Goal: Task Accomplishment & Management: Complete application form

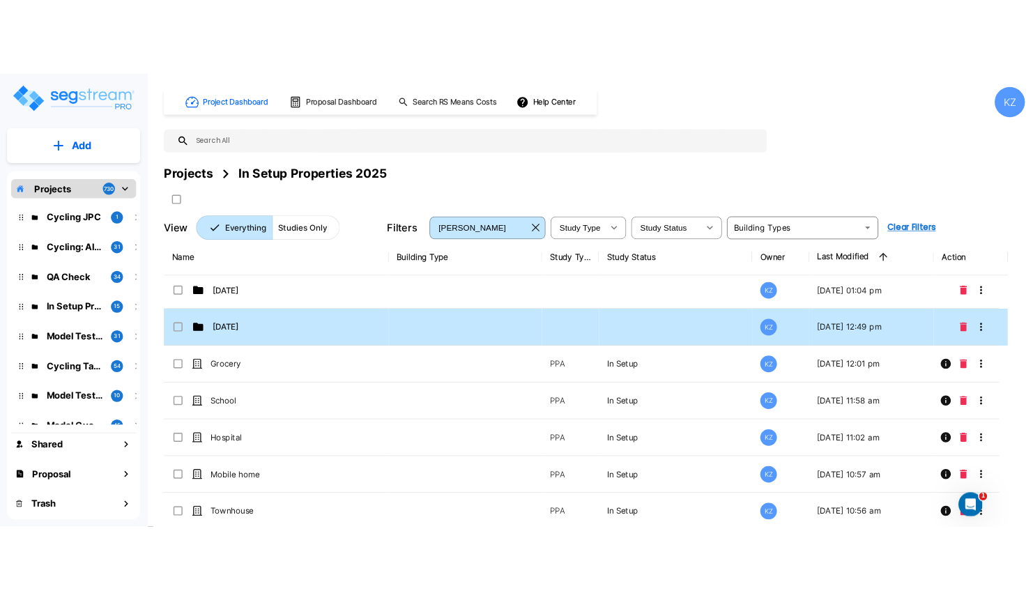
scroll to position [160, 0]
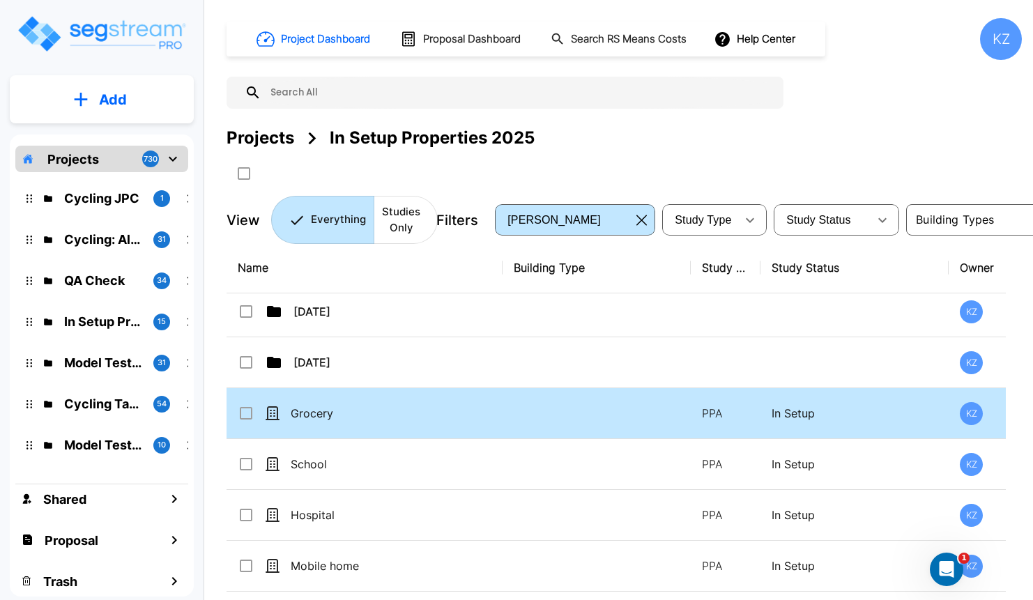
click at [370, 417] on td "Grocery" at bounding box center [365, 413] width 276 height 51
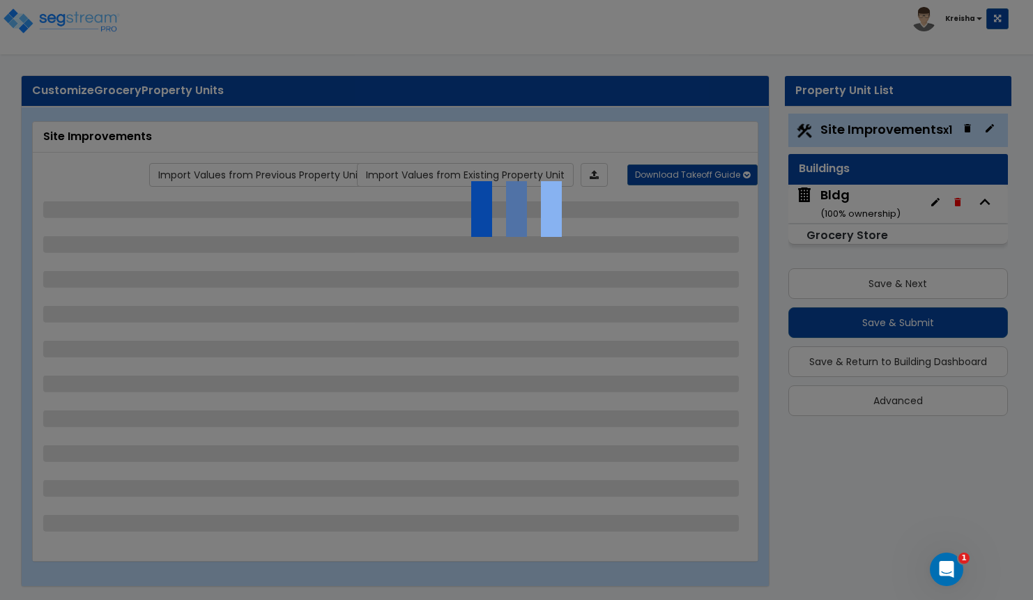
select select "2"
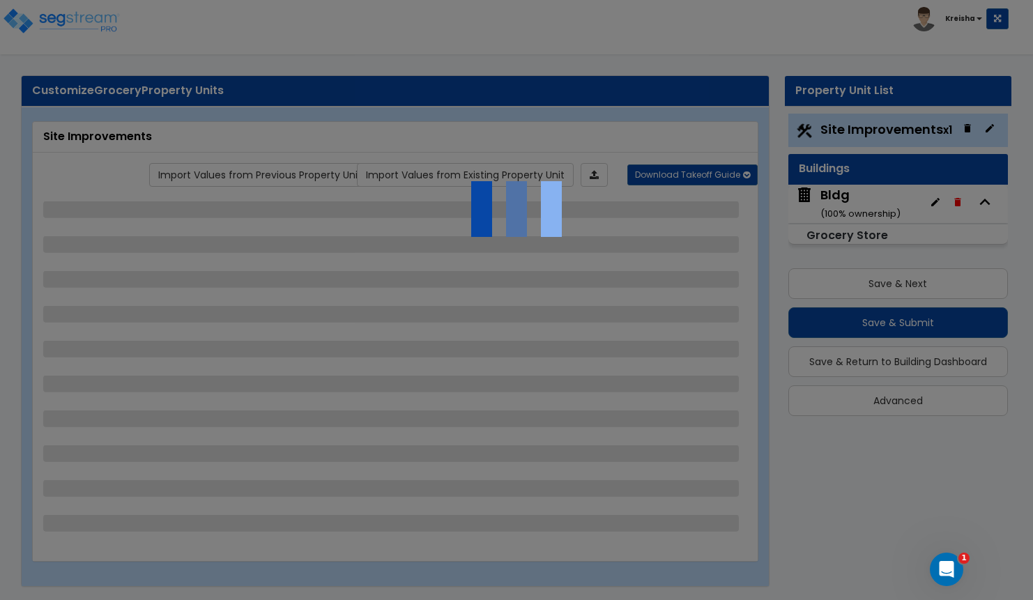
select select "1"
select select "2"
select select "3"
select select "1"
select select "3"
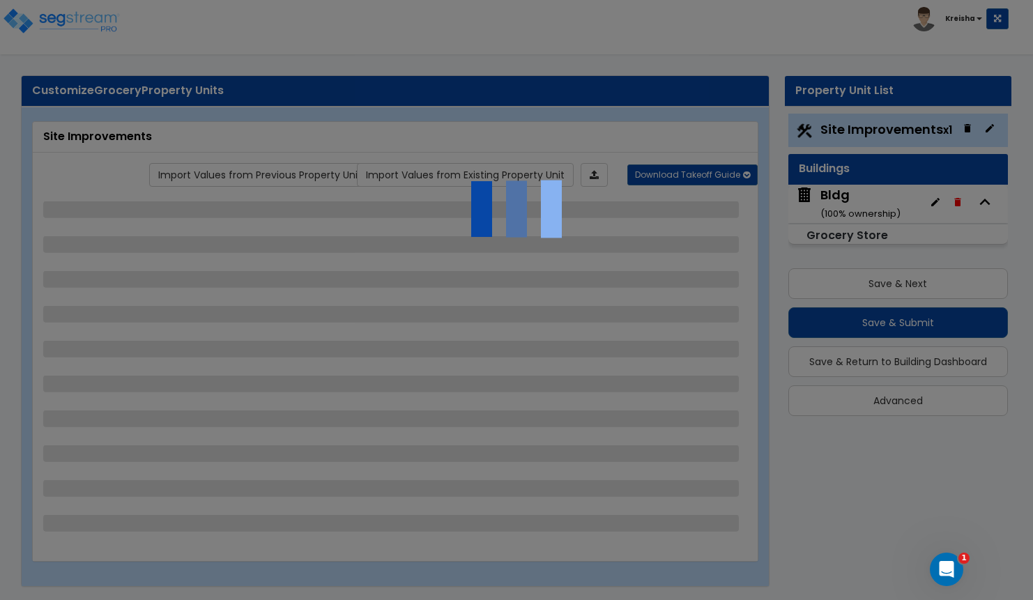
select select "3"
select select "1"
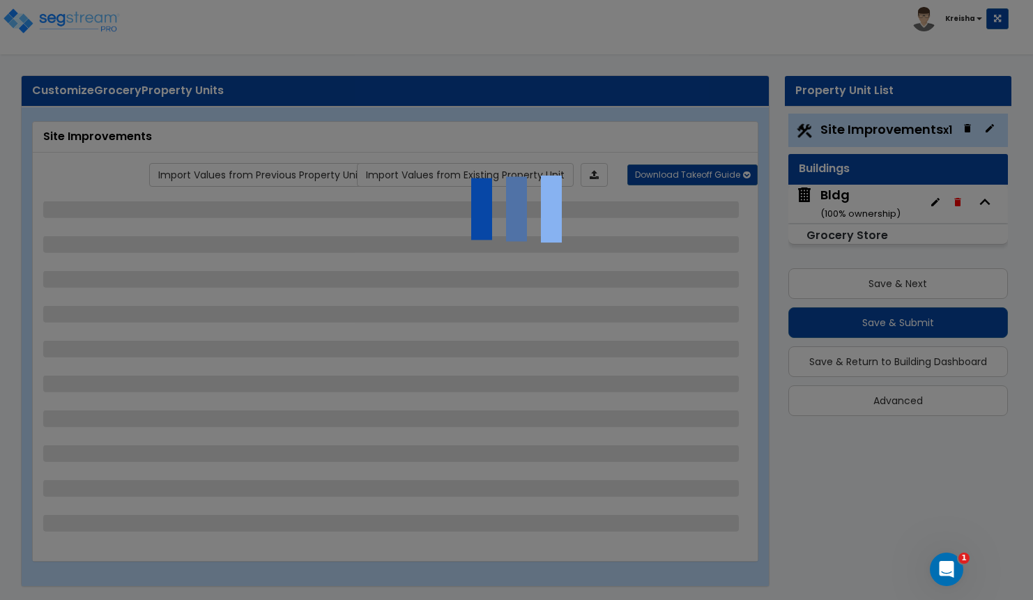
select select "1"
select select "2"
select select "1"
select select "3"
select select "1"
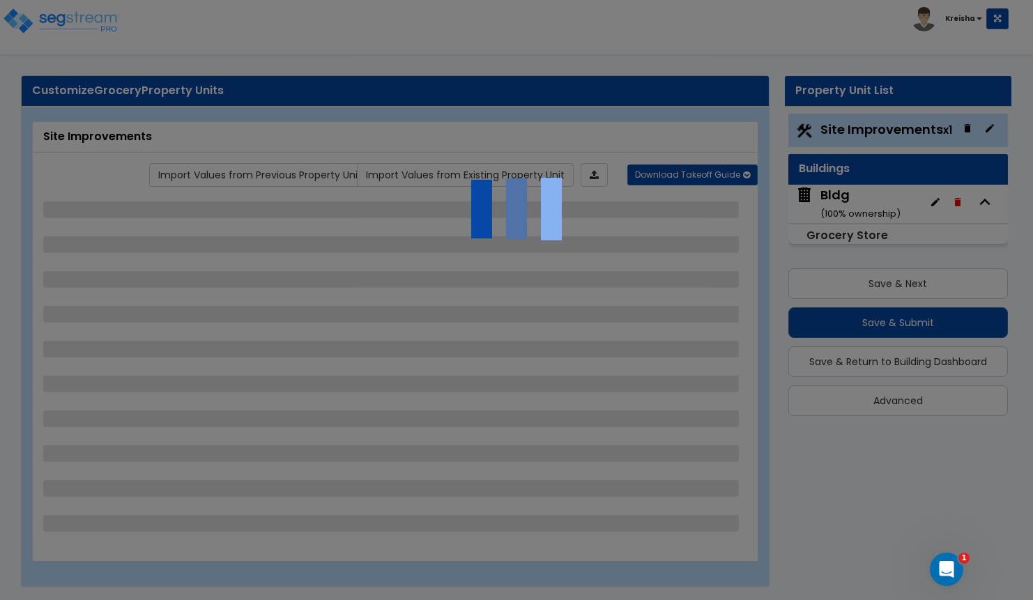
select select "2"
select select "3"
select select "2"
select select "3"
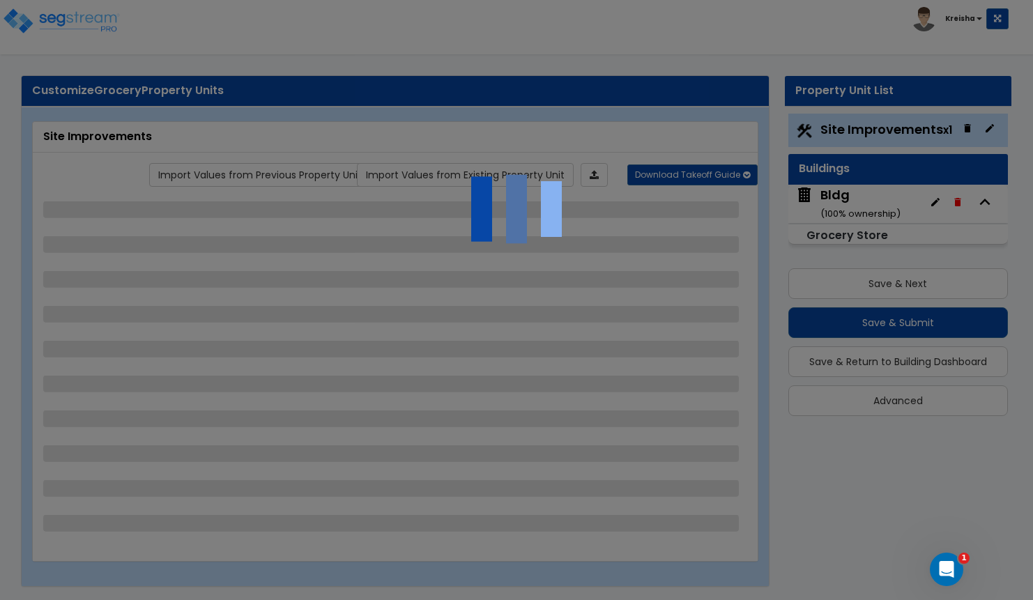
select select "3"
select select "2"
select select "1"
select select "2"
select select "1"
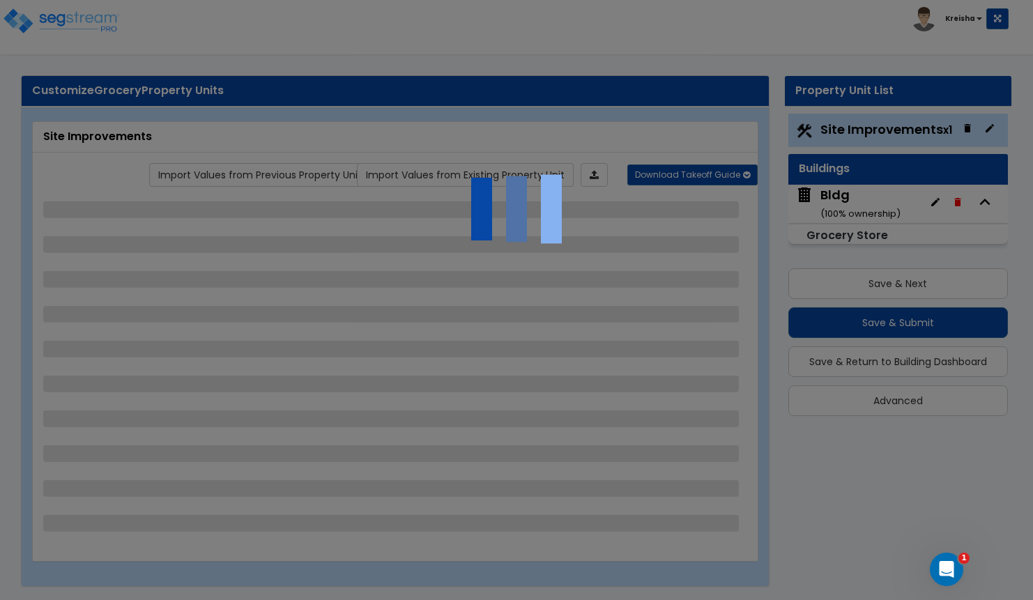
select select "3"
select select "1"
select select "2"
select select "3"
select select "2"
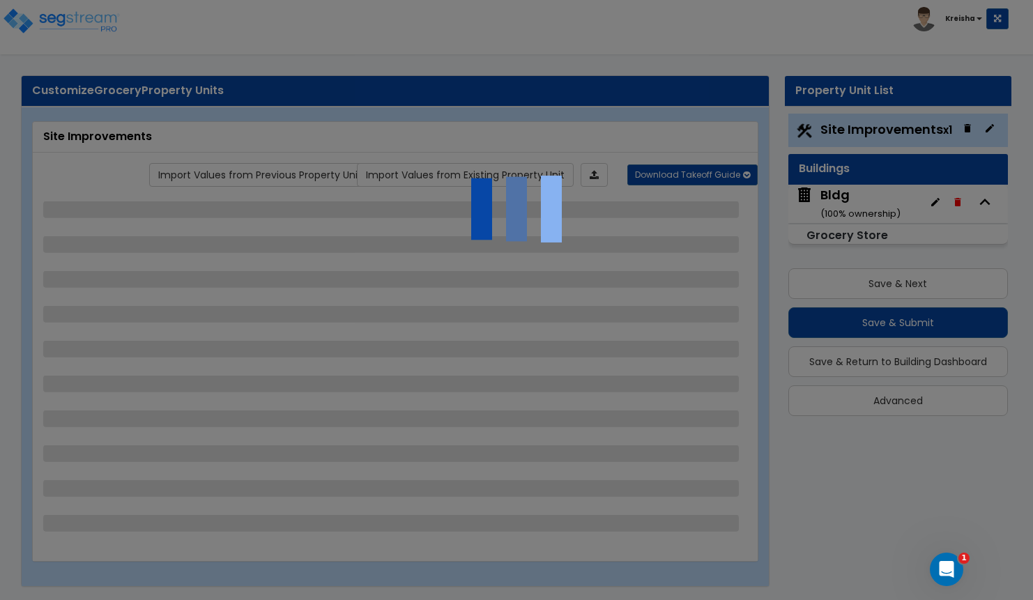
select select "2"
select select "1"
select select "6"
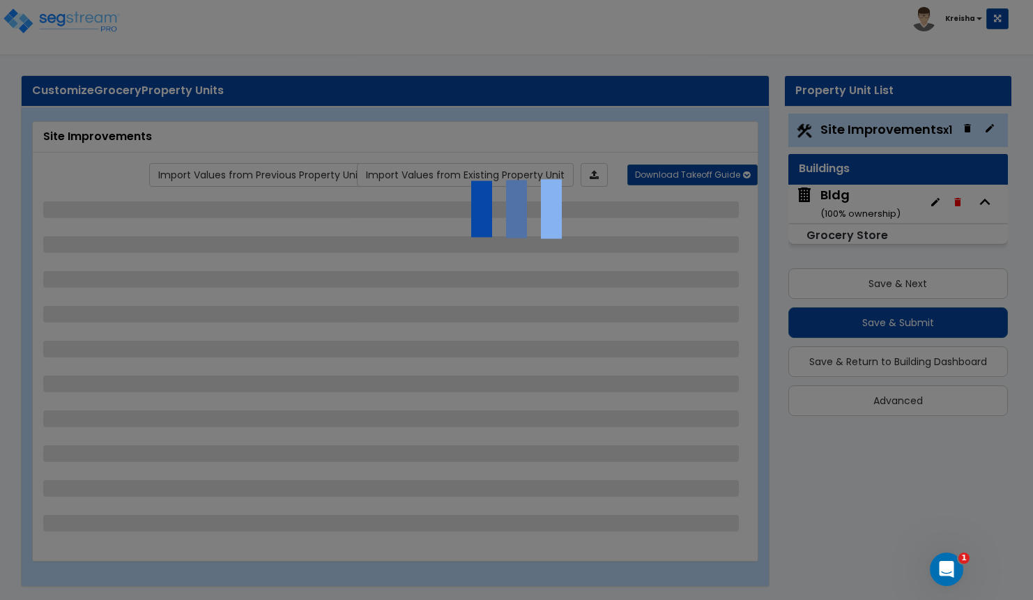
select select "1"
select select "3"
select select "1"
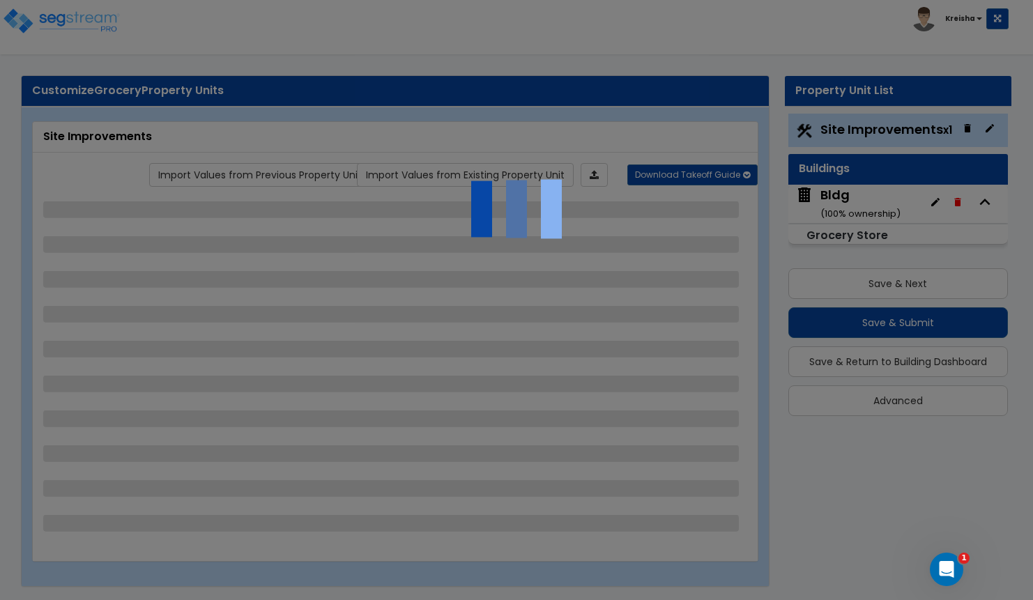
select select "2"
select select "1"
select select "2"
select select "5"
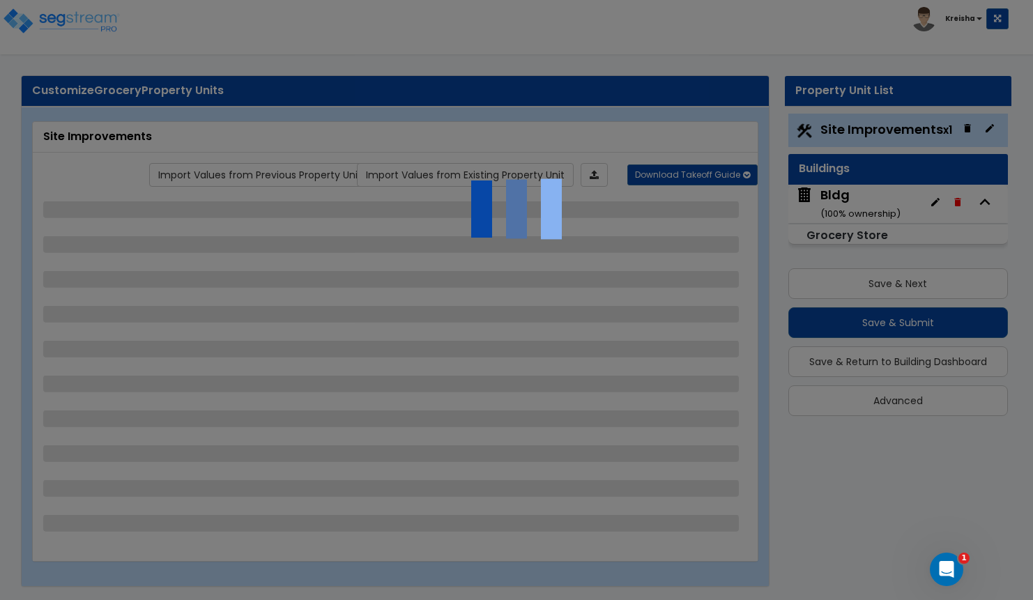
select select "1"
select select "12"
select select "3"
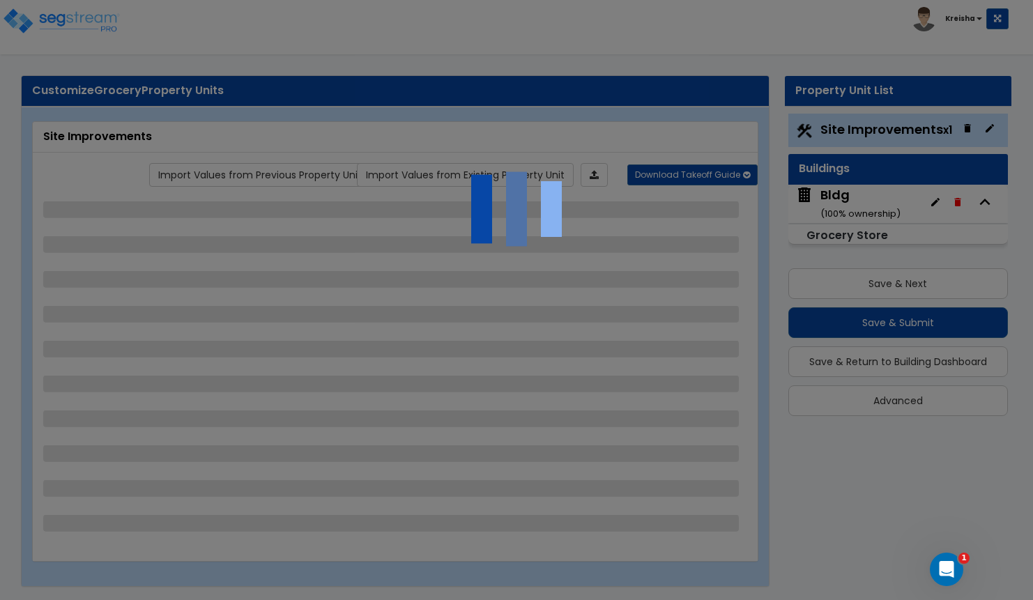
select select "1"
select select "2"
select select "1"
select select "2"
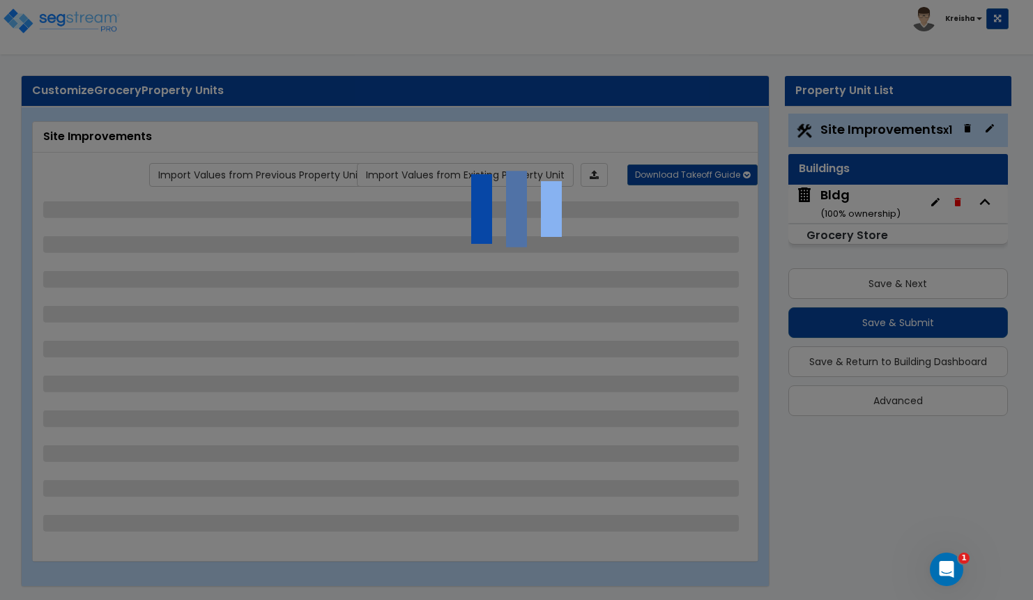
select select "4"
select select "1"
select select "2"
select select "1"
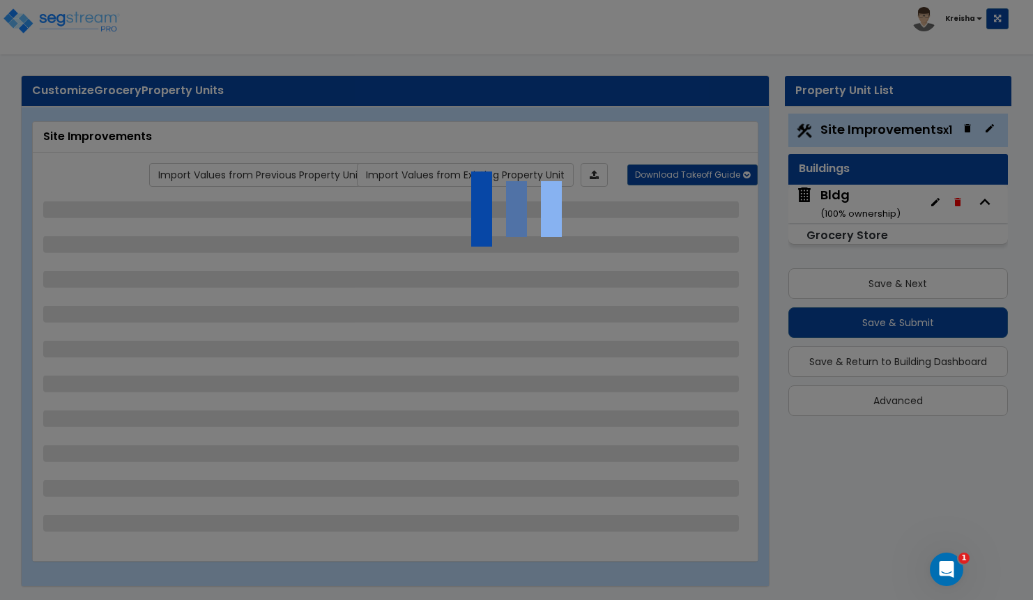
select select "2"
select select "1"
select select "3"
select select "1"
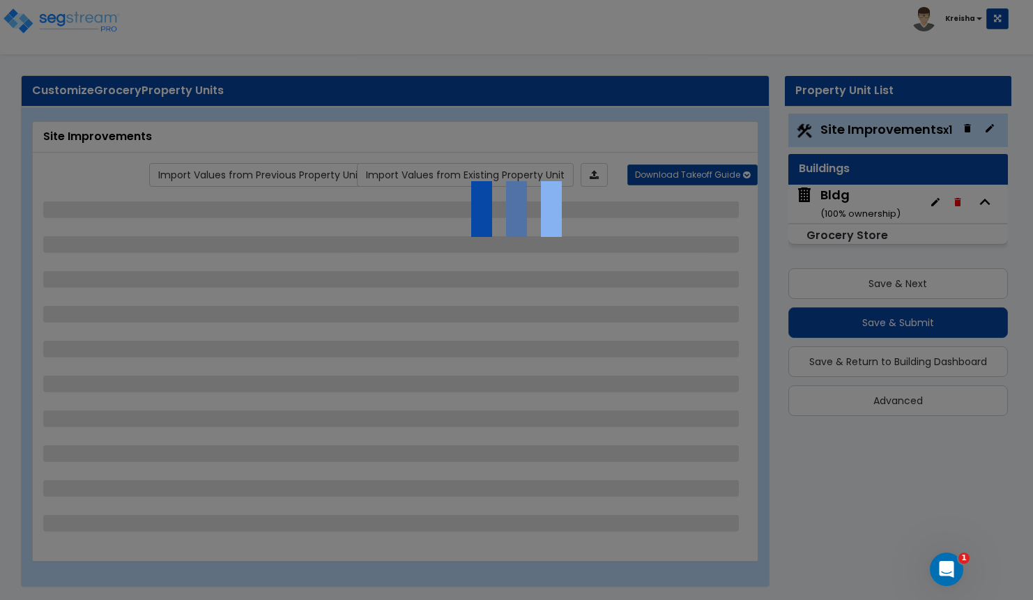
select select "1"
select select "2"
select select "1"
select select "6"
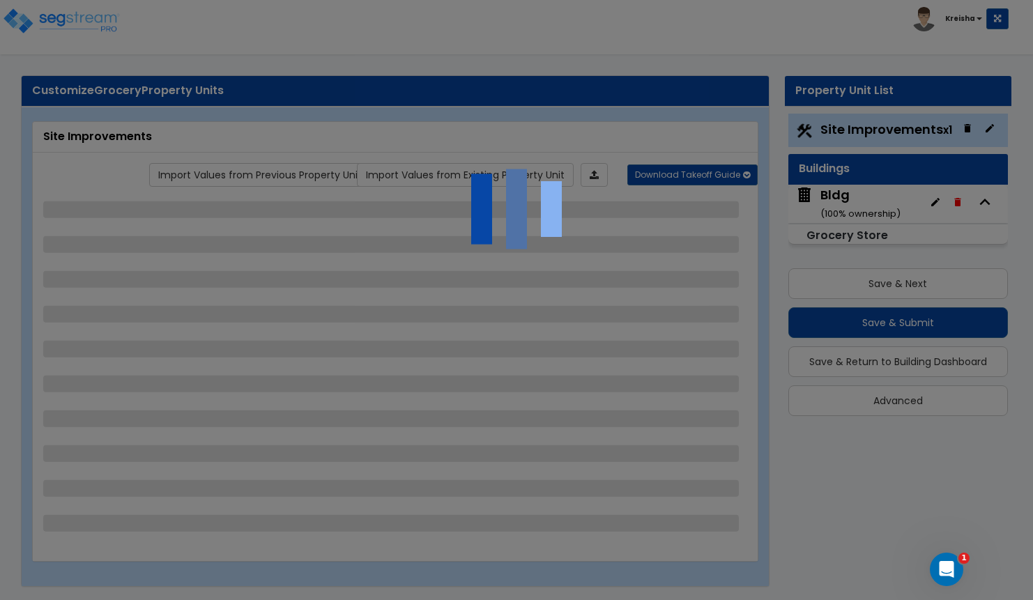
select select "1"
select select "5"
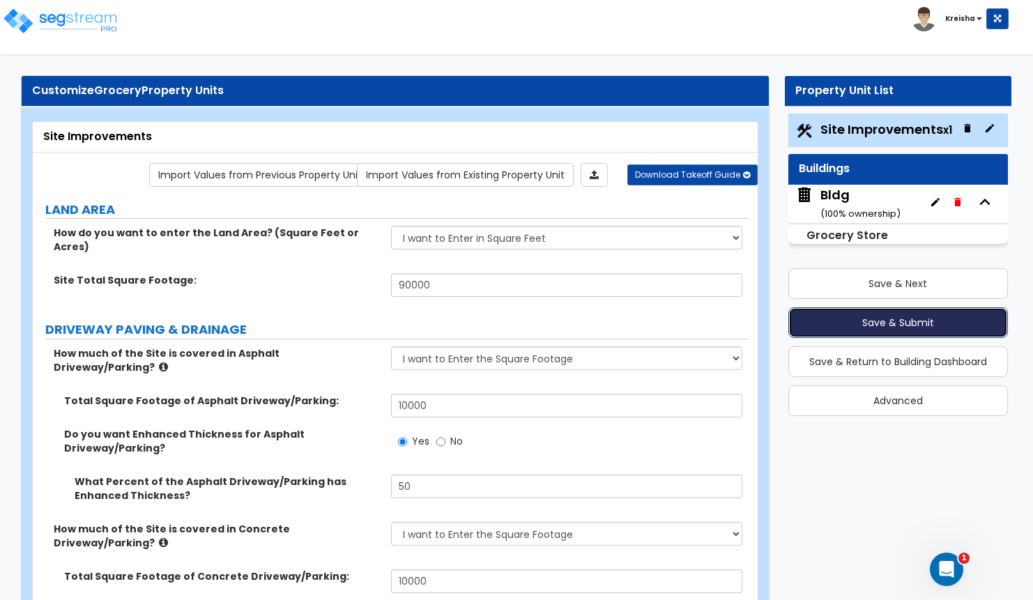
click at [894, 327] on button "Save & Submit" at bounding box center [899, 322] width 220 height 31
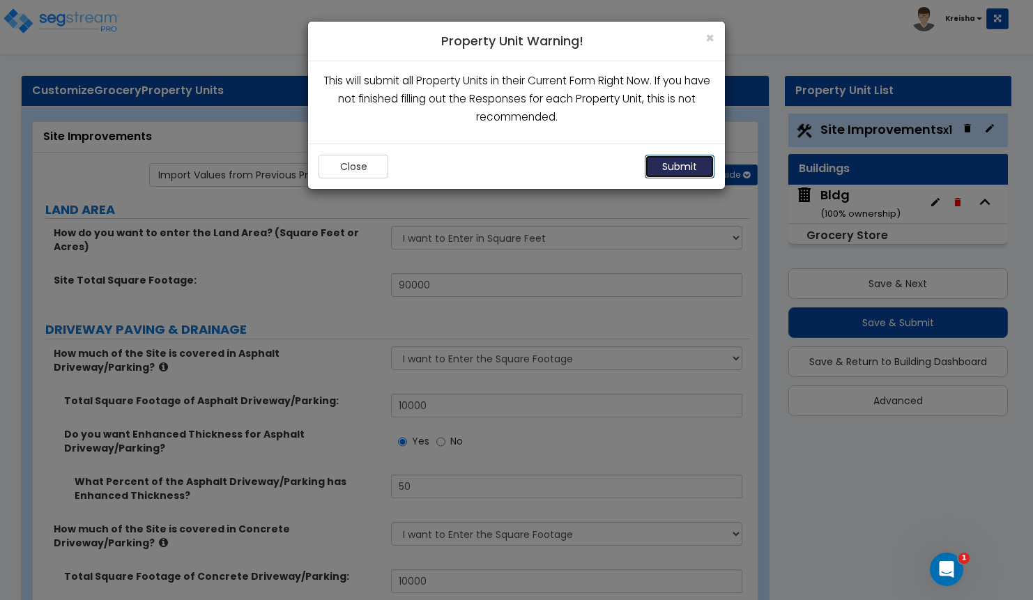
click at [685, 166] on button "Submit" at bounding box center [680, 167] width 70 height 24
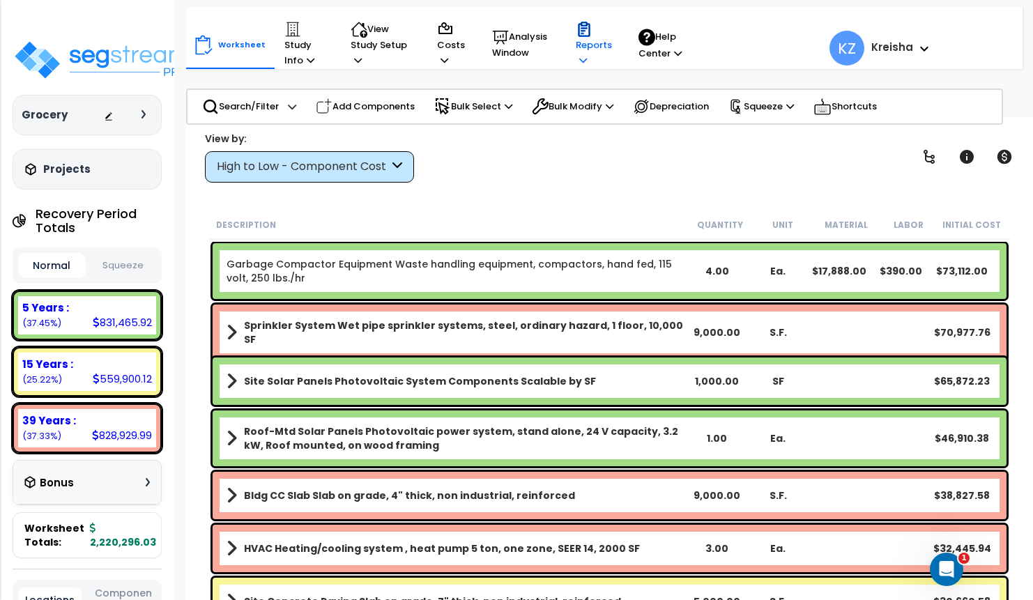
click at [604, 36] on p "Reports" at bounding box center [594, 44] width 36 height 47
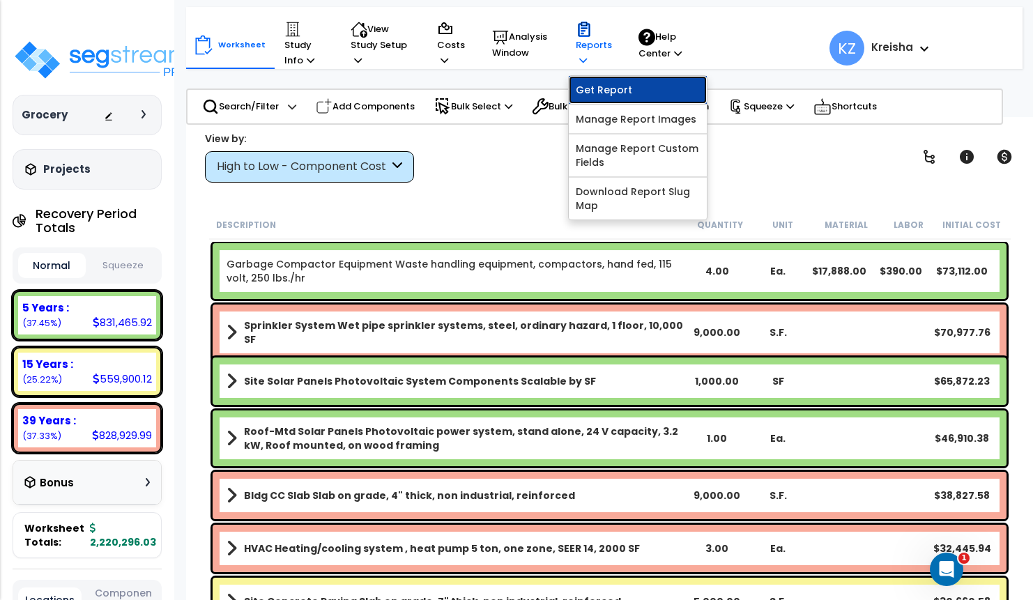
click at [625, 96] on link "Get Report" at bounding box center [638, 90] width 138 height 28
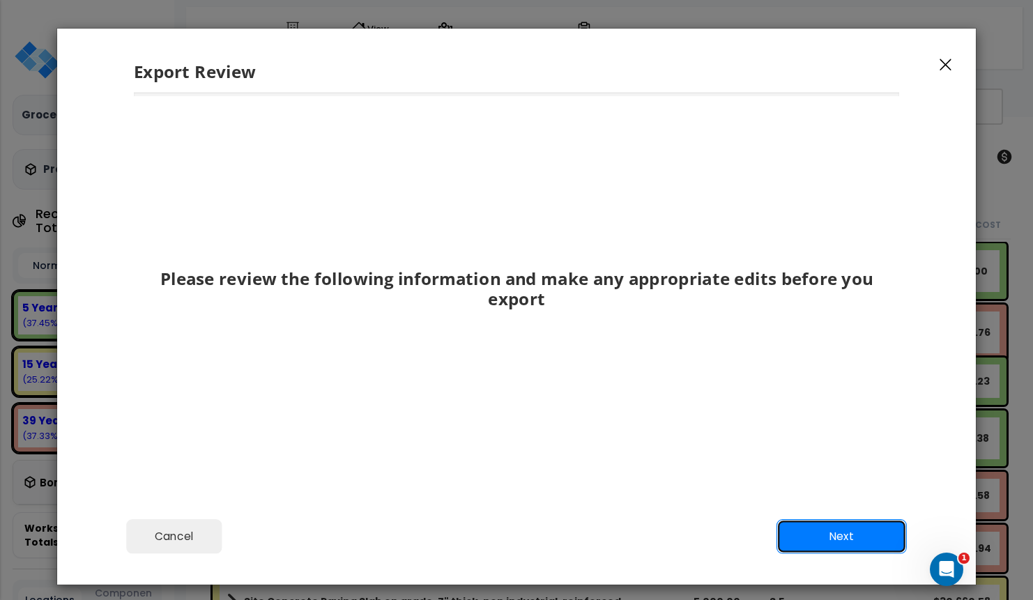
click at [853, 538] on button "Next" at bounding box center [842, 536] width 130 height 35
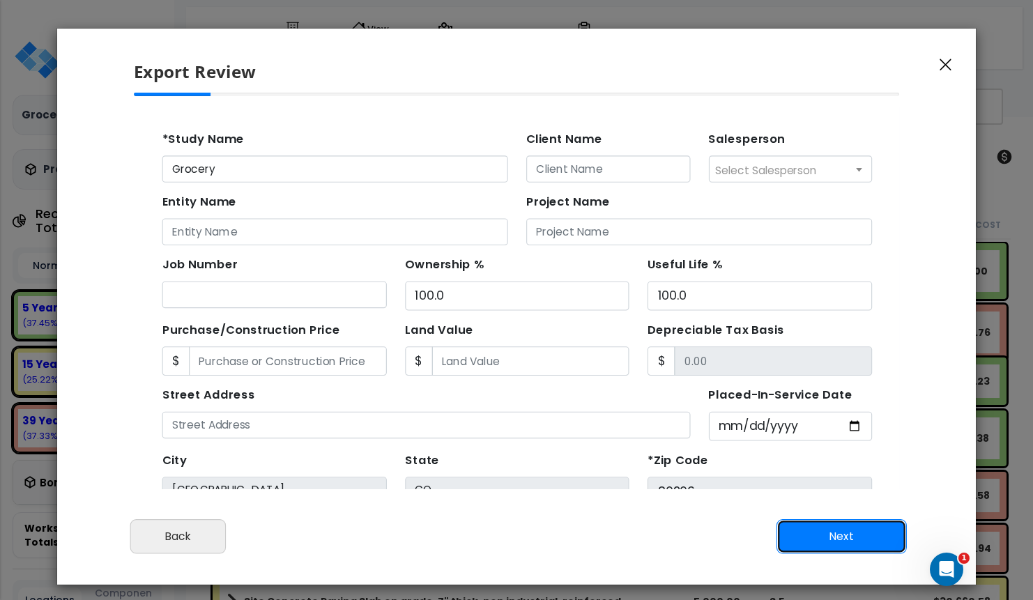
click at [853, 538] on button "Next" at bounding box center [842, 536] width 130 height 35
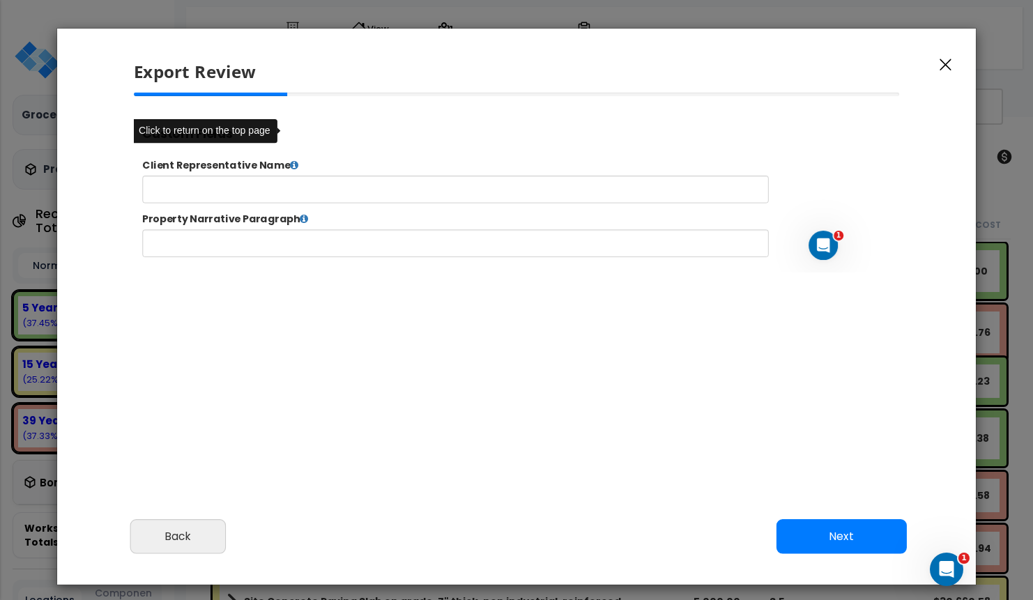
select select "2018"
click at [806, 530] on button "Next" at bounding box center [842, 536] width 130 height 35
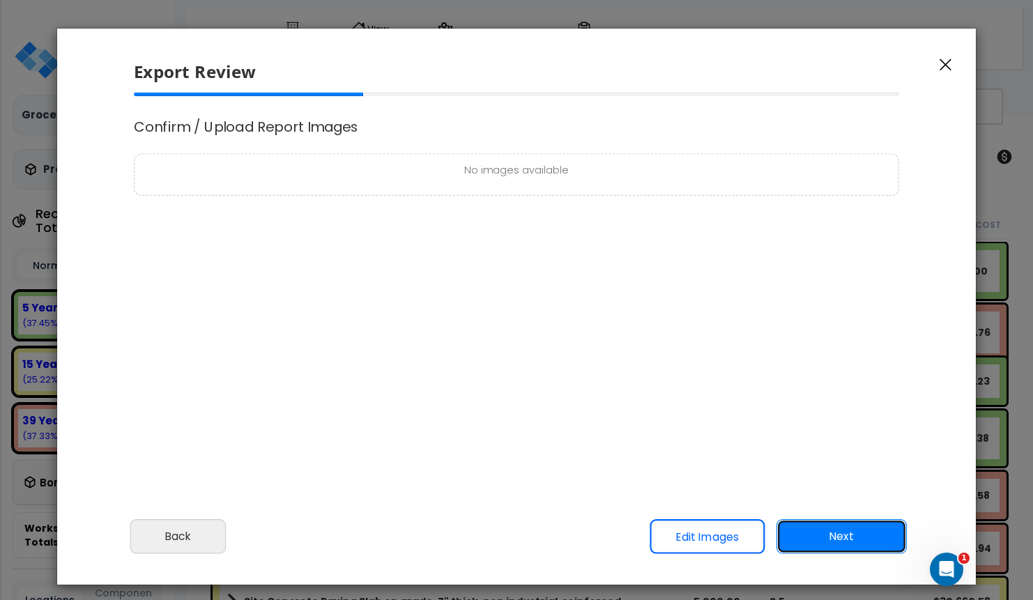
click at [827, 526] on button "Next" at bounding box center [842, 536] width 130 height 35
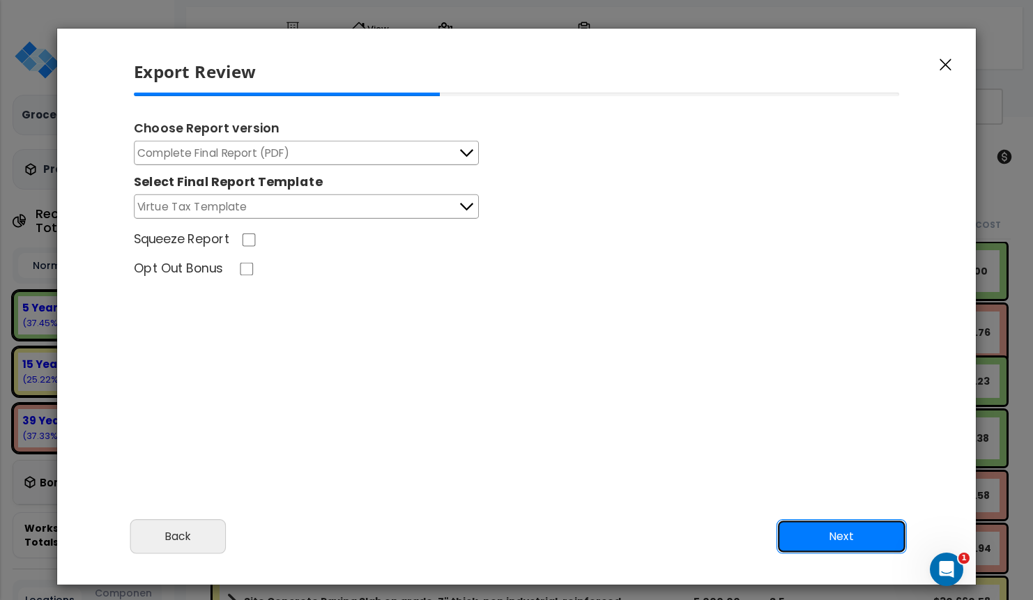
click at [827, 526] on button "Next" at bounding box center [842, 536] width 130 height 35
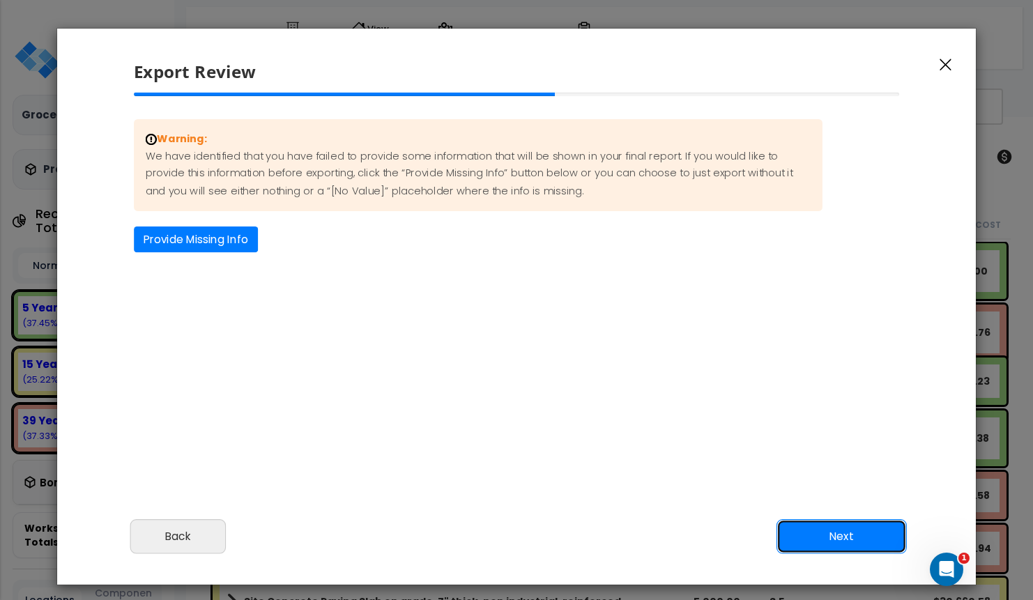
click at [827, 526] on button "Next" at bounding box center [842, 536] width 130 height 35
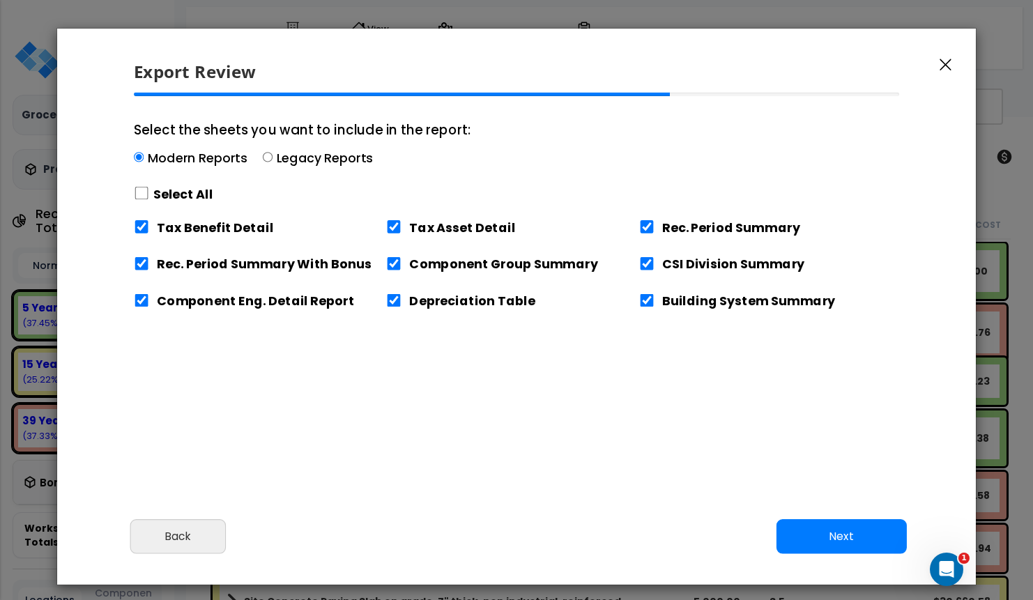
click at [821, 448] on div "Select the sheets you want to include in the report: Modern Reports Legacy Repo…" at bounding box center [517, 284] width 789 height 383
click at [849, 546] on button "Next" at bounding box center [842, 536] width 130 height 35
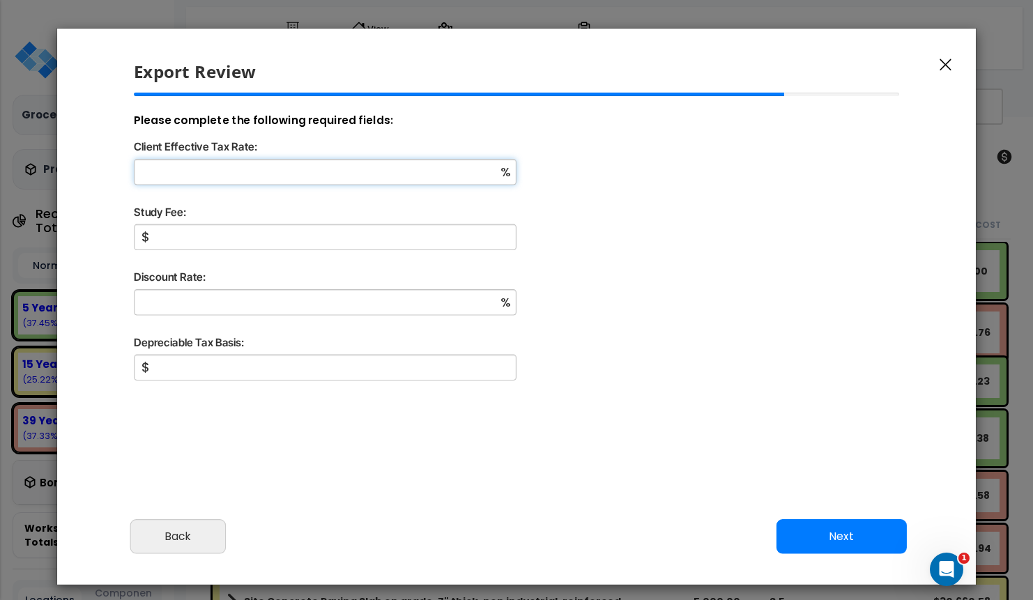
click at [439, 172] on input "Client Effective Tax Rate:" at bounding box center [325, 172] width 383 height 26
type input "8"
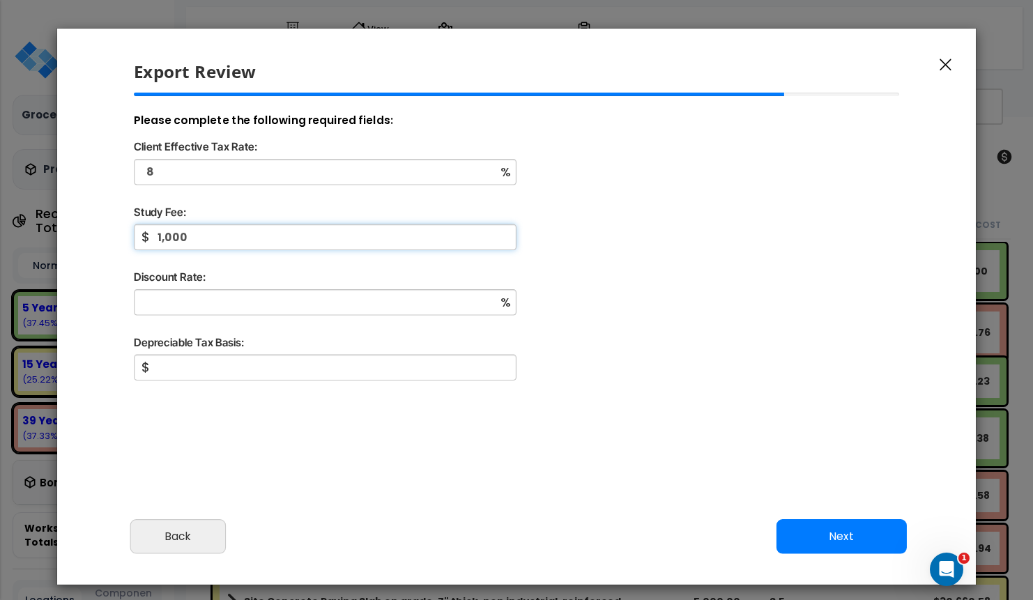
type input "1,000"
type input "5"
type input "1,829,402"
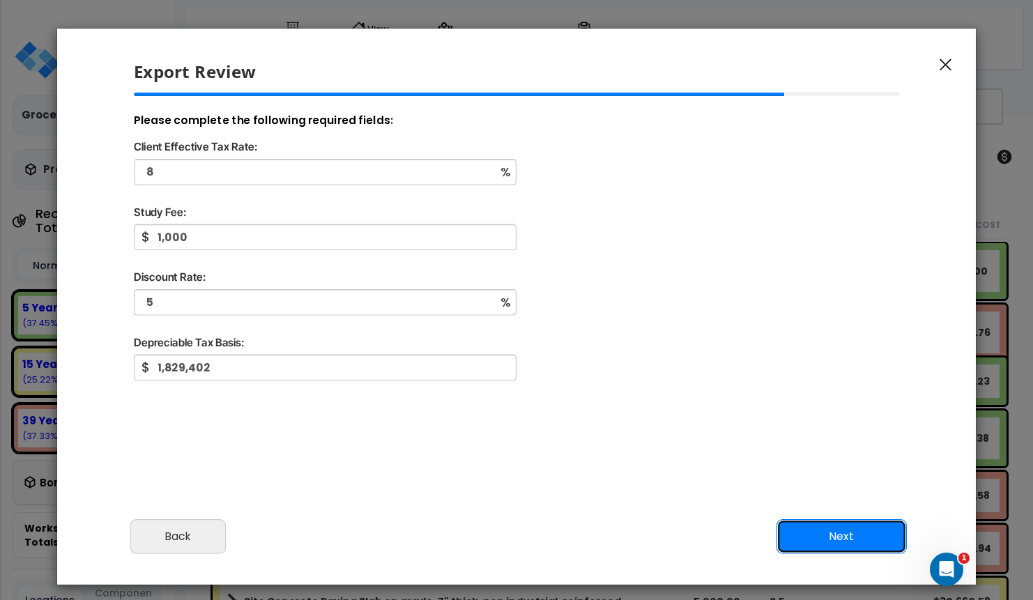
click at [833, 526] on button "Next" at bounding box center [842, 536] width 130 height 35
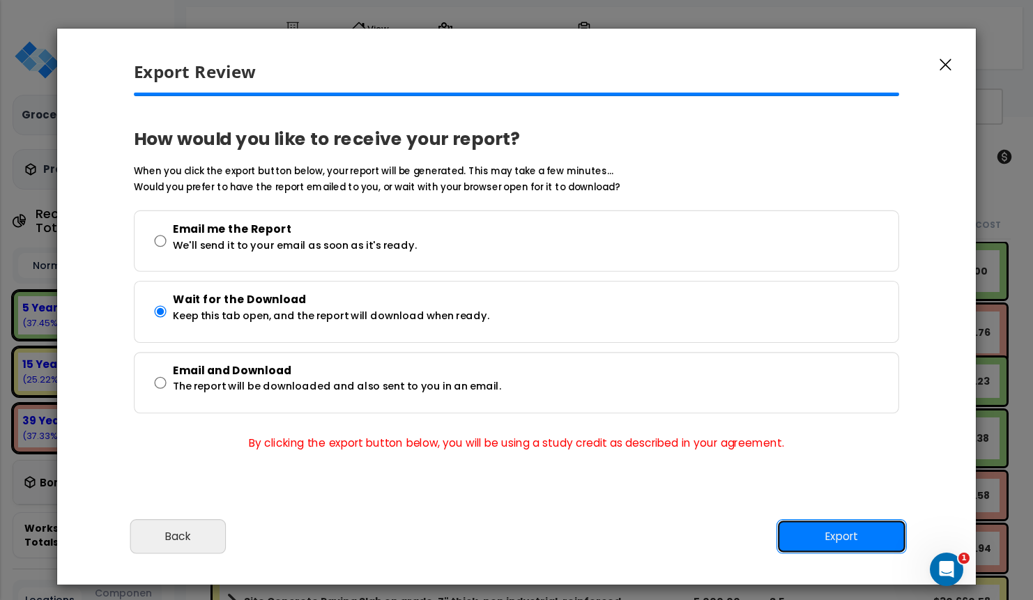
click at [833, 526] on button "Export" at bounding box center [842, 536] width 130 height 35
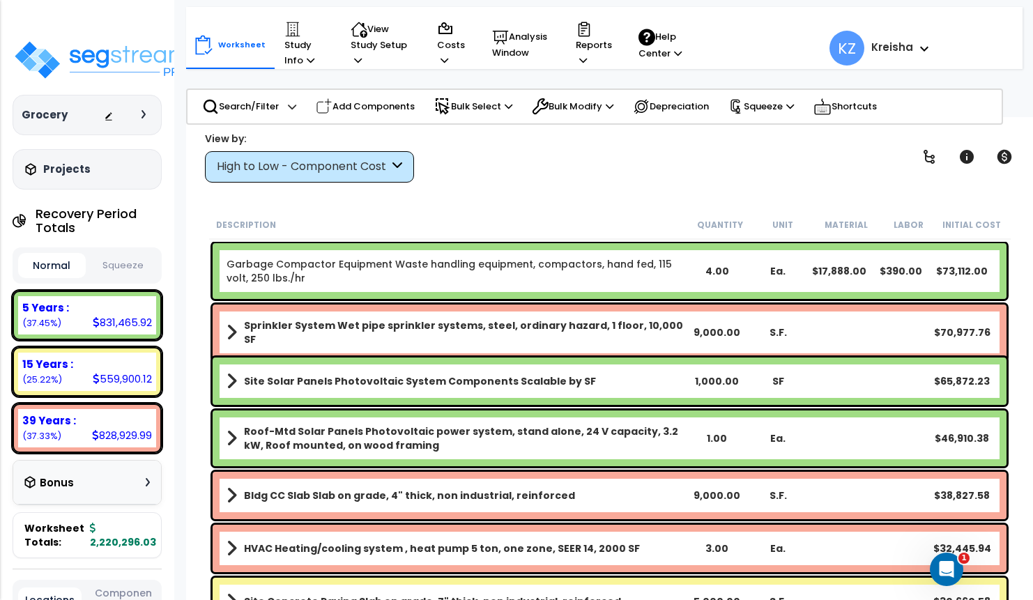
click at [144, 111] on icon at bounding box center [144, 114] width 4 height 8
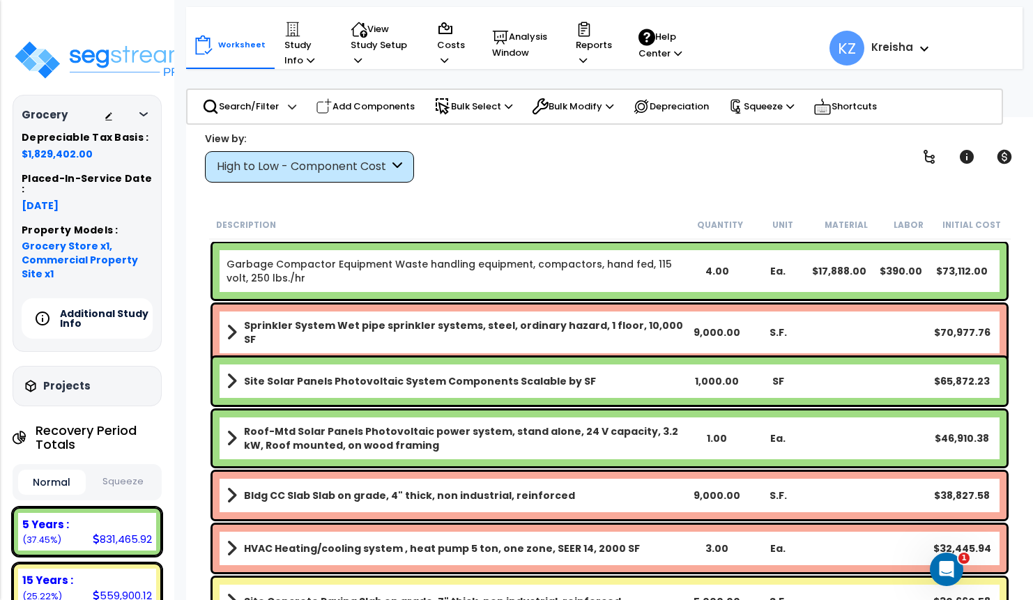
click at [111, 309] on h5 "Additional Study Info" at bounding box center [109, 319] width 98 height 20
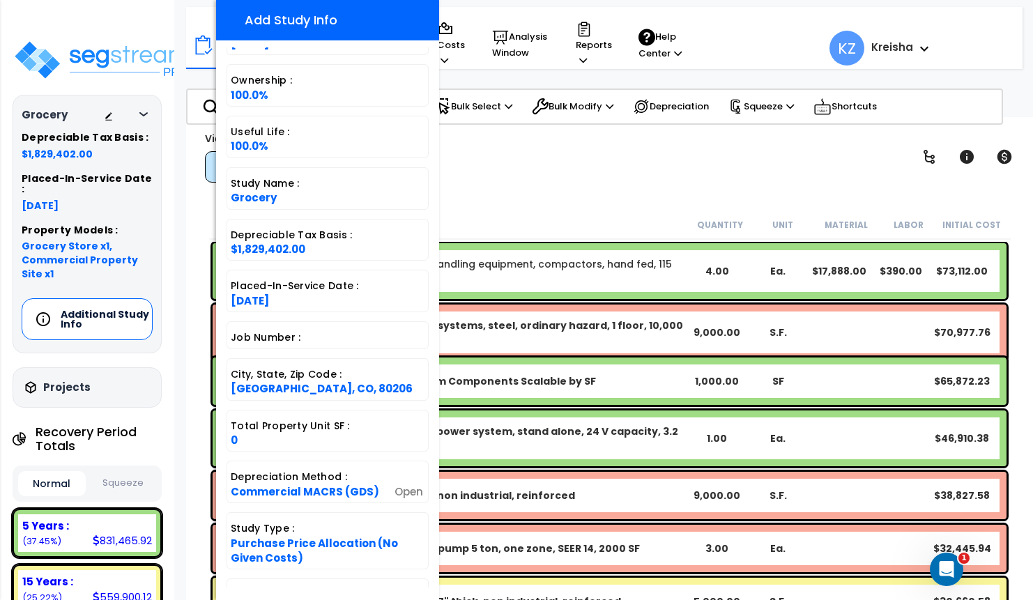
scroll to position [310, 0]
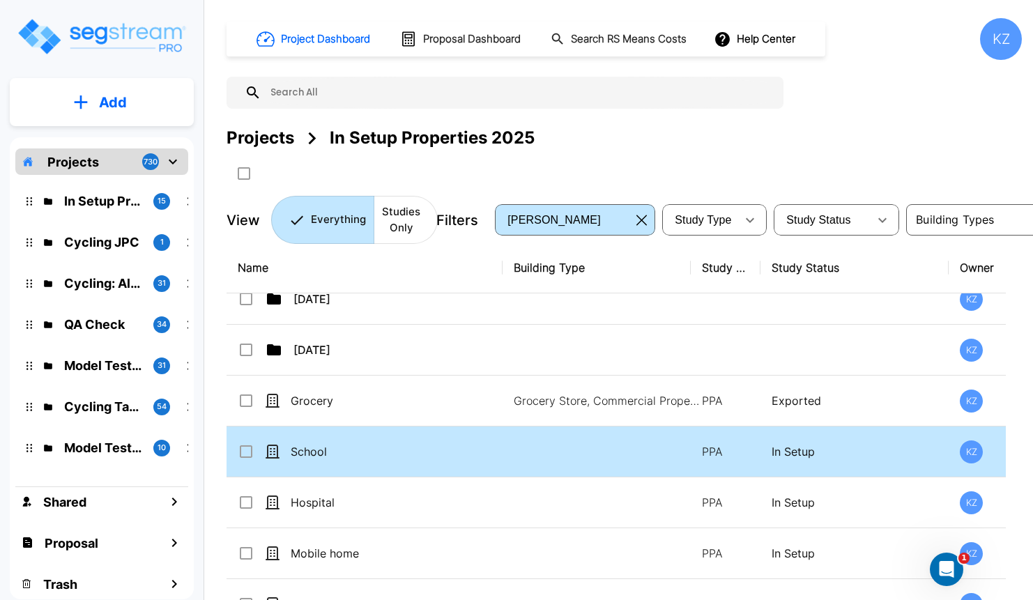
scroll to position [168, 0]
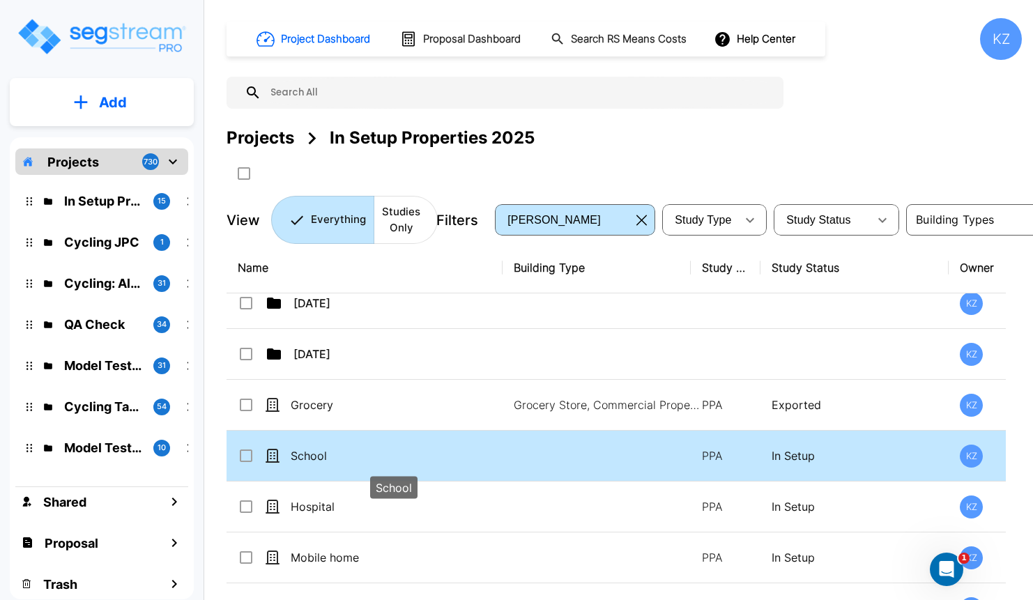
click at [337, 452] on p "School" at bounding box center [394, 456] width 206 height 17
click at [337, 450] on p "School" at bounding box center [394, 456] width 206 height 17
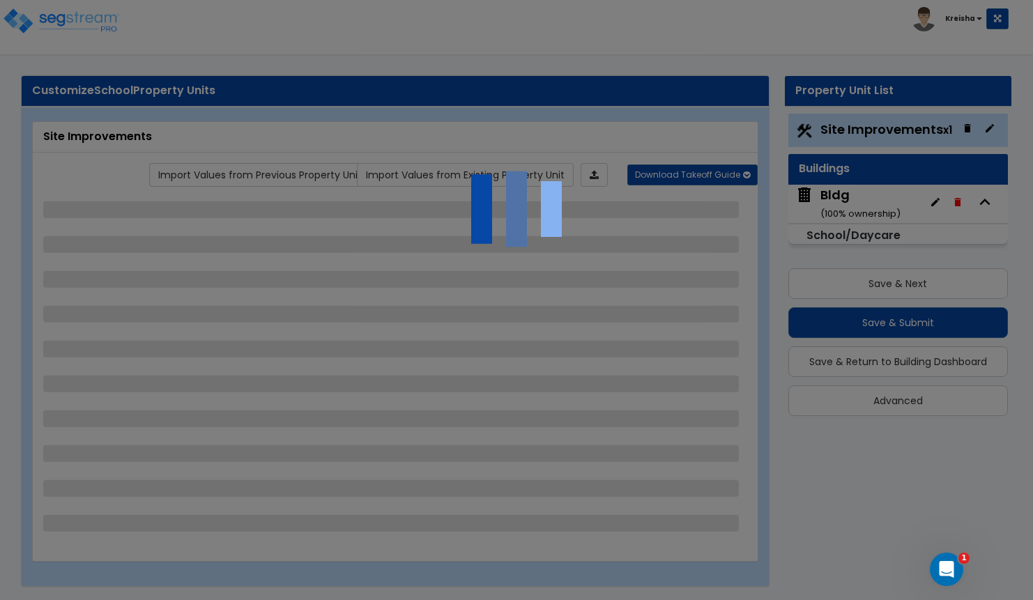
select select "2"
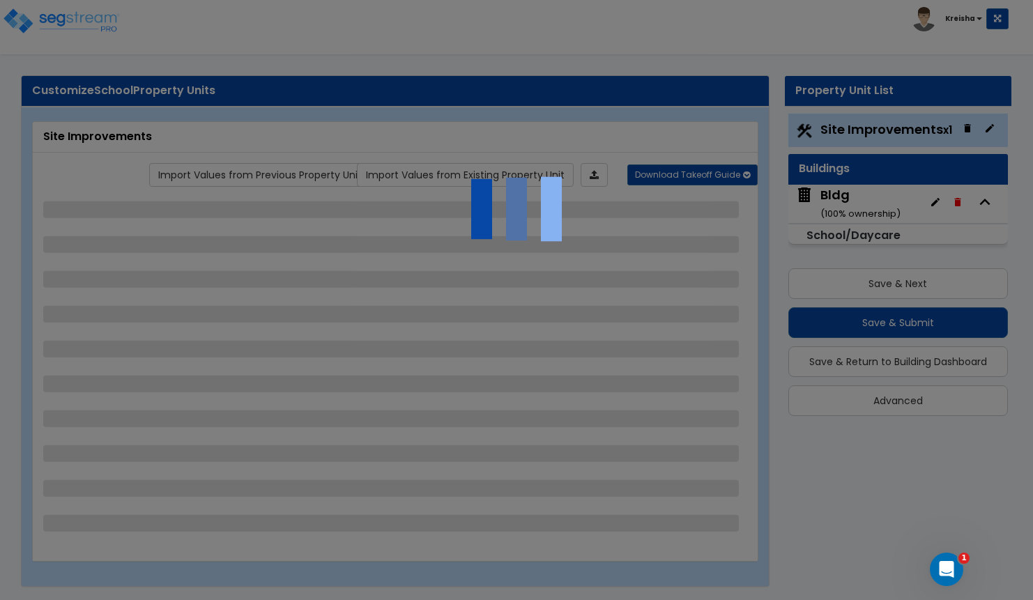
select select "1"
select select "2"
select select "1"
select select "3"
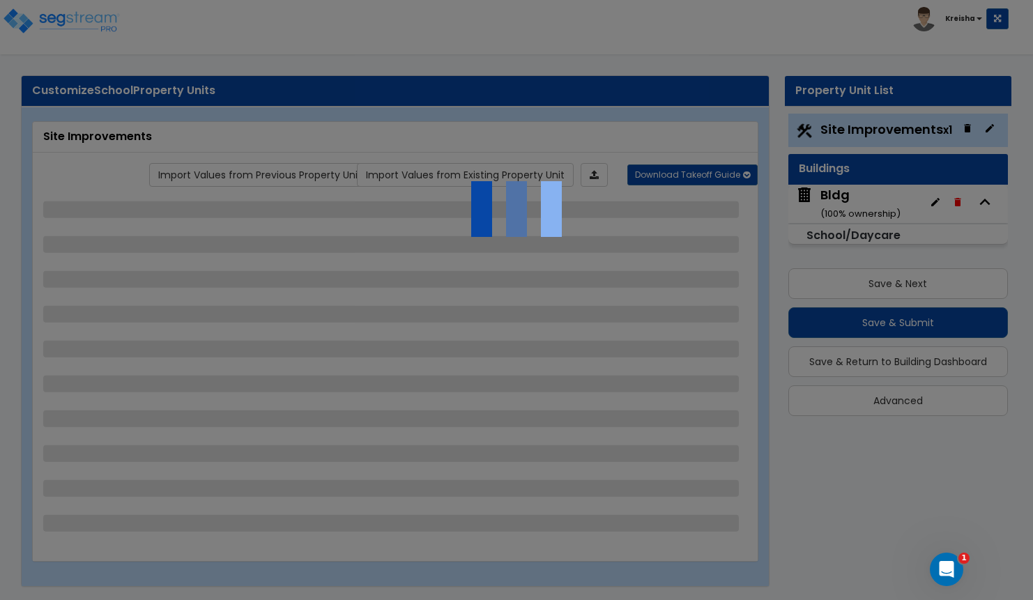
select select "2"
select select "1"
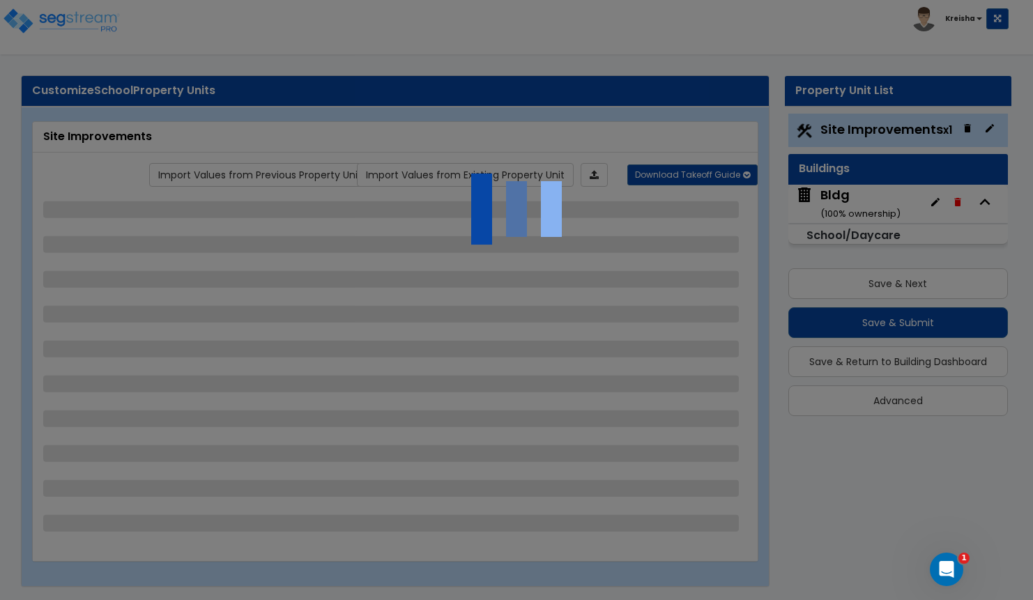
select select "1"
select select "2"
select select "1"
select select "2"
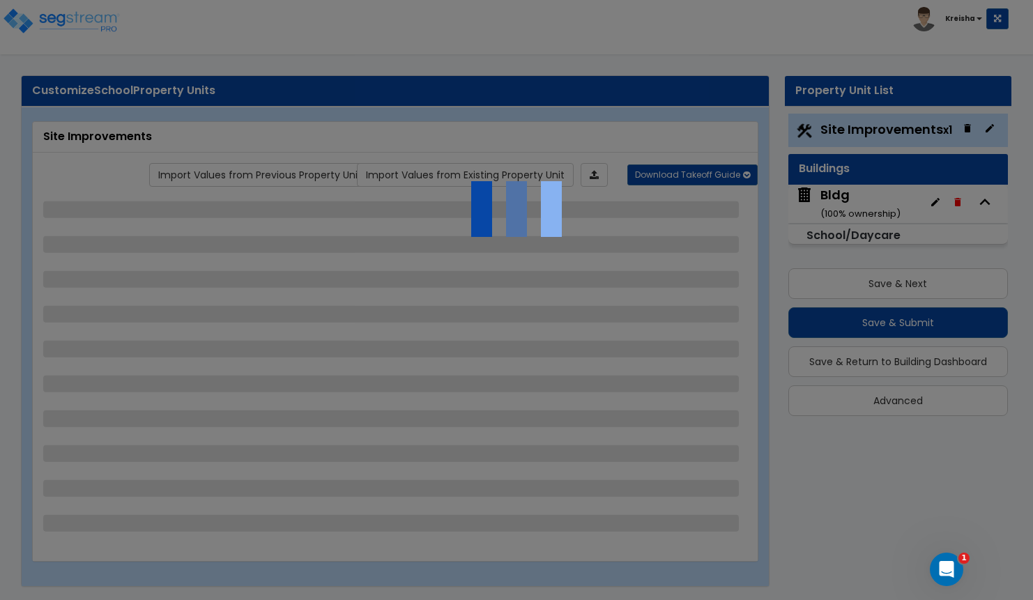
select select "2"
select select "1"
select select "3"
select select "2"
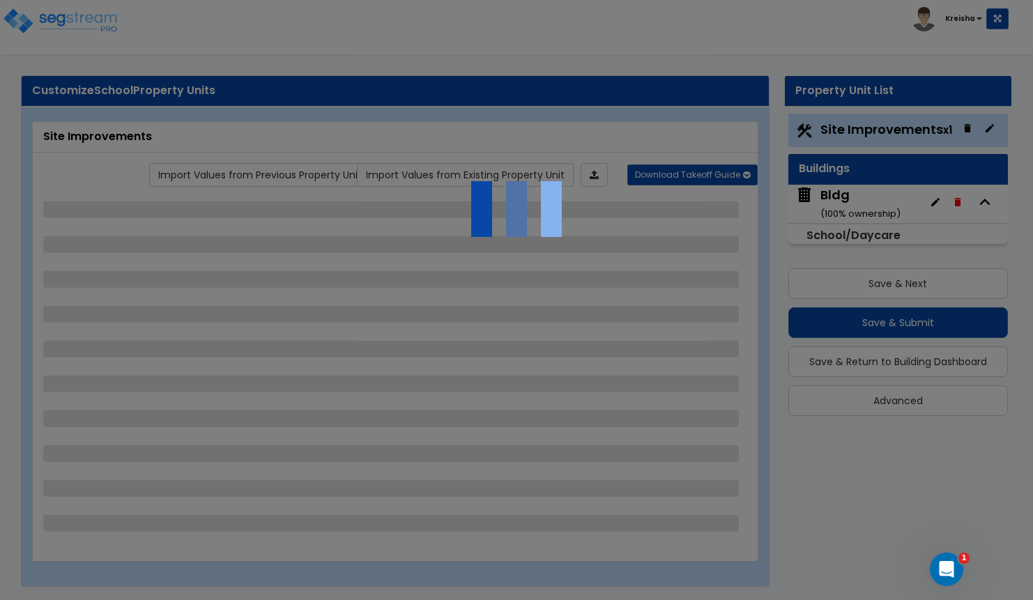
select select "2"
select select "4"
select select "2"
select select "3"
select select "2"
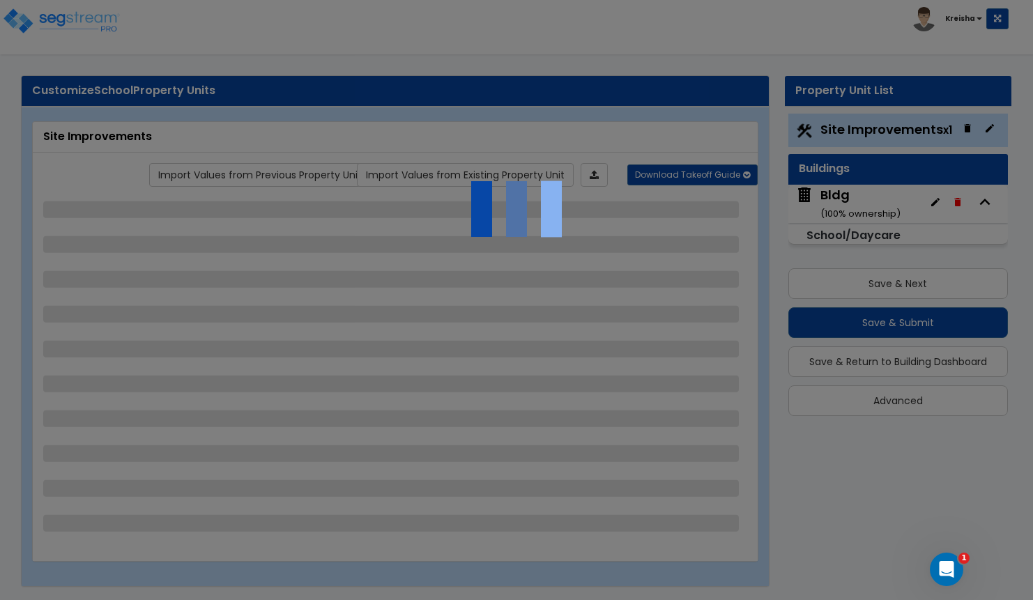
select select "6"
select select "3"
select select "2"
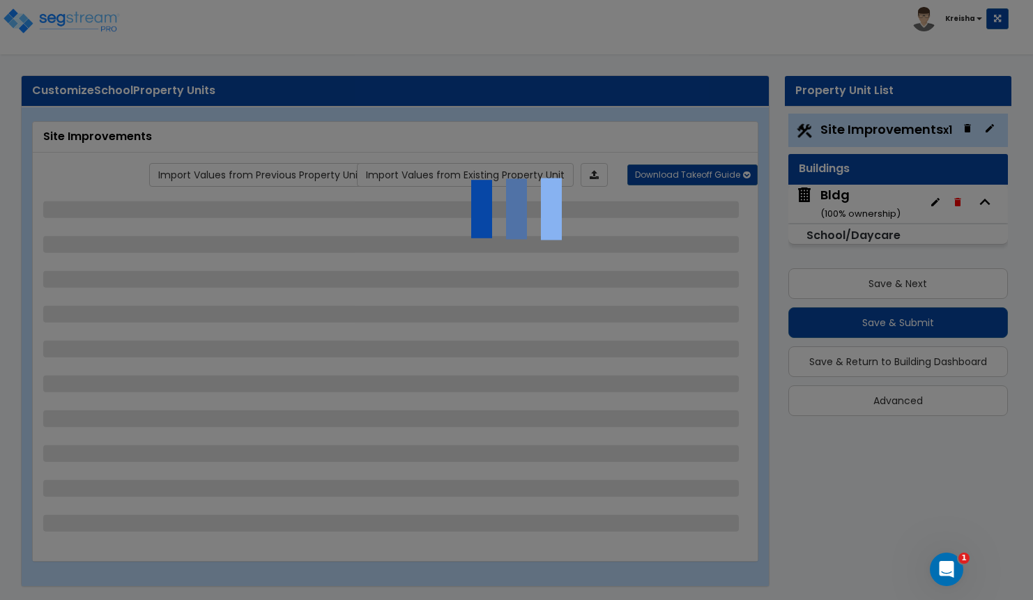
select select "3"
select select "1"
select select "2"
select select "3"
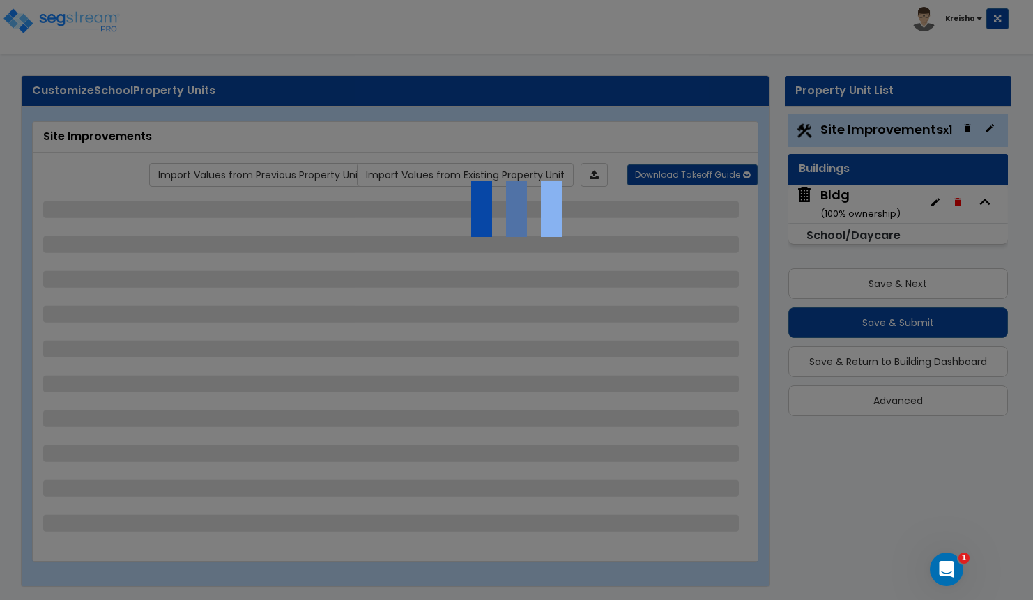
select select "1"
select select "2"
select select "3"
select select "2"
select select "3"
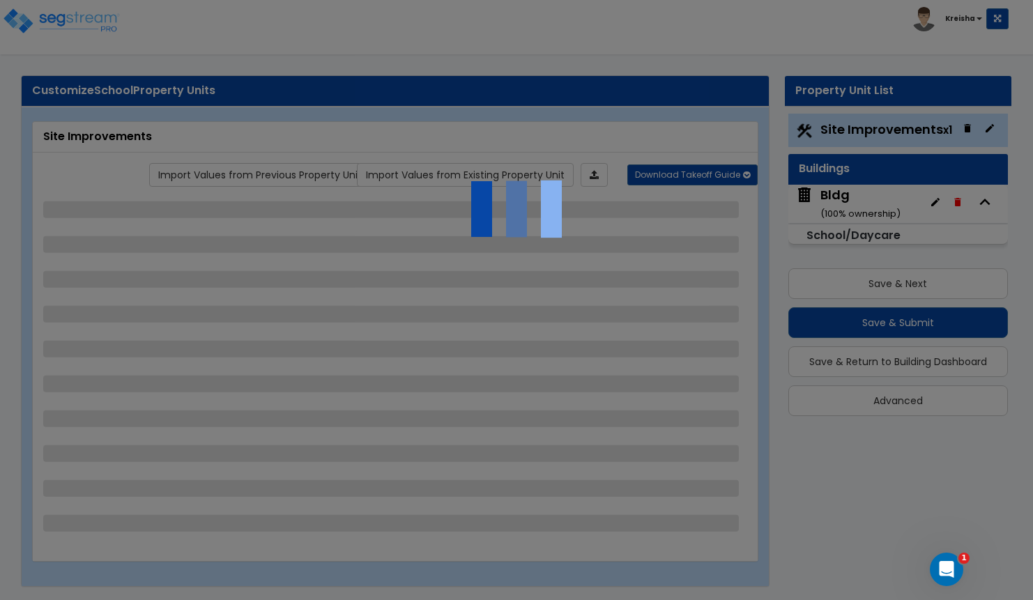
select select "2"
select select "4"
select select "9"
select select "3"
select select "1"
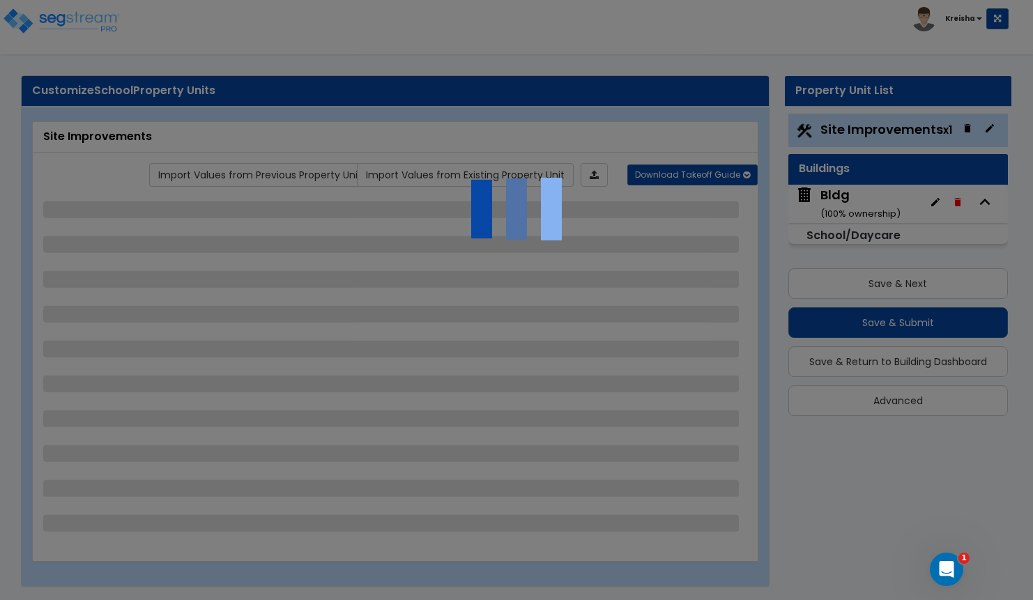
select select "5"
select select "8"
select select "3"
select select "2"
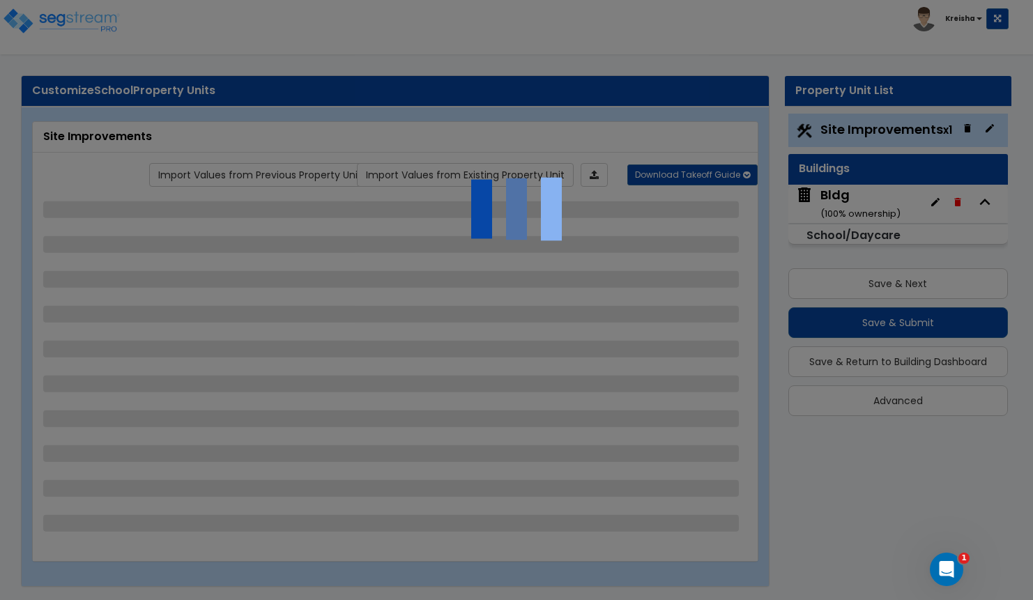
select select "2"
select select "1"
select select "3"
select select "2"
select select "1"
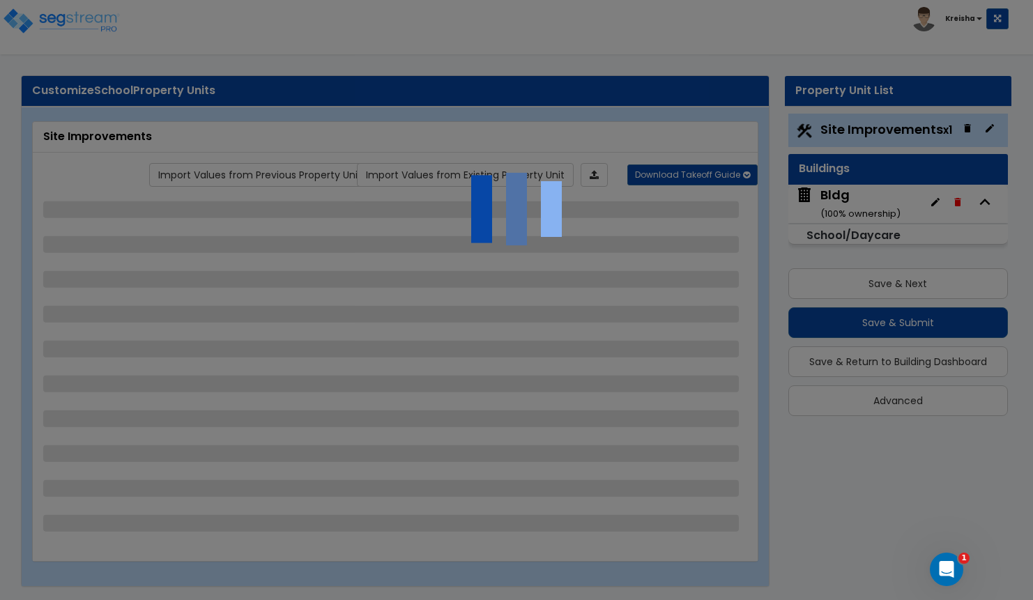
select select "2"
select select "1"
select select "2"
select select "5"
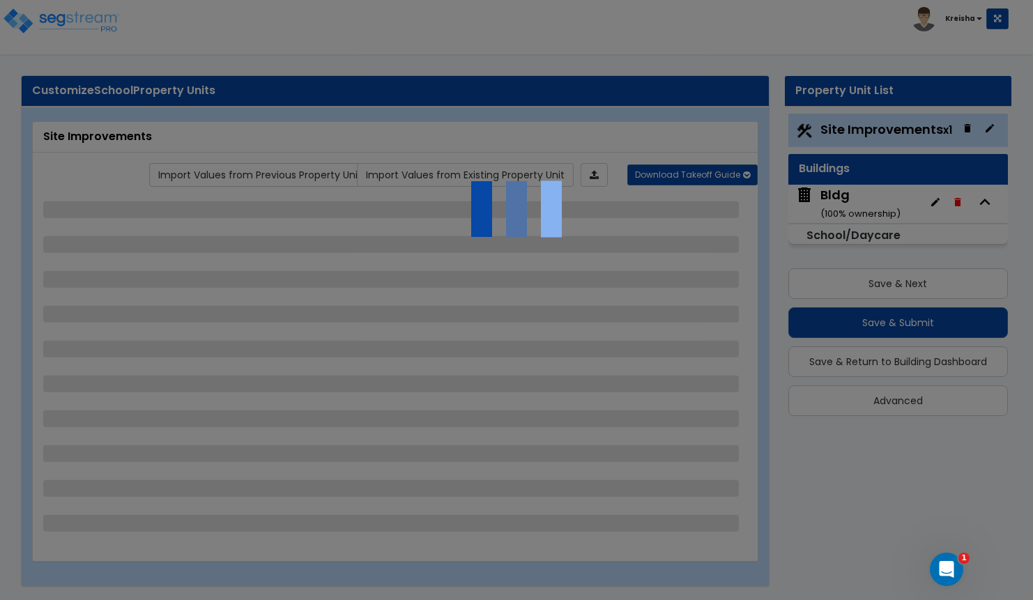
select select "1"
select select "2"
select select "3"
select select "11"
select select "12"
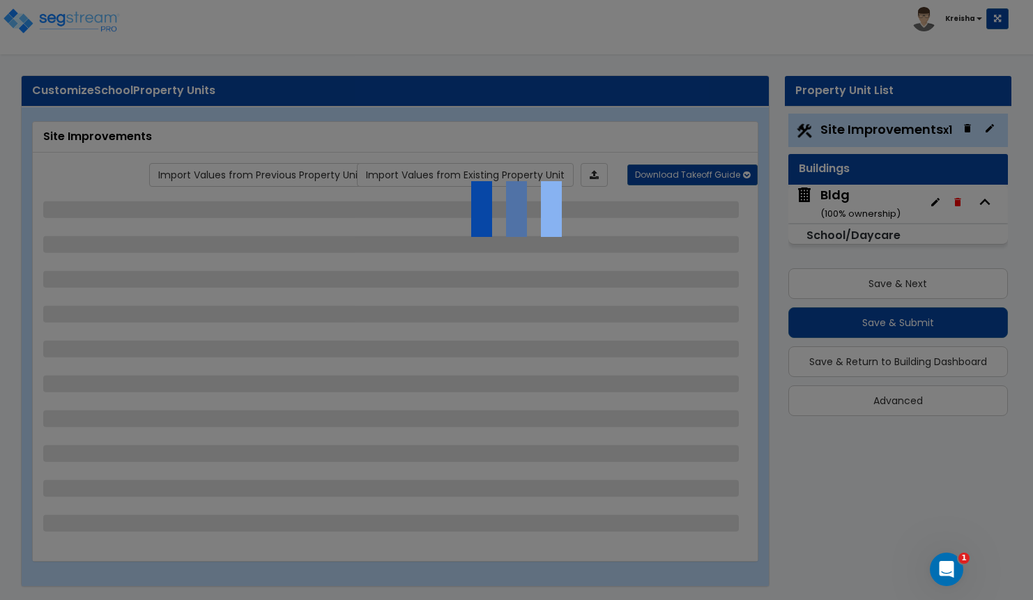
select select "13"
select select "2"
select select "4"
select select "2"
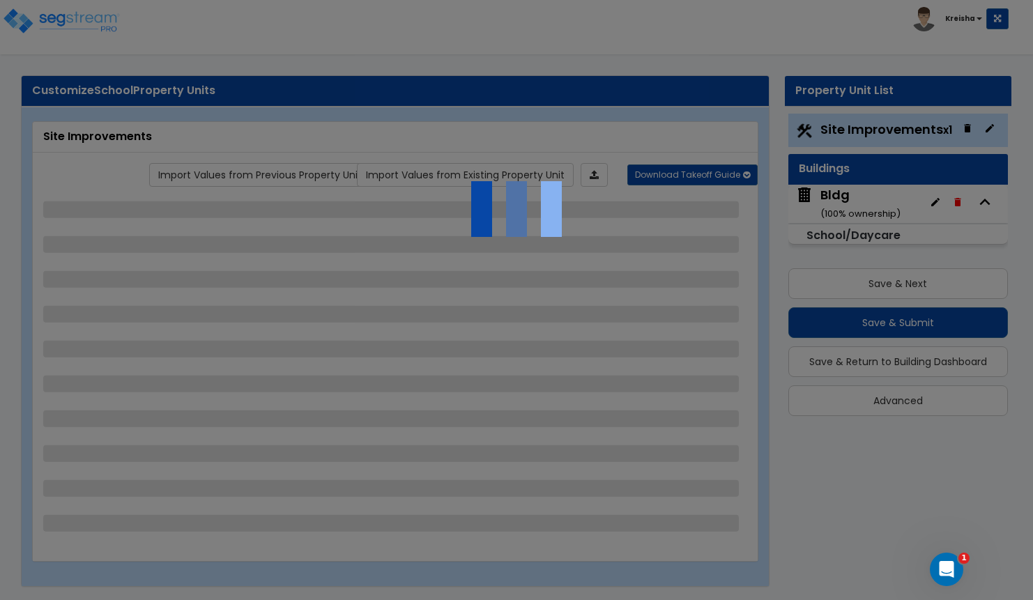
select select "2"
select select "1"
select select "2"
select select "1"
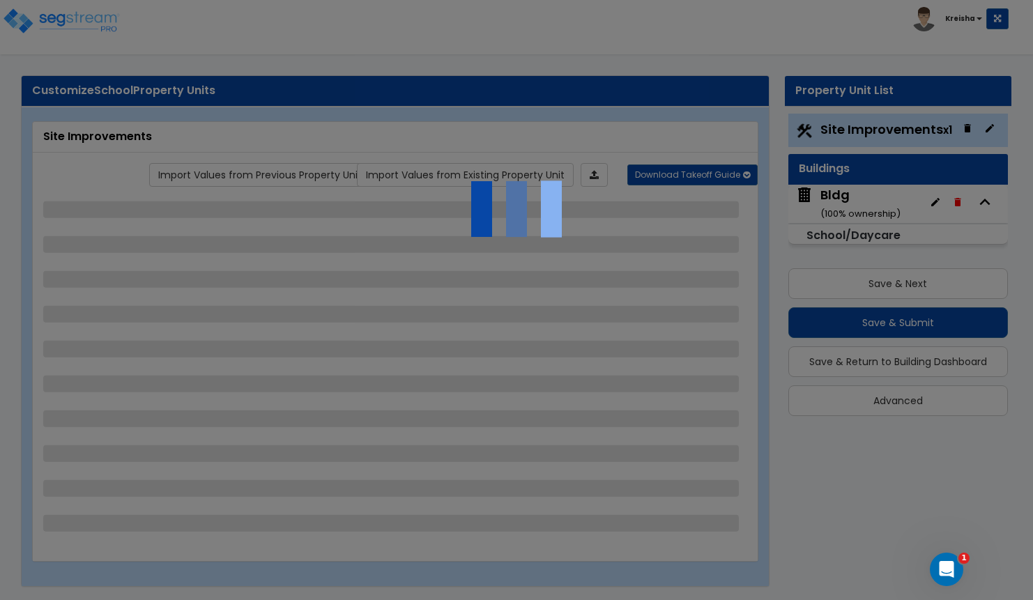
select select "1"
select select "3"
select select "2"
select select "1"
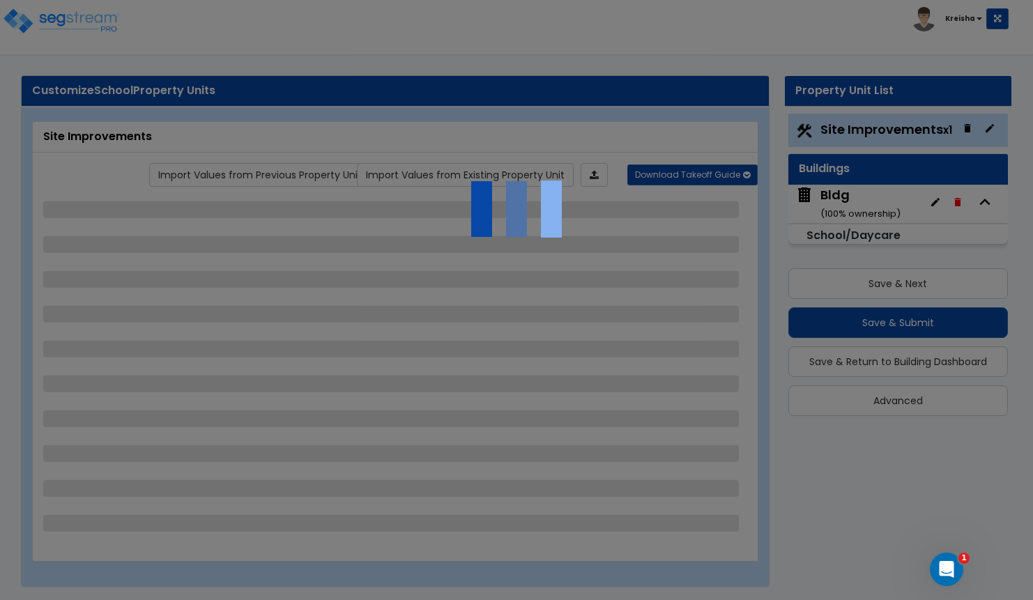
select select "1"
select select "2"
select select "1"
select select "3"
select select "2"
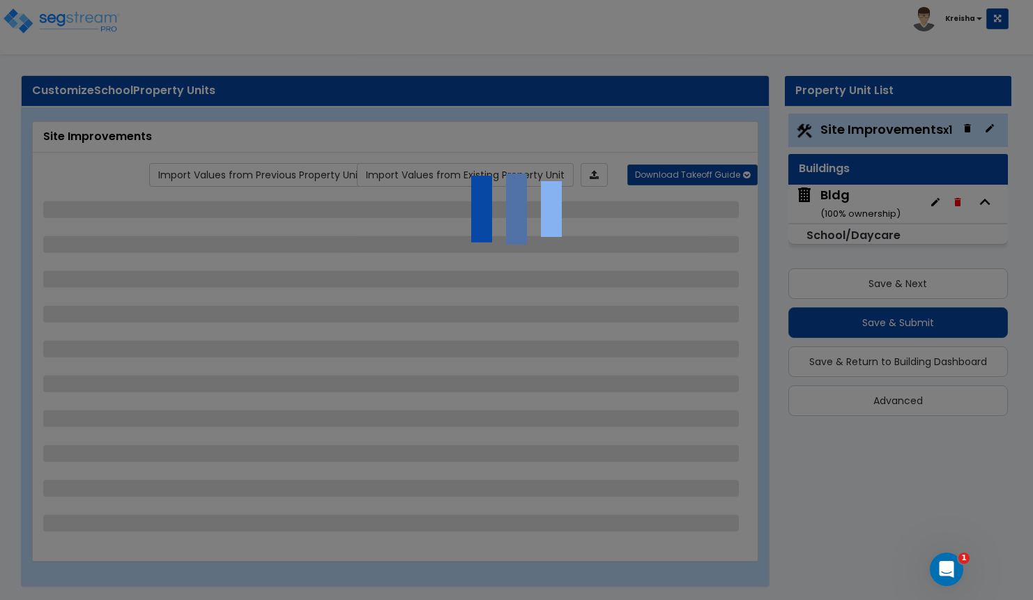
select select "1"
select select "2"
select select "1"
select select "3"
select select "2"
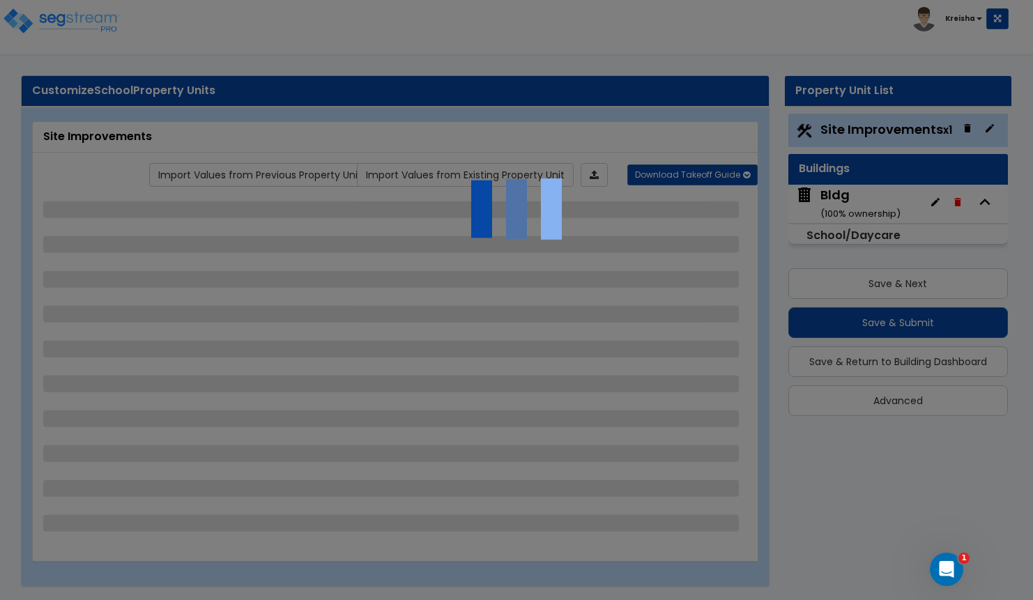
select select "3"
select select "4"
select select "3"
select select "1"
select select "2"
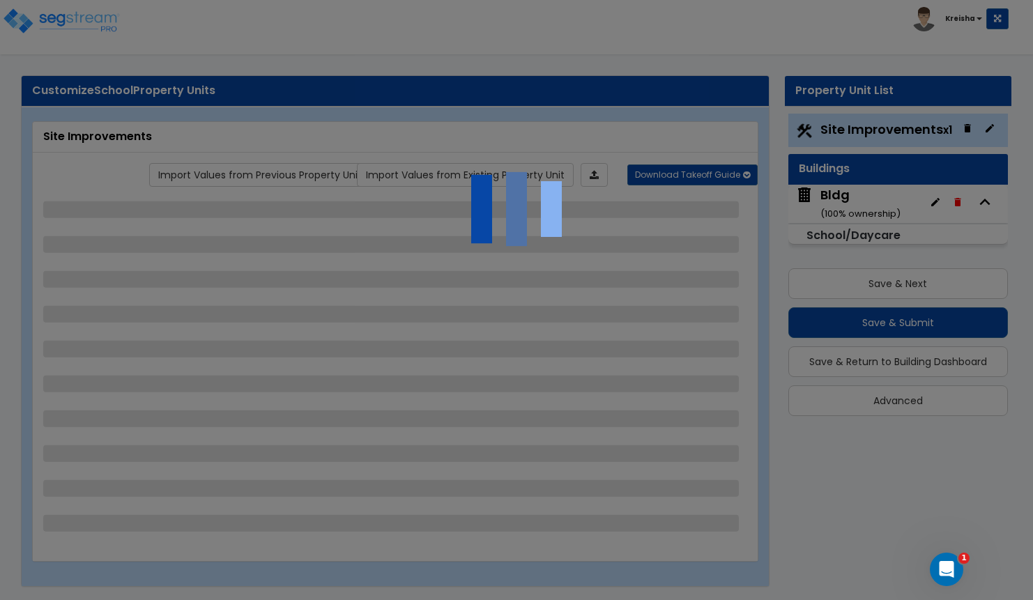
select select "3"
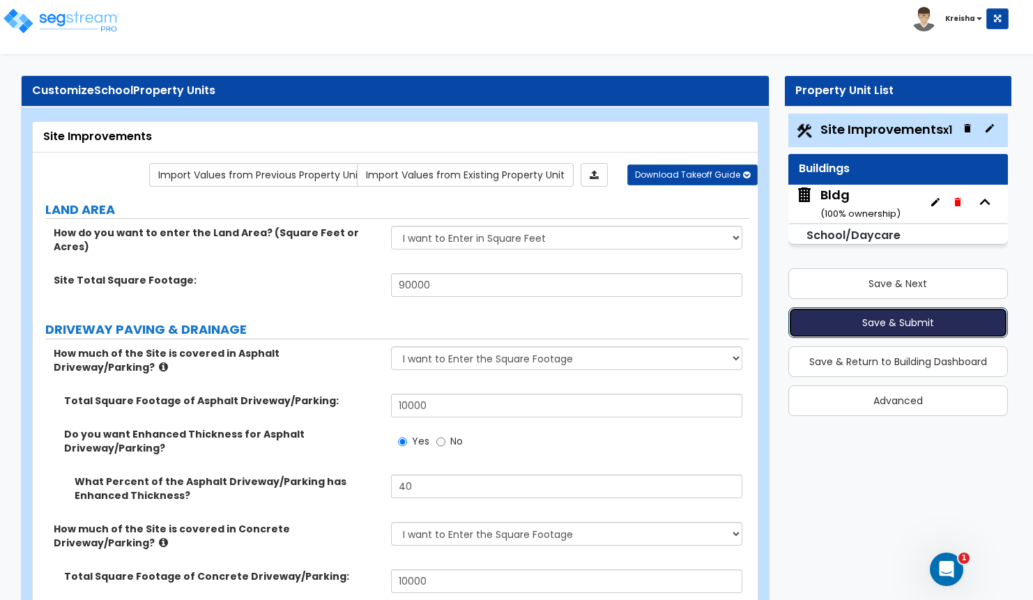
click at [927, 322] on button "Save & Submit" at bounding box center [899, 322] width 220 height 31
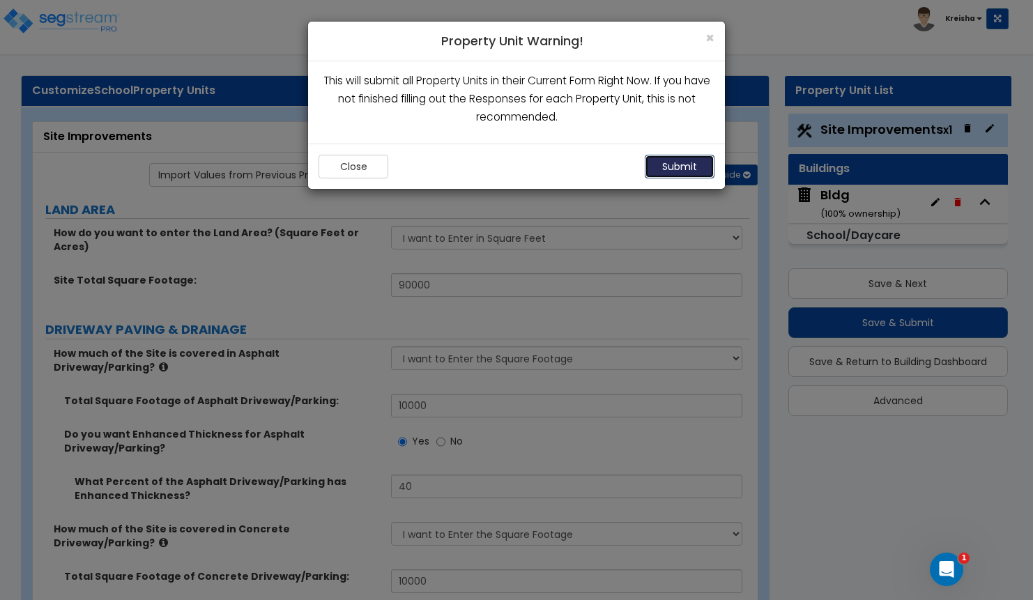
click at [680, 174] on button "Submit" at bounding box center [680, 167] width 70 height 24
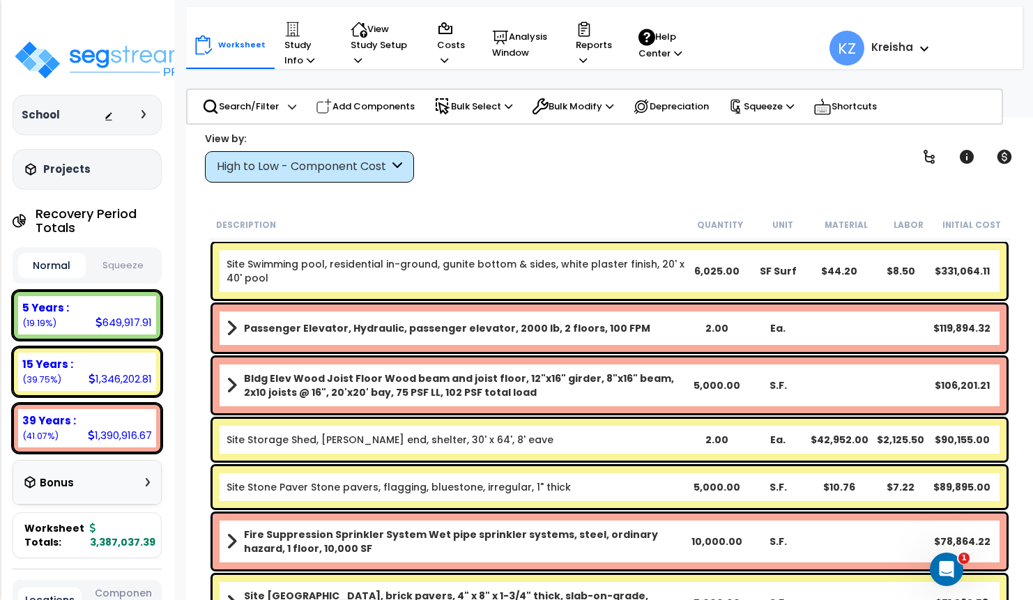
click at [147, 112] on div at bounding box center [147, 114] width 11 height 8
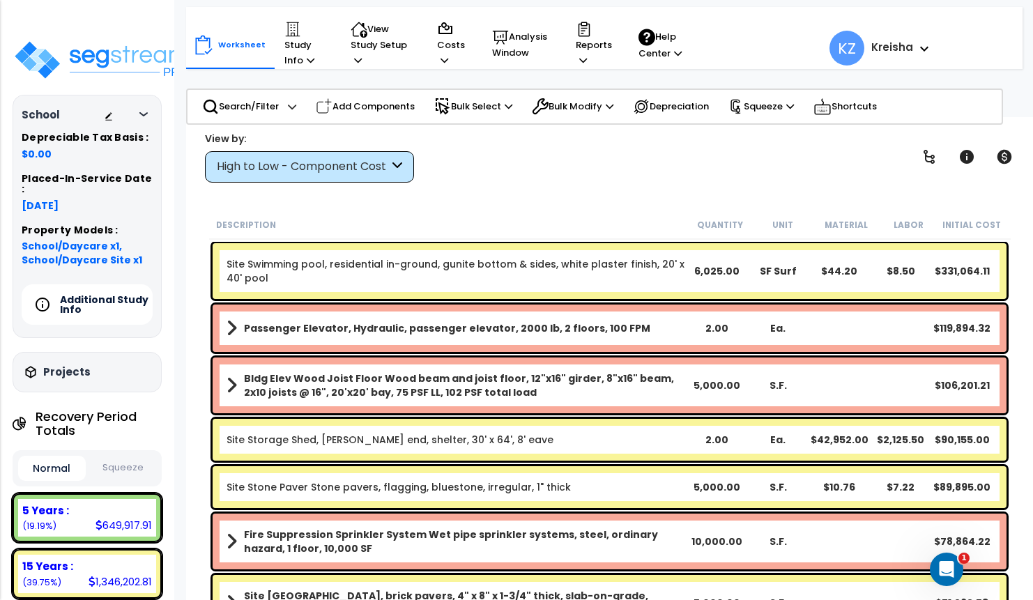
click at [88, 310] on div "Additional Study Info" at bounding box center [97, 304] width 122 height 33
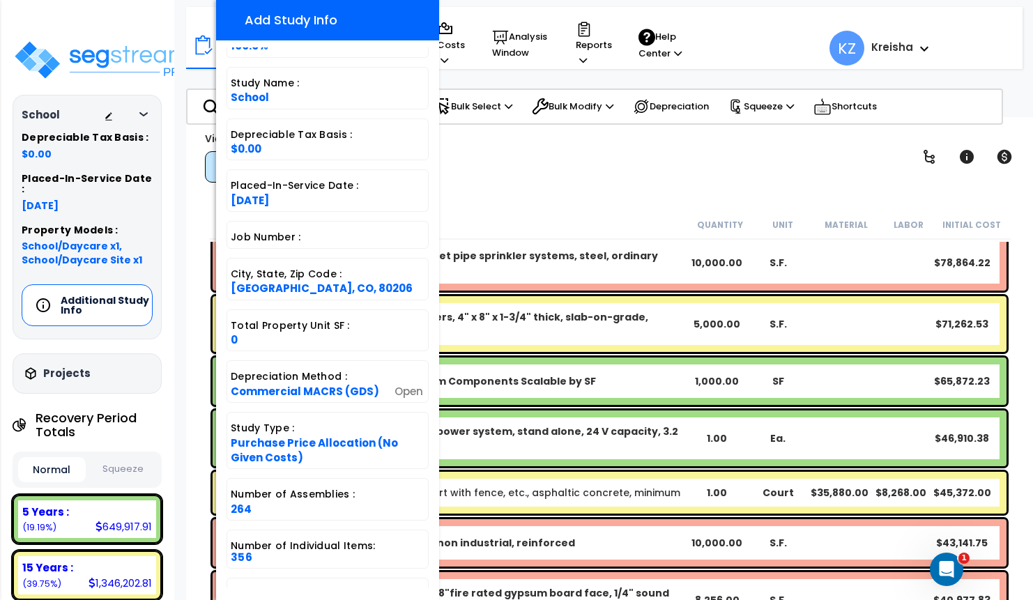
scroll to position [310, 0]
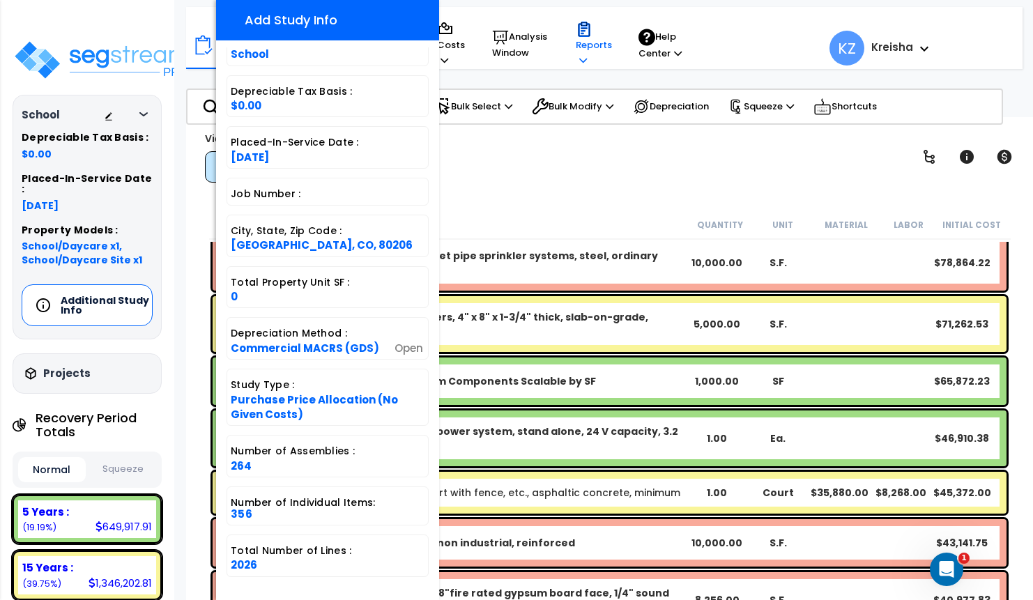
click at [590, 50] on p "Reports" at bounding box center [594, 44] width 36 height 47
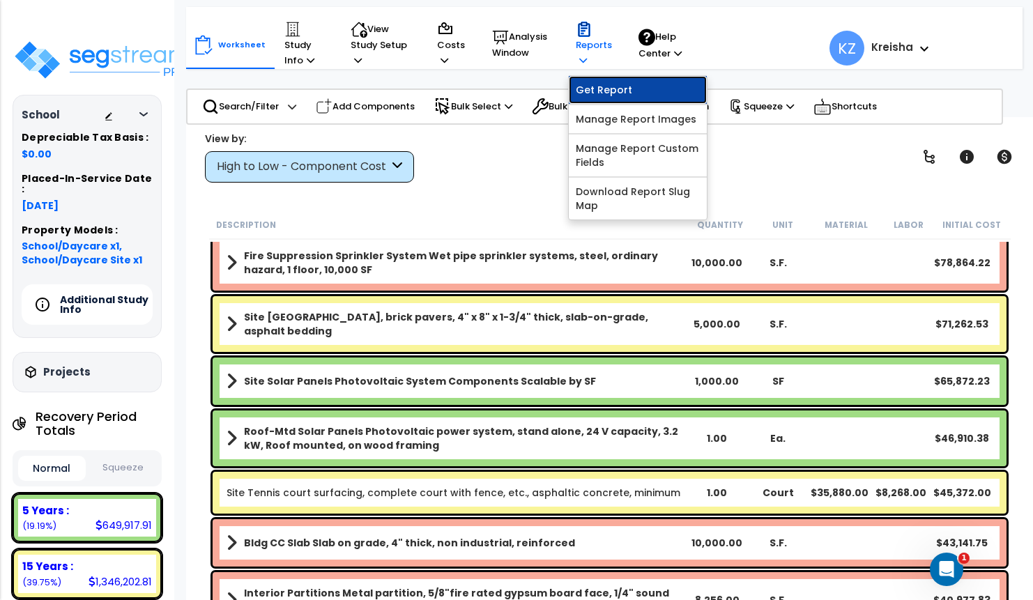
click at [580, 93] on link "Get Report" at bounding box center [638, 90] width 138 height 28
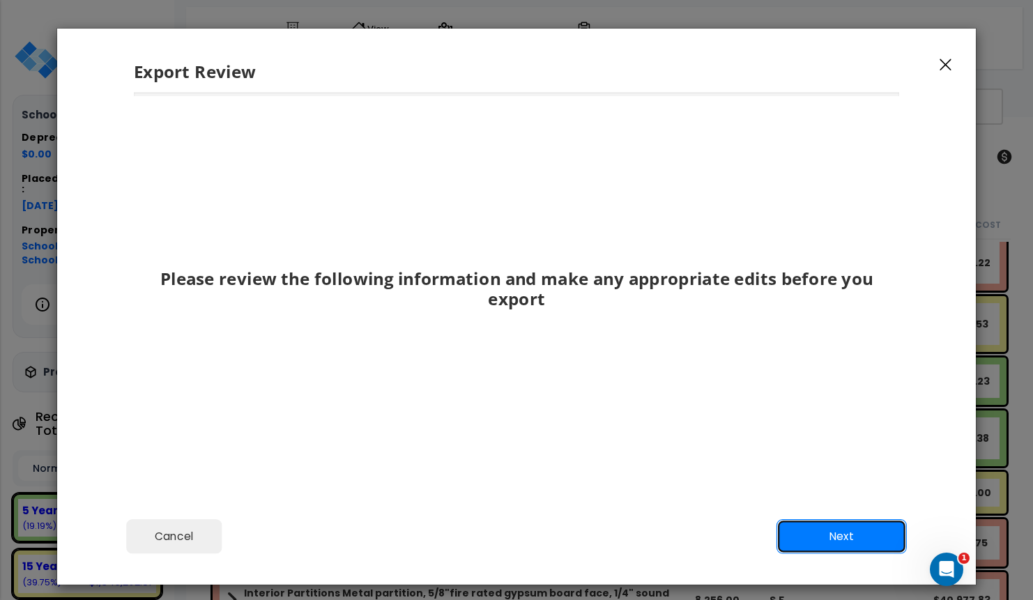
click at [798, 540] on button "Next" at bounding box center [842, 536] width 130 height 35
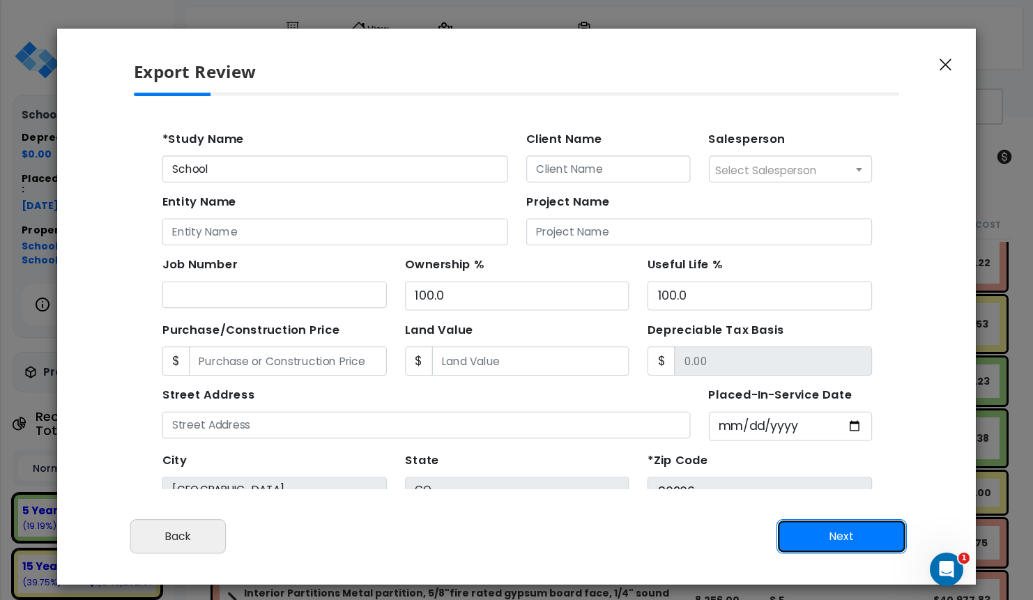
click at [795, 540] on button "Next" at bounding box center [842, 536] width 130 height 35
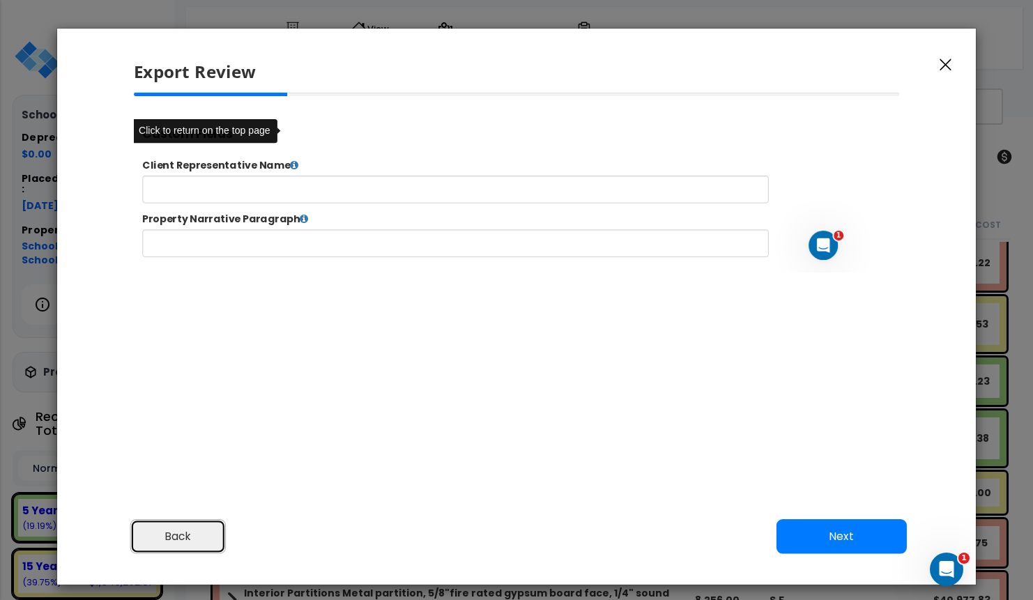
click at [187, 534] on button "Back" at bounding box center [178, 536] width 96 height 35
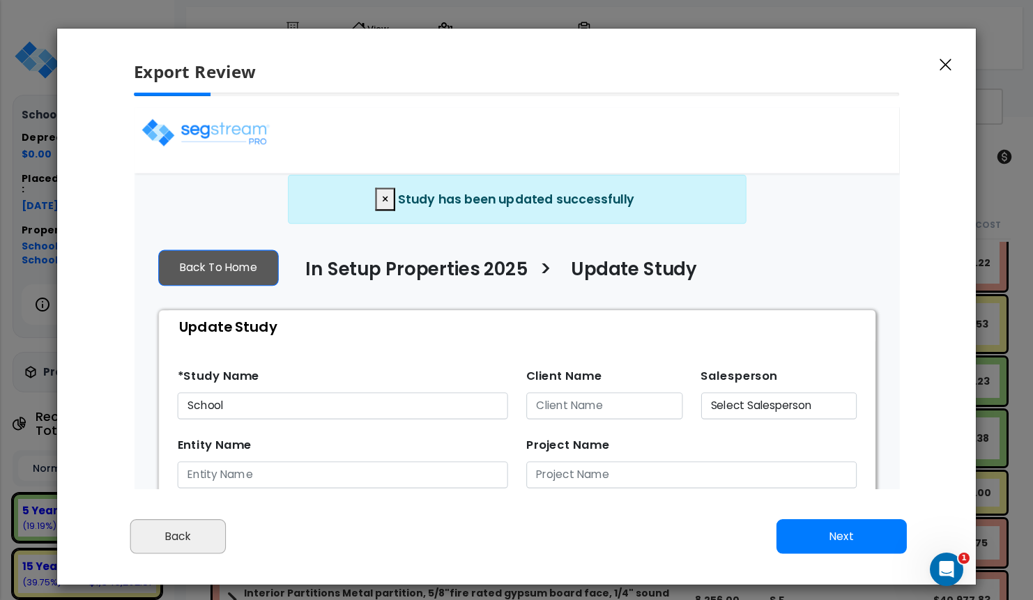
scroll to position [0, 0]
select select "2019"
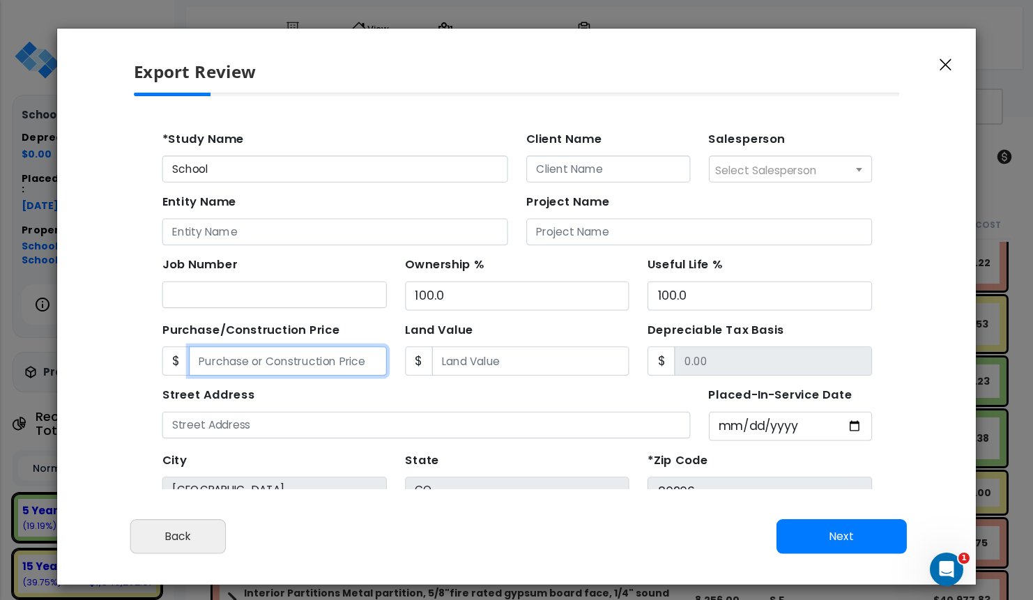
click at [283, 329] on input "Purchase/Construction Price" at bounding box center [273, 338] width 180 height 26
type input "1"
type input "1.00"
type input "18"
type input "18.00"
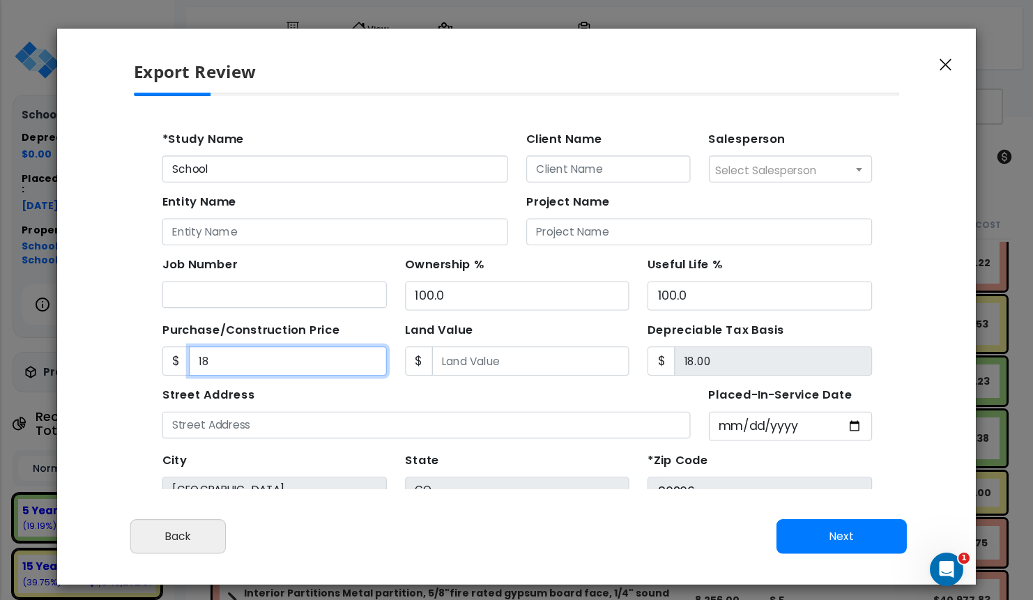
type input "185"
type input "185.00"
type input "1854"
type input "1,854.00"
type input "1,8544"
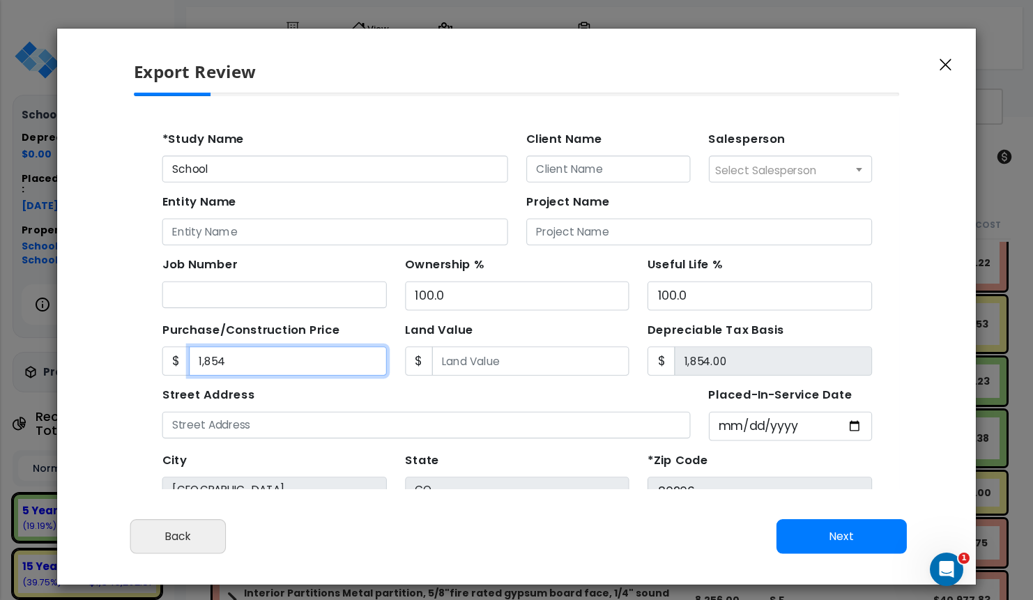
type input "18,544.00"
type input "18,5446"
type input "185,446.00"
type input "185,4467"
type input "1,854,467.00"
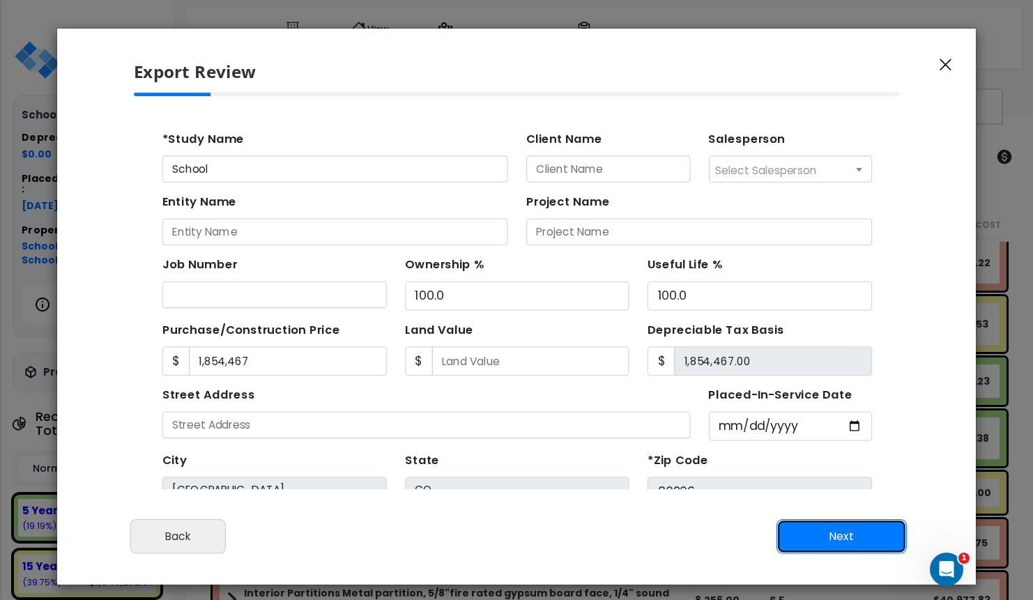
click at [823, 542] on button "Next" at bounding box center [842, 536] width 130 height 35
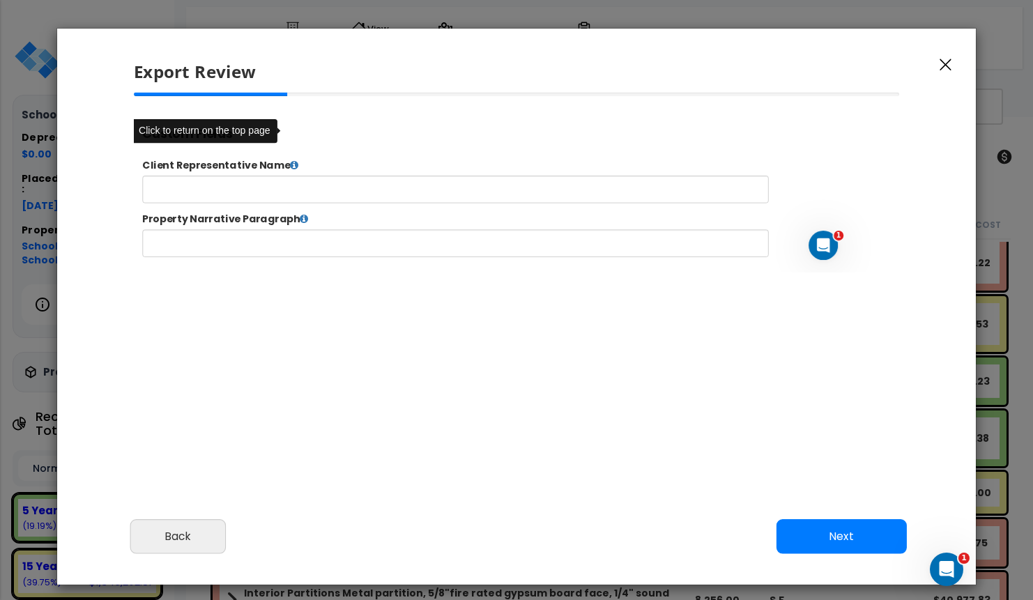
type input "1,854,467.0"
select select "2019"
click at [805, 531] on button "Next" at bounding box center [842, 536] width 130 height 35
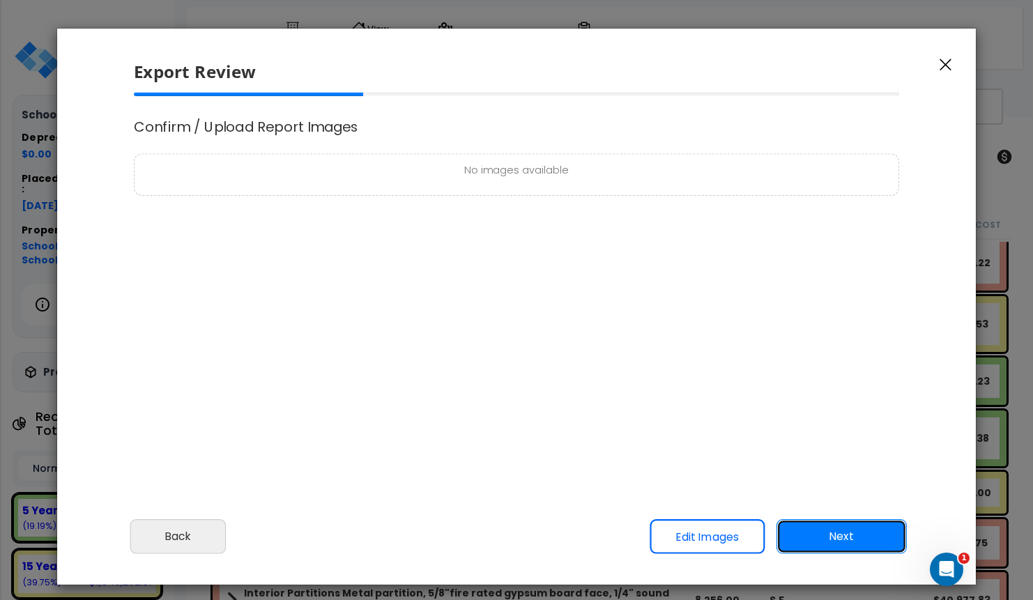
click at [802, 525] on button "Next" at bounding box center [842, 536] width 130 height 35
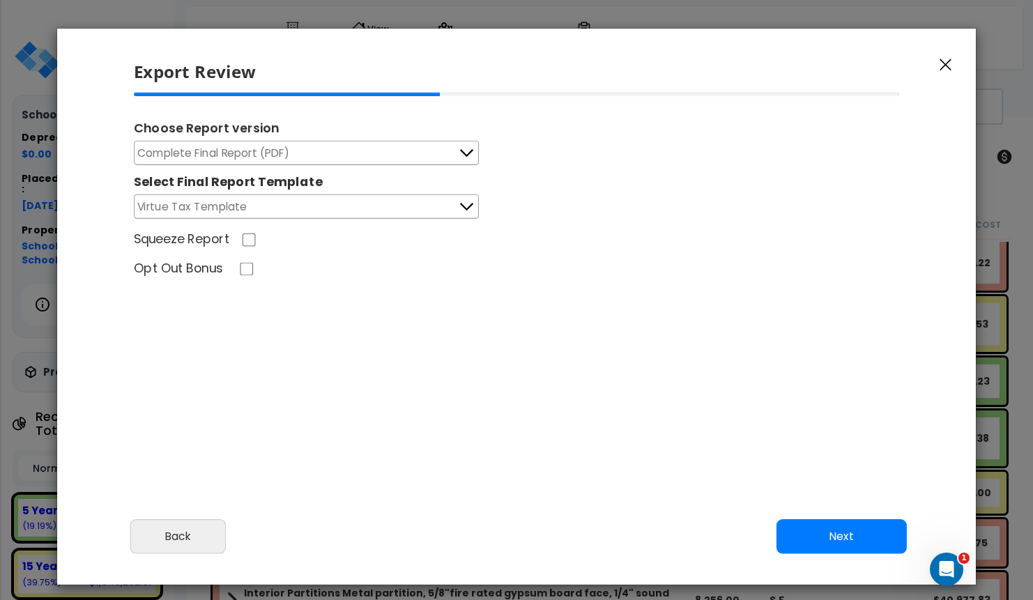
click at [465, 216] on icon at bounding box center [466, 207] width 18 height 18
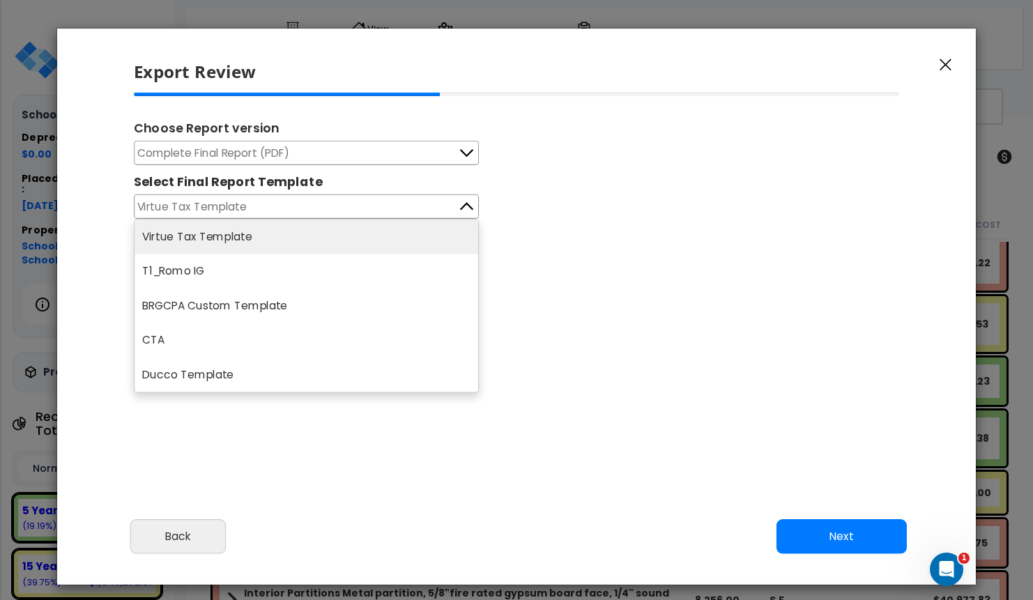
click at [279, 370] on li "Ducco Template" at bounding box center [307, 375] width 344 height 34
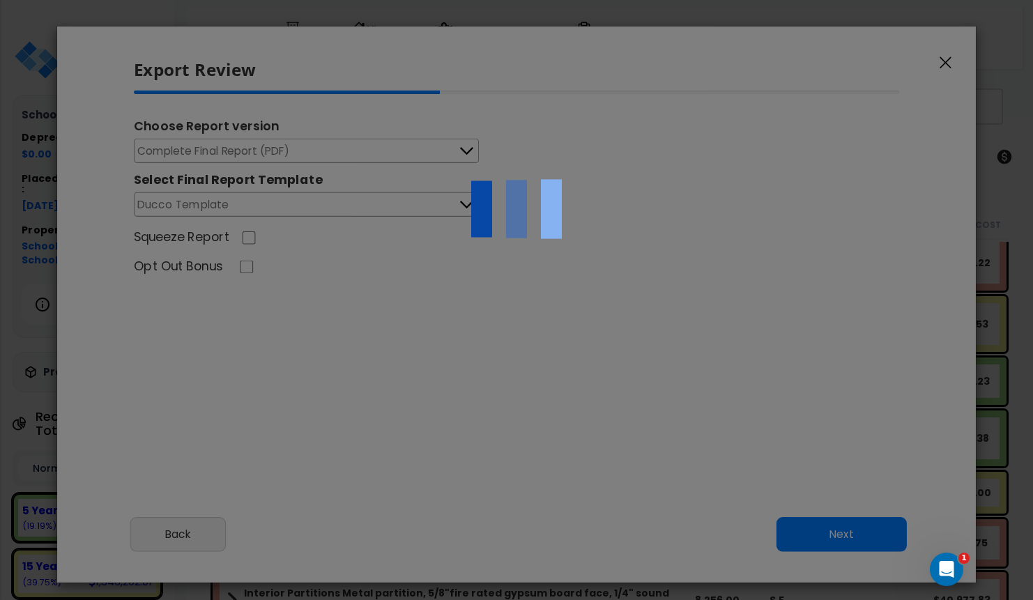
click at [350, 400] on div at bounding box center [516, 300] width 1033 height 600
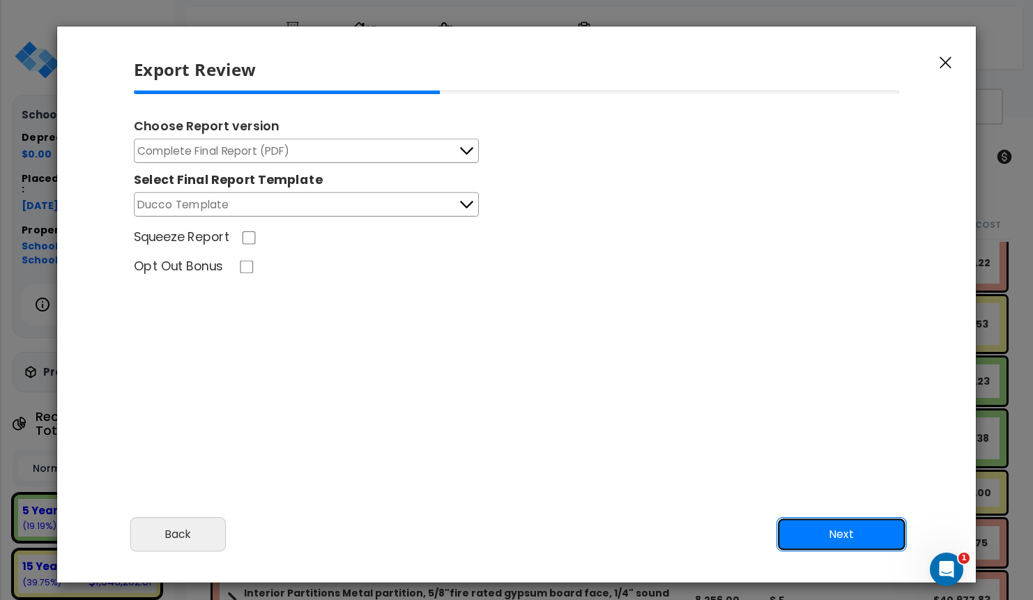
click at [800, 521] on button "Next" at bounding box center [842, 534] width 130 height 35
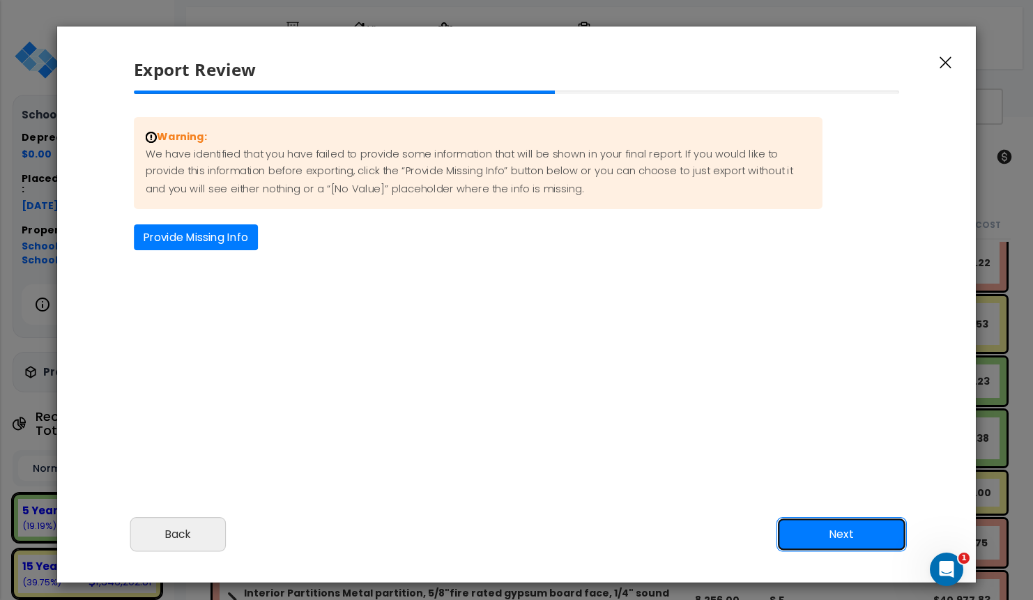
click at [800, 519] on button "Next" at bounding box center [842, 534] width 130 height 35
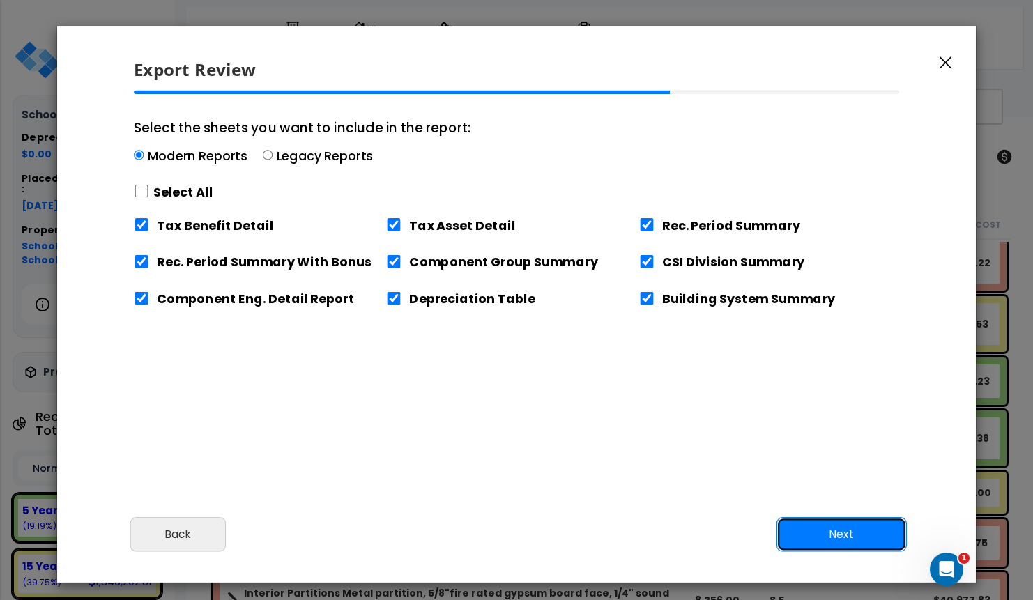
click at [800, 519] on button "Next" at bounding box center [842, 534] width 130 height 35
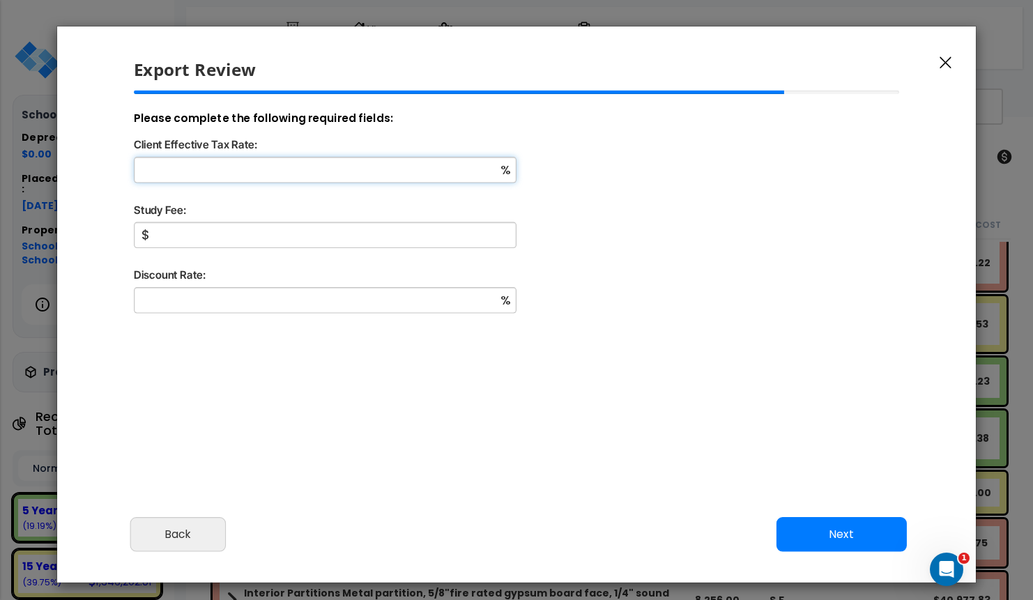
click at [370, 172] on input "Client Effective Tax Rate:" at bounding box center [325, 170] width 383 height 26
type input "7"
type input "1,000"
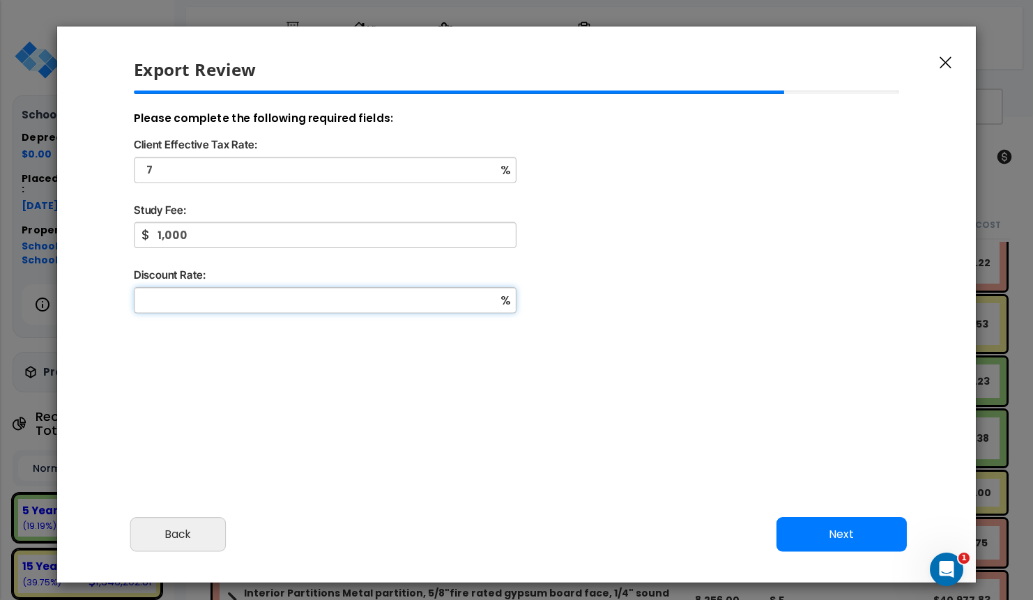
type input "4"
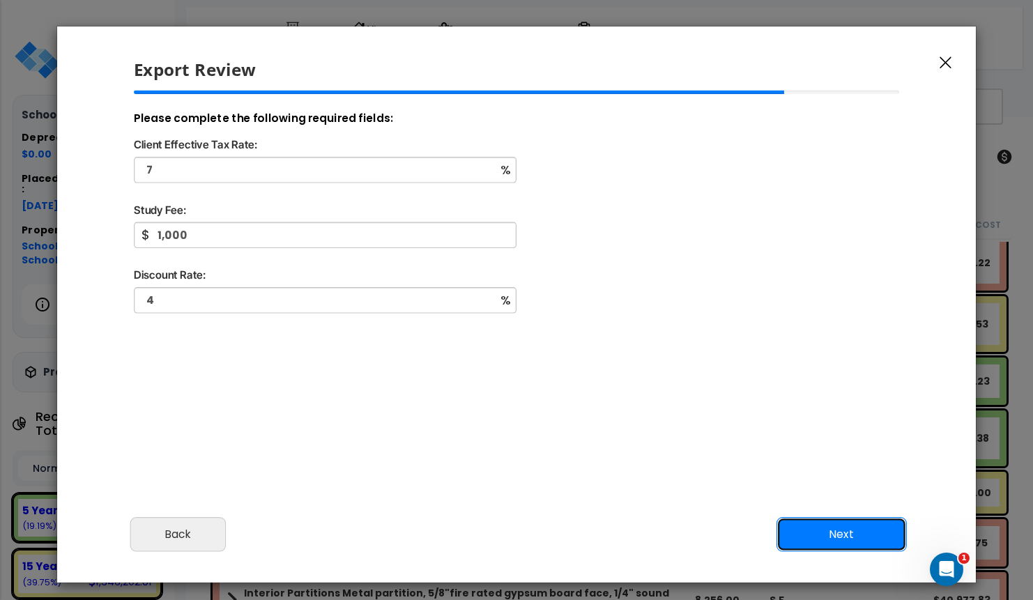
click at [862, 528] on button "Next" at bounding box center [842, 534] width 130 height 35
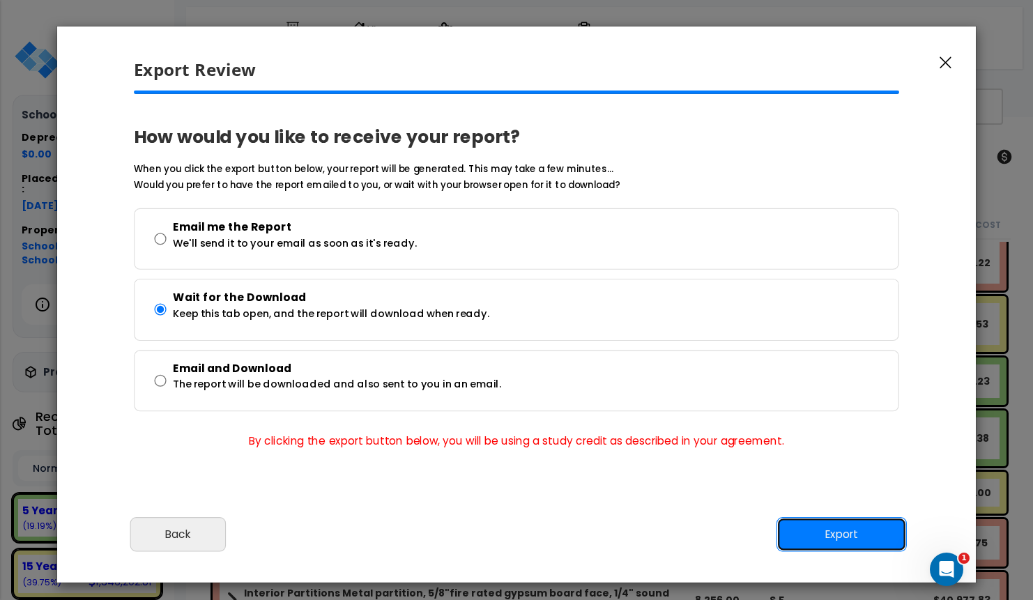
click at [862, 529] on button "Export" at bounding box center [842, 534] width 130 height 35
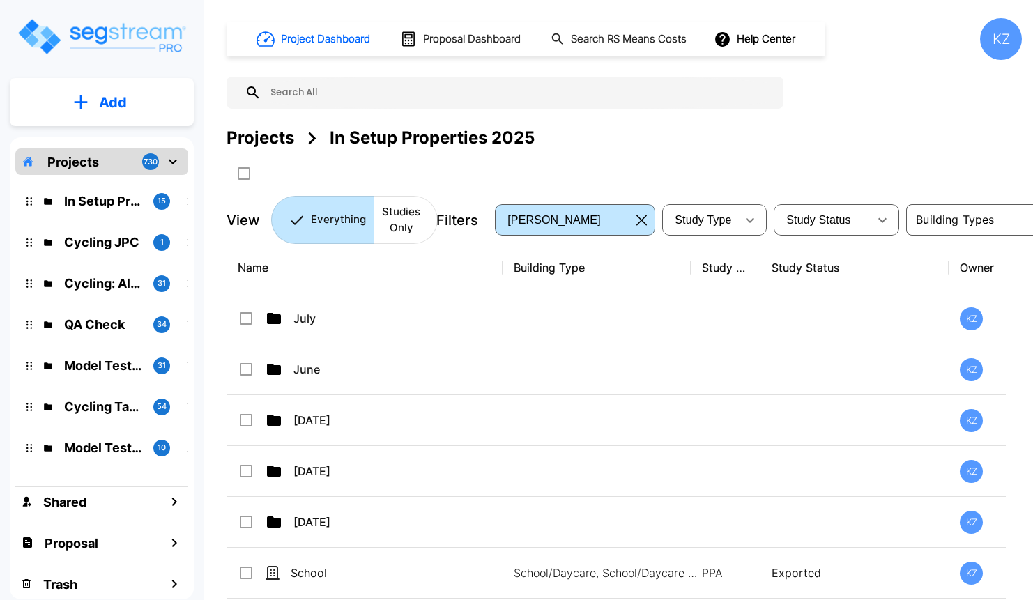
scroll to position [348, 0]
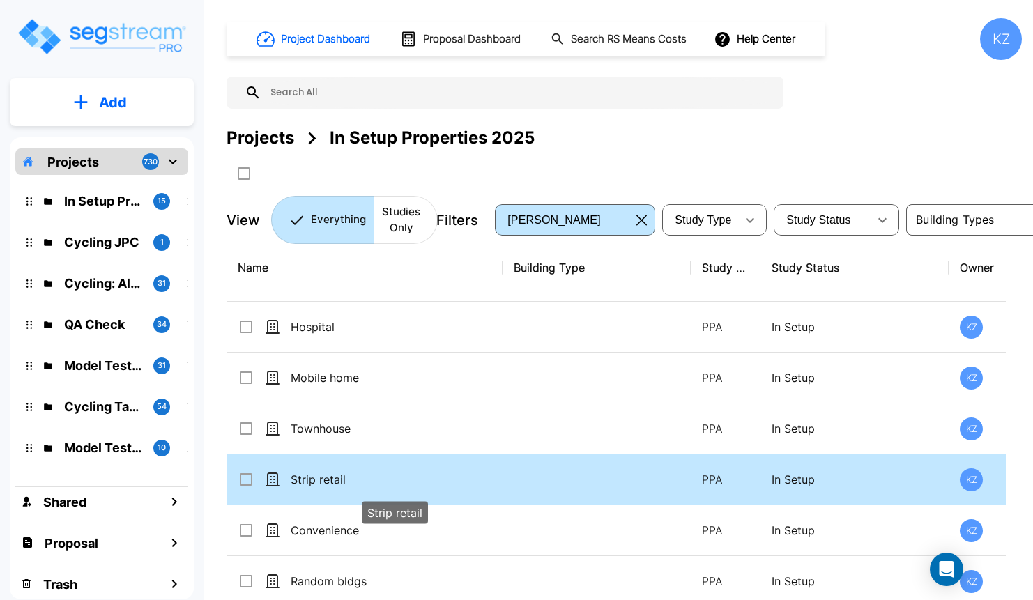
click at [324, 471] on td "Strip retail" at bounding box center [365, 480] width 276 height 51
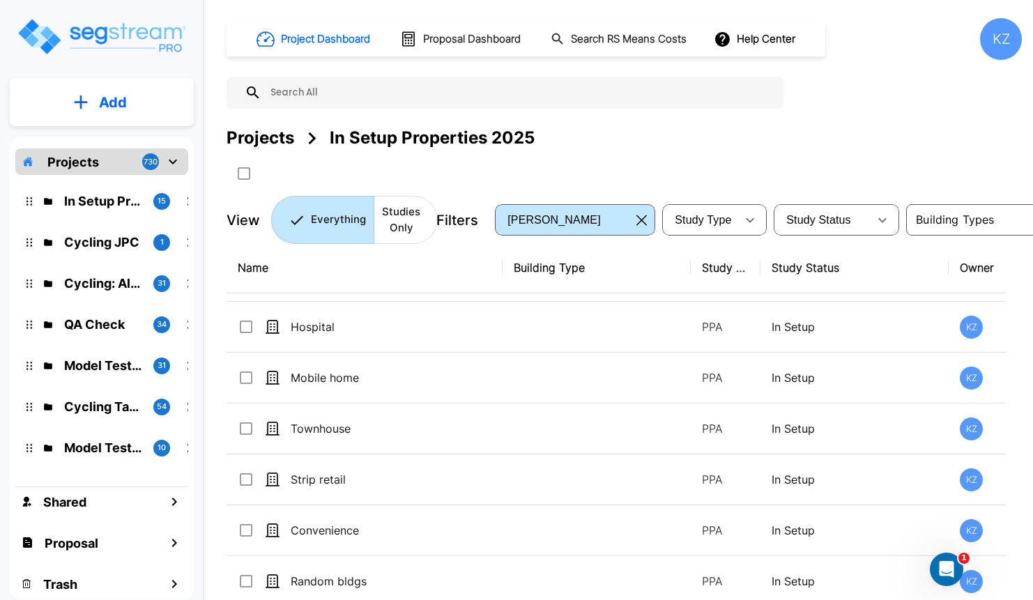
scroll to position [0, 0]
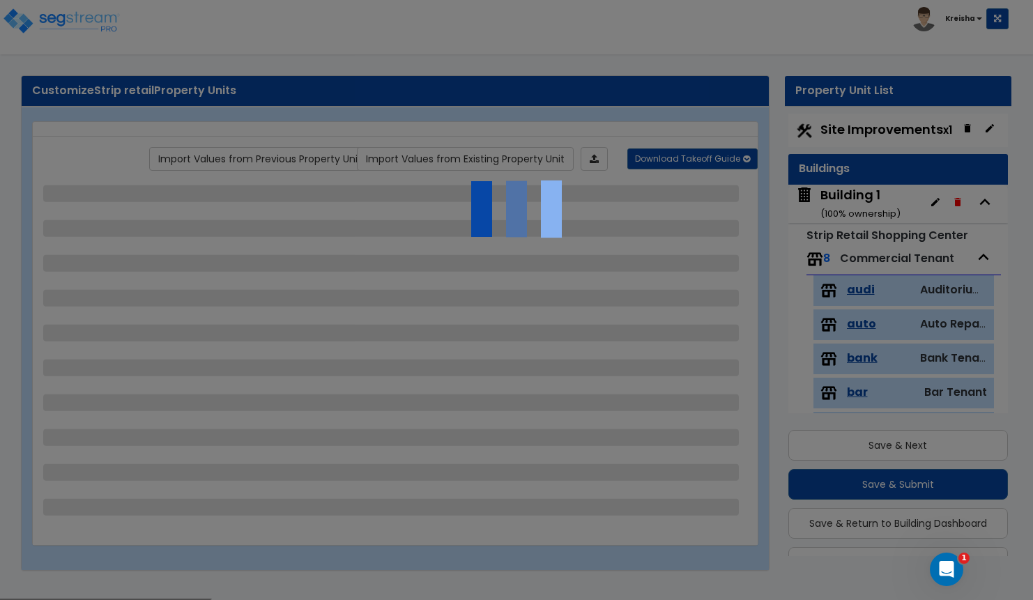
scroll to position [36, 0]
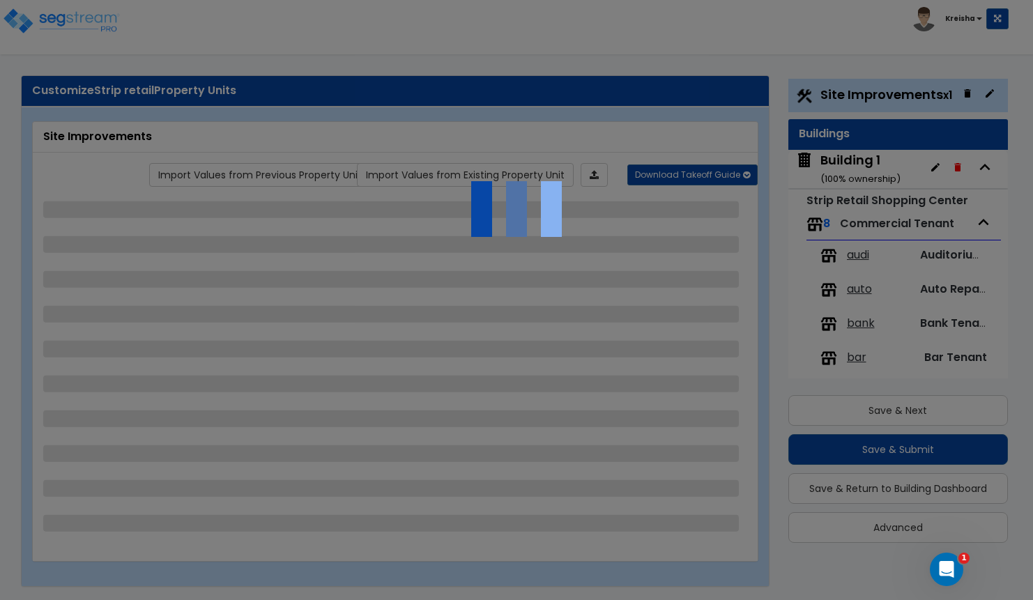
select select "2"
select select "1"
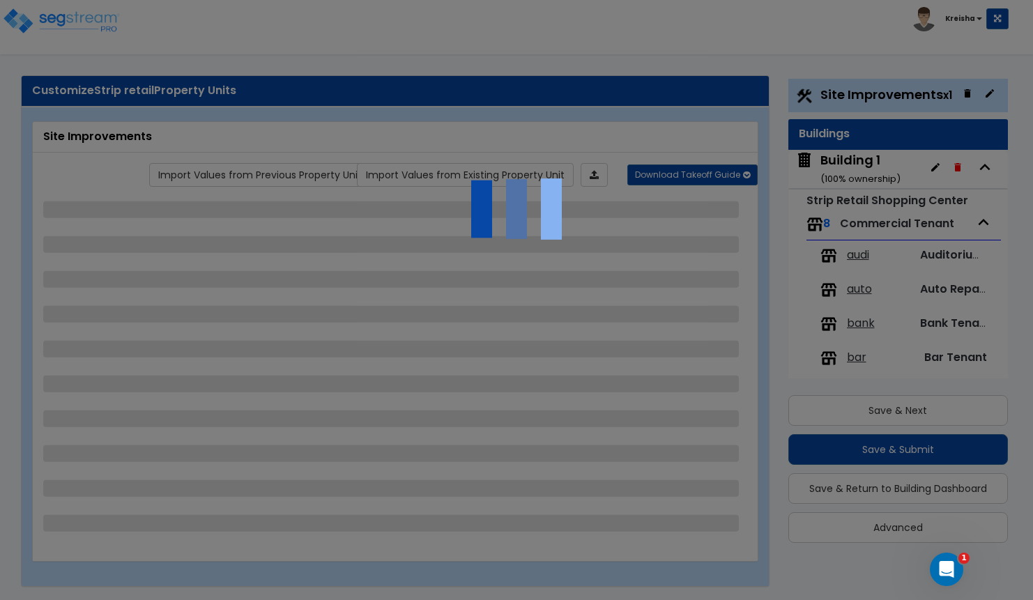
select select "2"
select select "1"
select select "2"
select select "1"
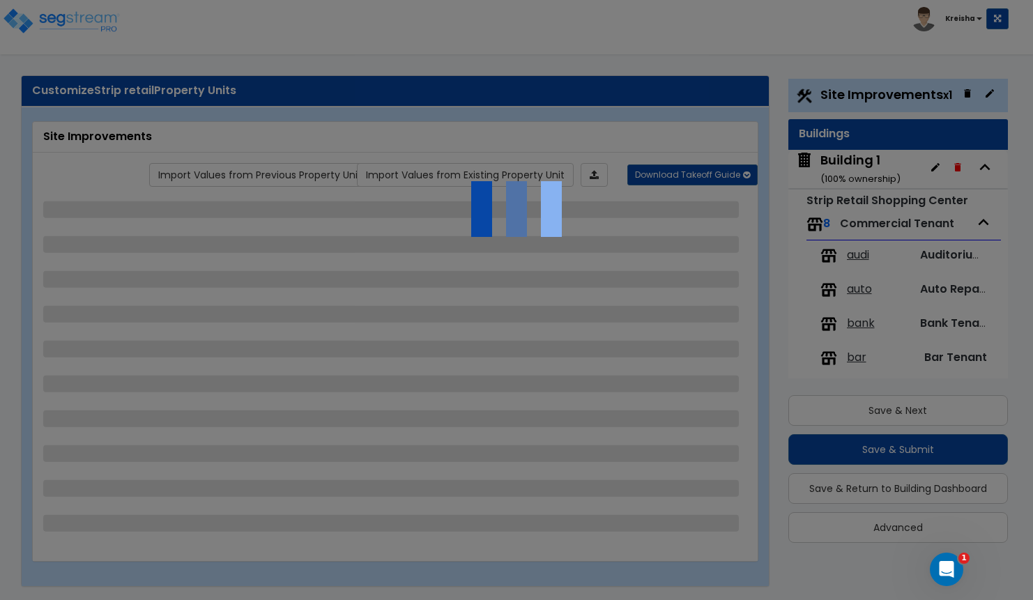
select select "1"
select select "5"
select select "2"
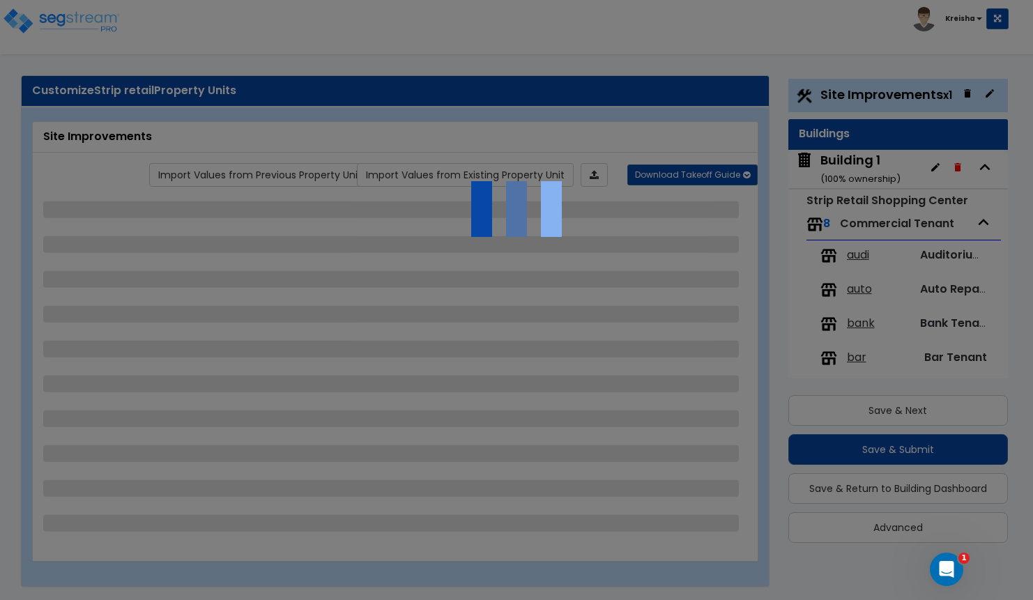
select select "1"
select select "3"
select select "1"
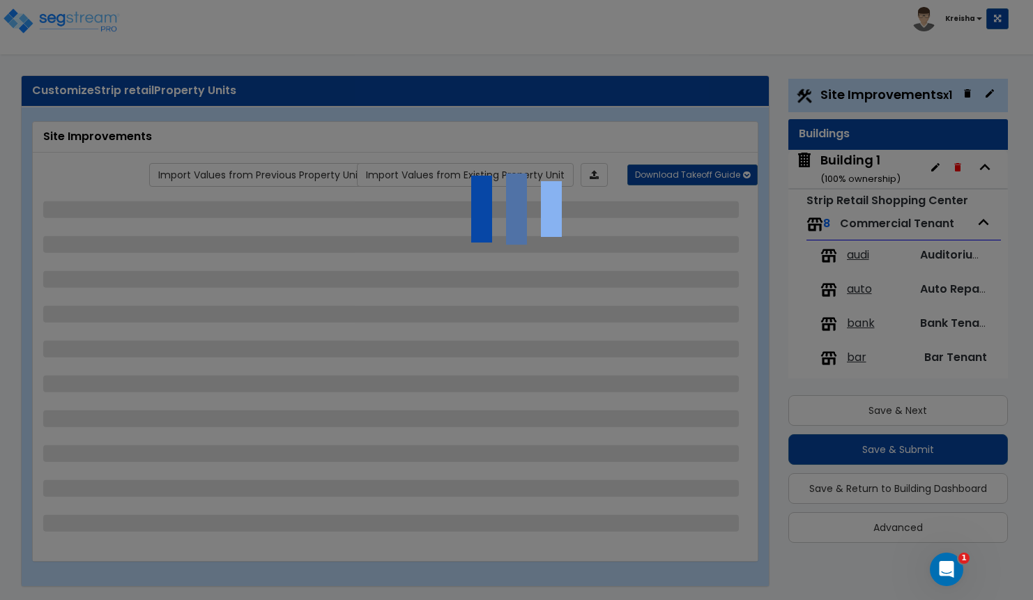
select select "2"
select select "1"
select select "2"
select select "1"
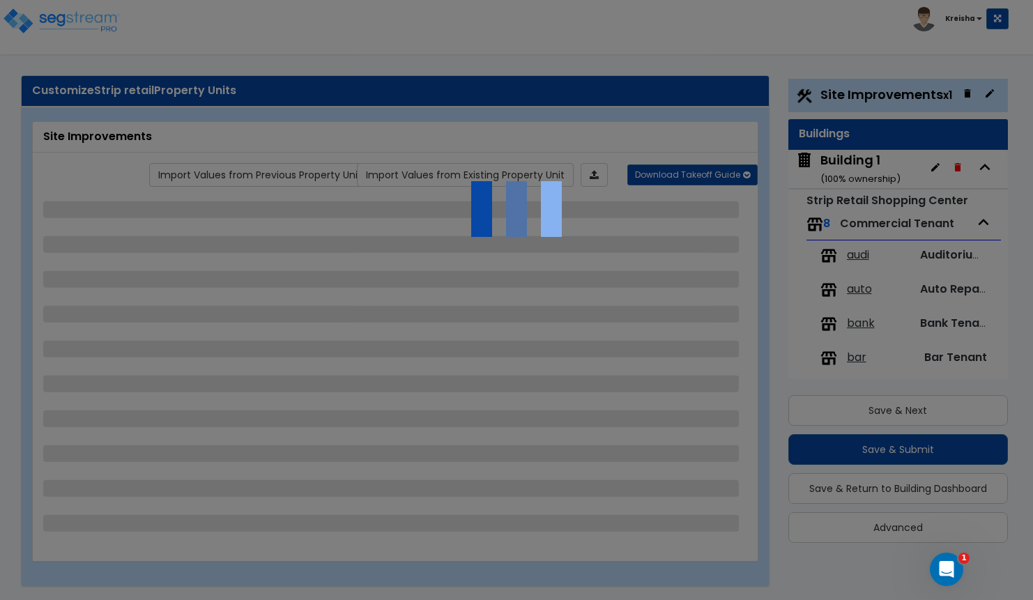
select select "2"
select select "3"
select select "2"
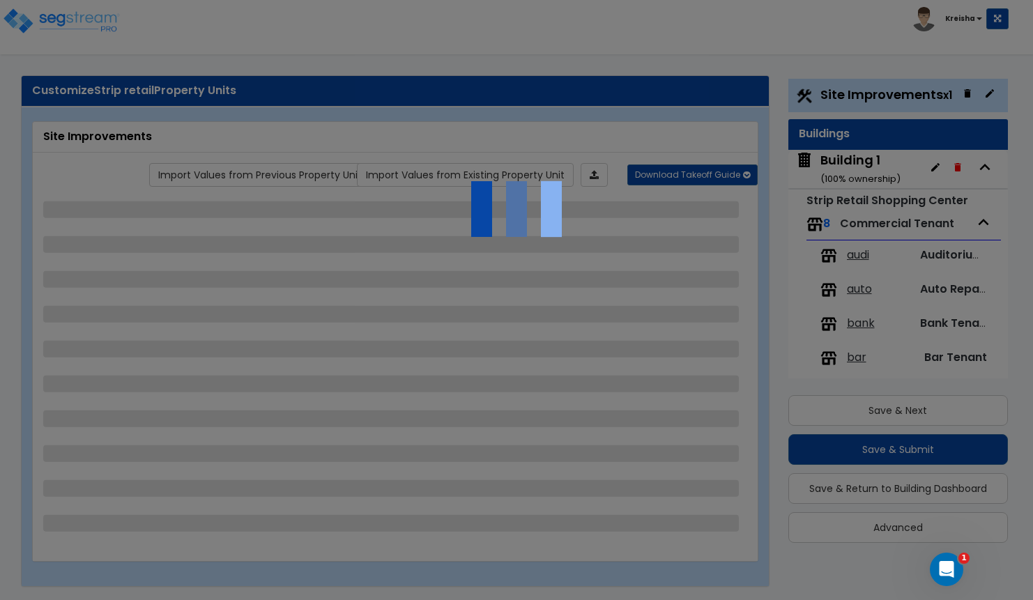
select select "3"
select select "1"
select select "6"
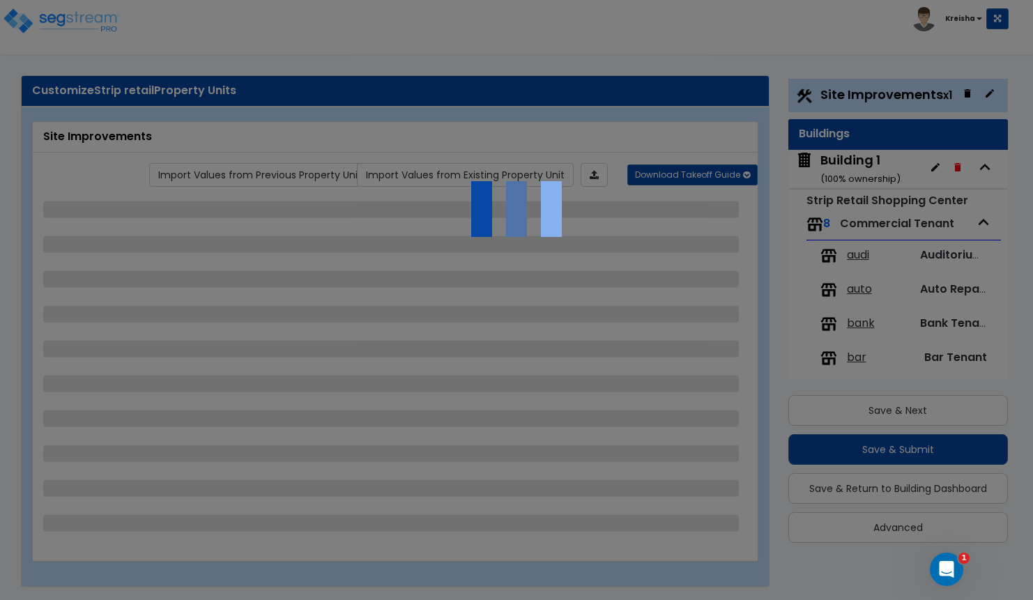
select select "1"
select select "2"
select select "1"
select select "16"
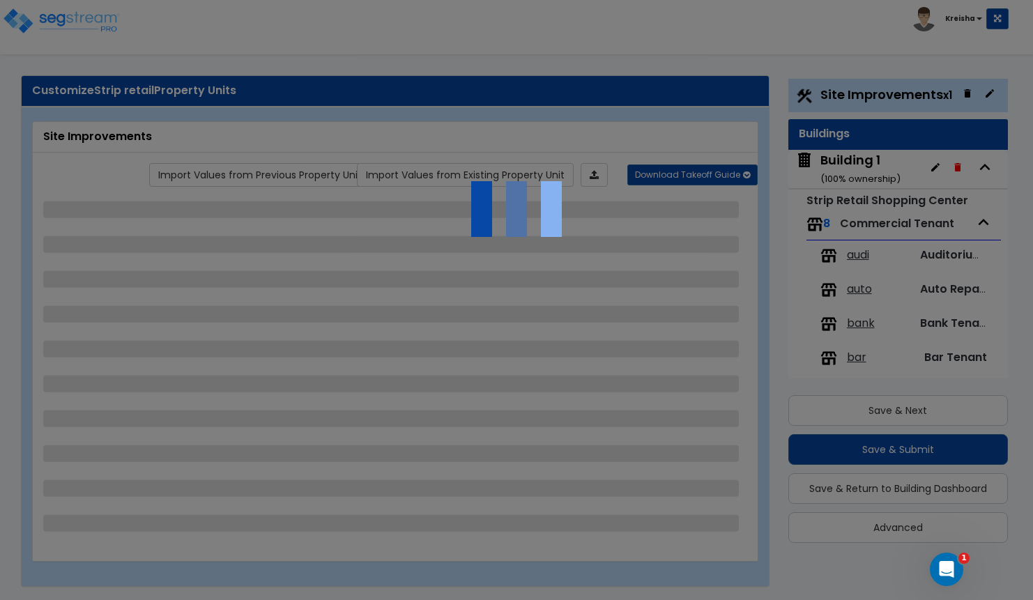
select select "4"
select select "1"
select select "4"
select select "1"
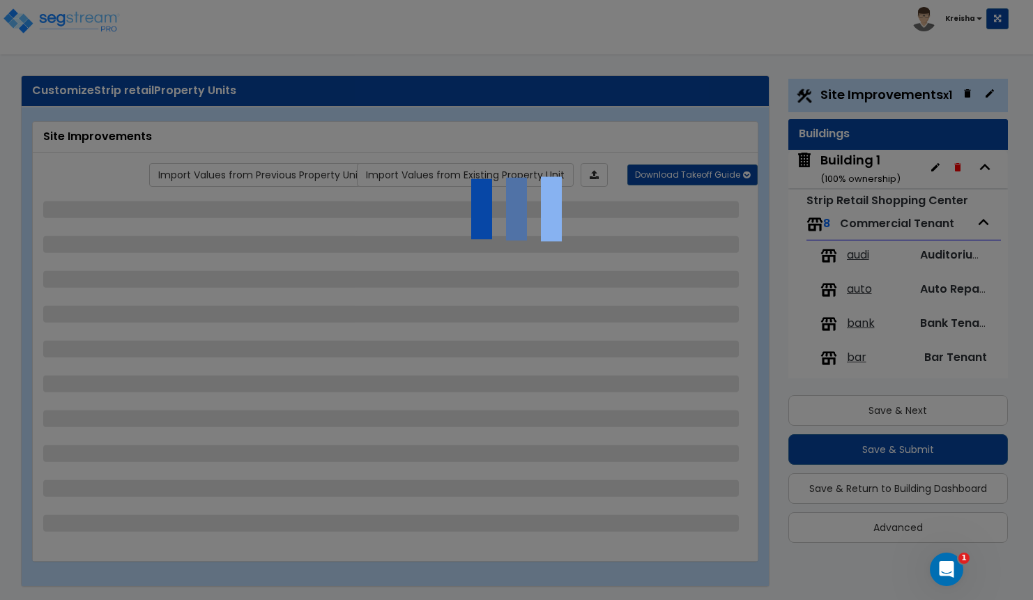
select select "1"
select select "2"
select select "1"
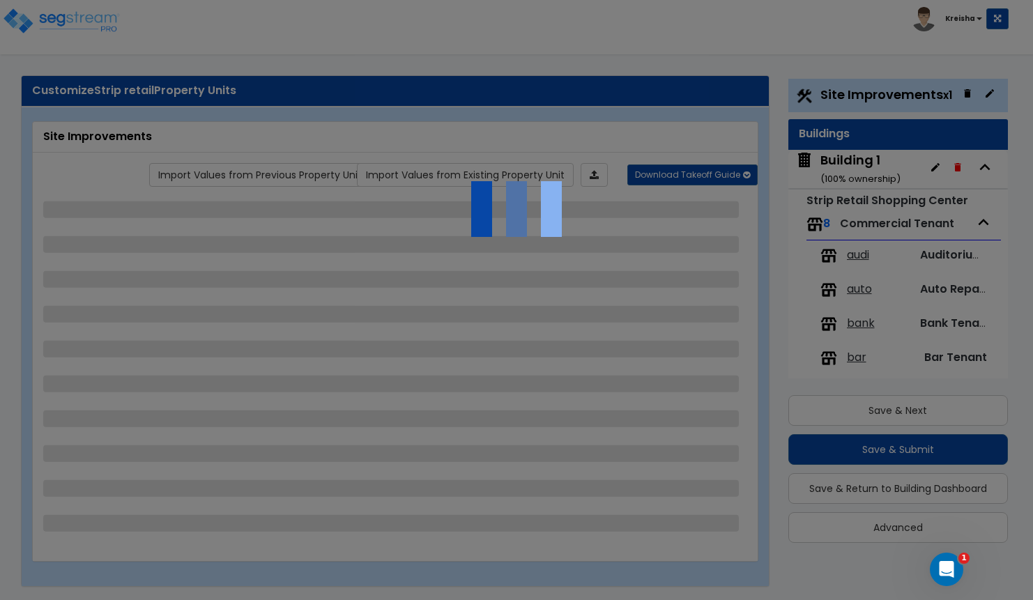
select select "2"
select select "1"
select select "3"
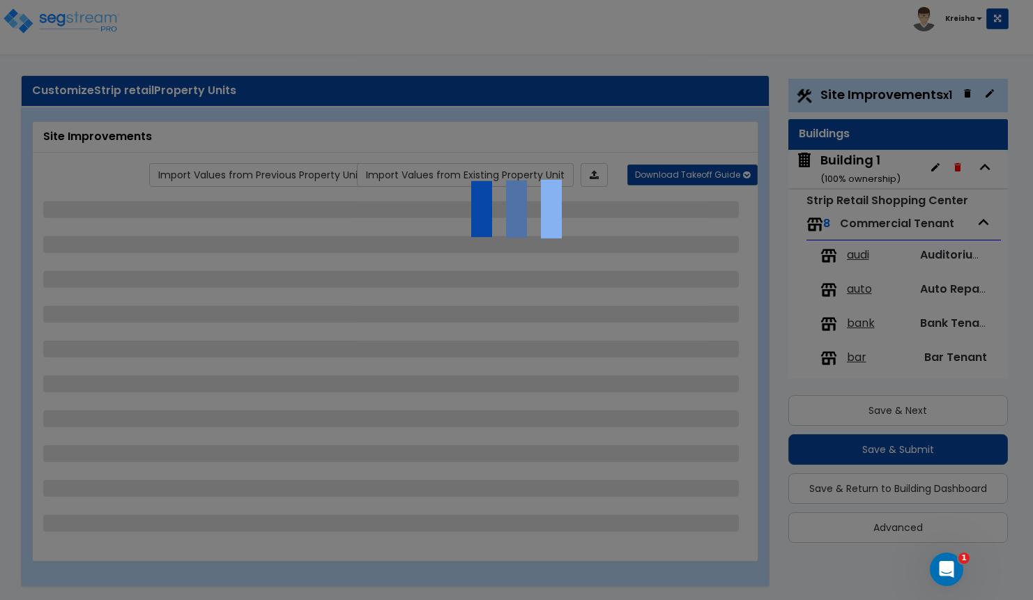
select select "3"
select select "6"
select select "5"
select select "3"
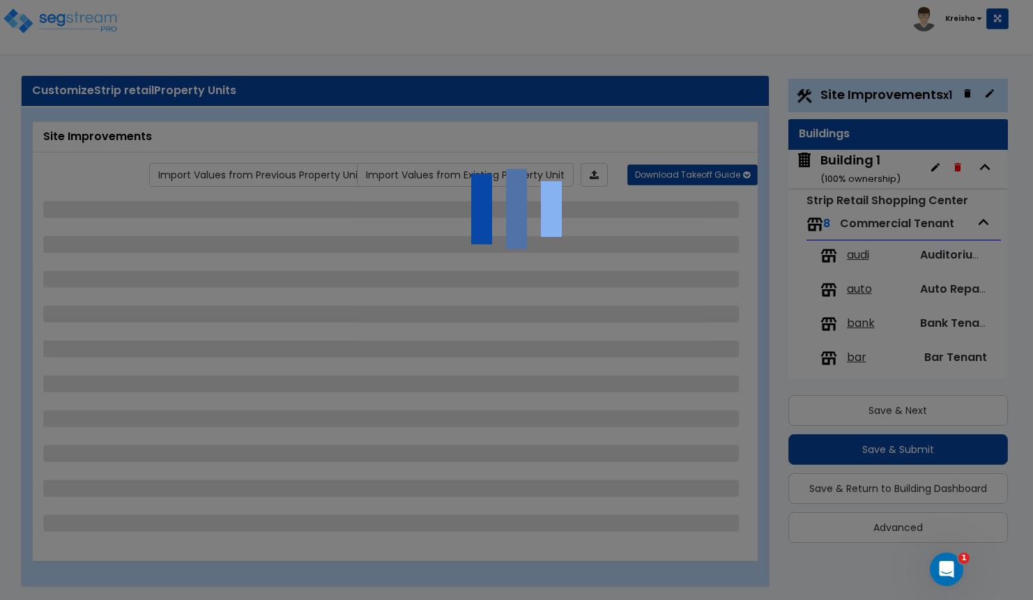
select select "3"
select select "2"
select select "4"
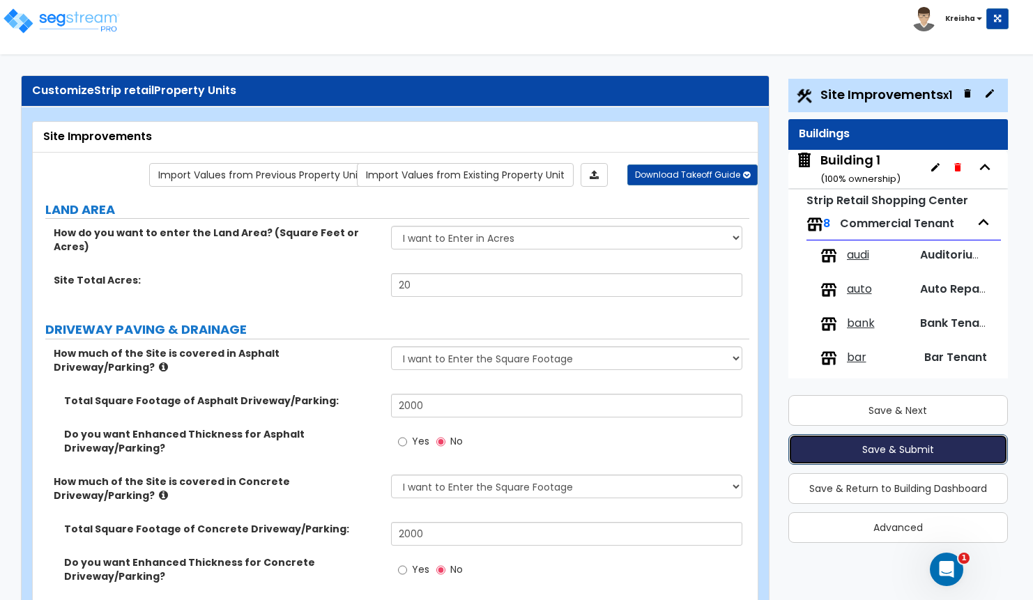
click at [940, 448] on button "Save & Submit" at bounding box center [899, 449] width 220 height 31
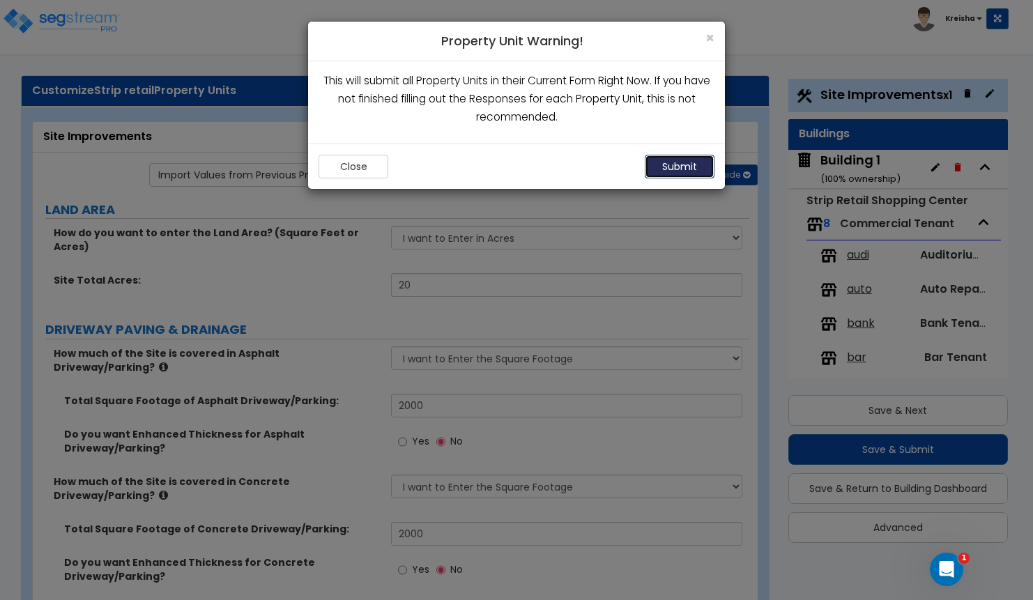
click at [699, 168] on button "Submit" at bounding box center [680, 167] width 70 height 24
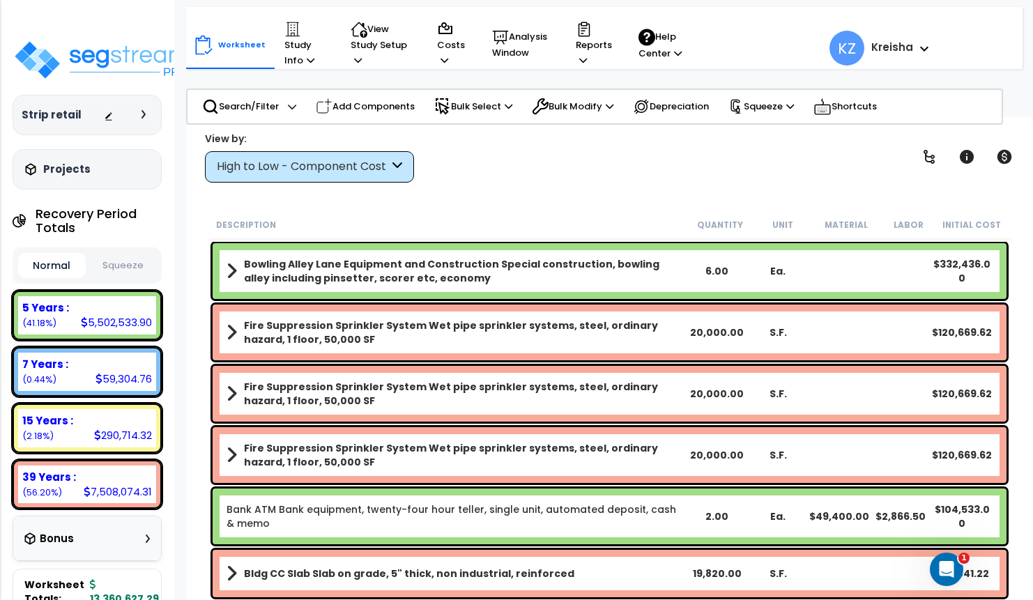
click at [139, 113] on div at bounding box center [128, 115] width 49 height 14
click at [139, 116] on div at bounding box center [128, 115] width 49 height 14
click at [142, 117] on icon at bounding box center [144, 114] width 4 height 8
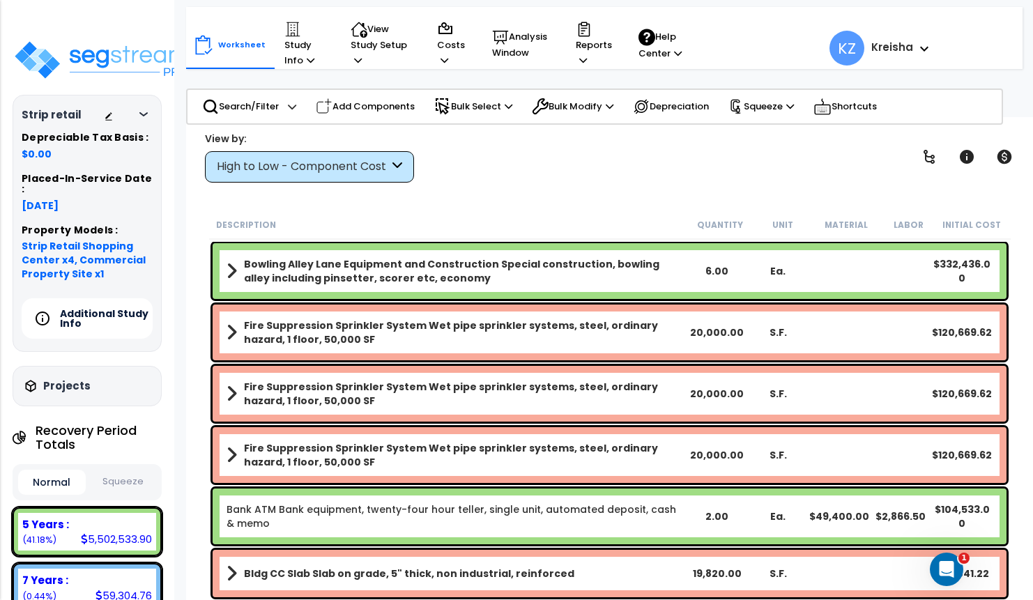
click at [111, 309] on h5 "Additional Study Info" at bounding box center [109, 319] width 98 height 20
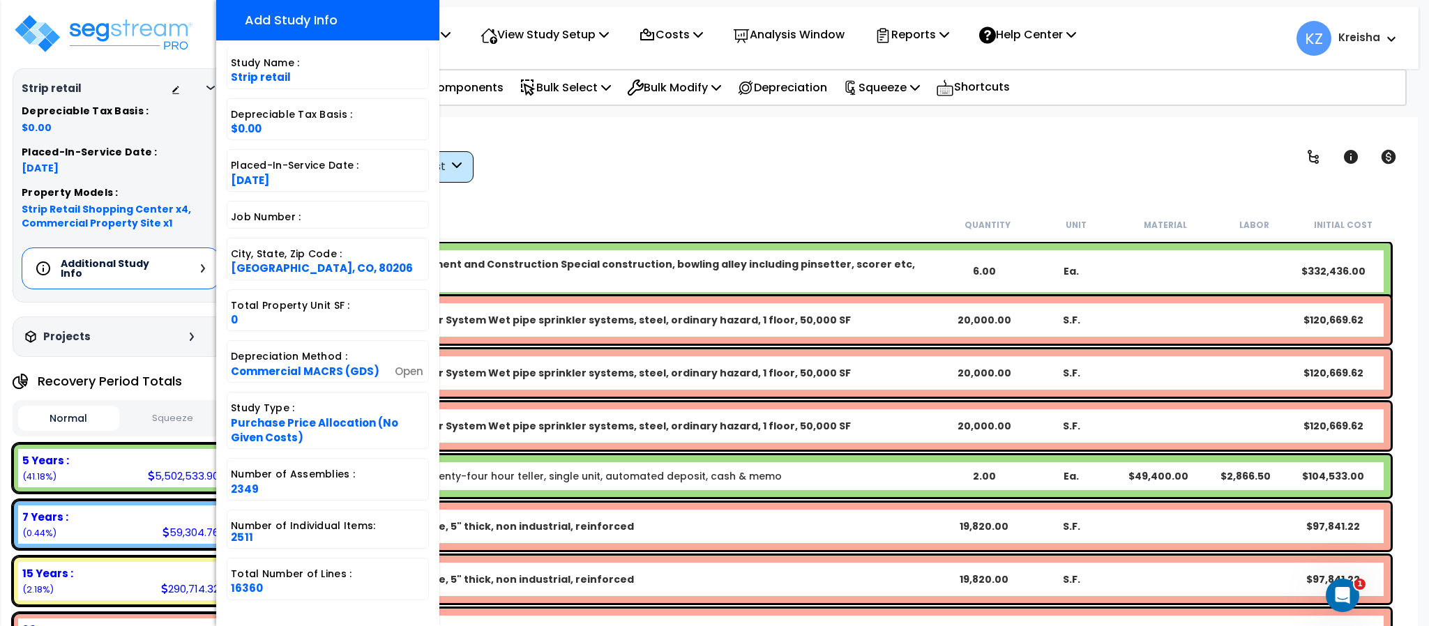
scroll to position [287, 0]
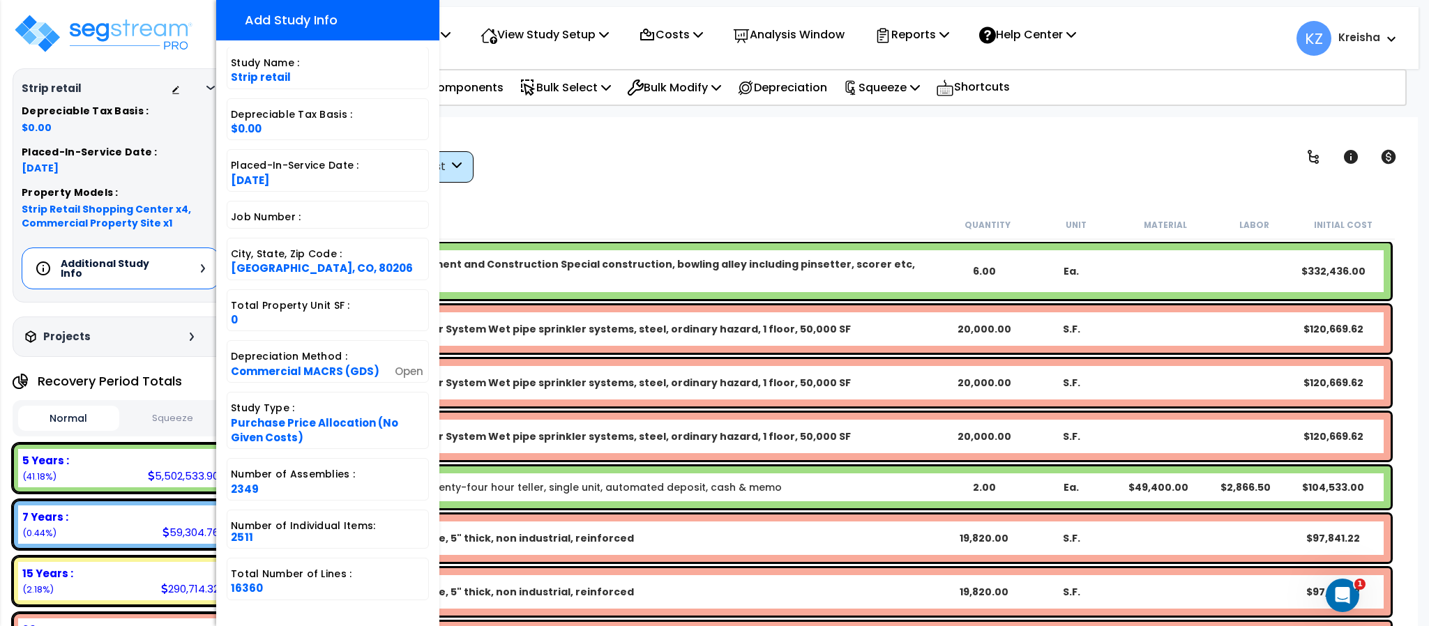
click at [201, 268] on icon at bounding box center [203, 268] width 4 height 8
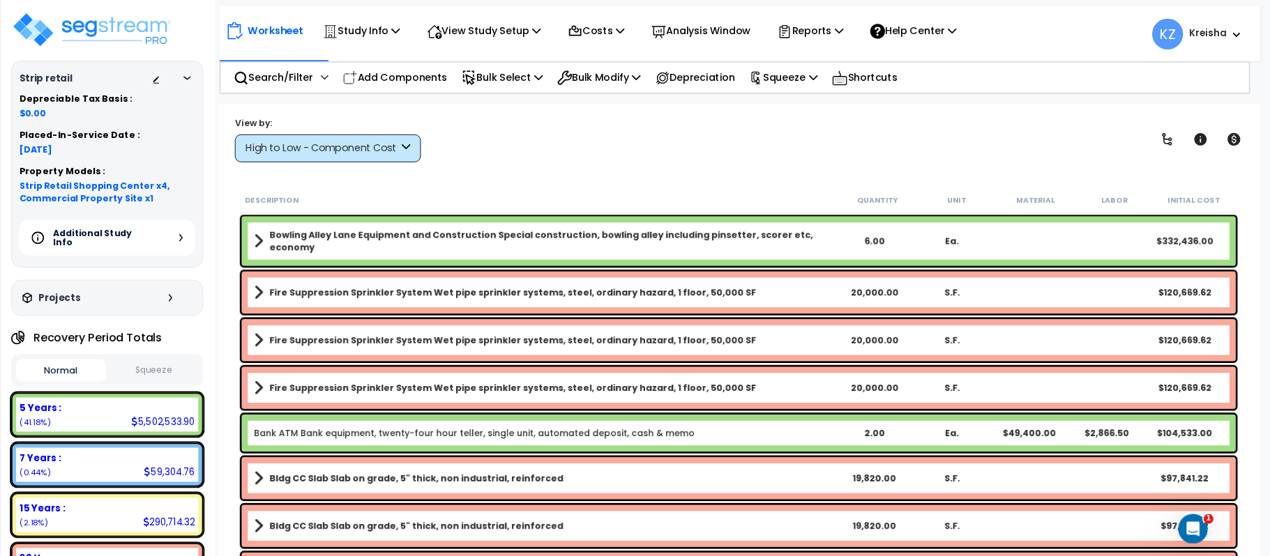
scroll to position [347, 0]
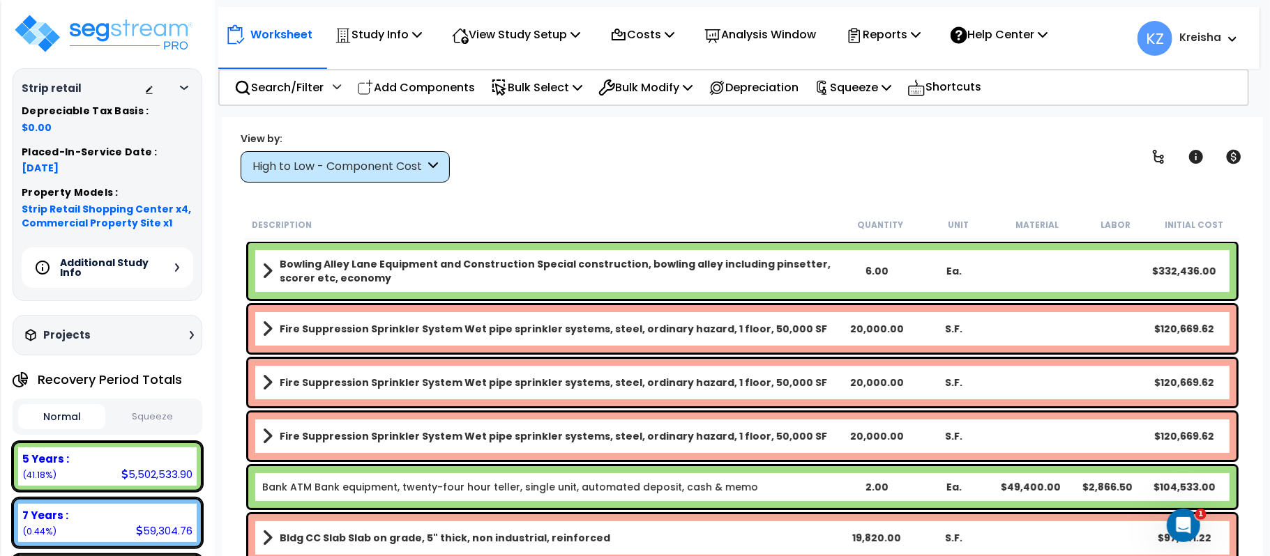
click at [160, 269] on div "Additional Study Info" at bounding box center [108, 267] width 172 height 40
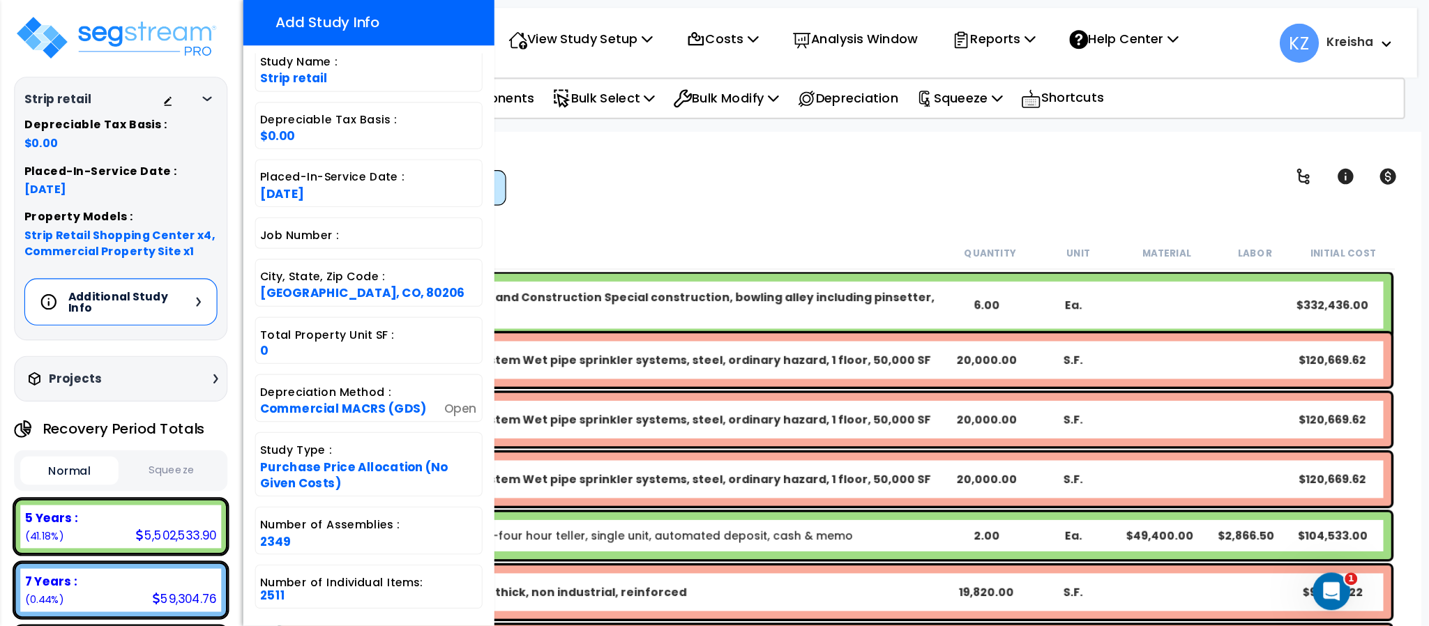
scroll to position [285, 0]
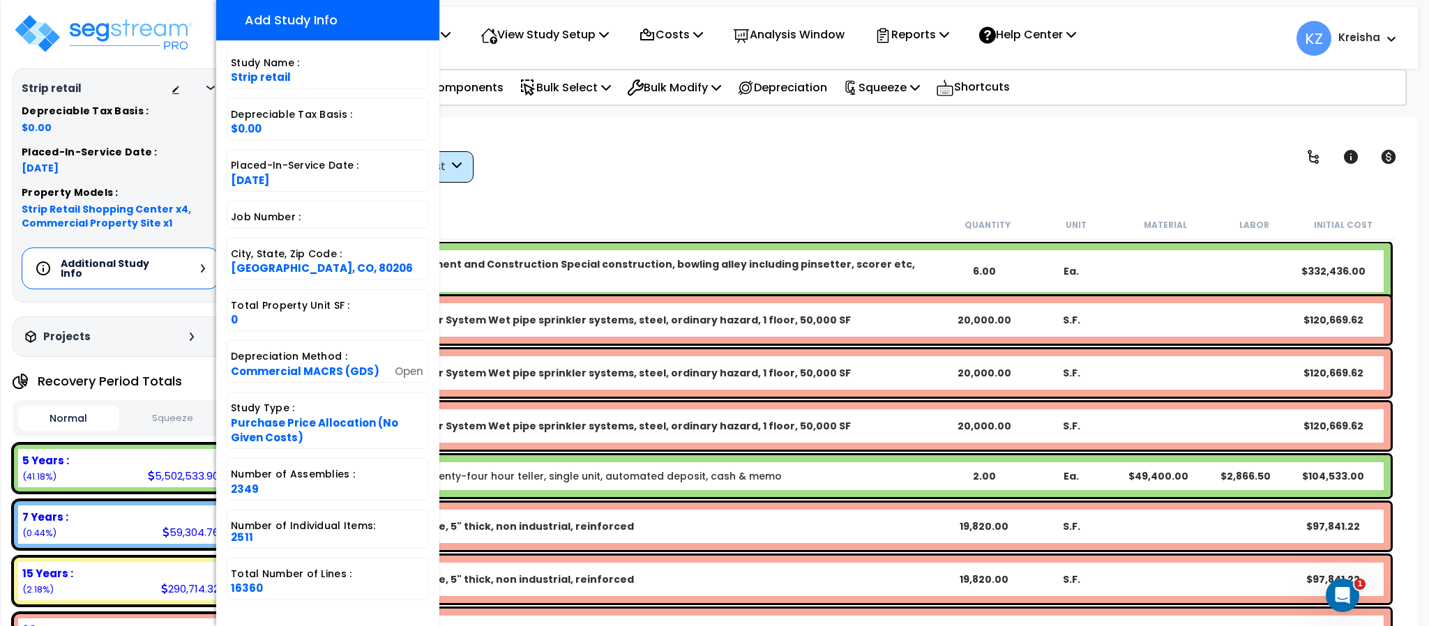
click at [602, 151] on div "View by: High to Low - Component Cost High to Low - Component Cost" at bounding box center [830, 157] width 1143 height 52
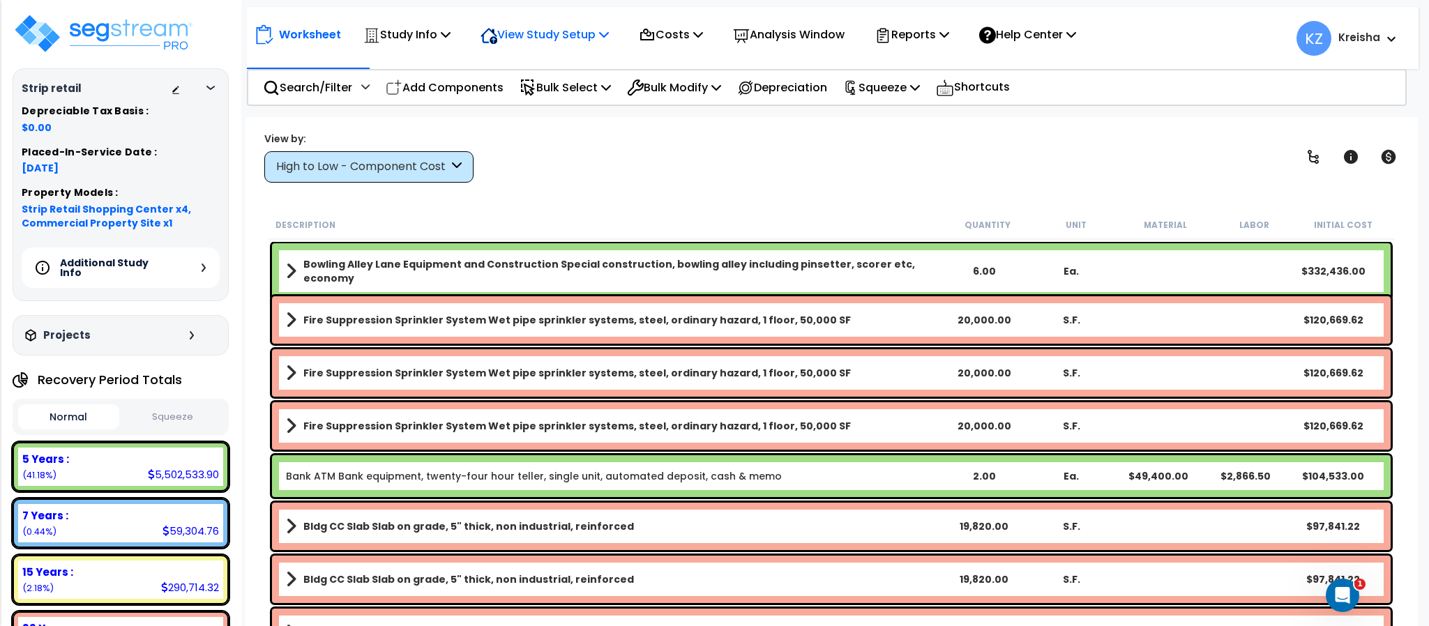
click at [568, 30] on p "View Study Setup" at bounding box center [544, 34] width 128 height 19
click at [402, 26] on p "Study Info" at bounding box center [406, 34] width 87 height 19
click at [517, 47] on div "View Study Setup" at bounding box center [544, 34] width 128 height 33
click at [533, 88] on link "View Questionnaire" at bounding box center [542, 96] width 138 height 28
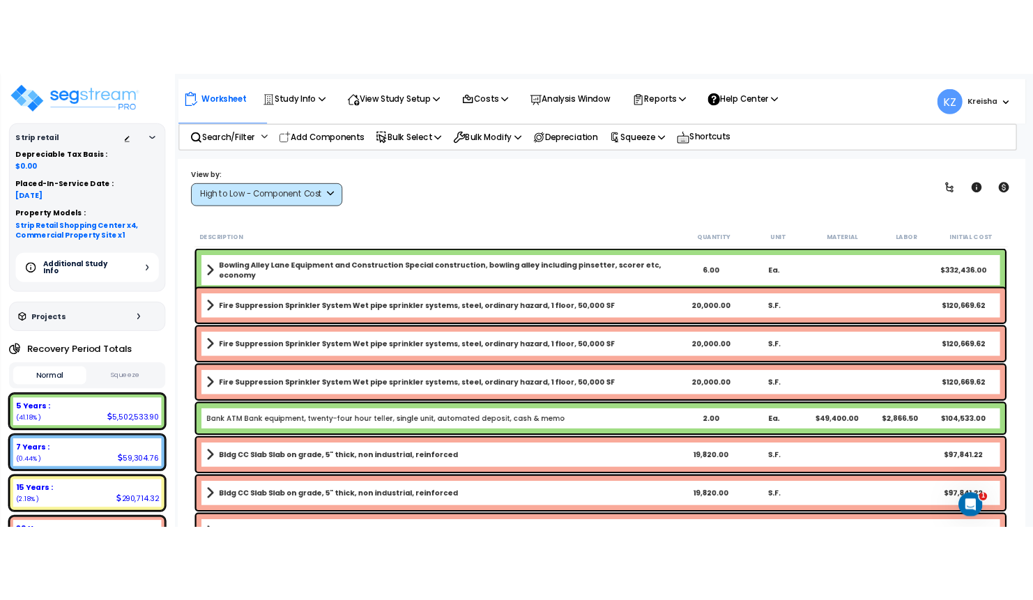
scroll to position [0, 0]
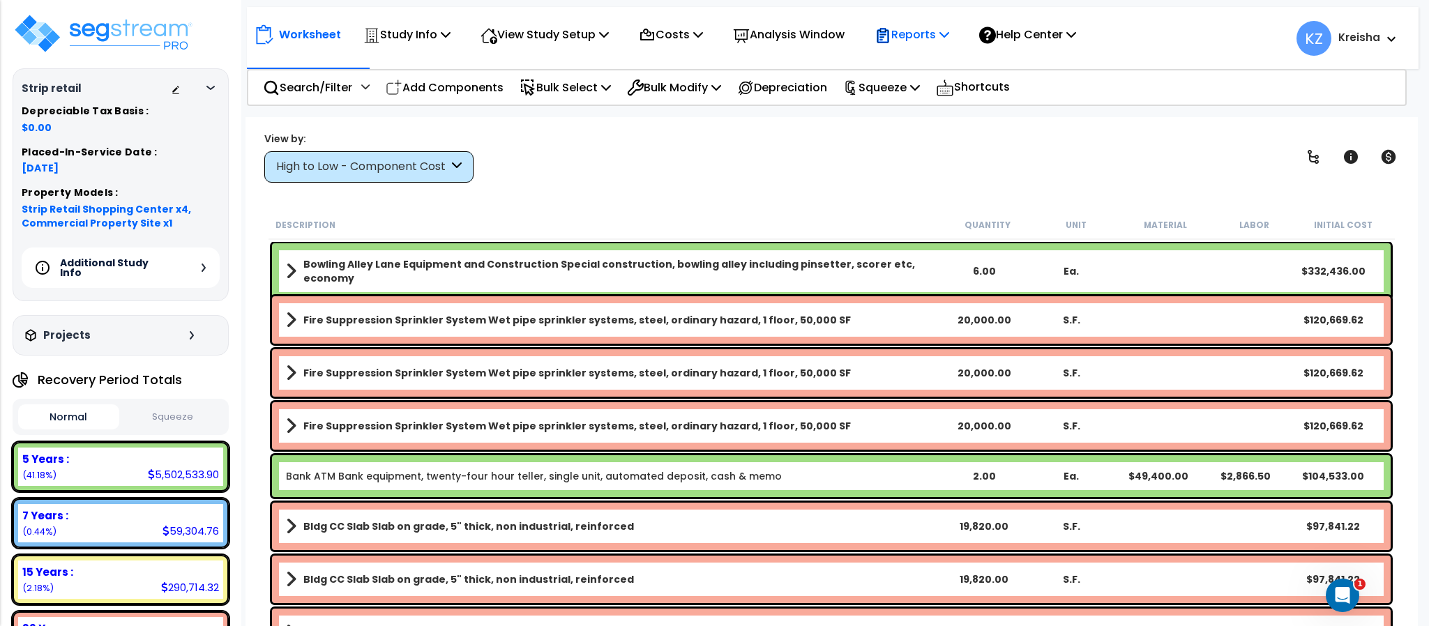
click at [931, 40] on p "Reports" at bounding box center [911, 34] width 75 height 19
click at [937, 34] on p "Reports" at bounding box center [911, 34] width 75 height 19
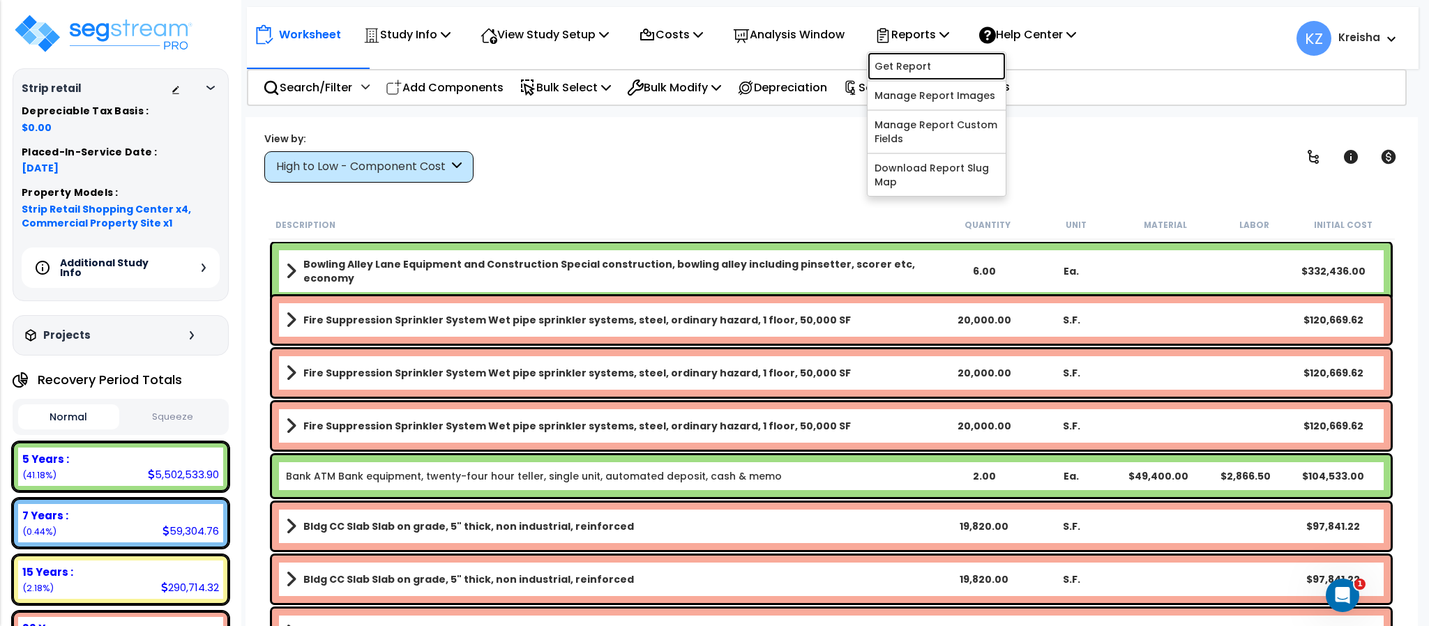
click at [943, 61] on link "Get Report" at bounding box center [936, 66] width 138 height 28
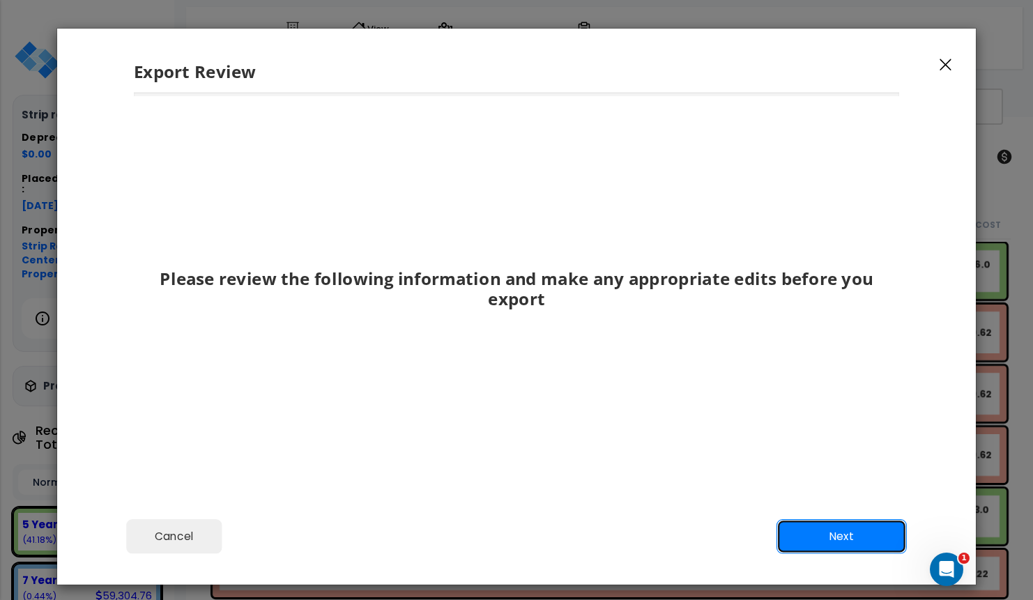
click at [847, 536] on button "Next" at bounding box center [842, 536] width 130 height 35
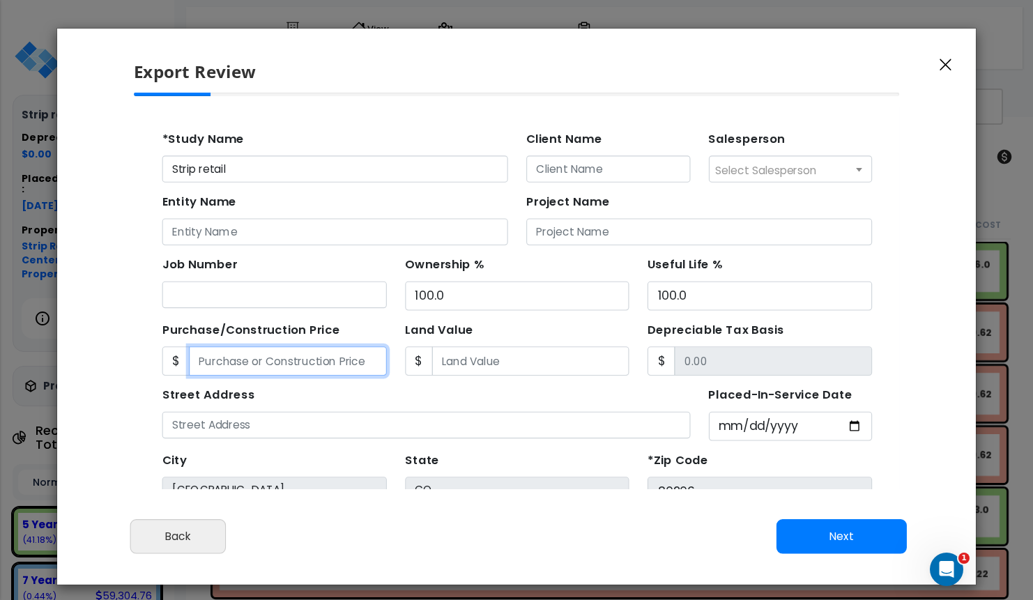
click at [314, 337] on input "Purchase/Construction Price" at bounding box center [273, 338] width 180 height 26
type input "3"
type input "3.00"
type input "32"
type input "32.00"
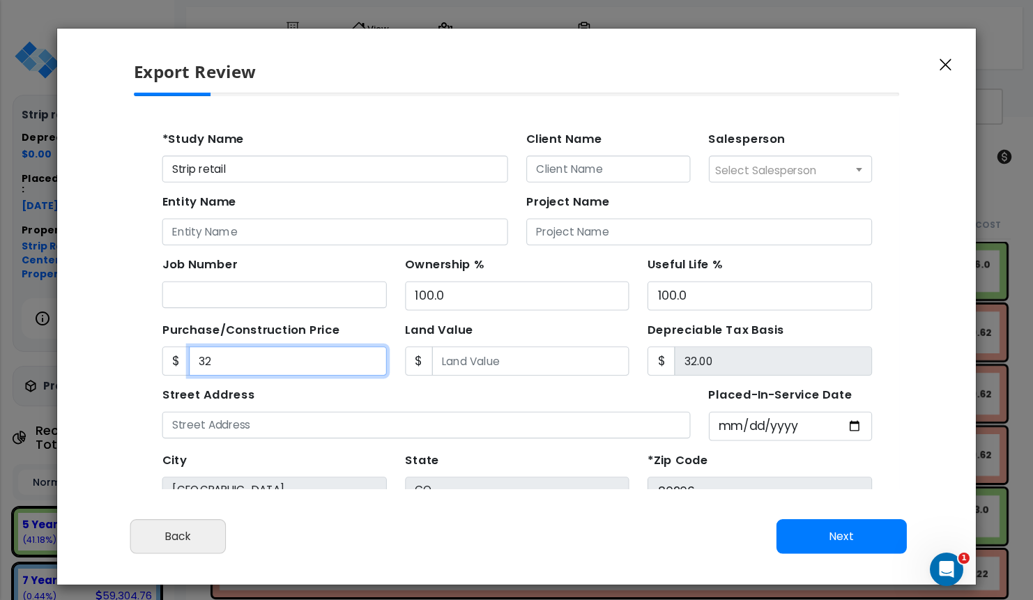
type input "320"
type input "320.00"
type input "3200"
type input "3,200.00"
type input "3,2000"
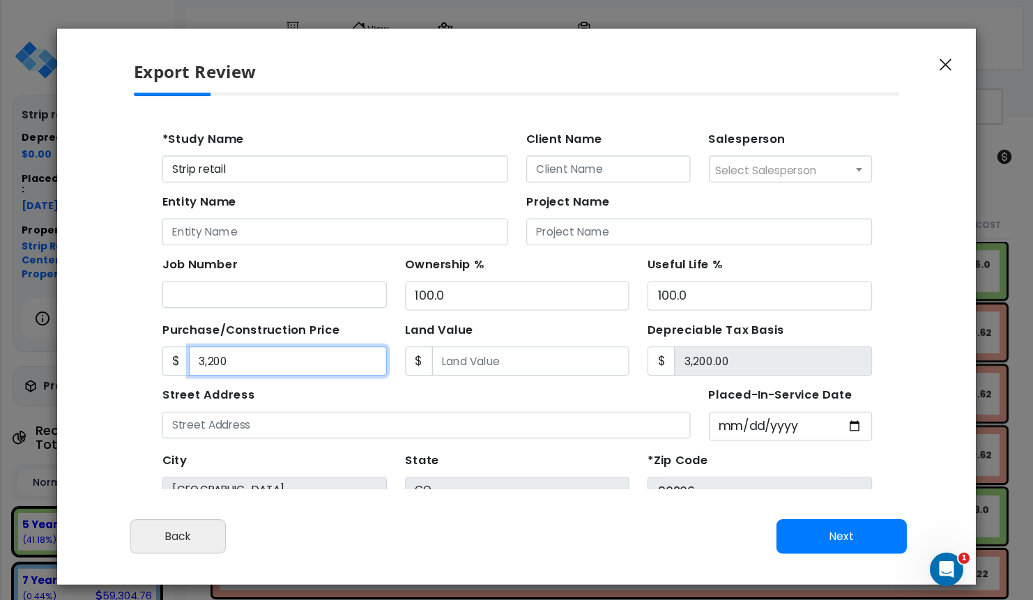
type input "32,000.00"
type input "32,0000"
type input "320,000.00"
type input "320,0000"
type input "3,200,000.00"
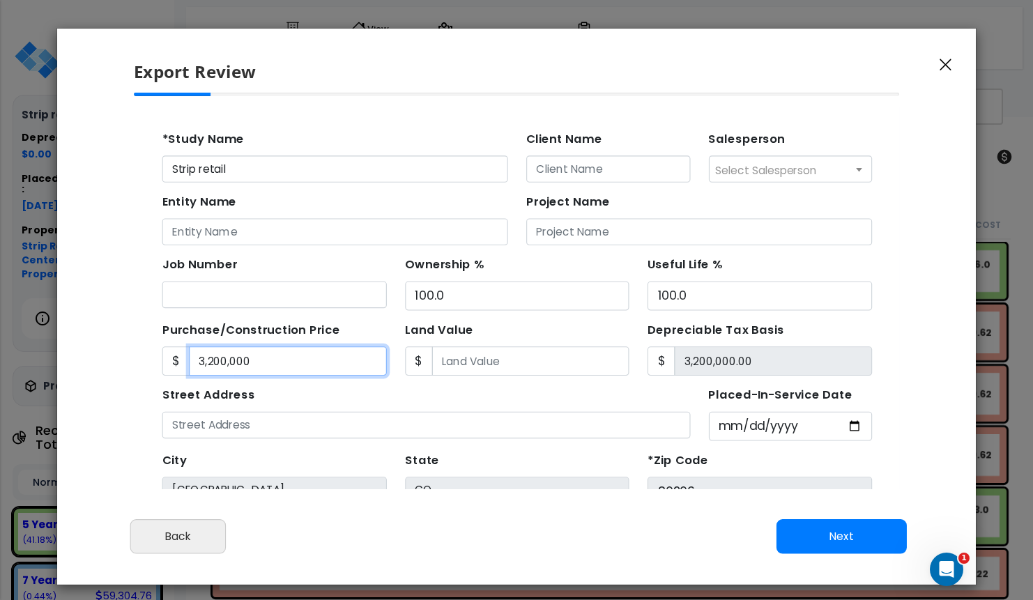
type input "3,200,0000"
type input "32,000,000.00"
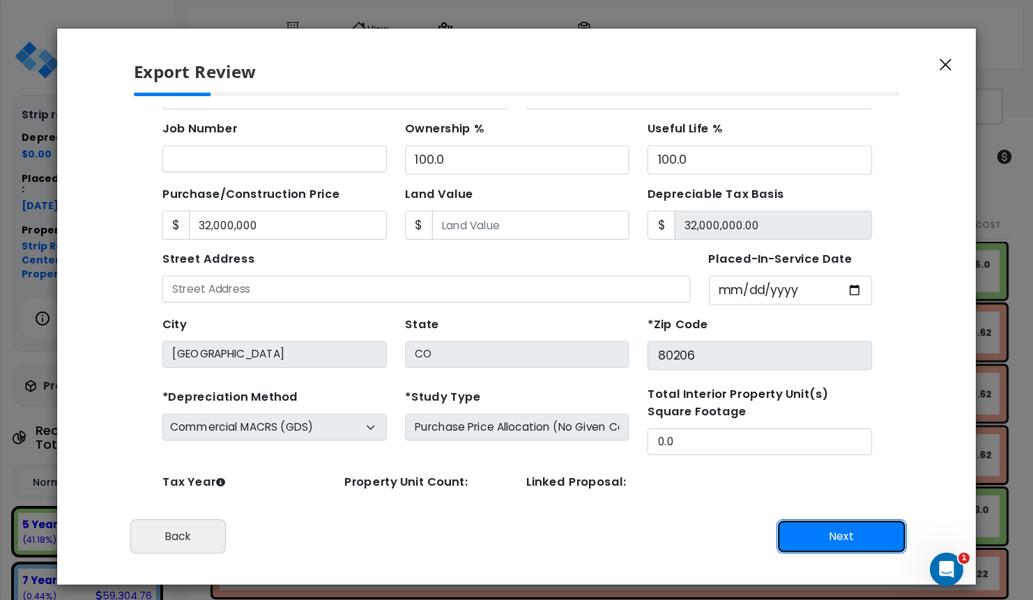
click at [824, 538] on button "Next" at bounding box center [842, 536] width 130 height 35
type input "32000000"
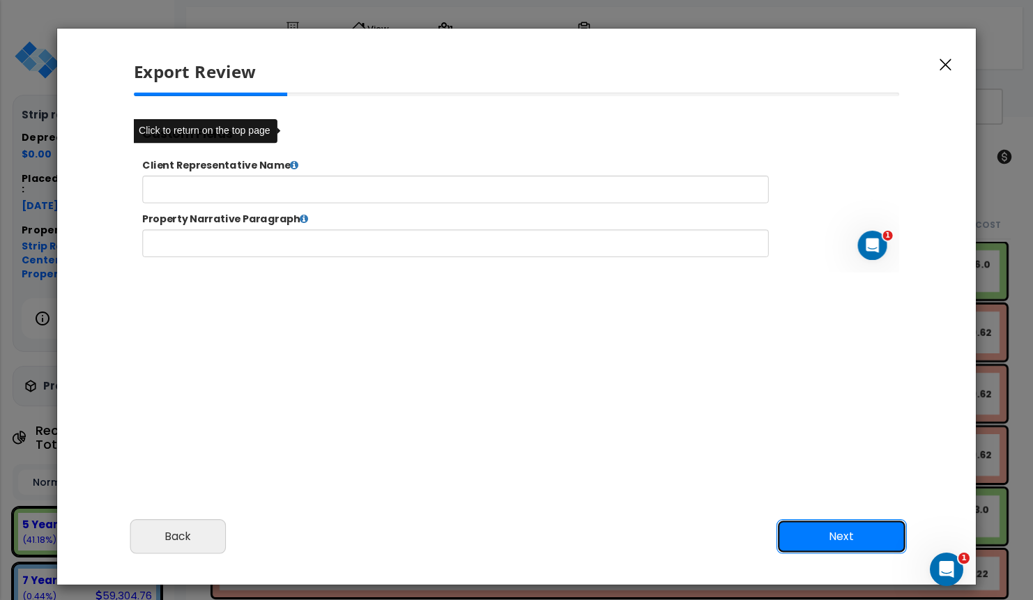
scroll to position [0, 0]
drag, startPoint x: 839, startPoint y: 538, endPoint x: 802, endPoint y: 433, distance: 111.8
click at [839, 538] on button "Next" at bounding box center [842, 536] width 130 height 35
click at [0, 0] on div at bounding box center [0, 0] width 0 height 0
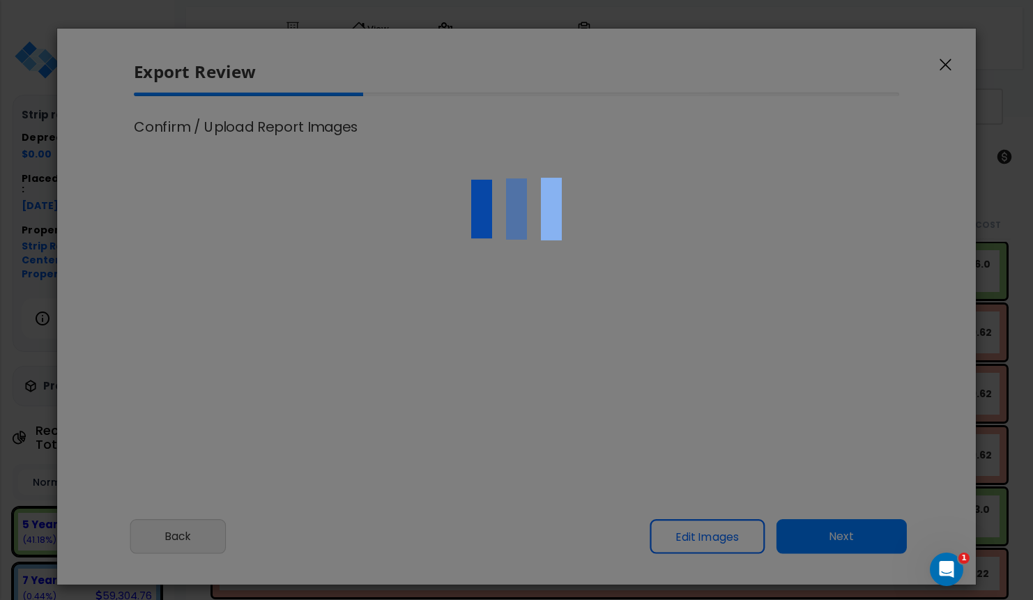
select select "2019"
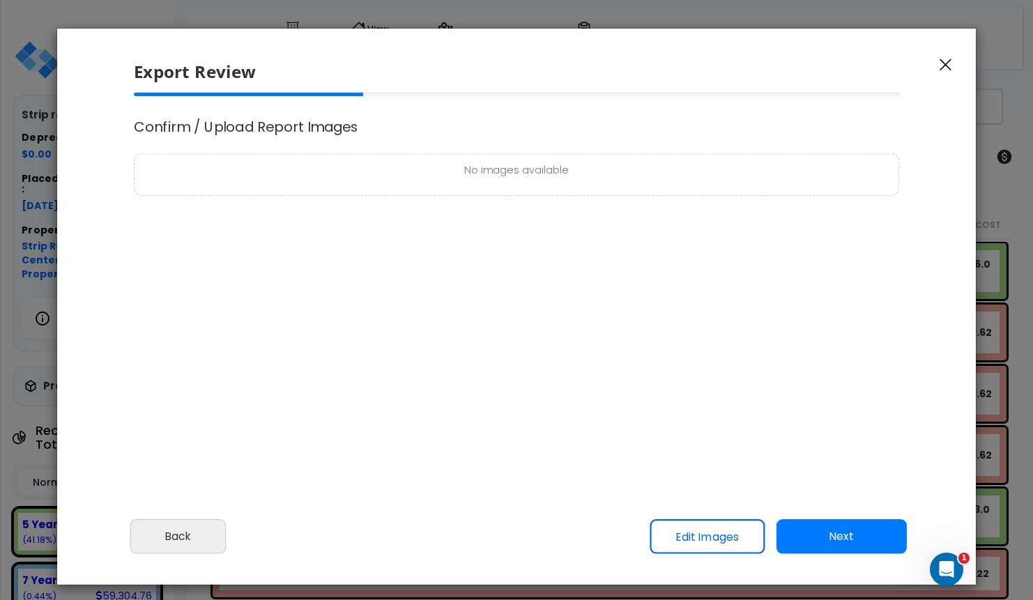
click at [527, 185] on div "No images available" at bounding box center [517, 175] width 766 height 42
click at [691, 536] on link "Edit Images" at bounding box center [707, 536] width 115 height 35
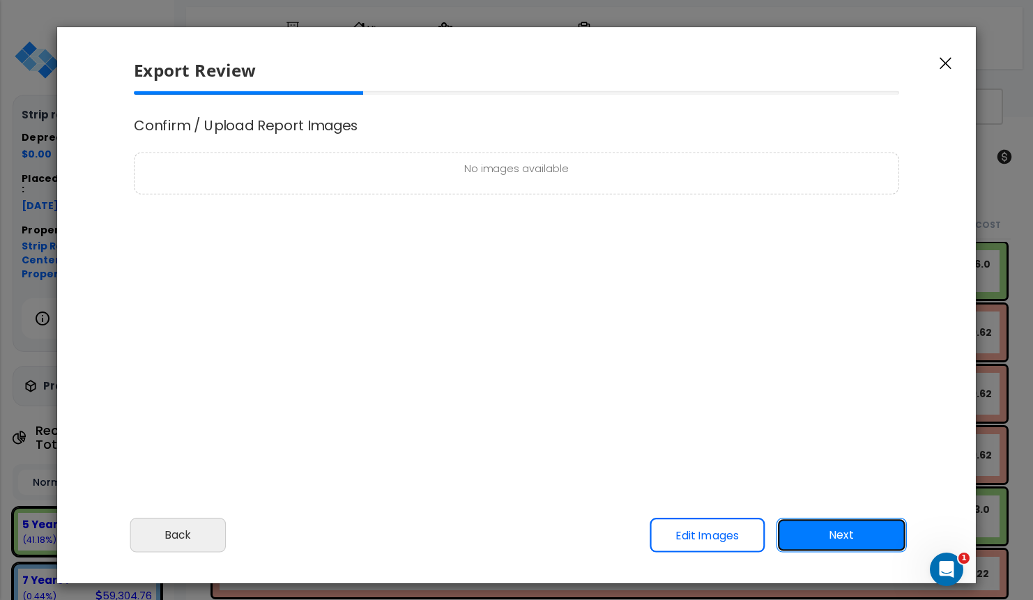
click at [851, 530] on button "Next" at bounding box center [842, 535] width 130 height 35
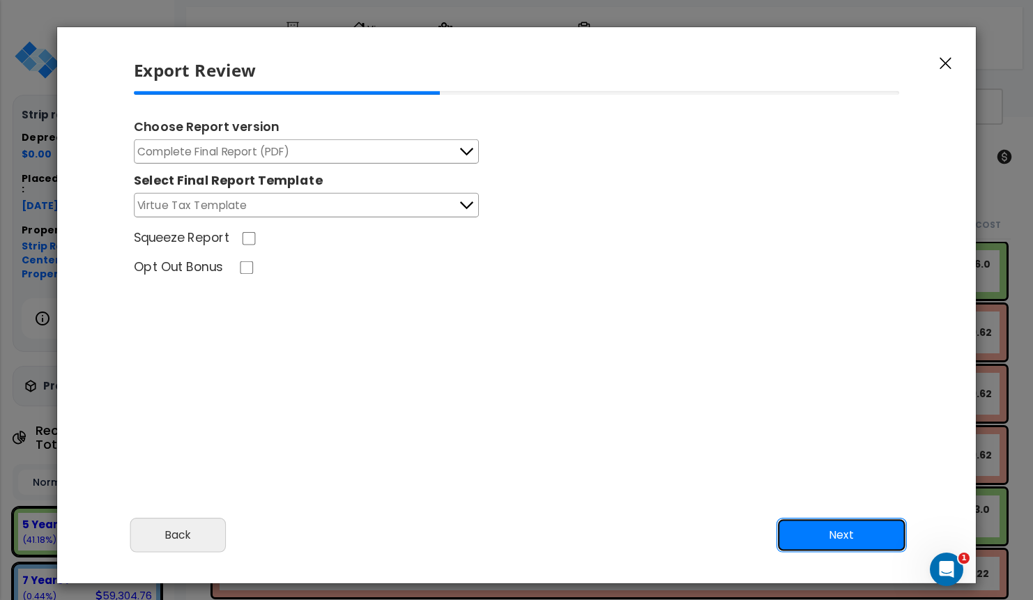
click at [812, 534] on button "Next" at bounding box center [842, 535] width 130 height 35
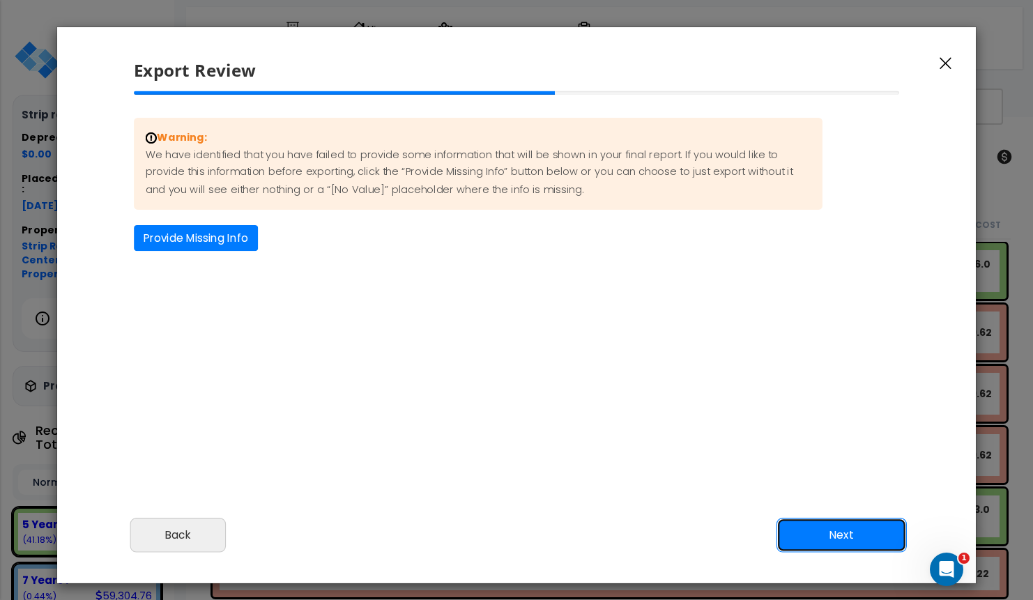
click at [812, 533] on button "Next" at bounding box center [842, 535] width 130 height 35
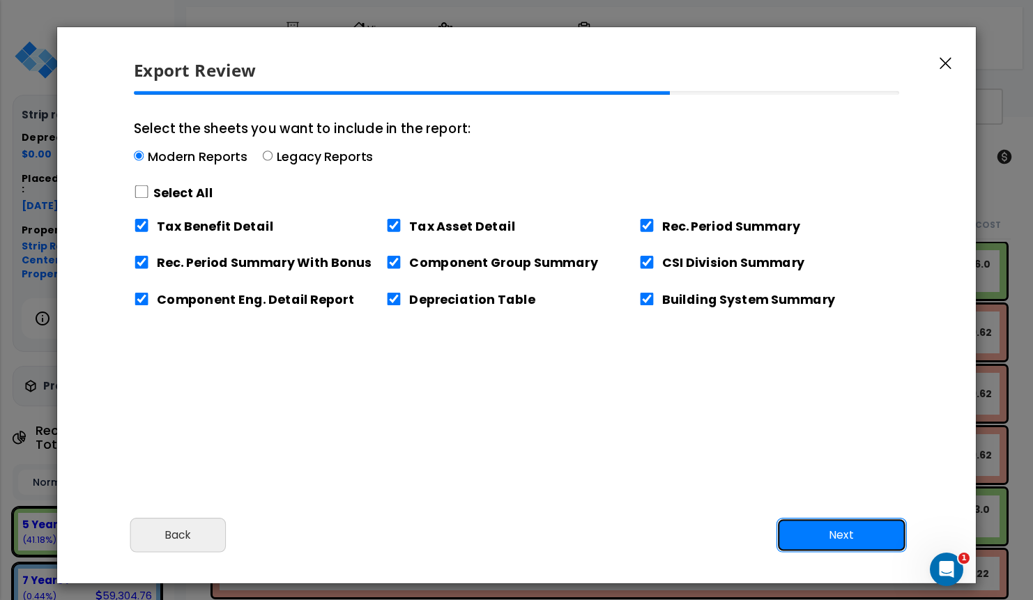
click at [812, 533] on button "Next" at bounding box center [842, 535] width 130 height 35
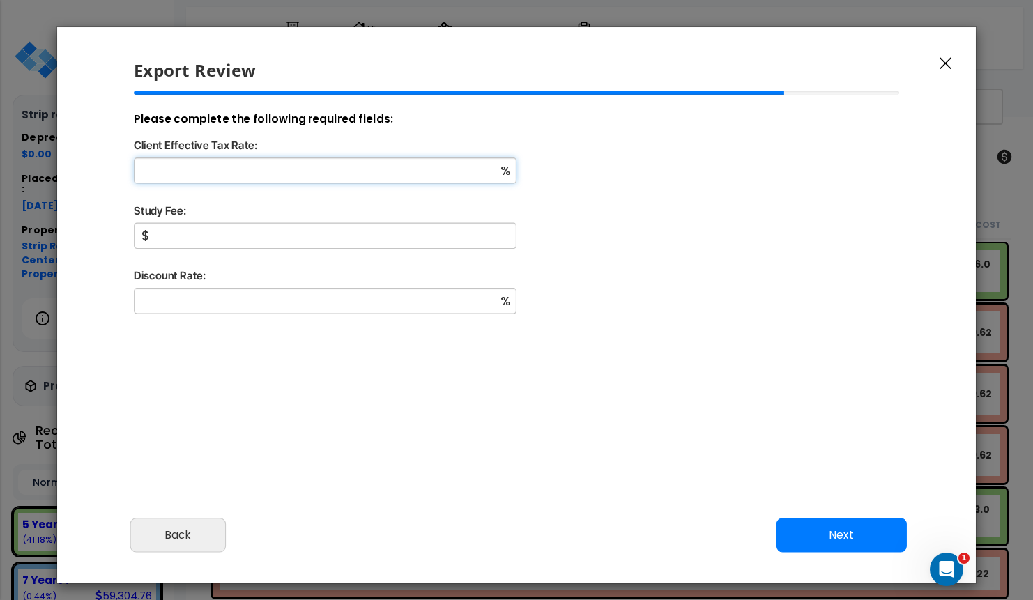
click at [402, 176] on input "Client Effective Tax Rate:" at bounding box center [325, 171] width 383 height 26
type input "12"
type input "1,000"
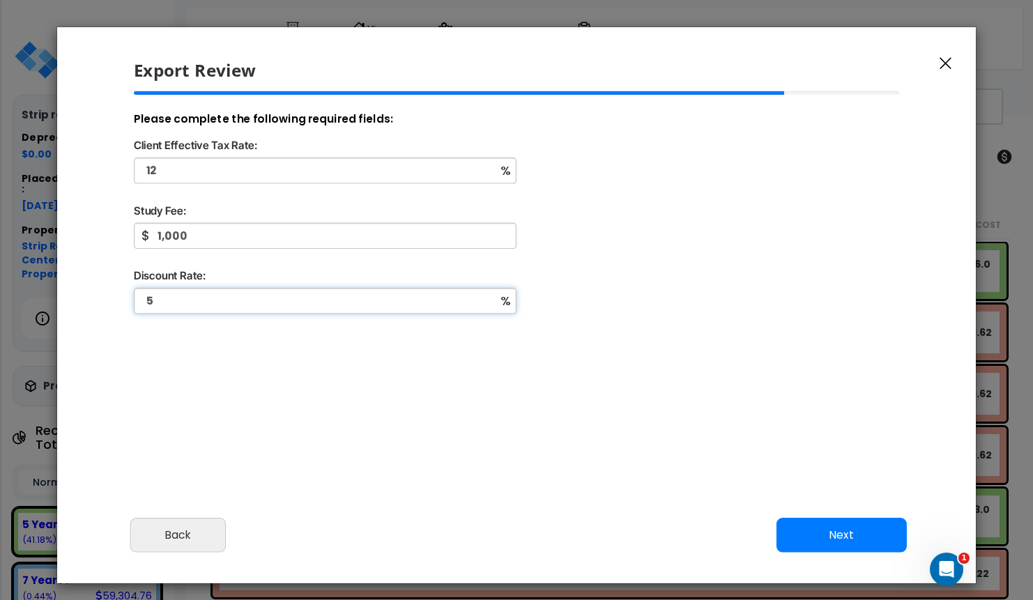
type input "5"
click at [825, 515] on div "Cancel Back Next Export Edit Images" at bounding box center [516, 546] width 919 height 76
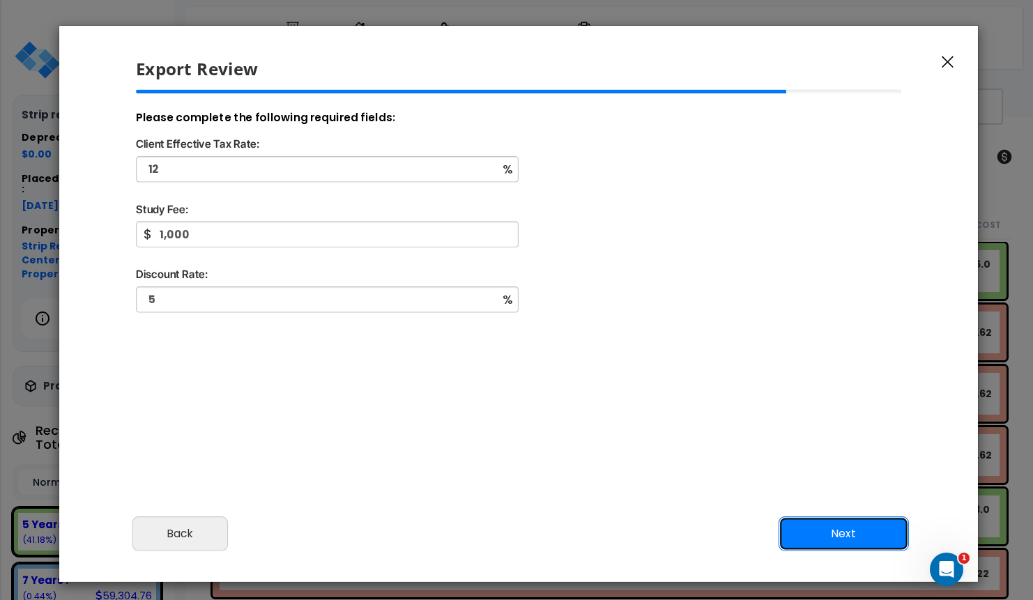
click at [835, 534] on button "Next" at bounding box center [844, 534] width 130 height 35
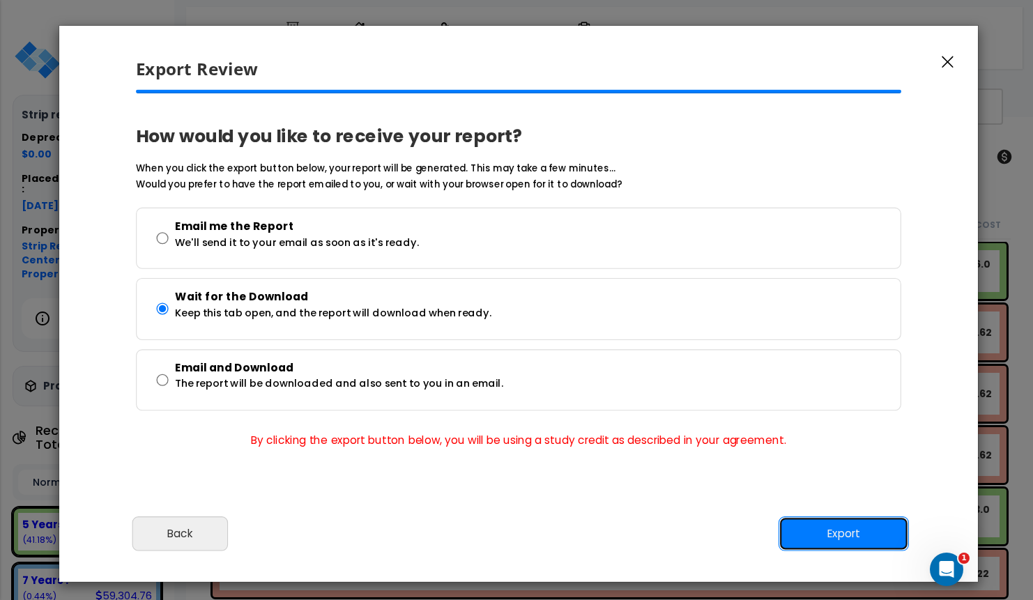
click at [843, 530] on button "Export" at bounding box center [844, 534] width 130 height 35
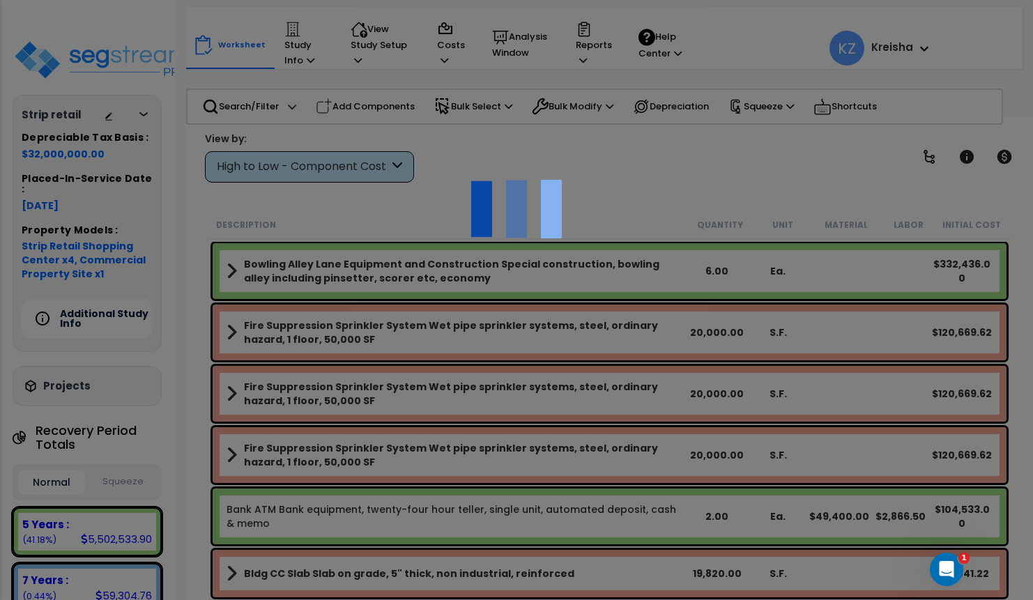
scroll to position [61, 0]
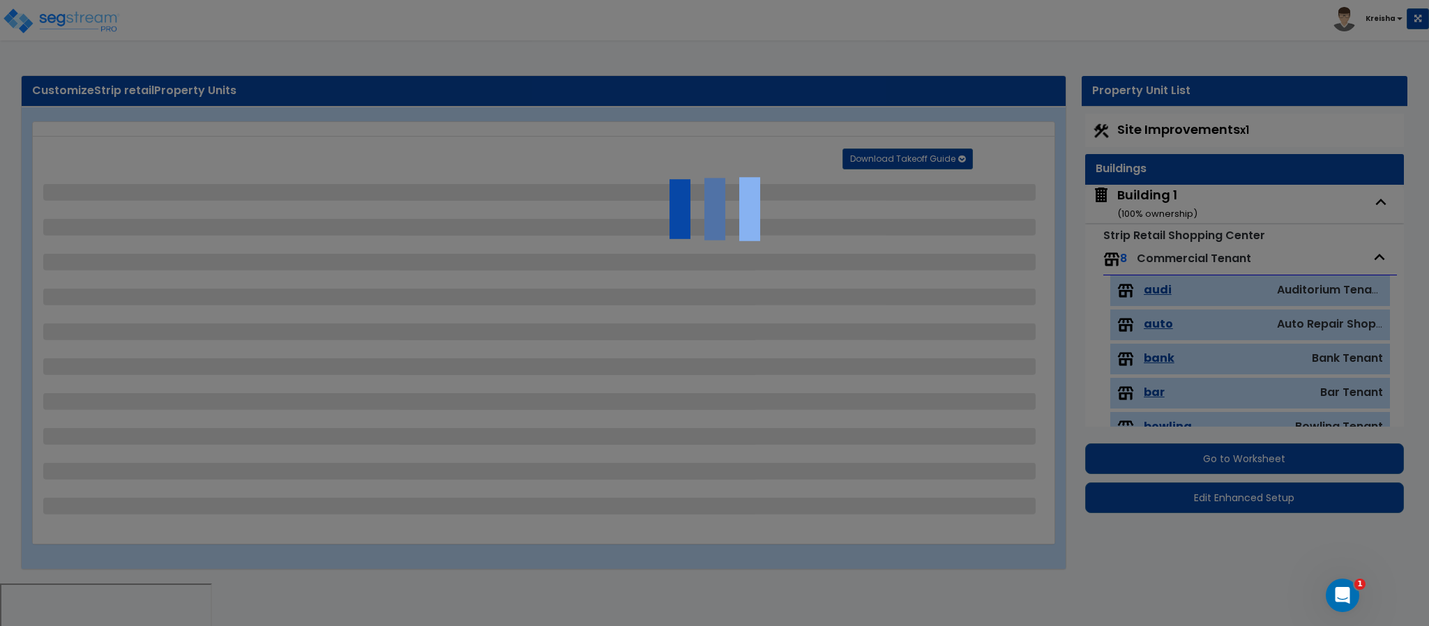
select select "2"
select select "1"
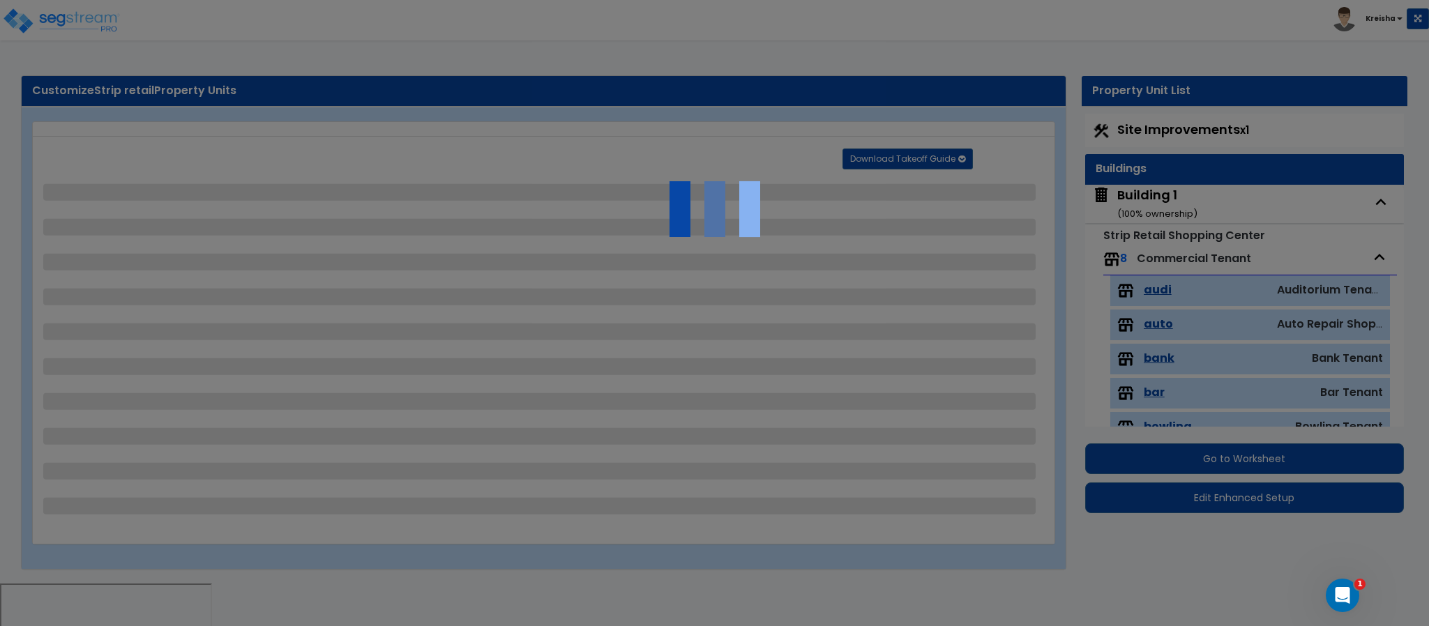
select select "2"
select select "1"
select select "2"
select select "1"
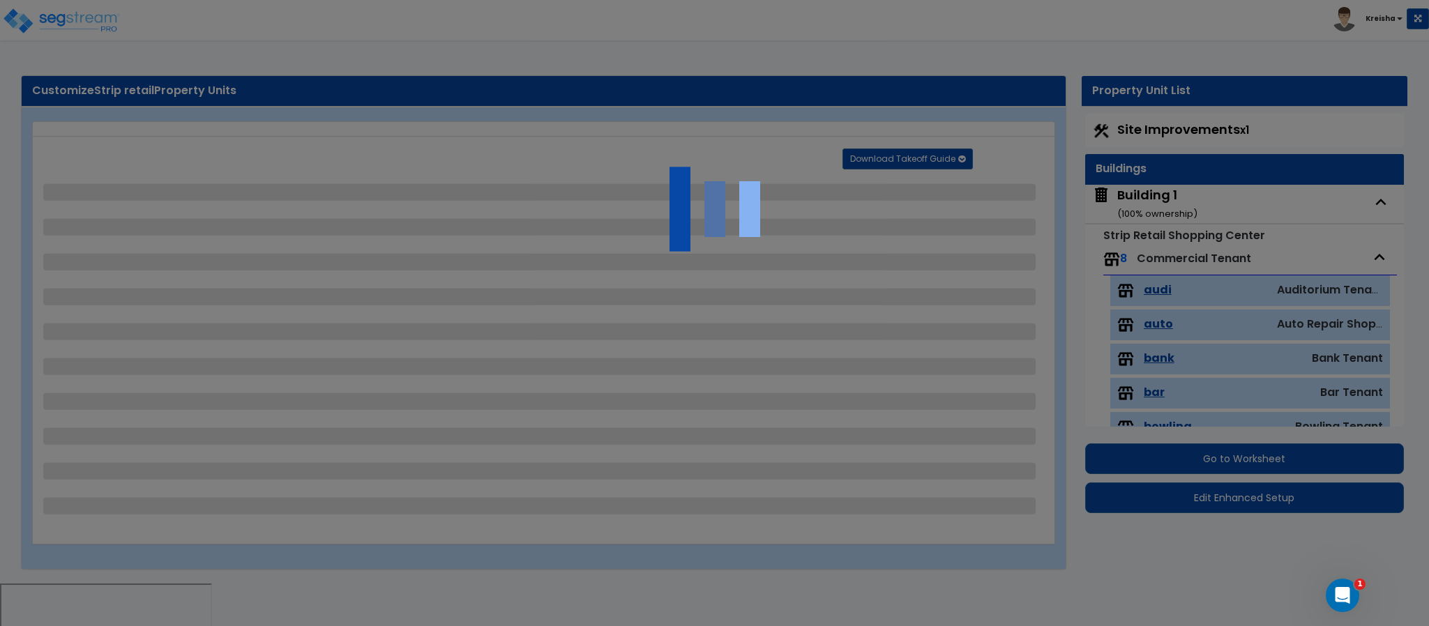
select select "1"
select select "5"
select select "2"
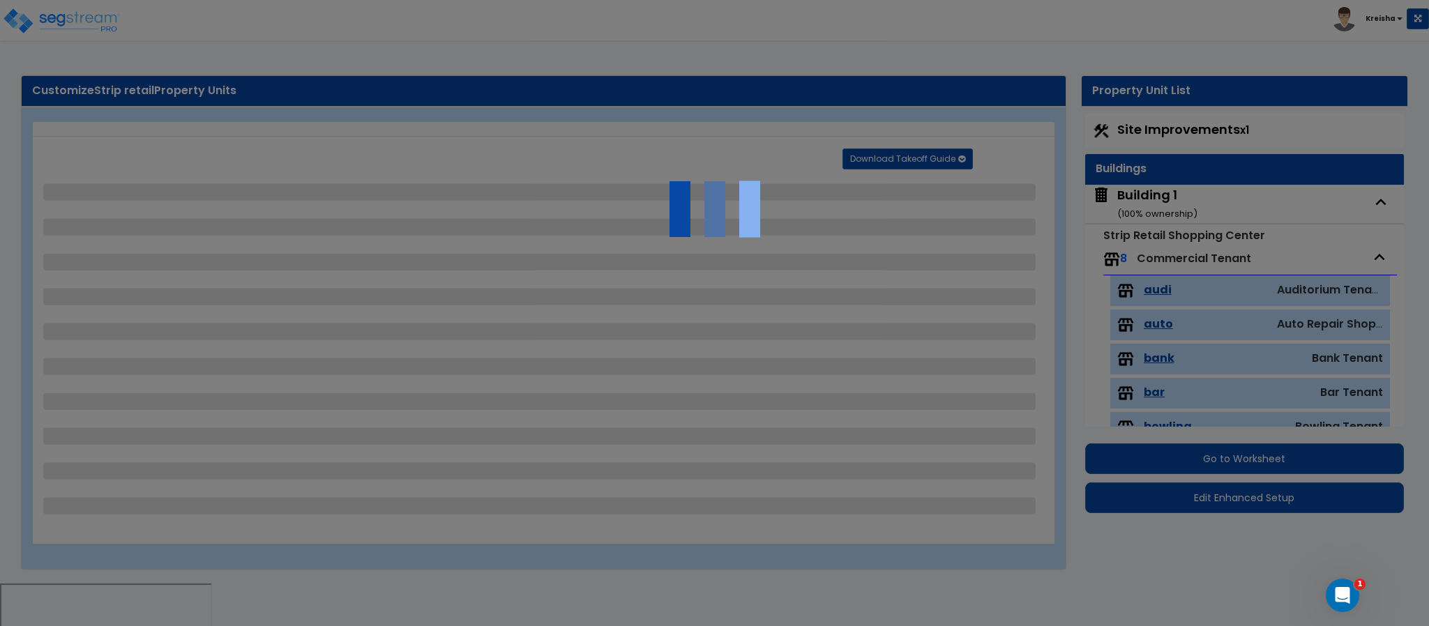
select select "1"
select select "3"
select select "1"
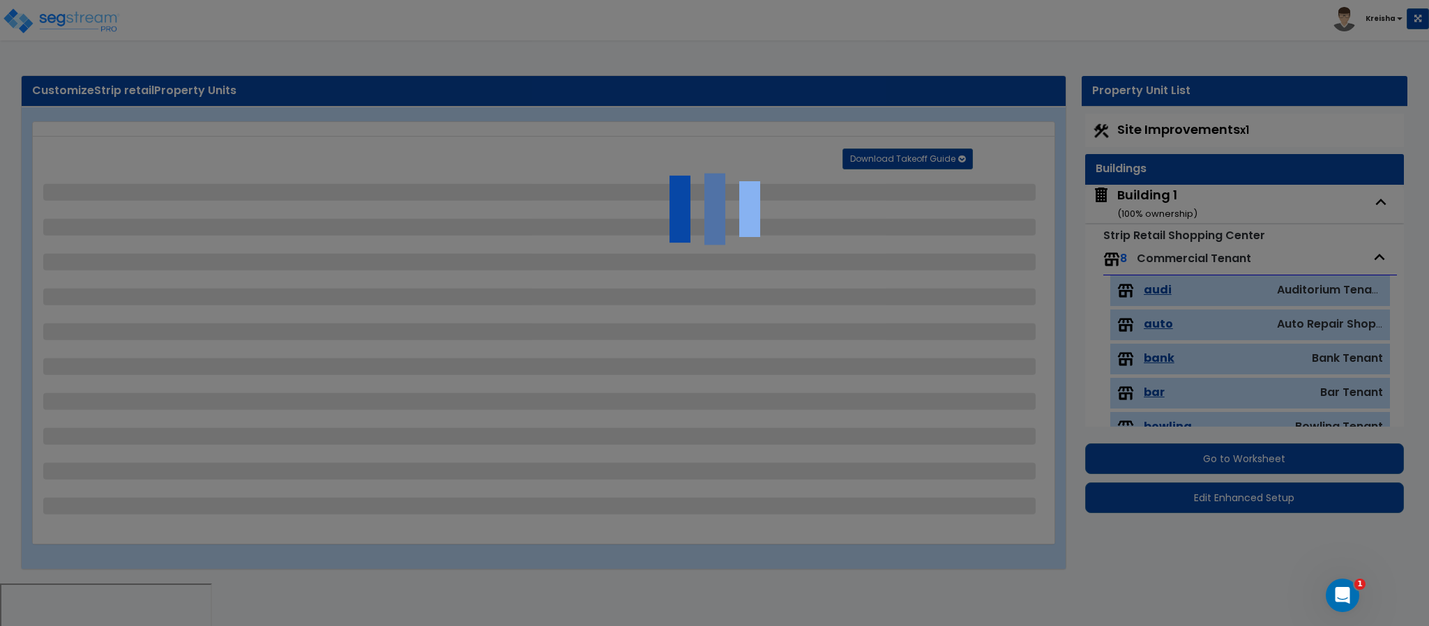
select select "2"
select select "1"
select select "2"
select select "1"
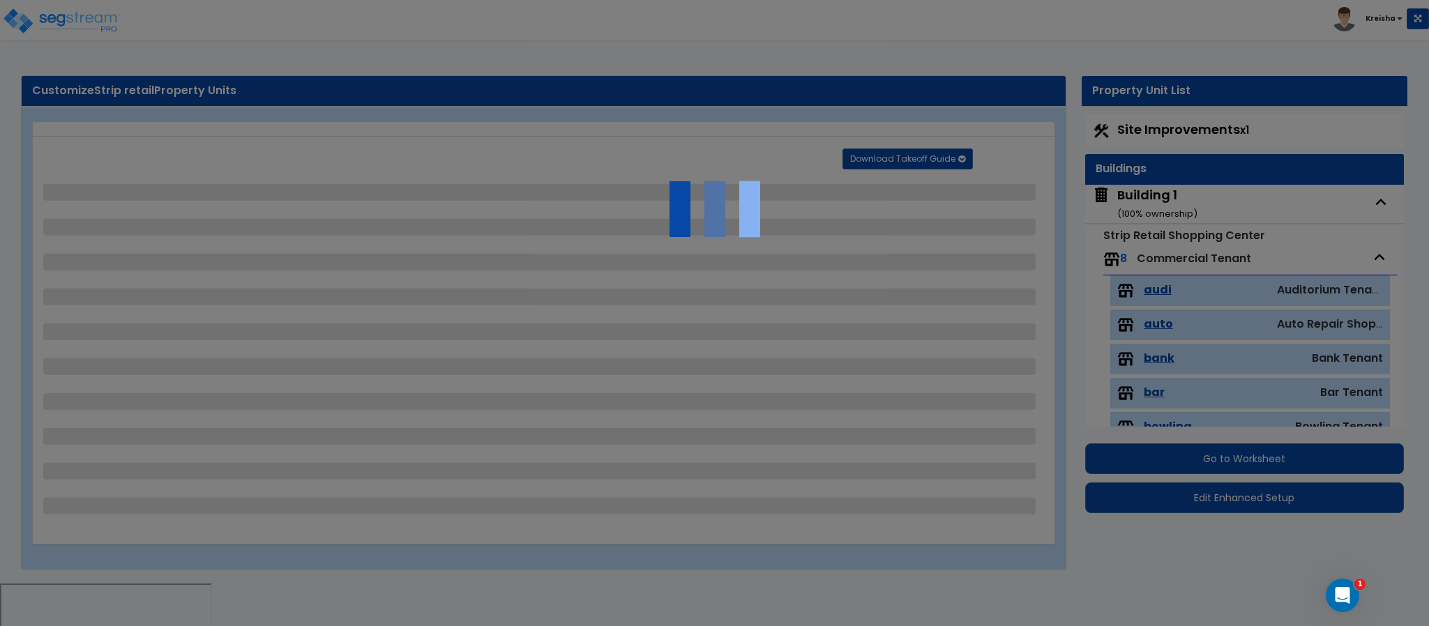
select select "2"
select select "3"
select select "2"
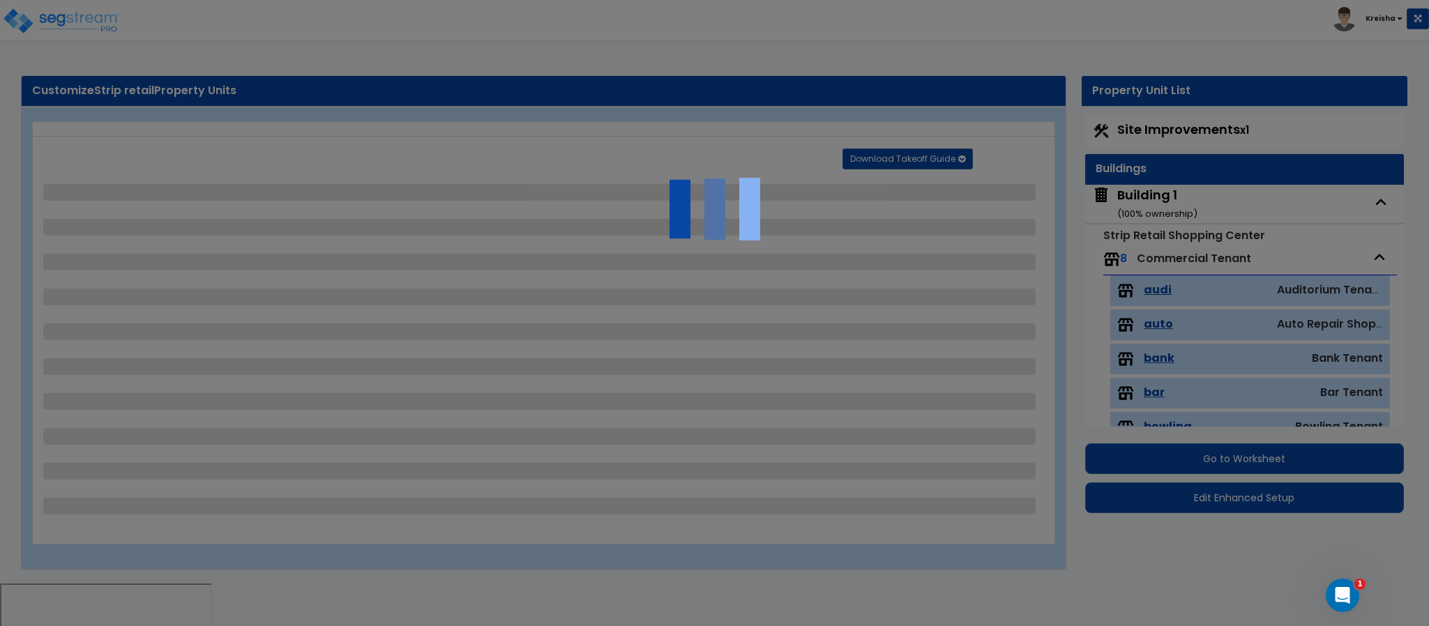
select select "3"
select select "1"
select select "6"
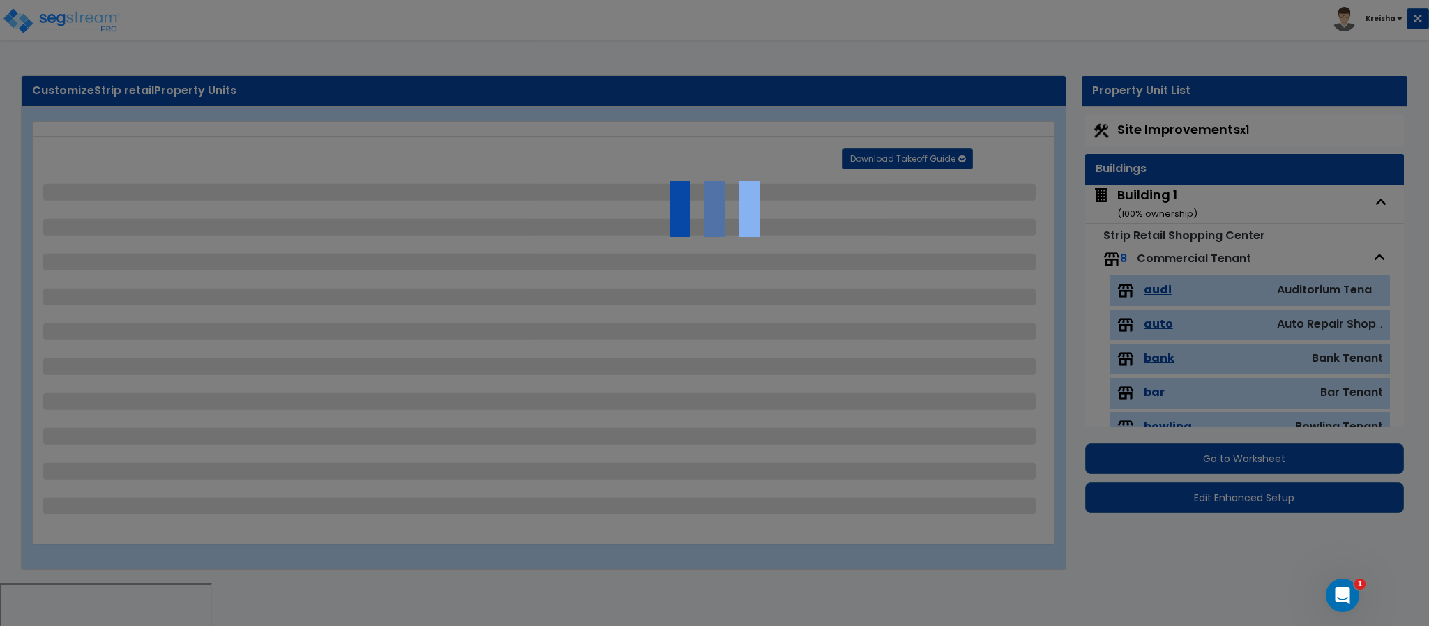
select select "1"
select select "2"
select select "1"
select select "16"
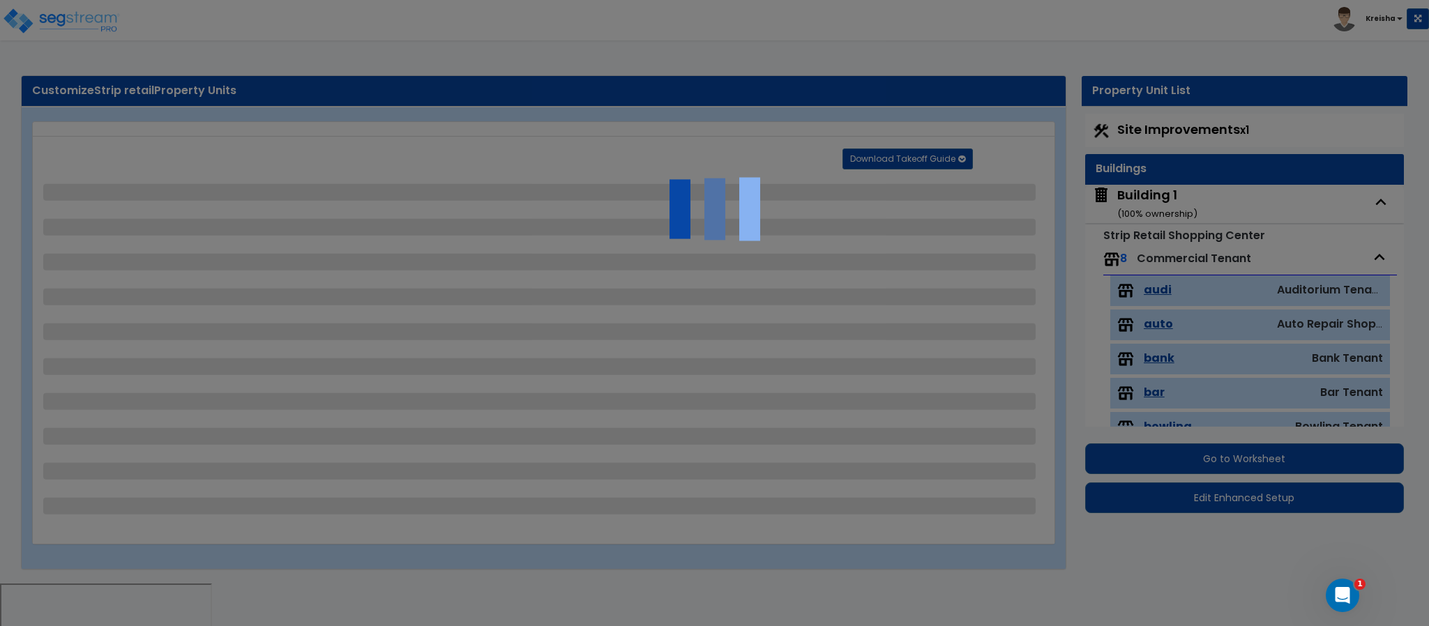
select select "4"
select select "1"
select select "4"
select select "1"
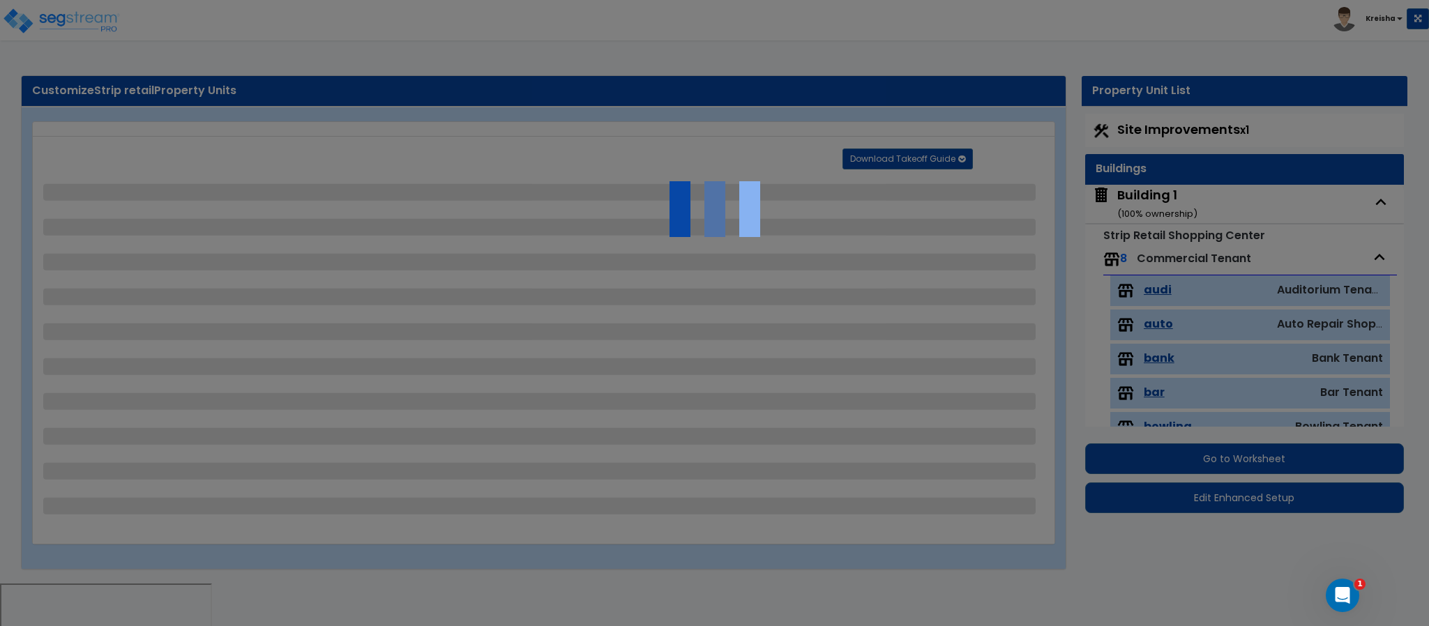
select select "1"
select select "2"
select select "1"
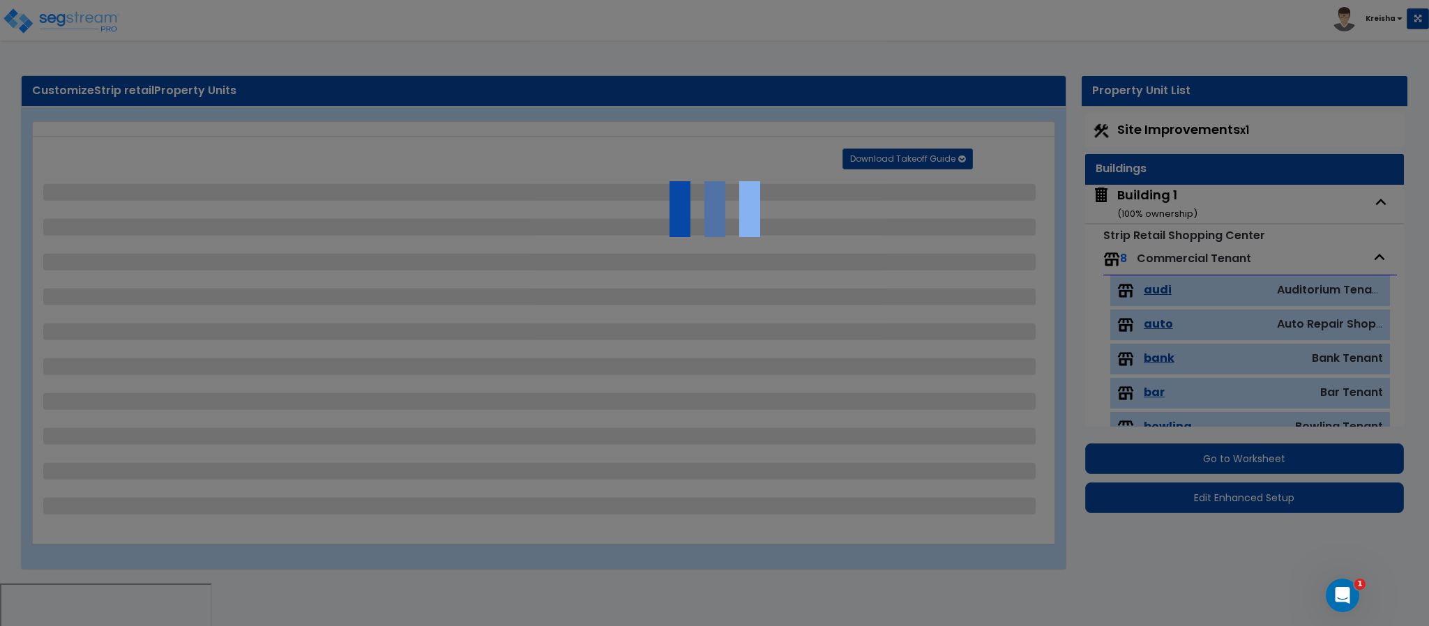
select select "2"
select select "1"
select select "3"
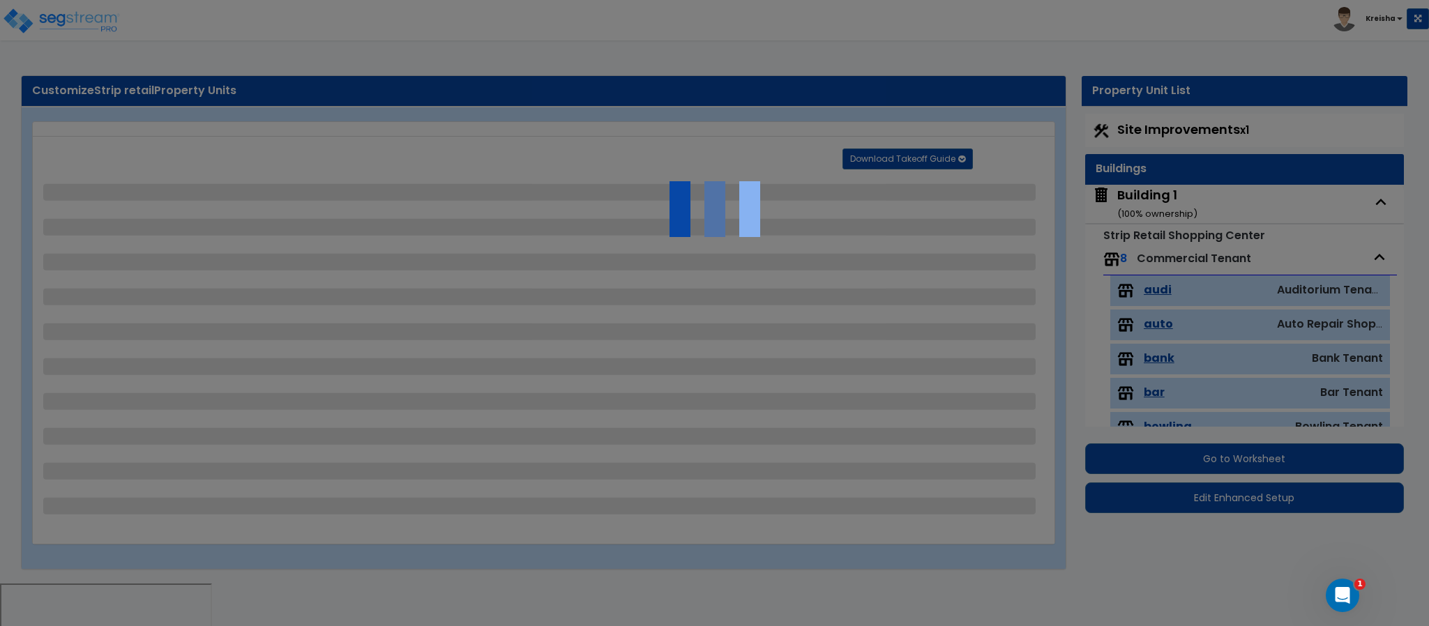
select select "3"
select select "6"
select select "5"
select select "3"
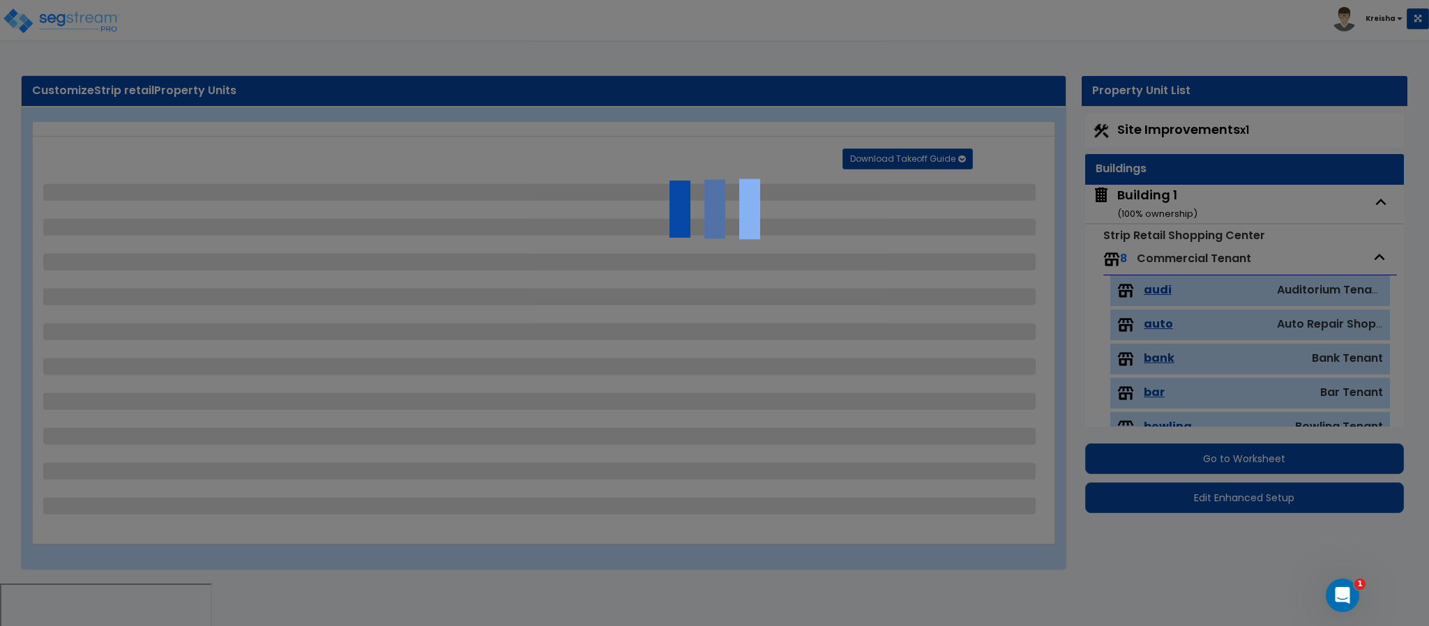
select select "3"
select select "2"
select select "4"
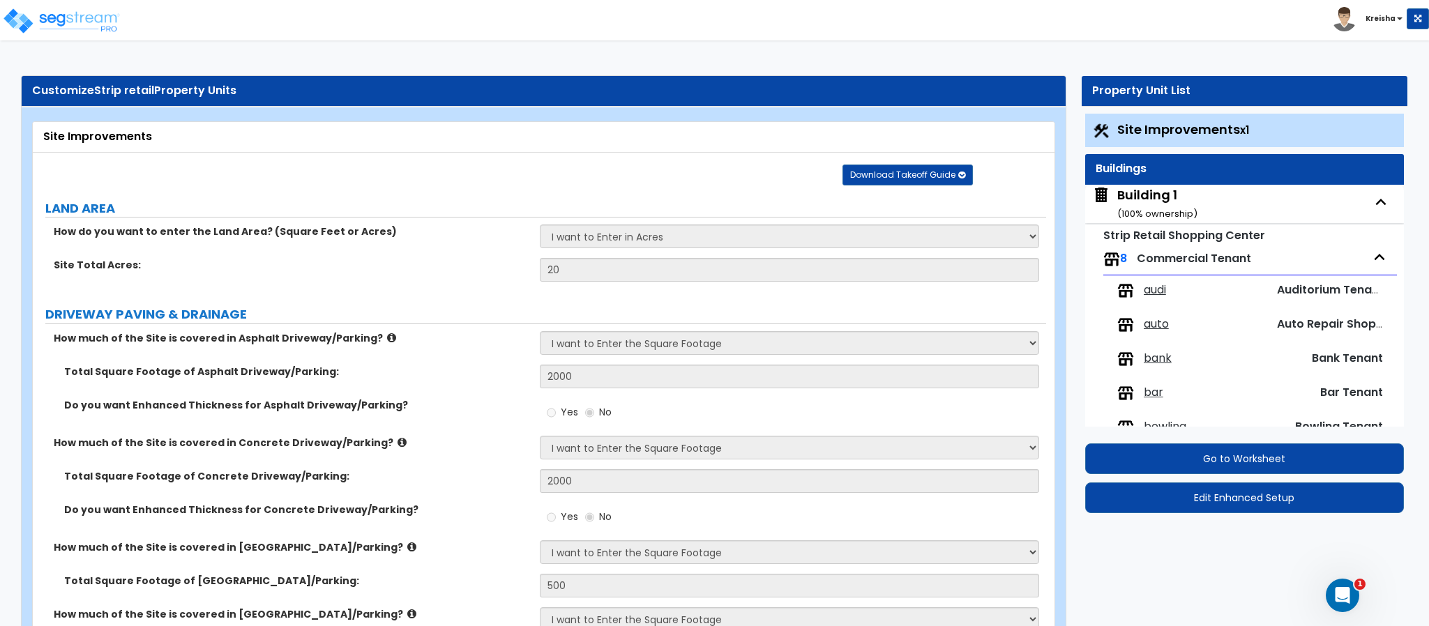
click at [1157, 206] on div "Building 1 ( 100 % ownership)" at bounding box center [1157, 204] width 80 height 36
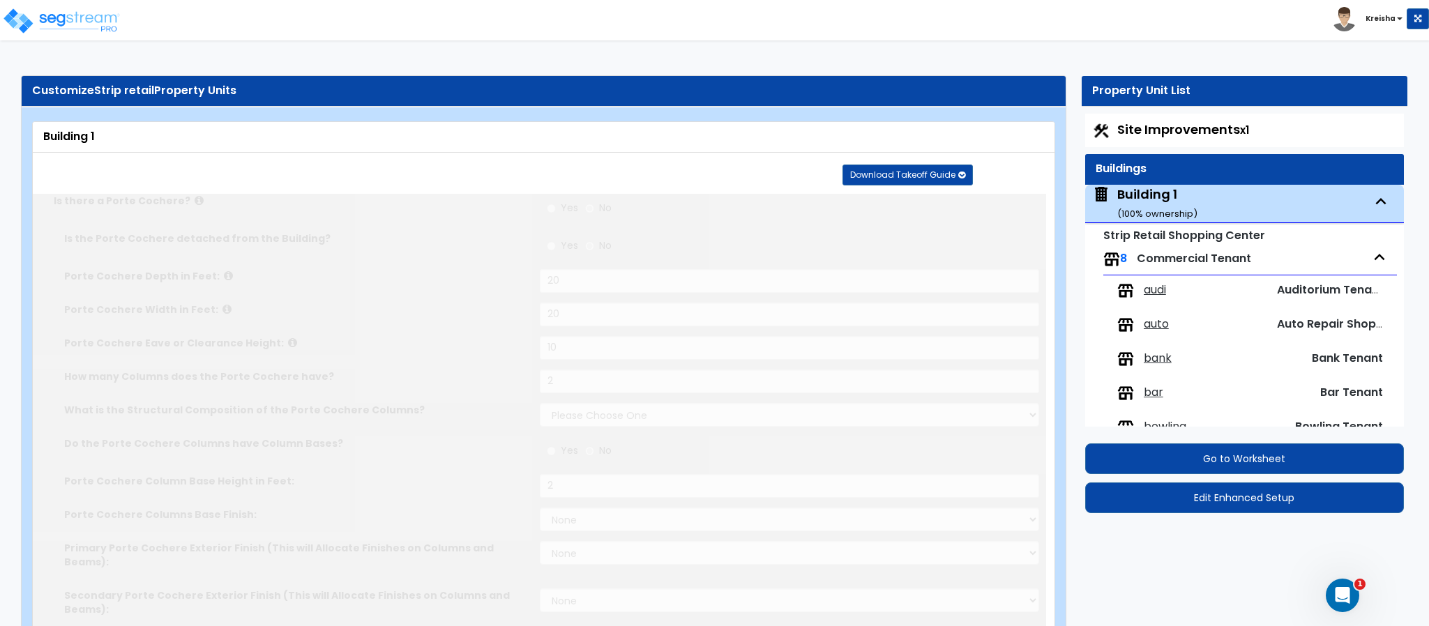
radio input "true"
type input "20"
type input "10"
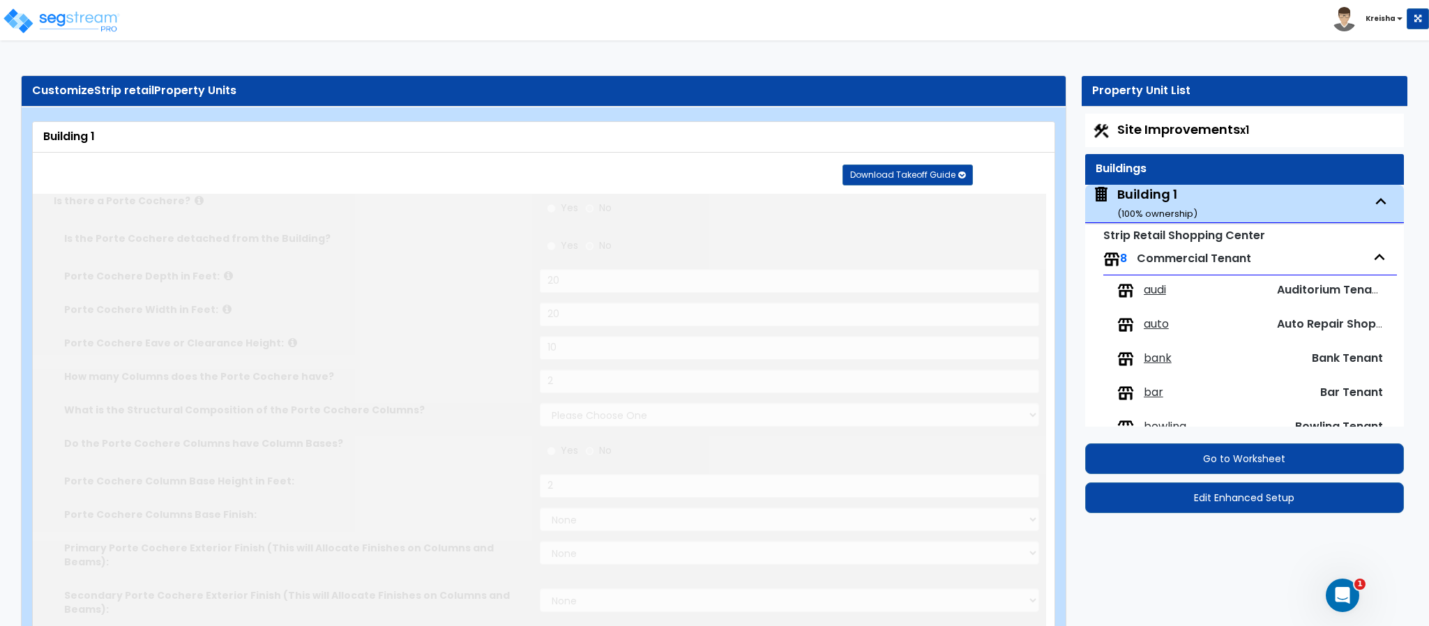
type input "2"
select select "1"
radio input "true"
type input "2"
select select "2"
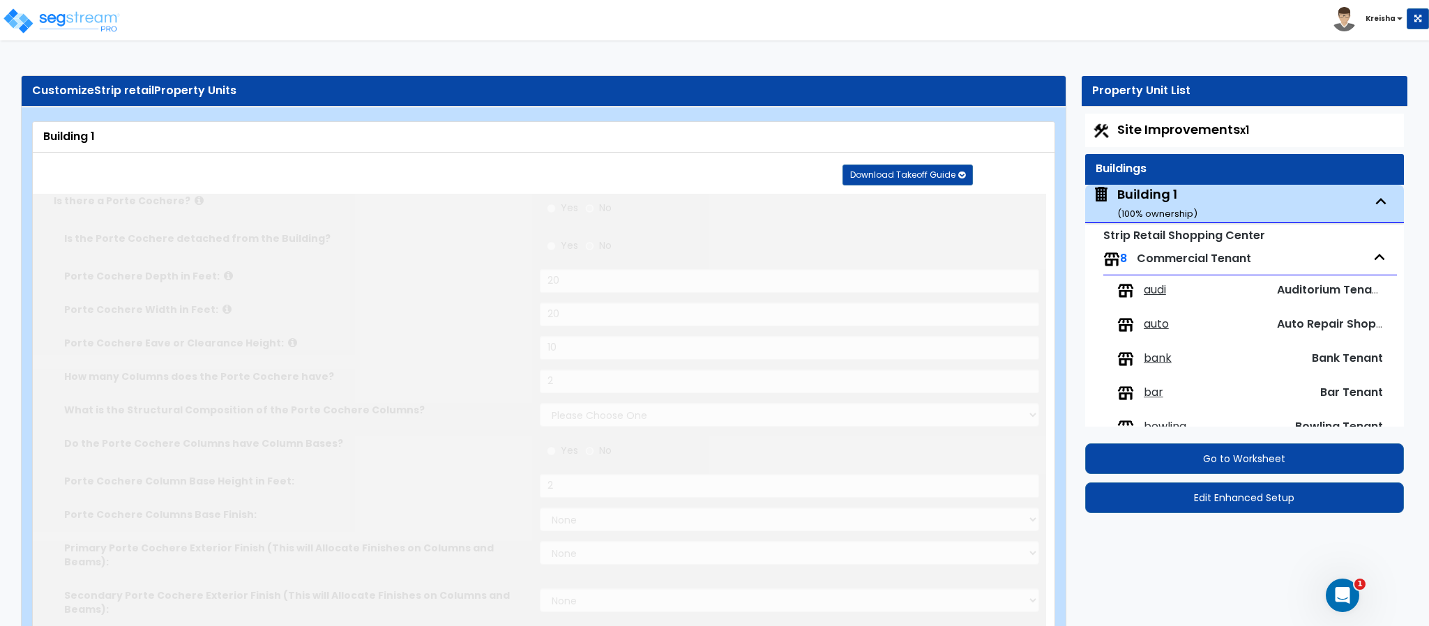
select select "1"
select select "5"
select select "1"
select select "5"
select select "1"
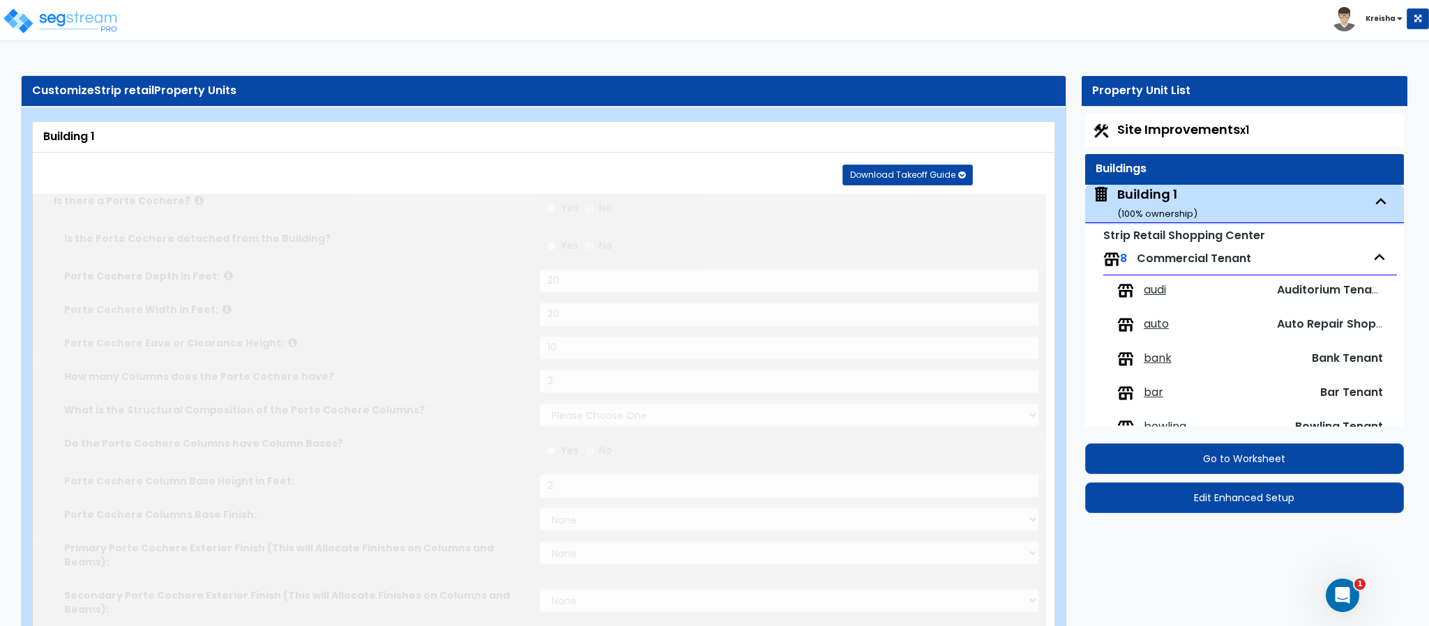
select select "1"
type input "20"
type input "80"
type input "20000"
radio input "true"
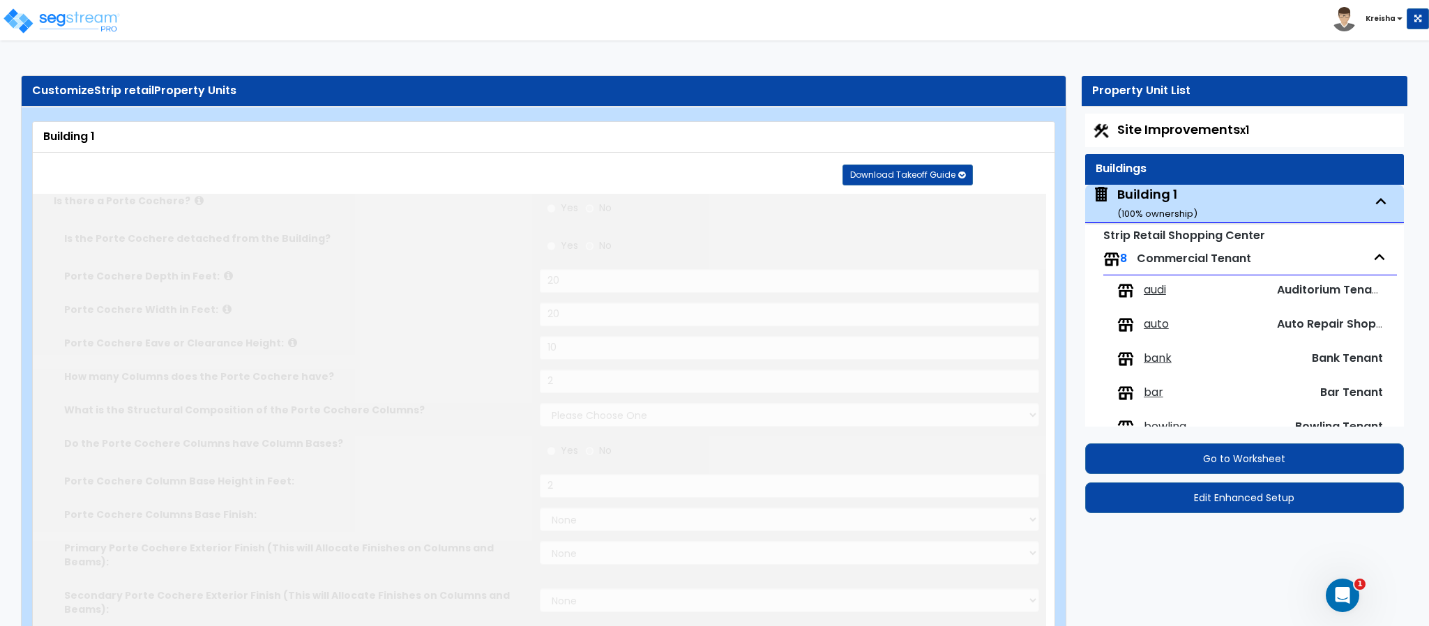
type input "2000"
type input "1"
radio input "true"
select select "1"
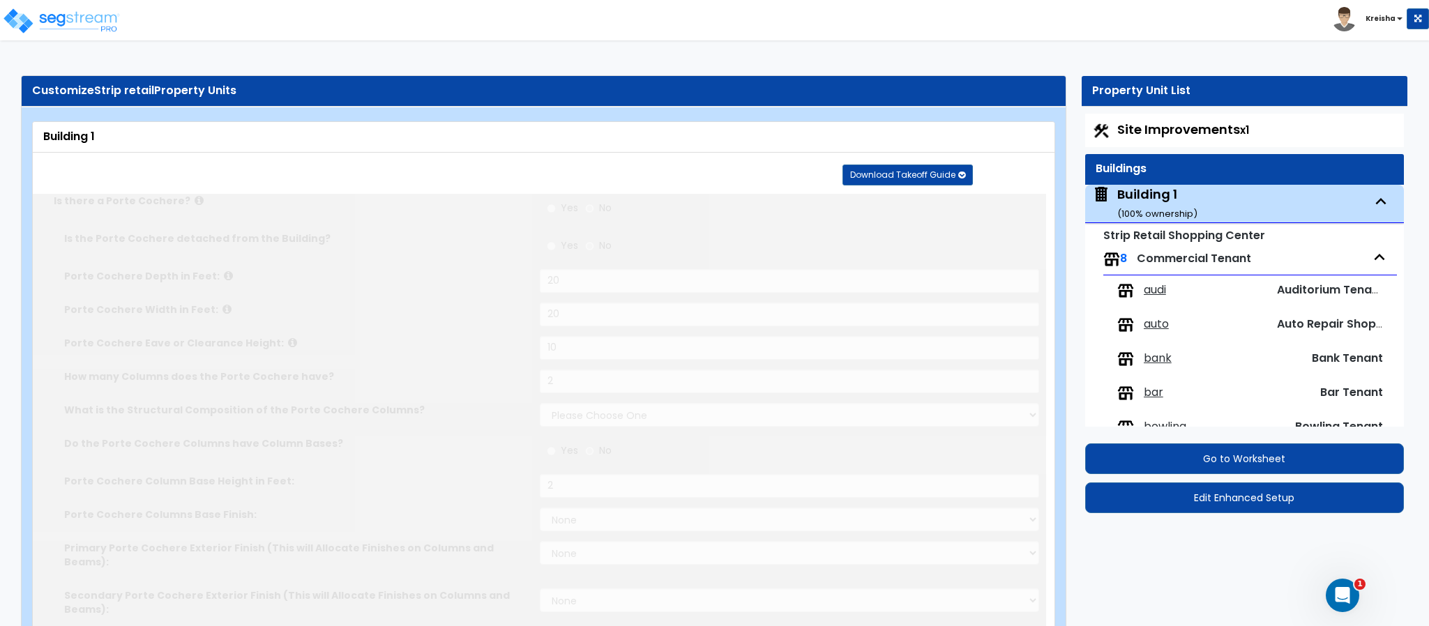
select select "1"
type input "2000"
select select "1"
type input "4"
radio input "true"
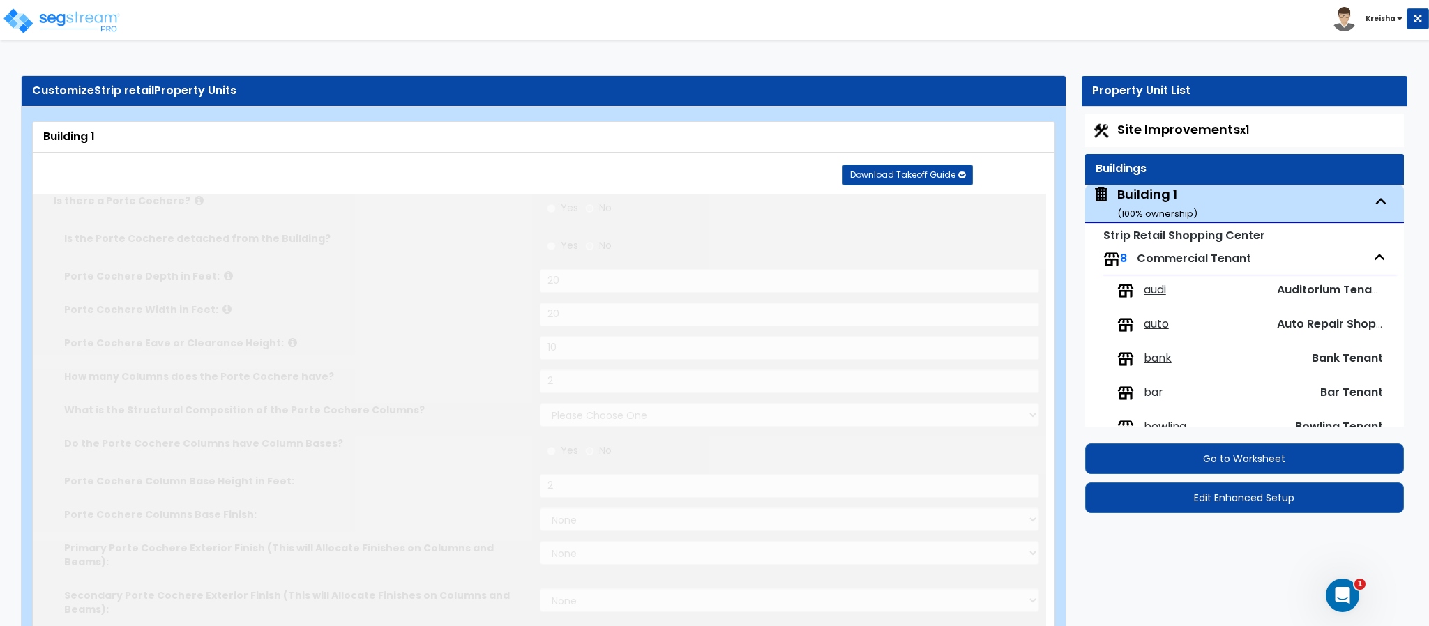
select select "1"
type input "4"
select select "6"
select select "1"
select select "3"
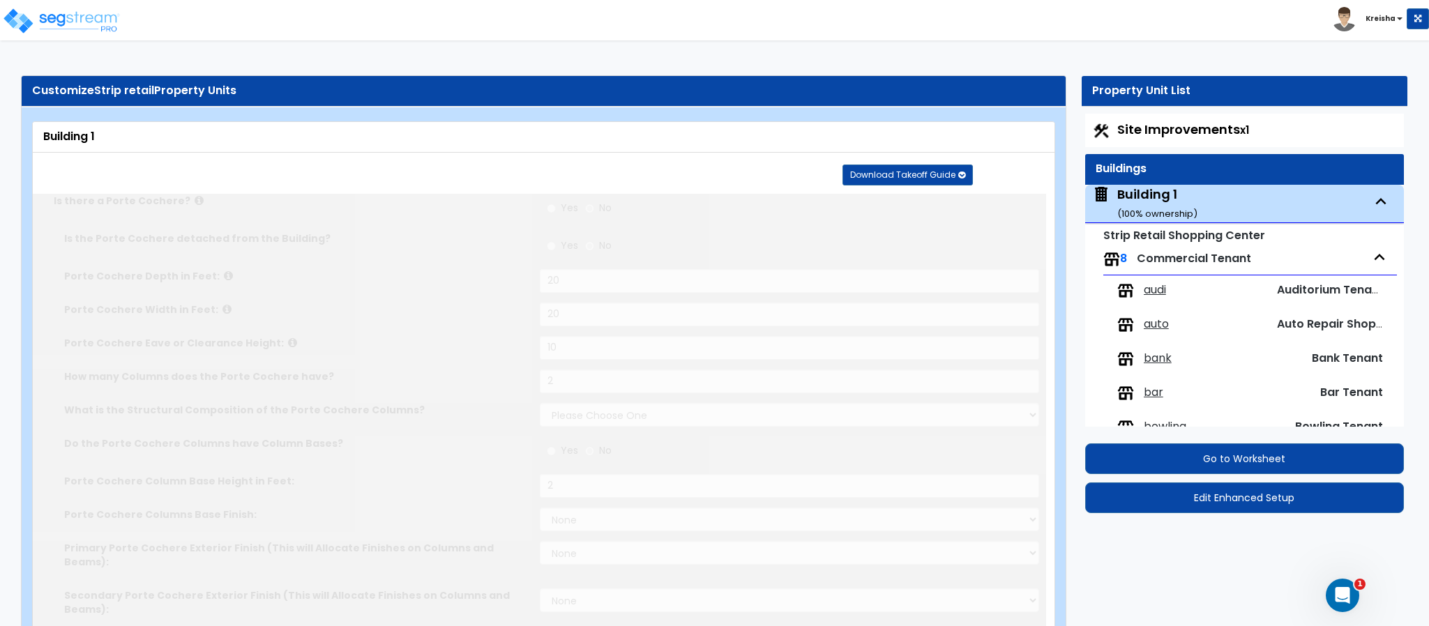
select select "7"
type input "70"
select select "5"
type input "15"
select select "3"
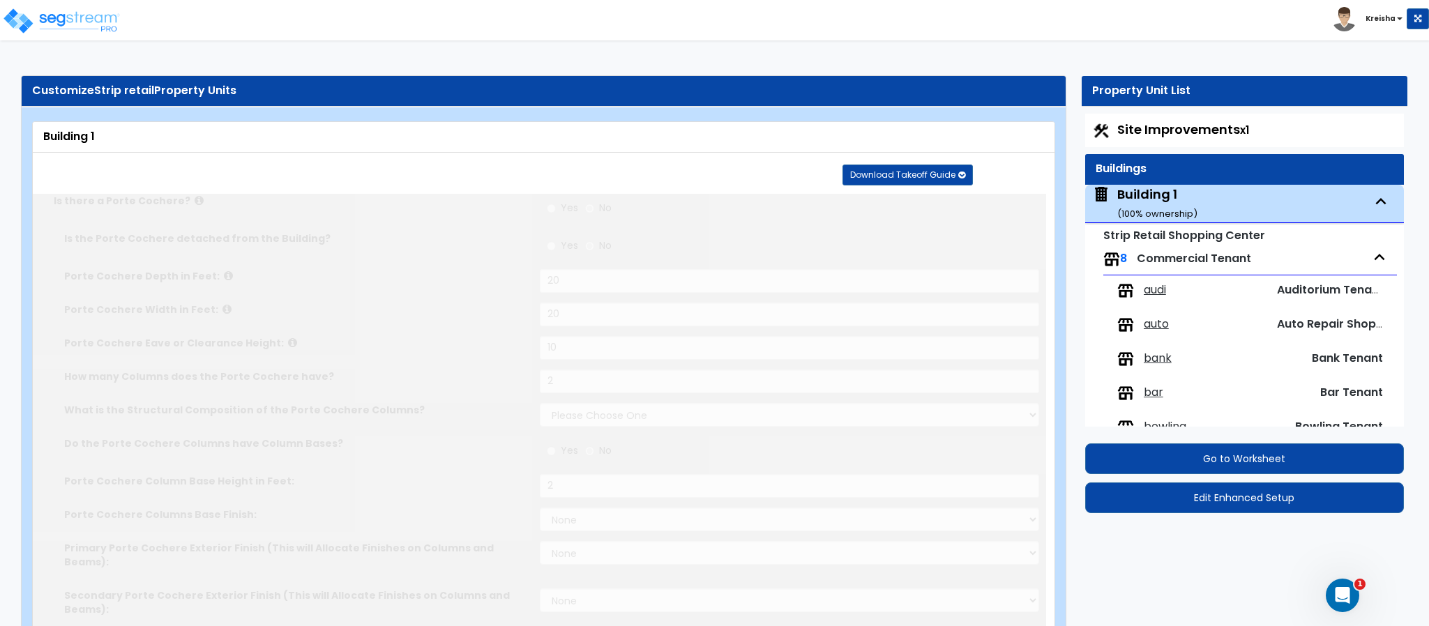
select select "2"
select select "3"
radio input "true"
select select "2"
type input "500"
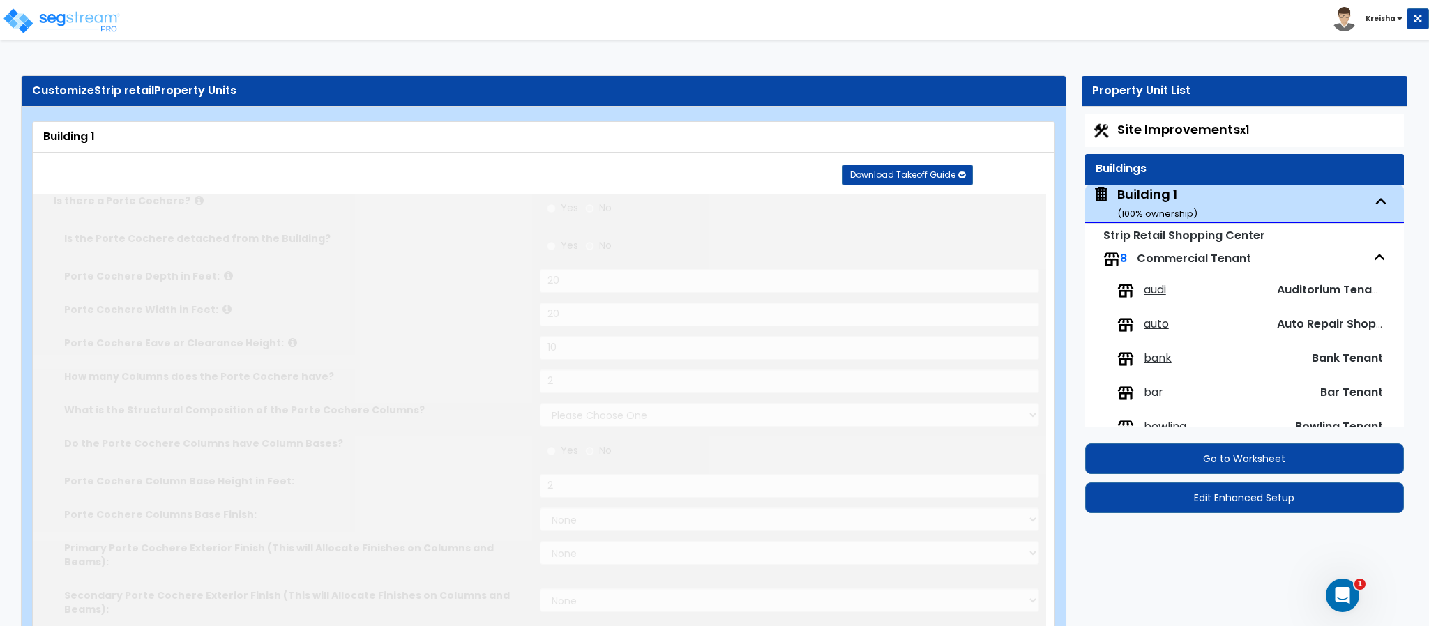
radio input "true"
select select "4"
type input "4"
radio input "true"
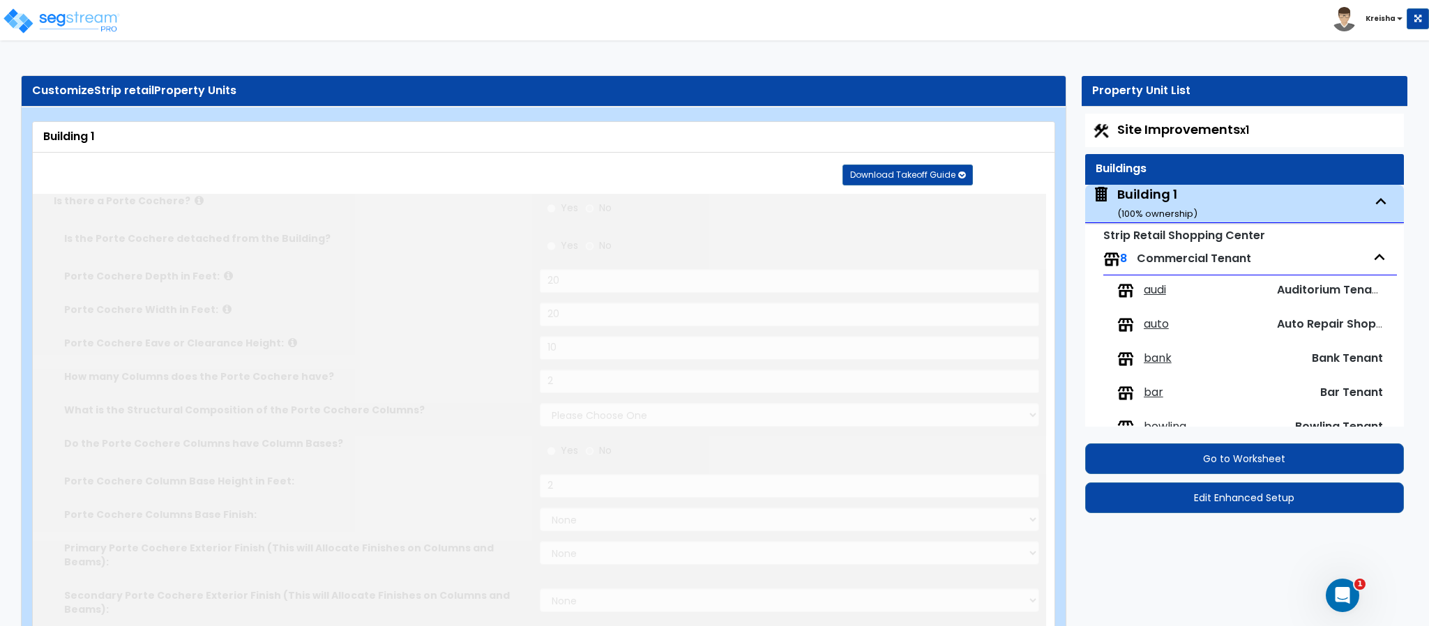
select select "2"
type input "32"
radio input "true"
select select "3"
type input "43"
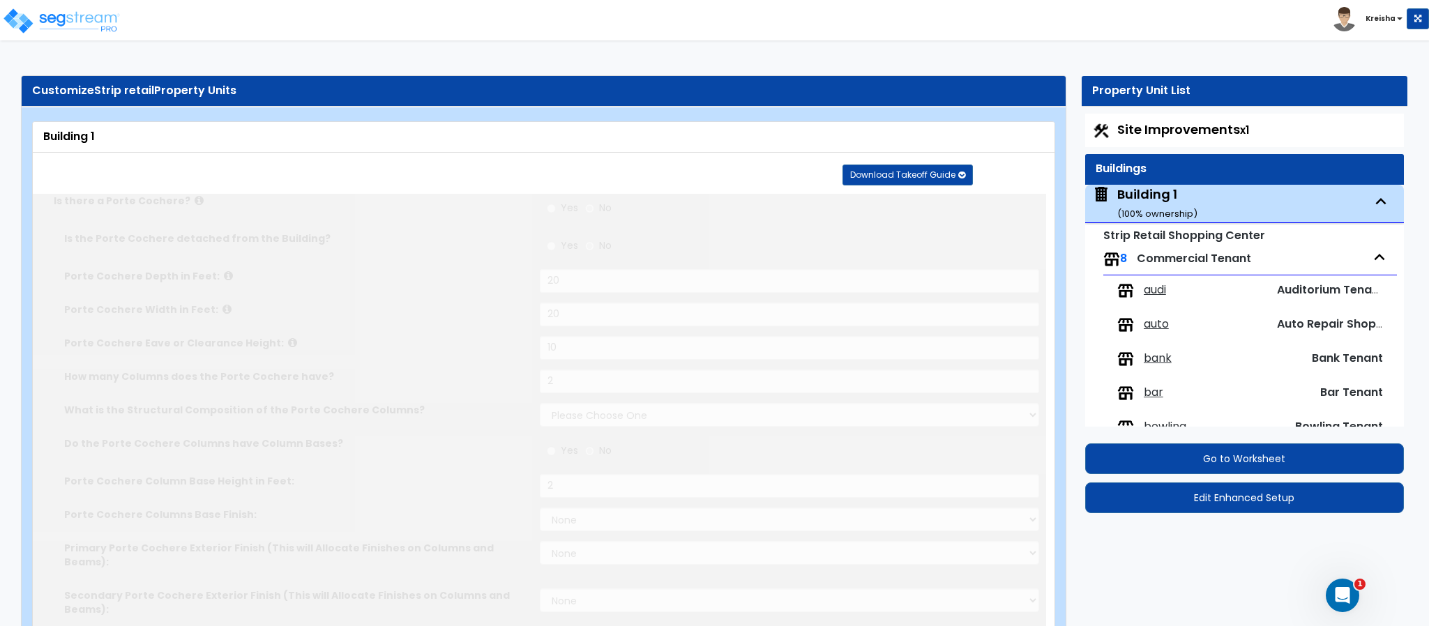
radio input "true"
type input "25"
radio input "true"
type input "1"
type input "2"
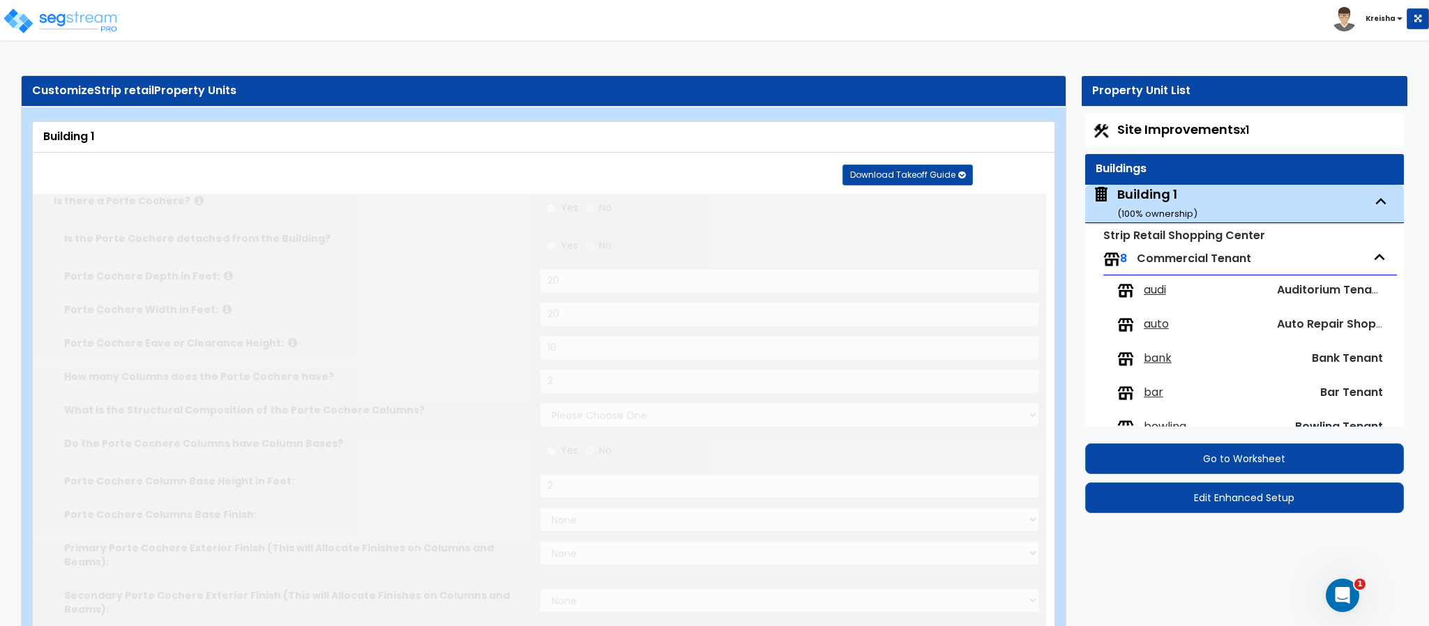
type input "3"
type input "4"
type input "5"
type input "6"
type input "7"
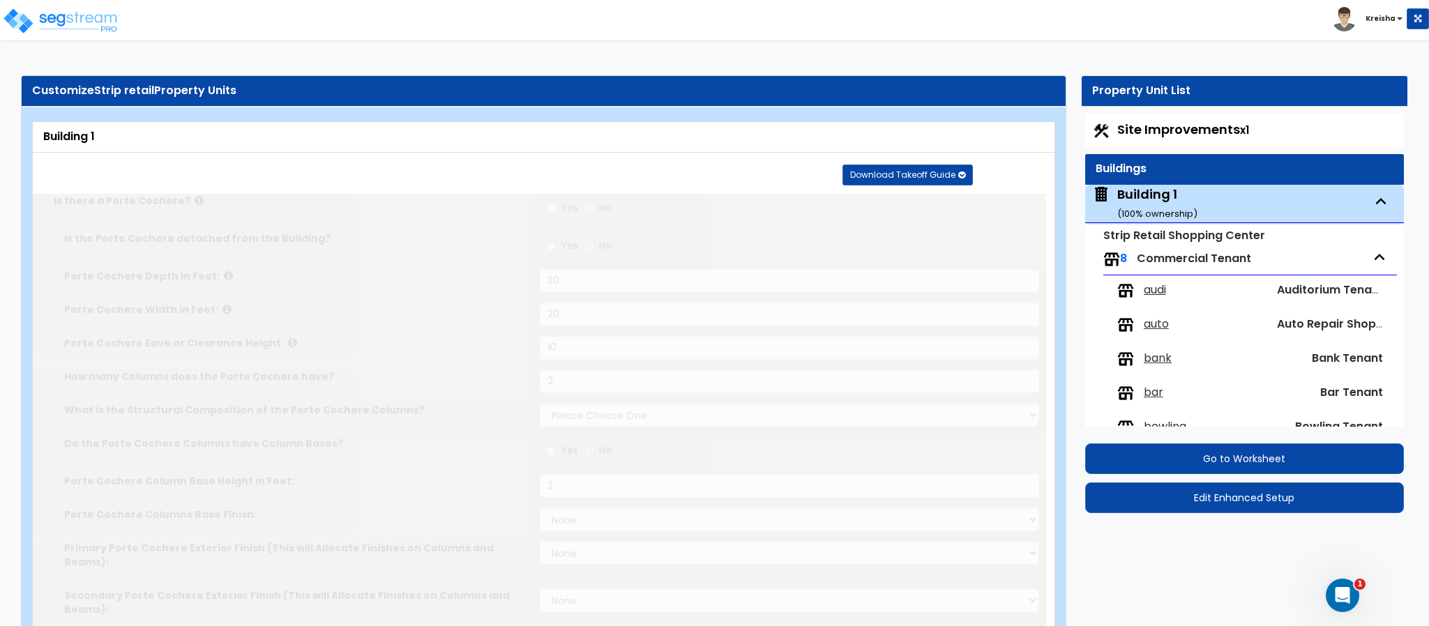
type input "8"
type input "9"
radio input "true"
select select "2"
type input "3"
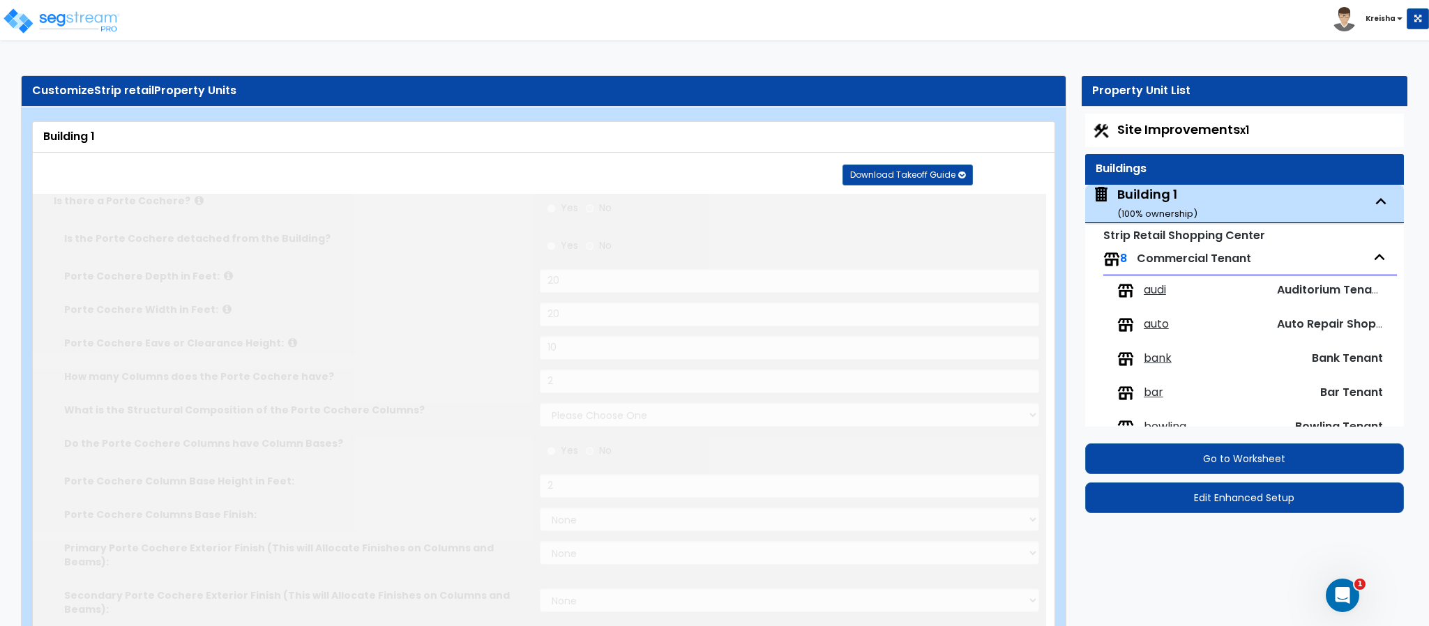
radio input "true"
type input "5"
radio input "true"
select select "2"
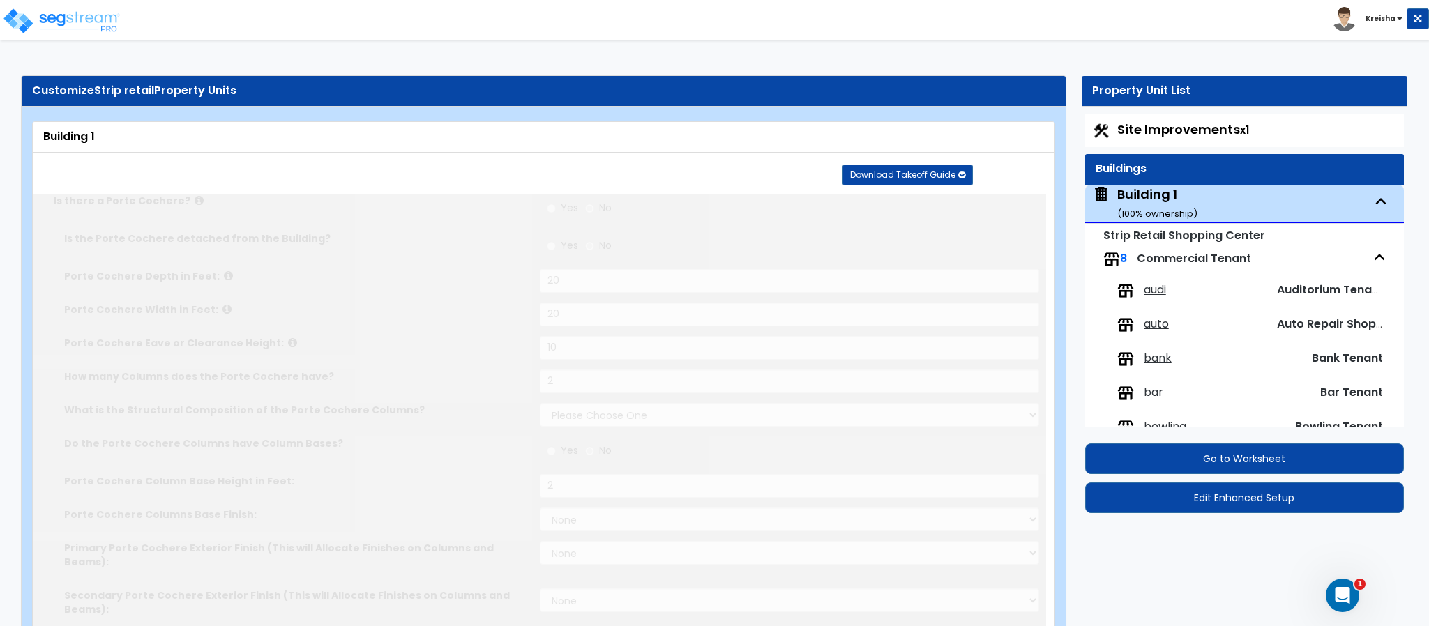
type input "2"
radio input "true"
type input "15"
type input "30"
type input "6"
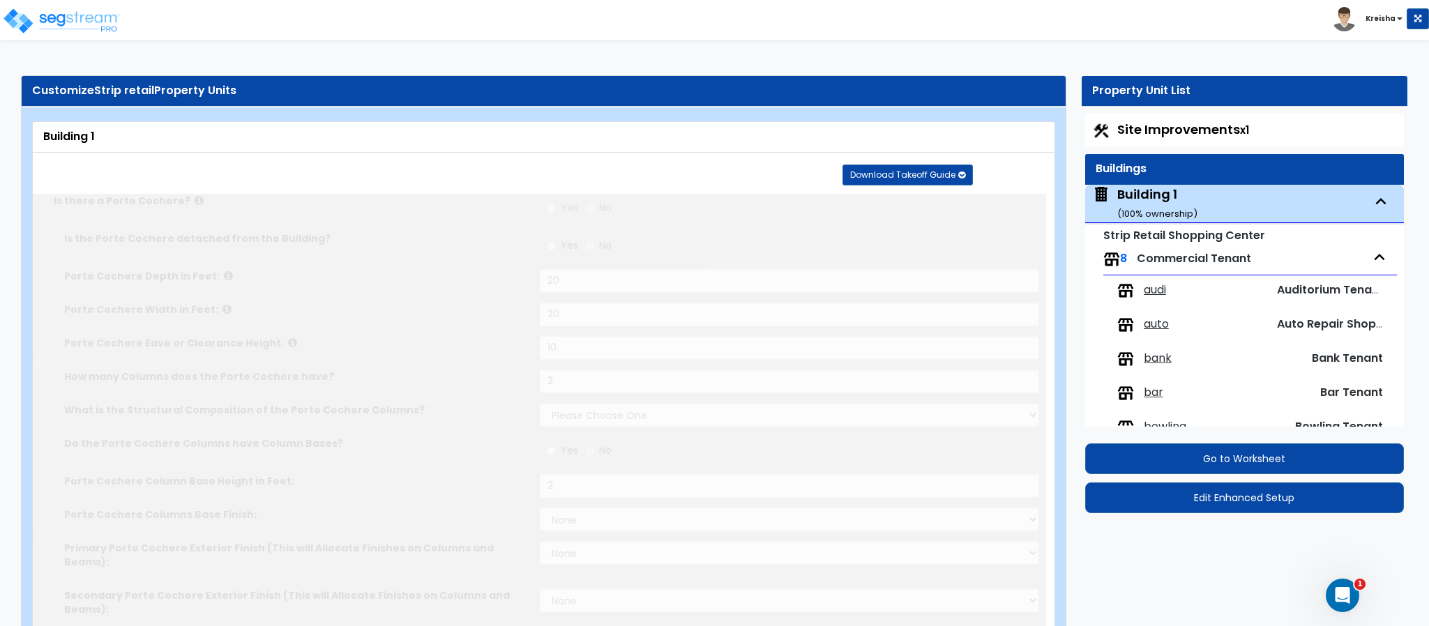
type input "15"
select select "5"
select select "1"
radio input "true"
type input "1"
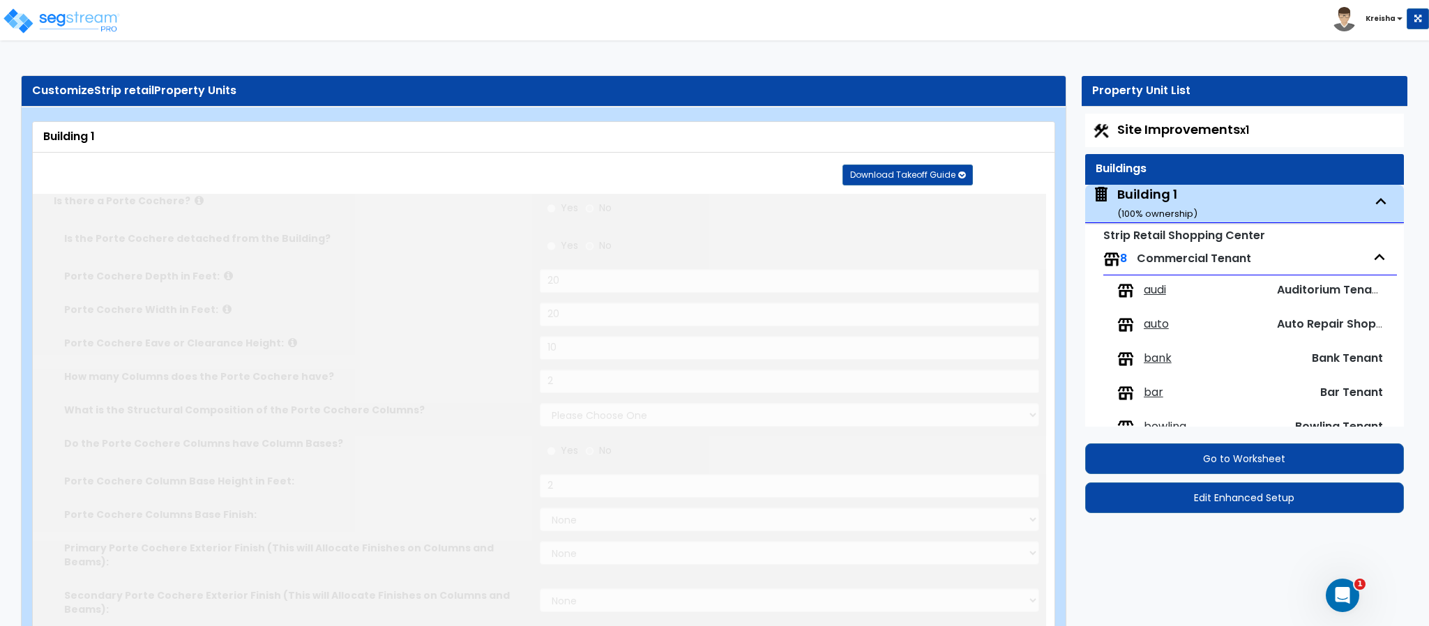
type input "1"
radio input "true"
type input "1"
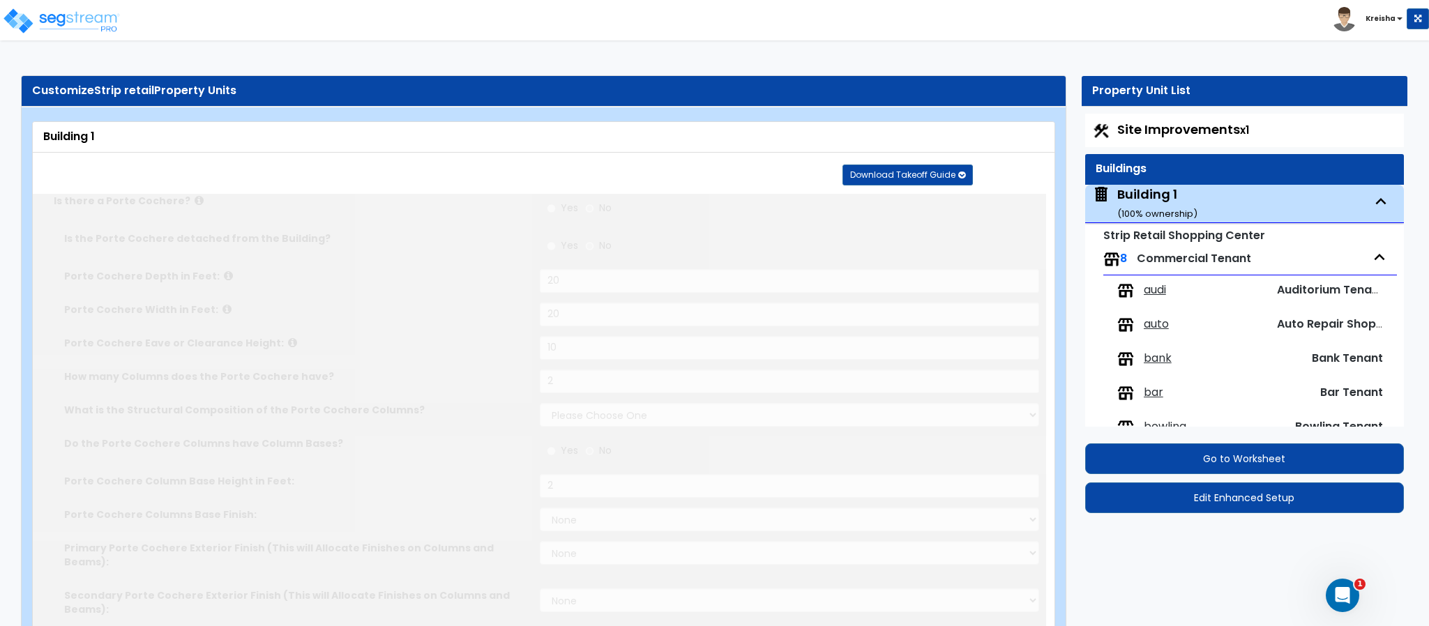
type input "1"
radio input "true"
select select "1"
select select "2"
type input "1"
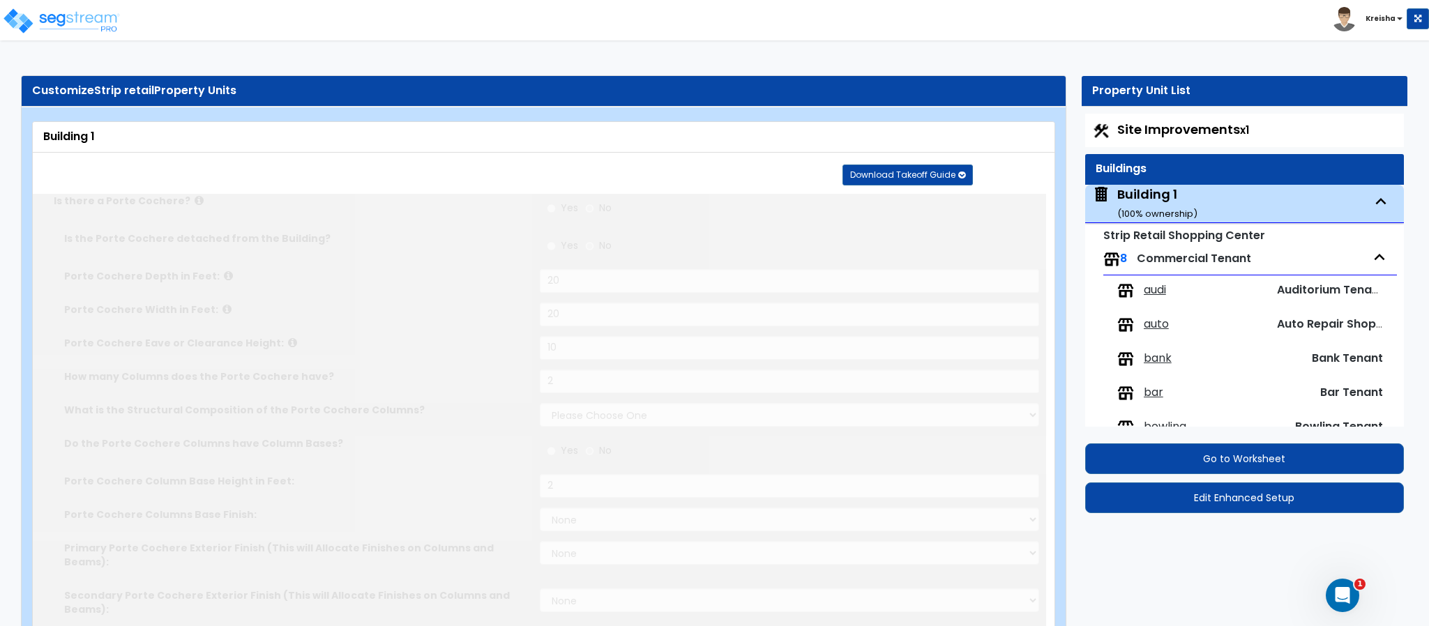
select select "2"
radio input "true"
select select "1"
type input "1"
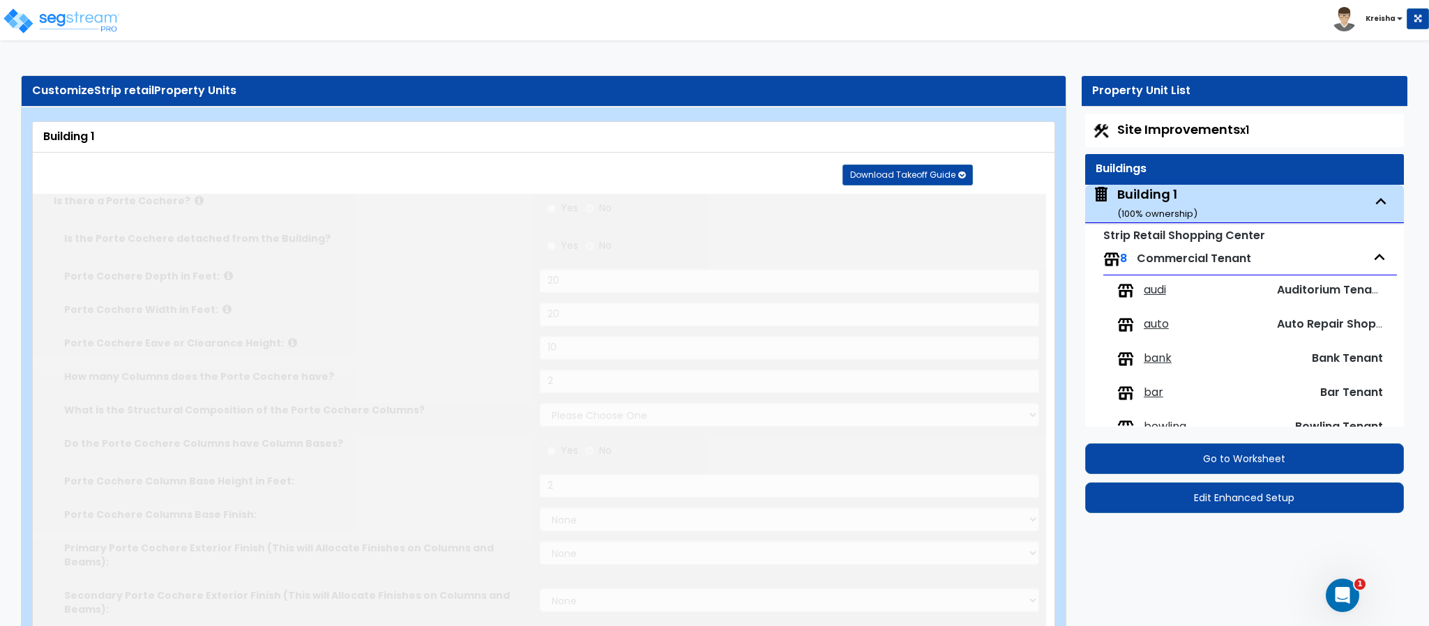
select select "2"
radio input "true"
type input "1"
radio input "true"
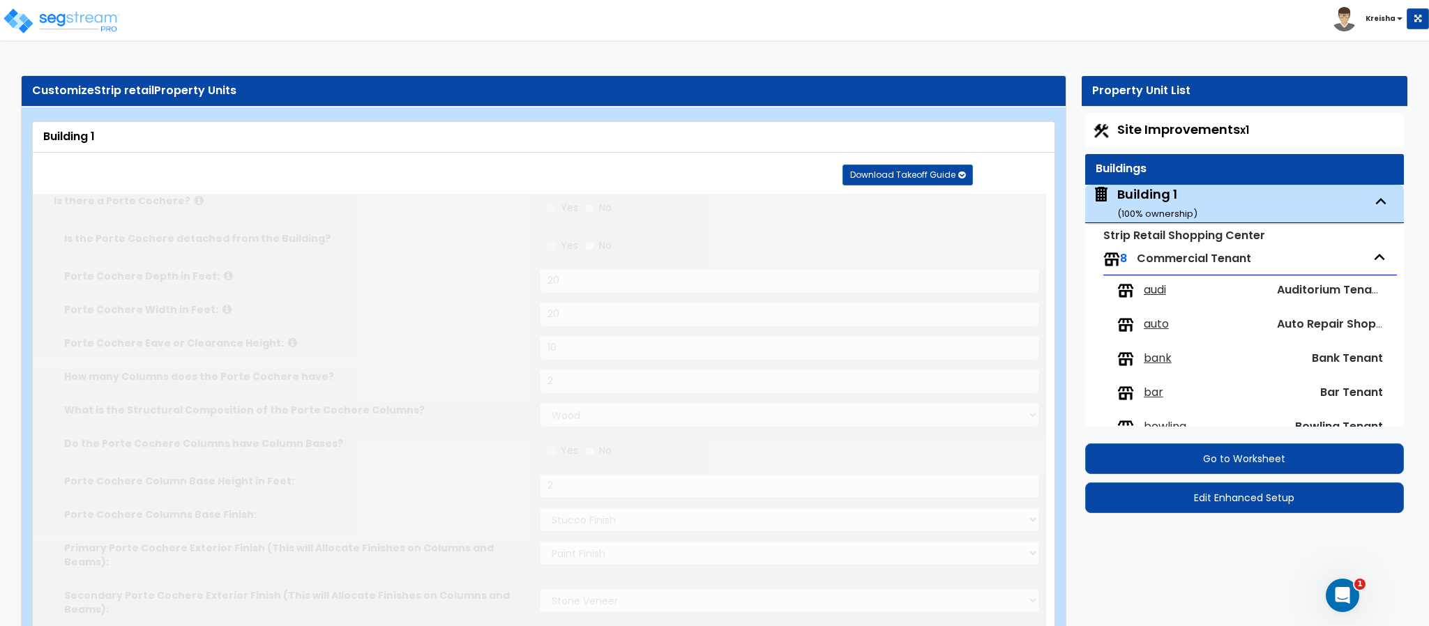
type input "1"
radio input "true"
select select "2"
type input "4"
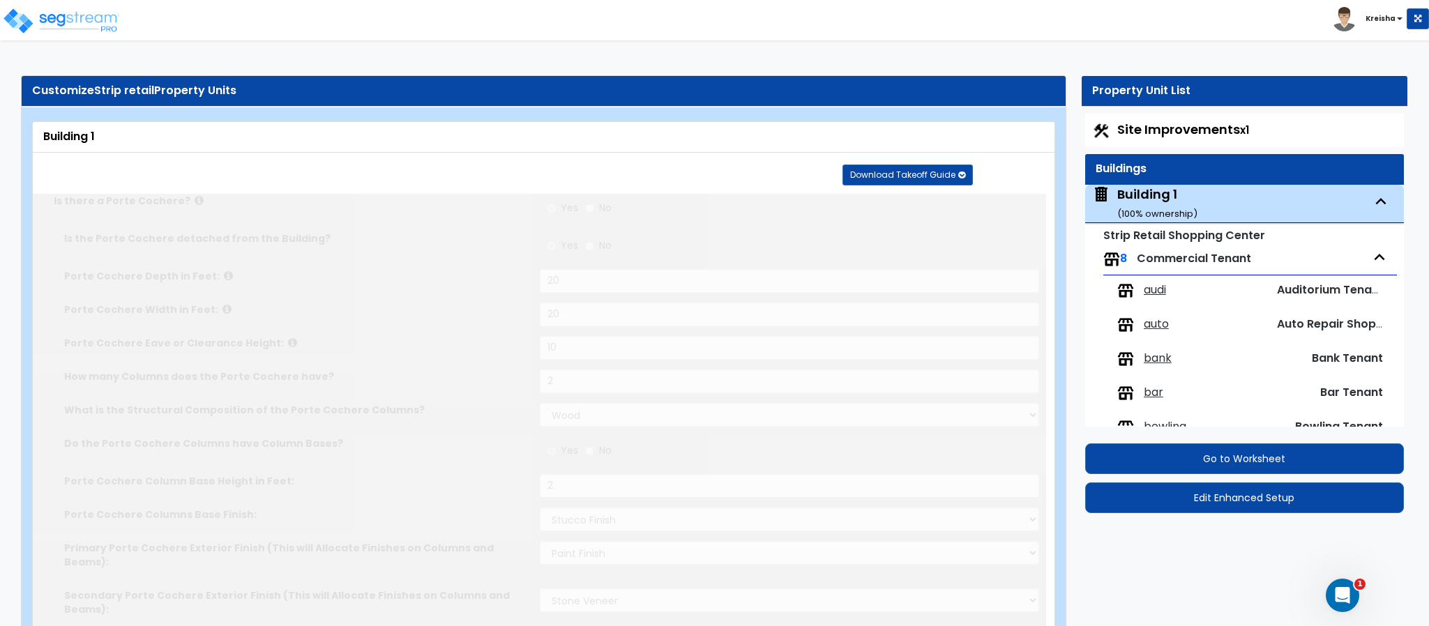
radio input "true"
type input "200"
radio input "true"
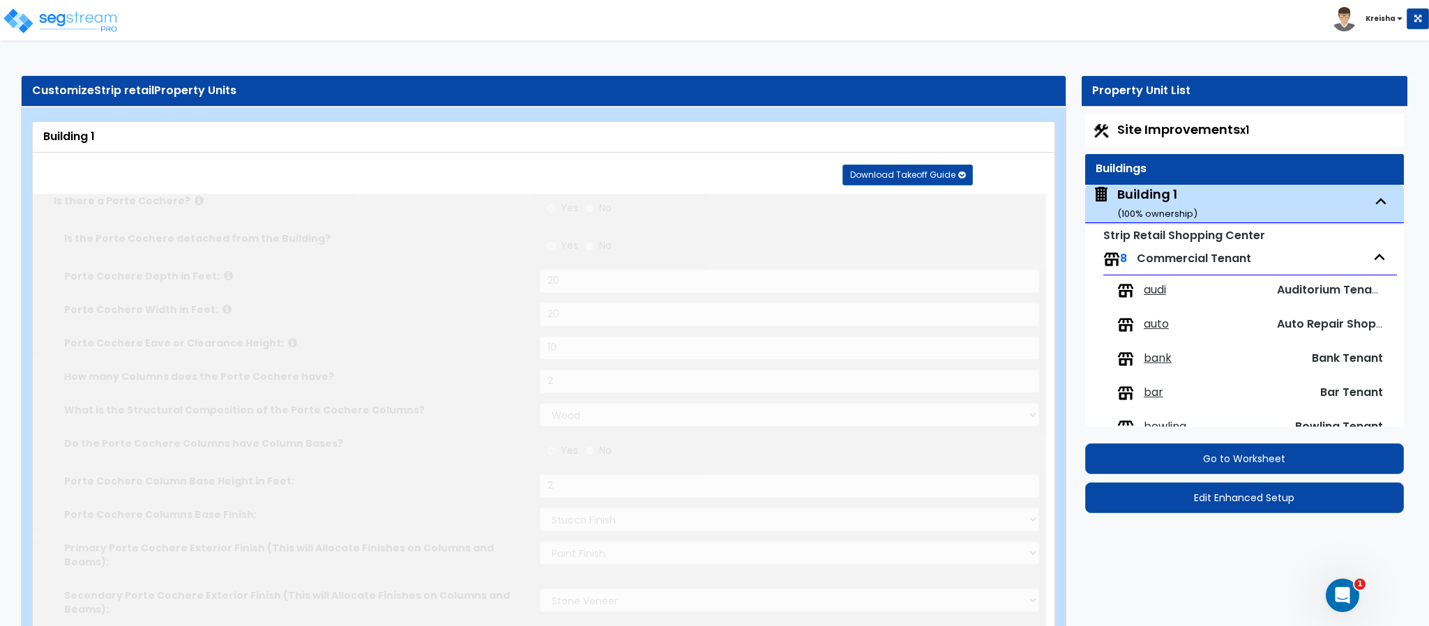
radio input "true"
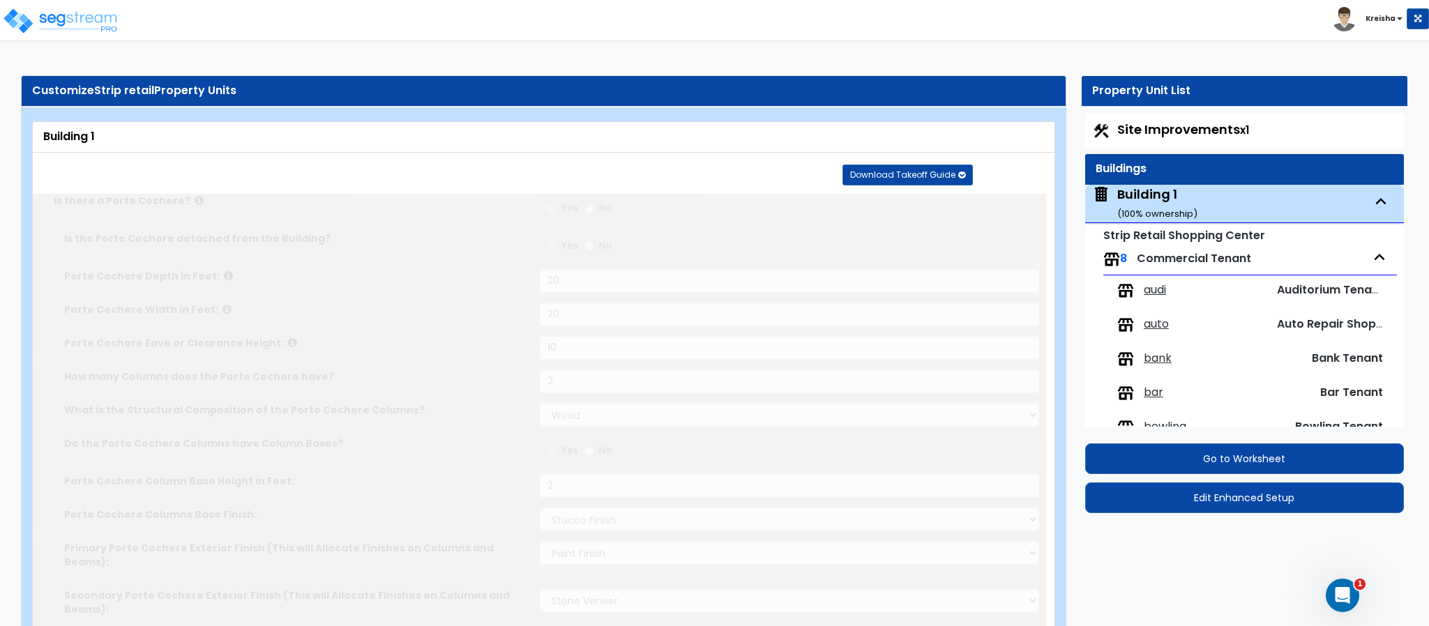
type input "3"
select select "2"
type input "50"
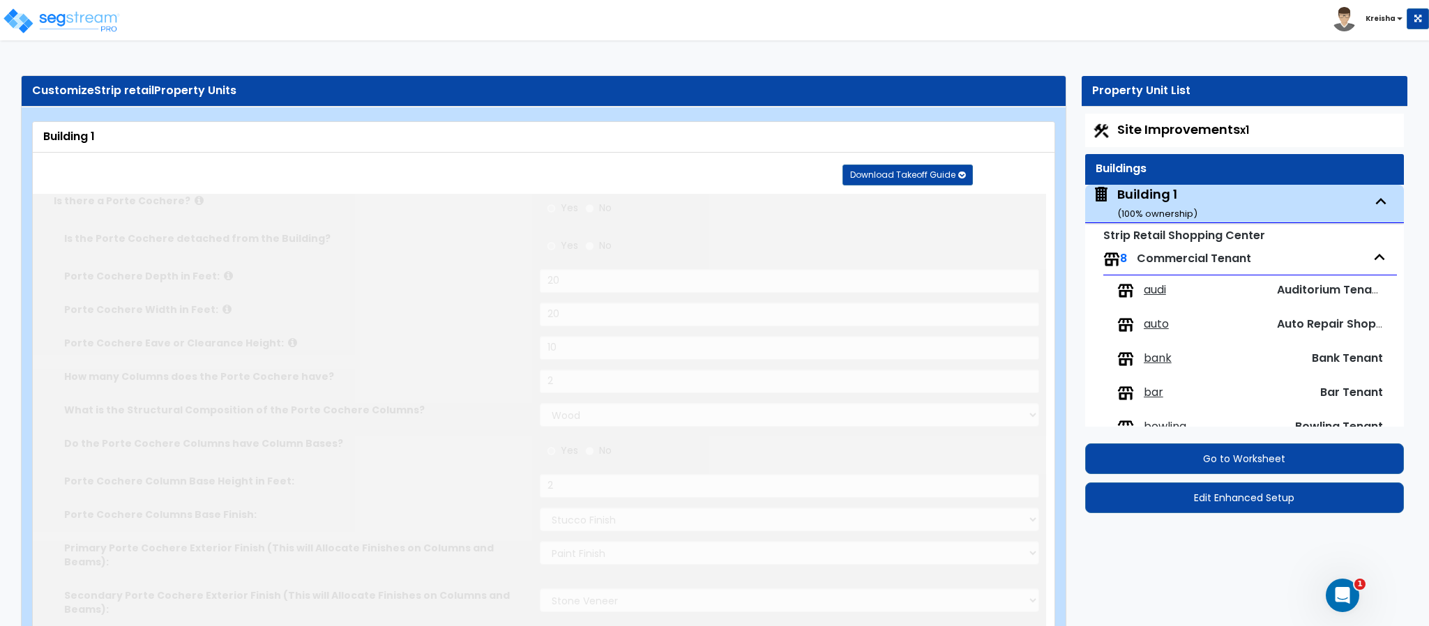
select select "1"
radio input "true"
select select "2"
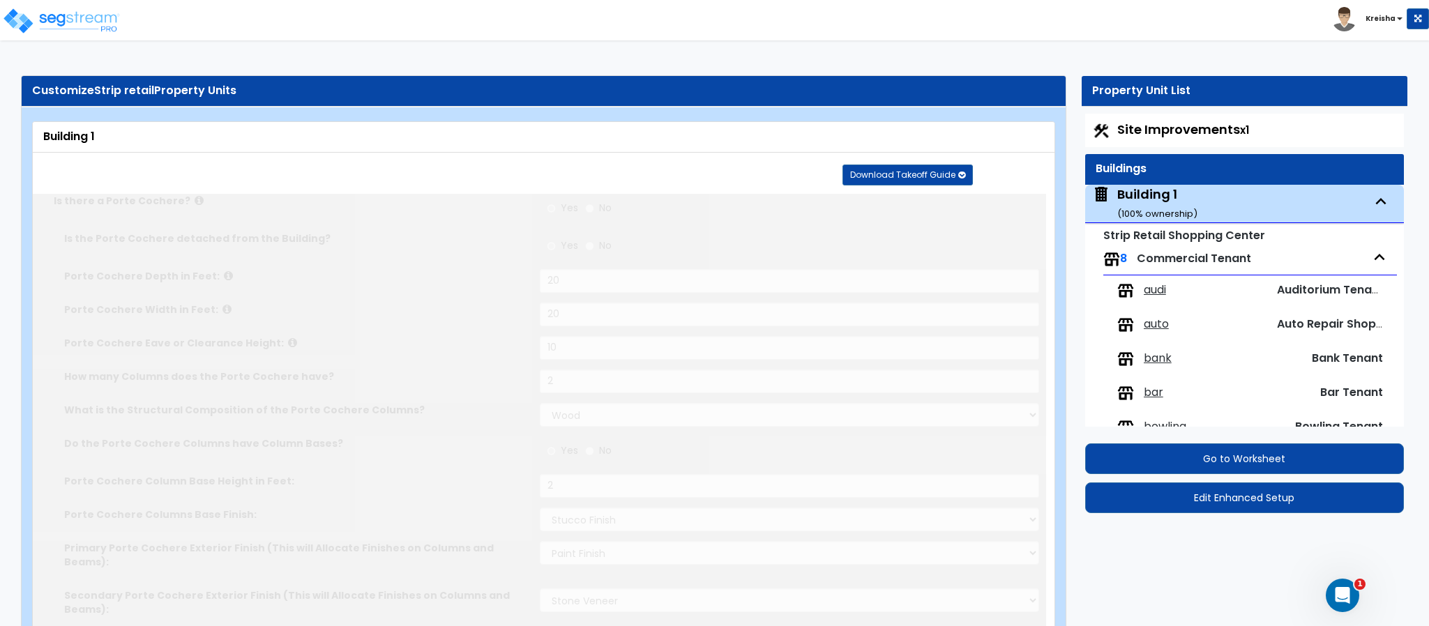
select select "3"
select select "1"
type input "50"
select select "3"
type input "25"
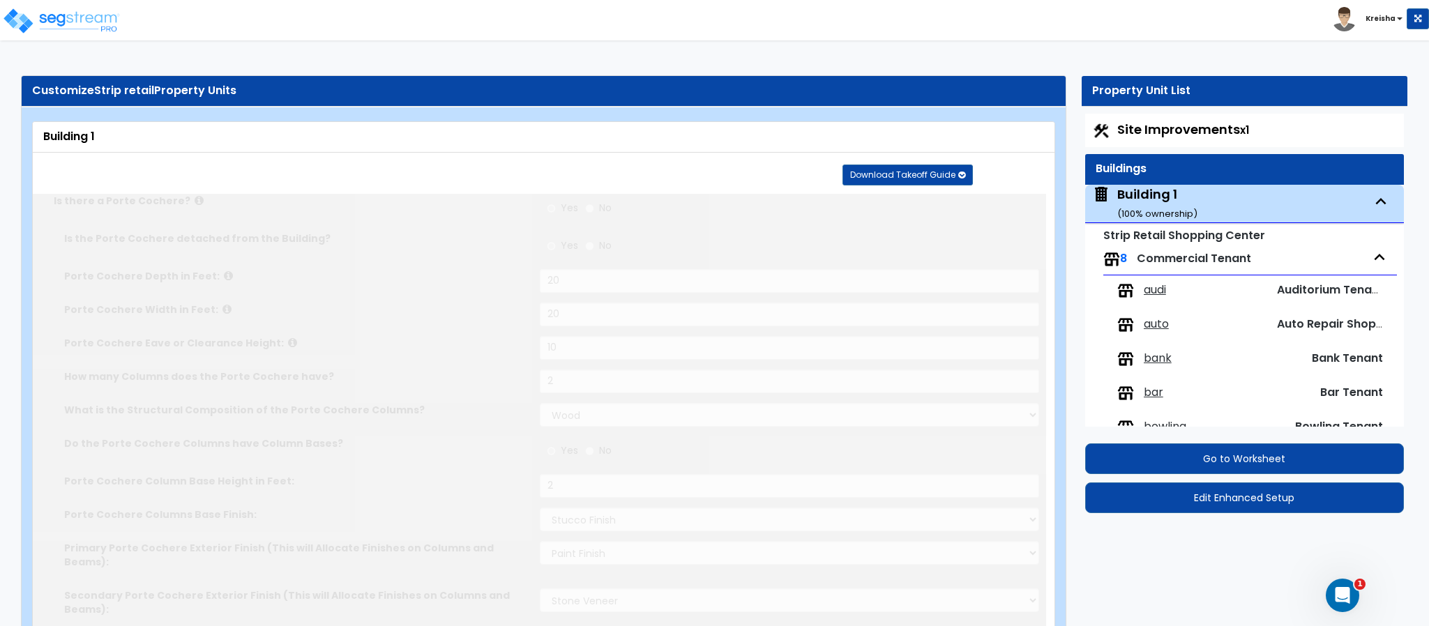
select select "4"
select select "2"
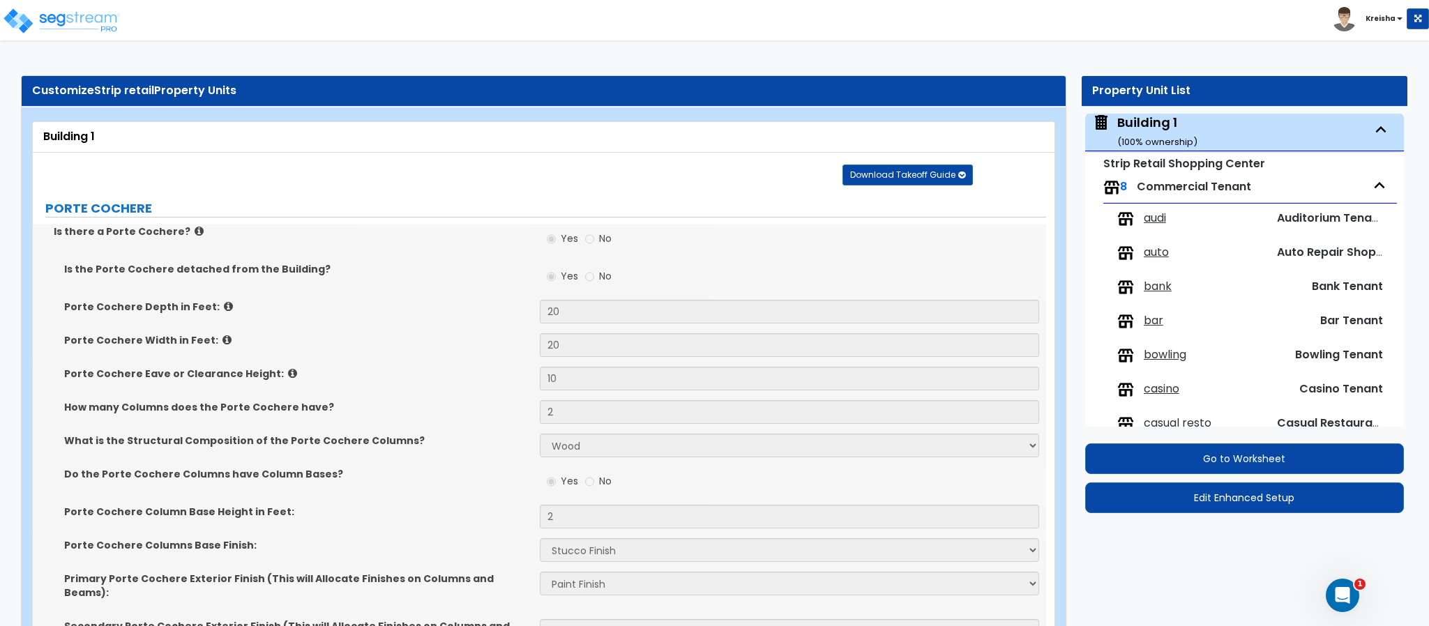
click at [1152, 220] on span "audi" at bounding box center [1154, 219] width 22 height 16
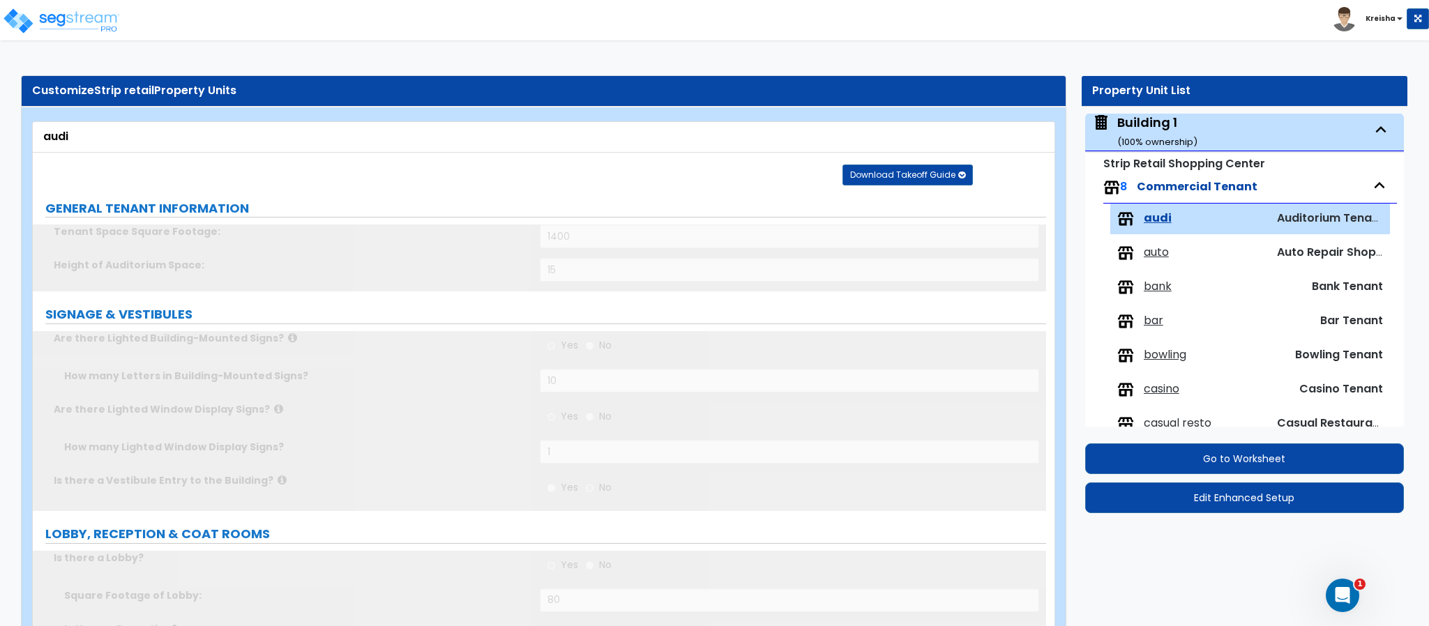
scroll to position [163, 0]
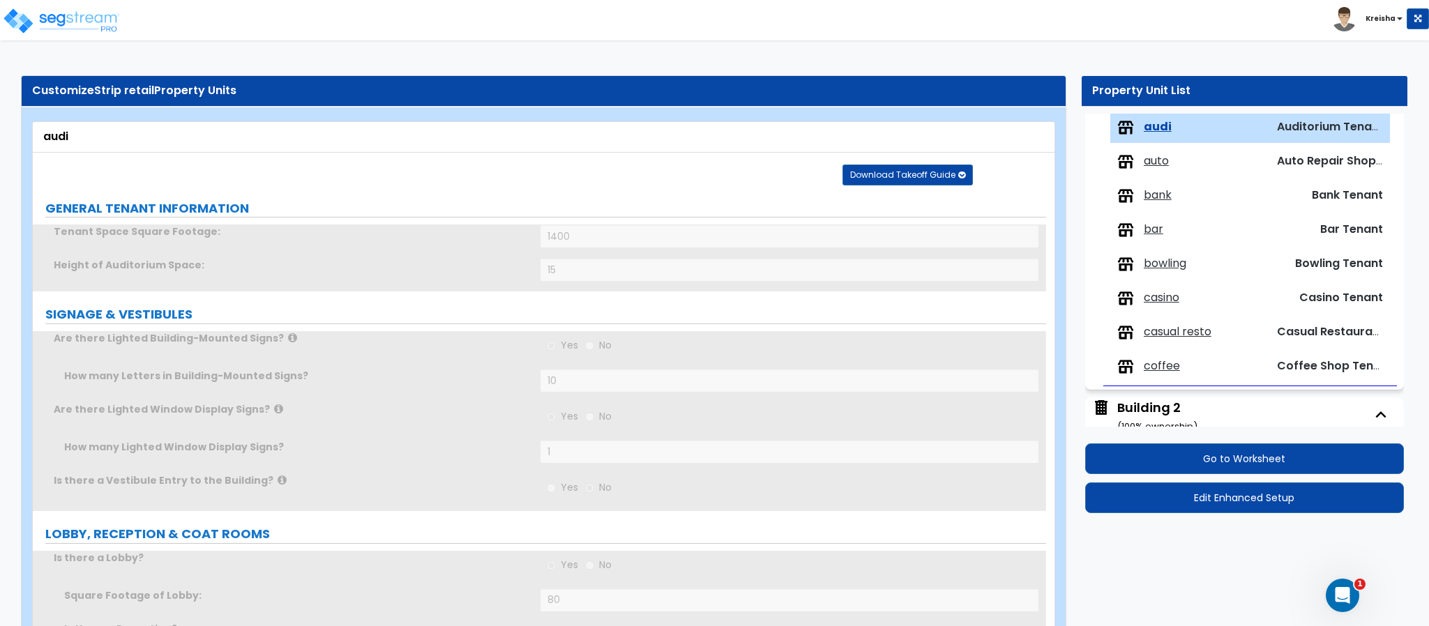
click at [1159, 157] on span "auto" at bounding box center [1155, 161] width 25 height 16
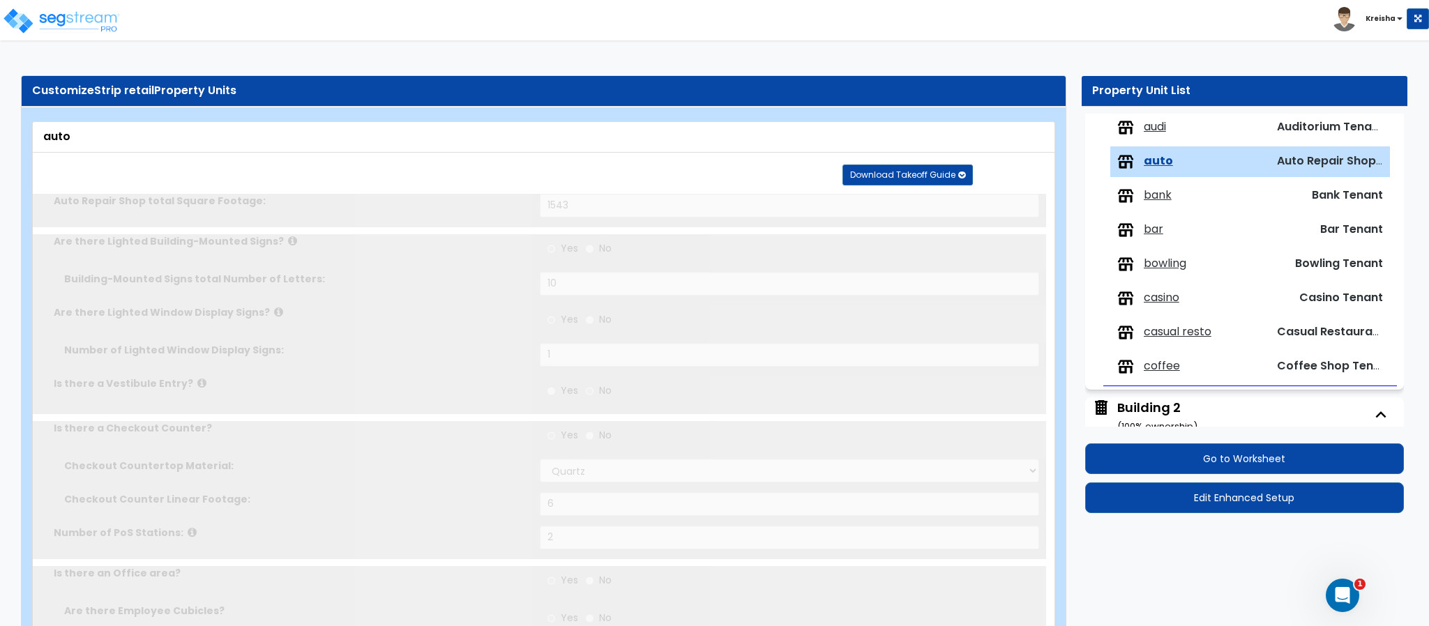
scroll to position [197, 0]
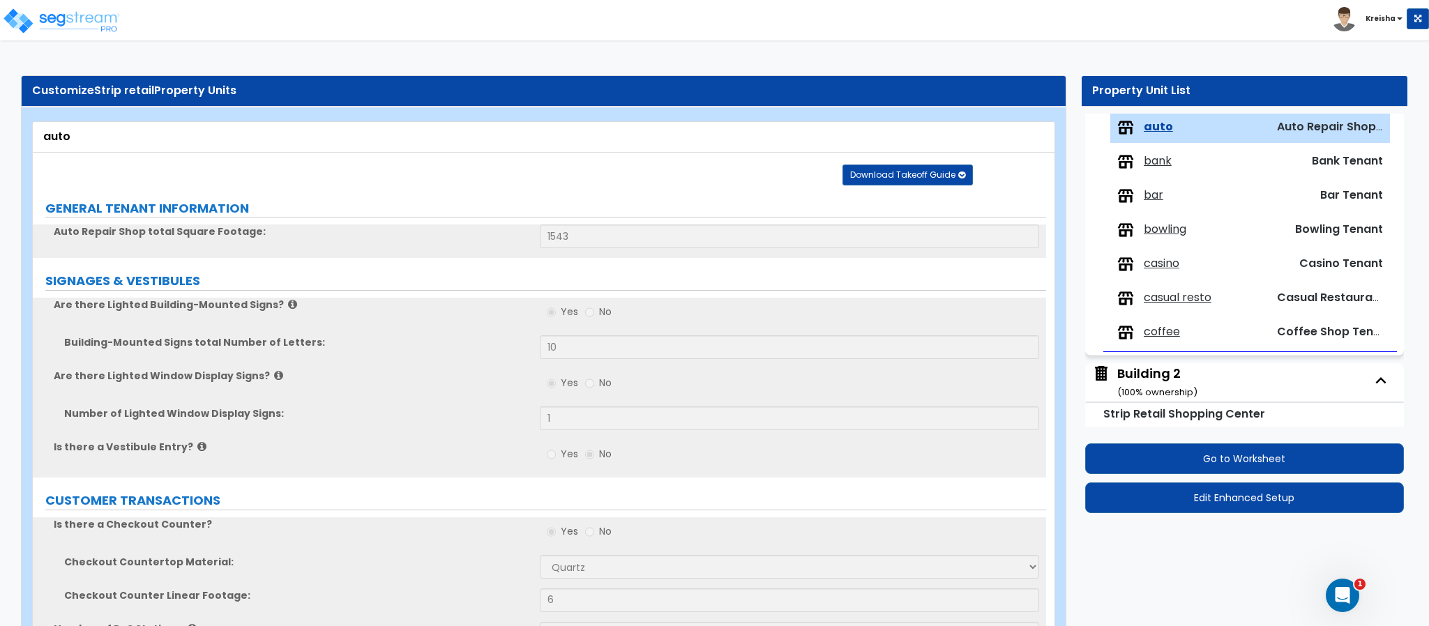
click at [1157, 167] on span "bank" at bounding box center [1157, 161] width 28 height 16
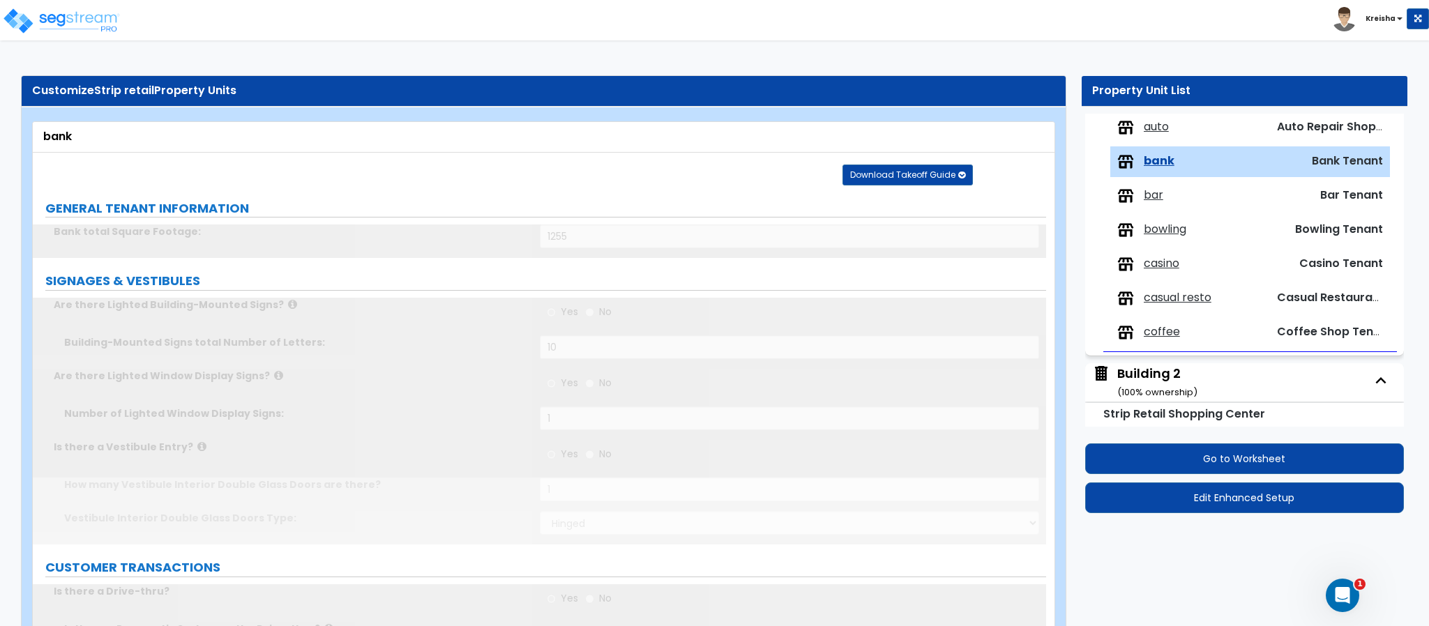
scroll to position [231, 0]
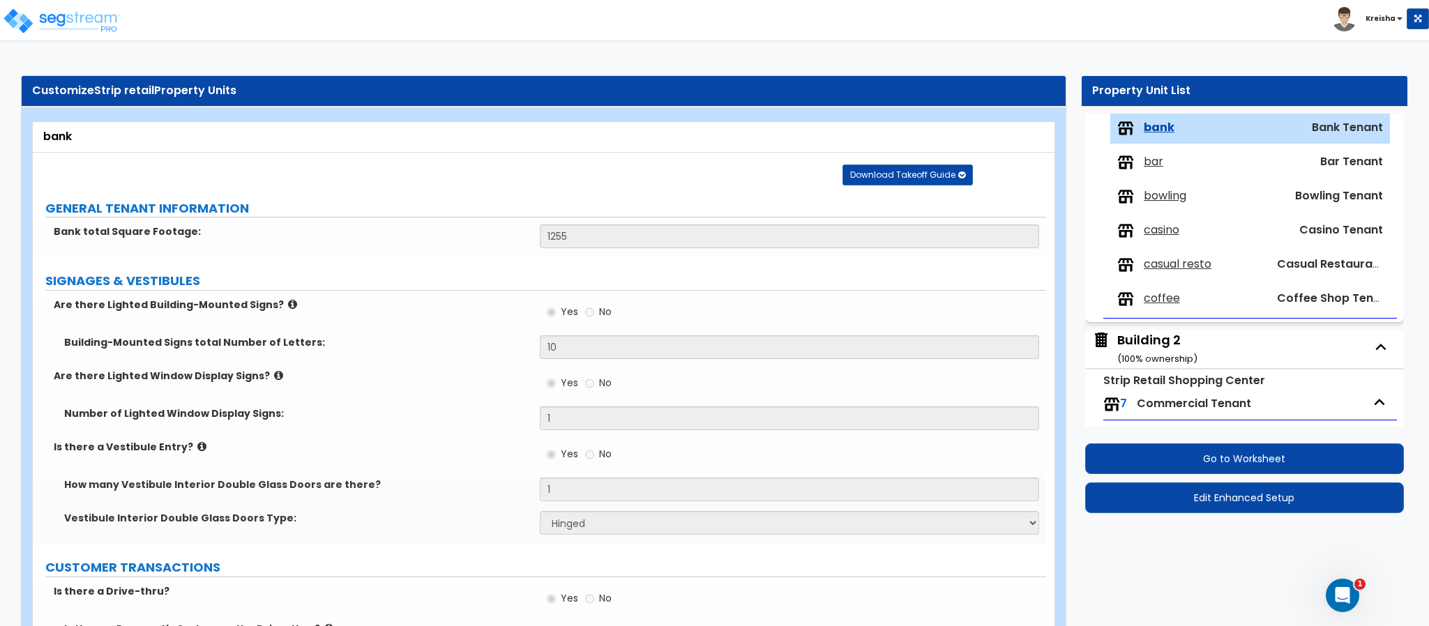
click at [1155, 169] on span "bar" at bounding box center [1153, 162] width 20 height 16
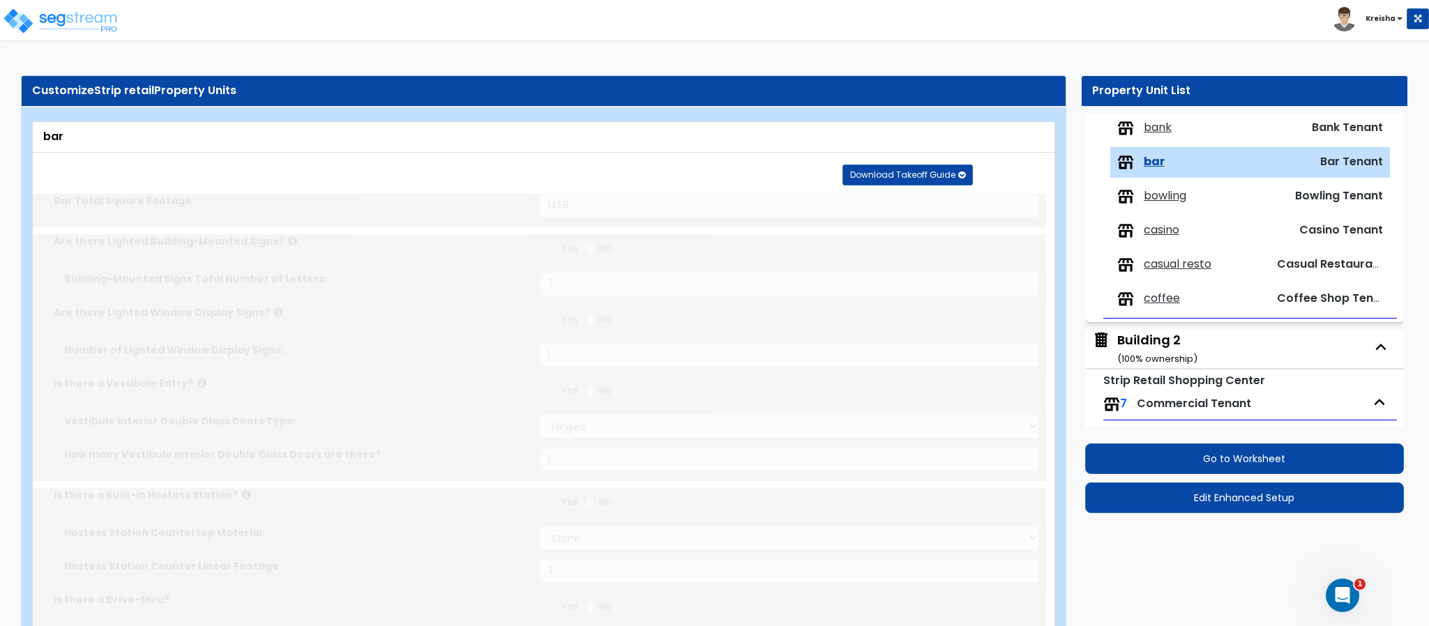
scroll to position [266, 0]
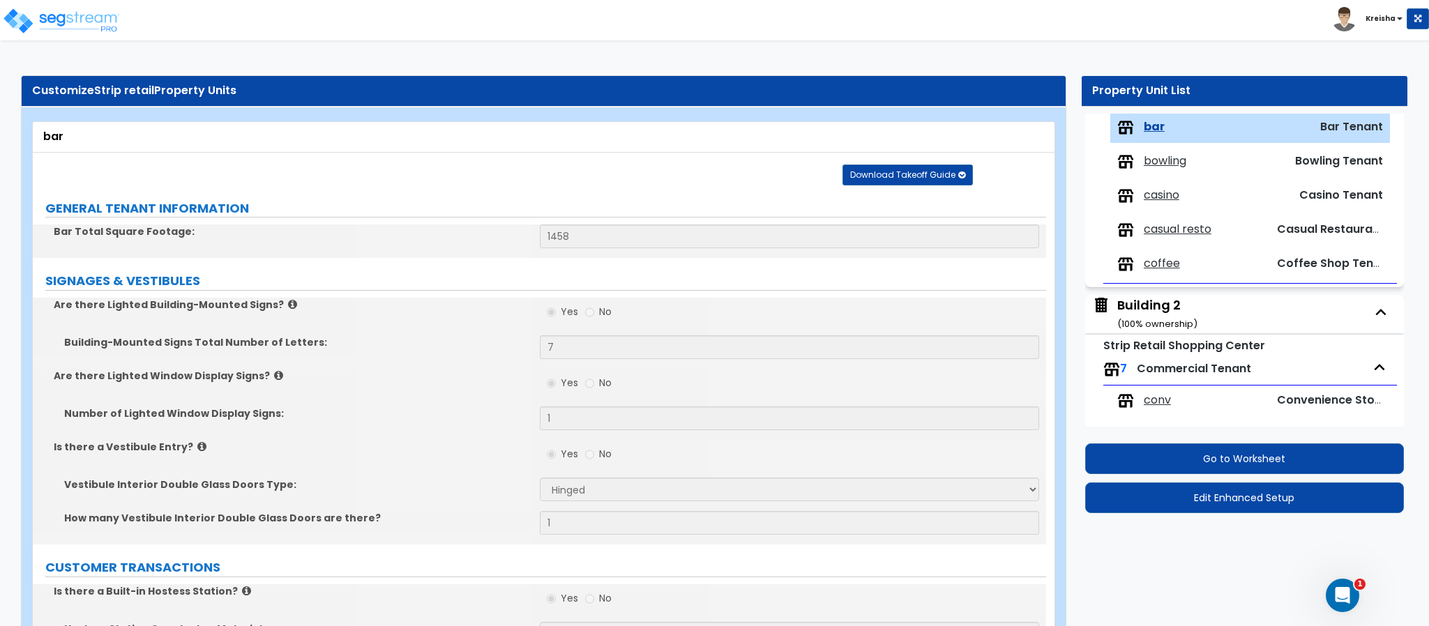
click at [1157, 169] on span "bowling" at bounding box center [1164, 161] width 43 height 16
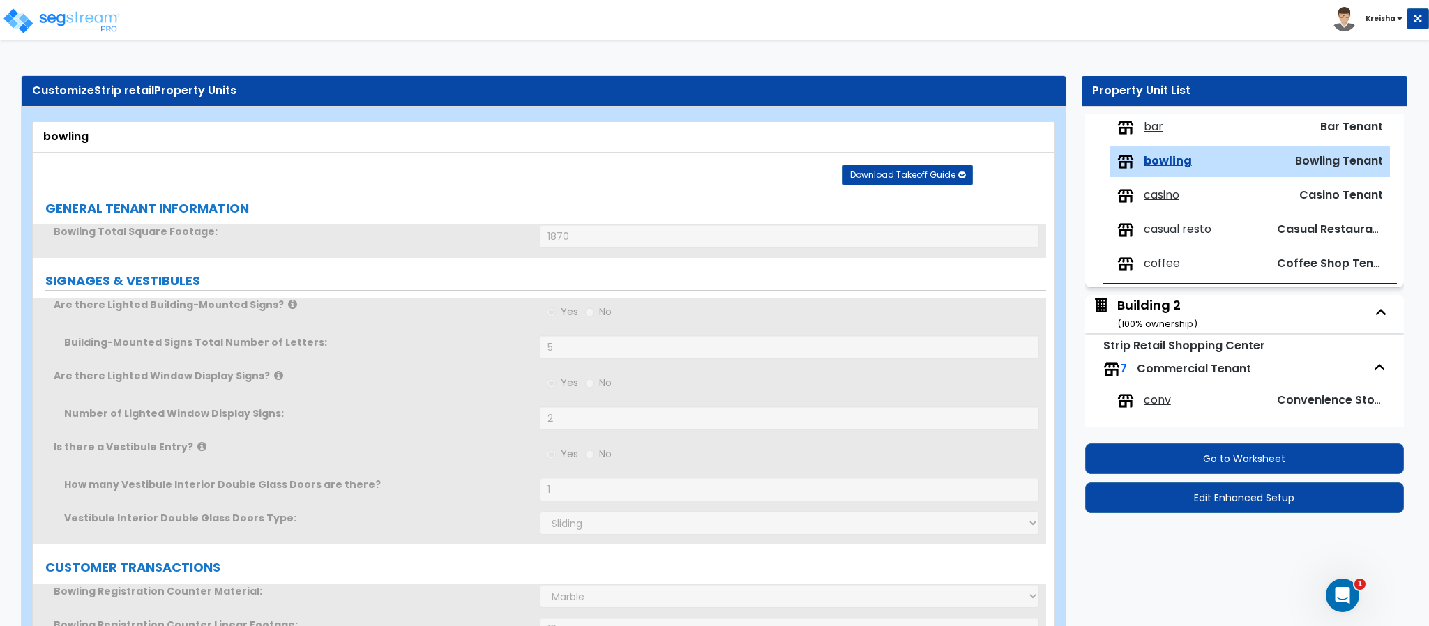
scroll to position [299, 0]
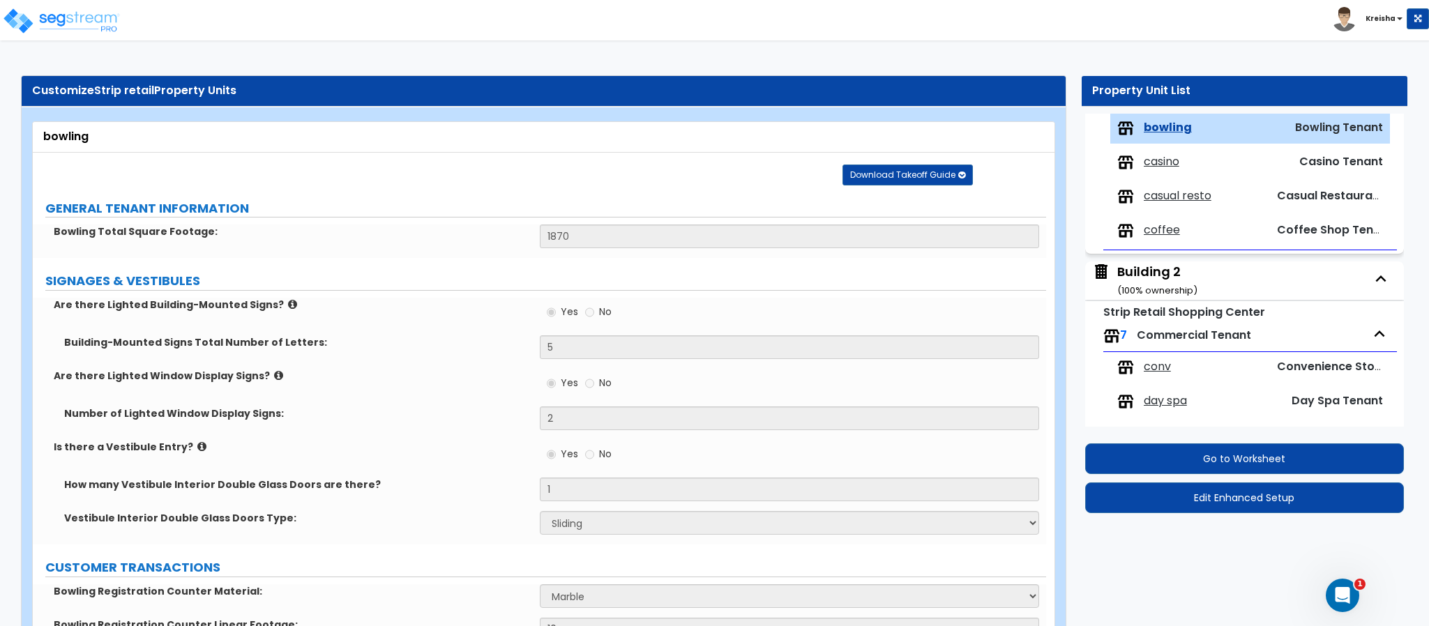
click at [1157, 169] on span "casino" at bounding box center [1161, 162] width 36 height 16
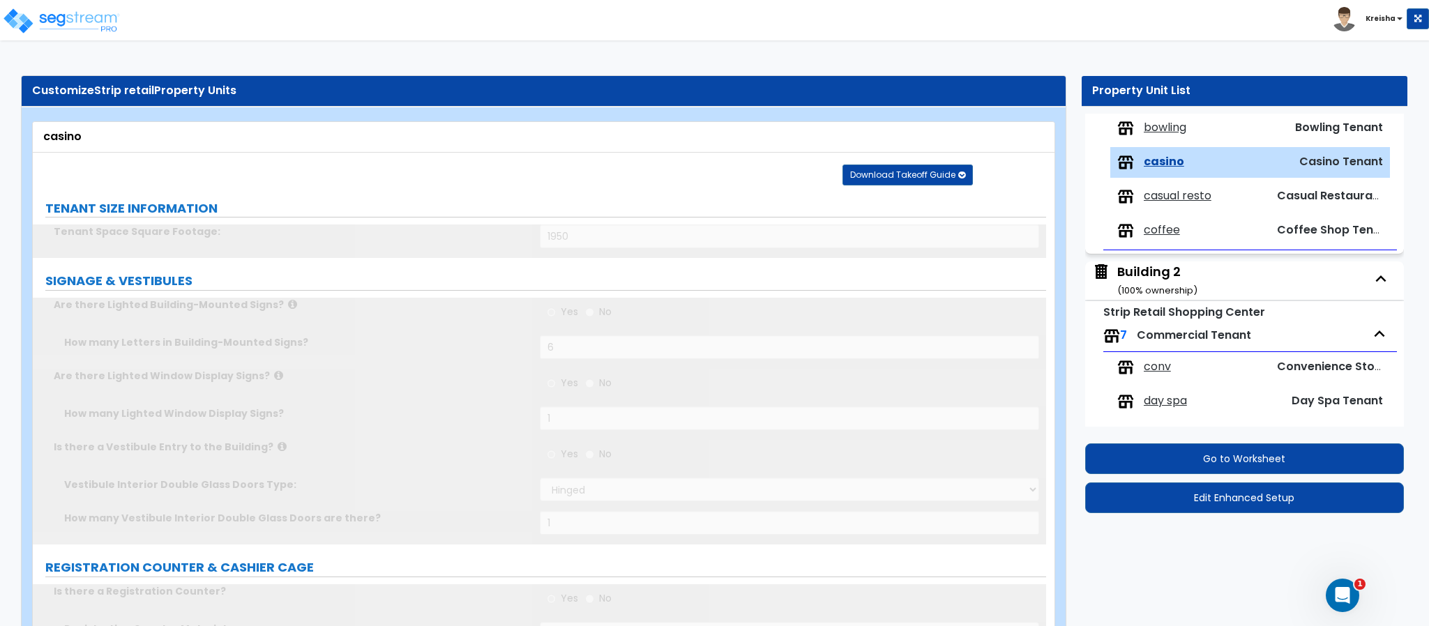
scroll to position [333, 0]
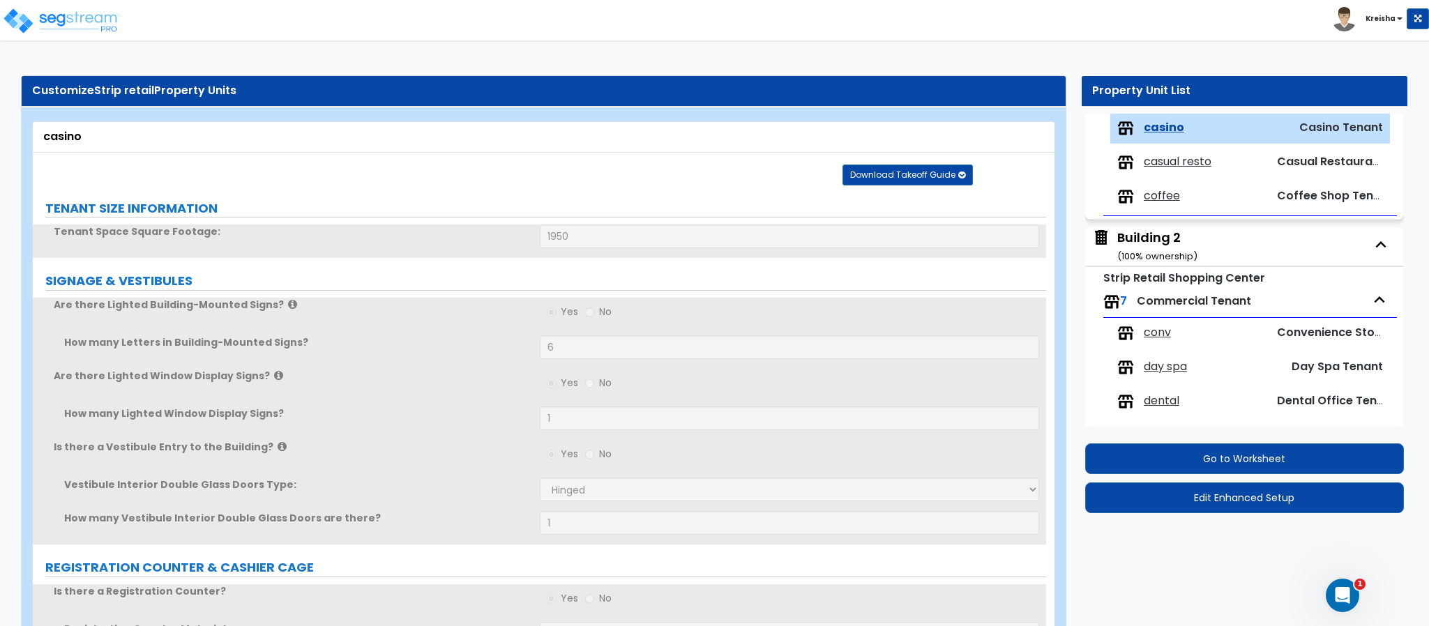
click at [1157, 169] on span "casual resto" at bounding box center [1177, 162] width 68 height 16
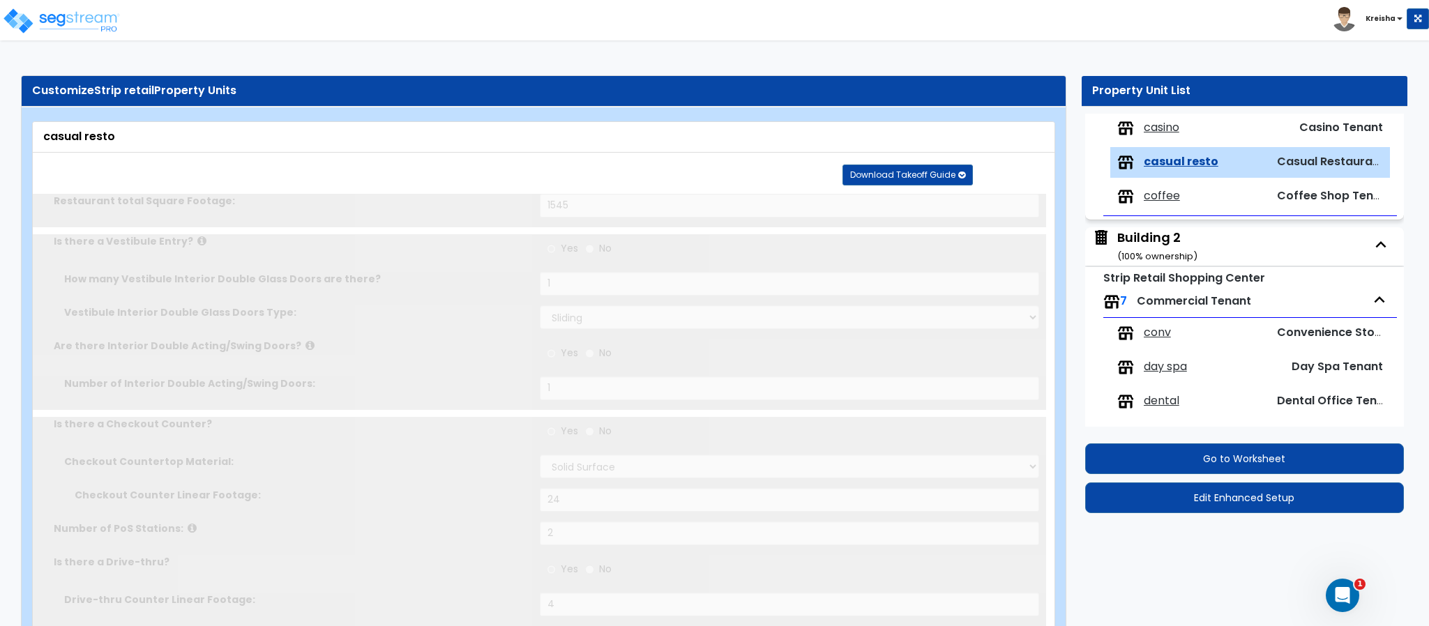
scroll to position [368, 0]
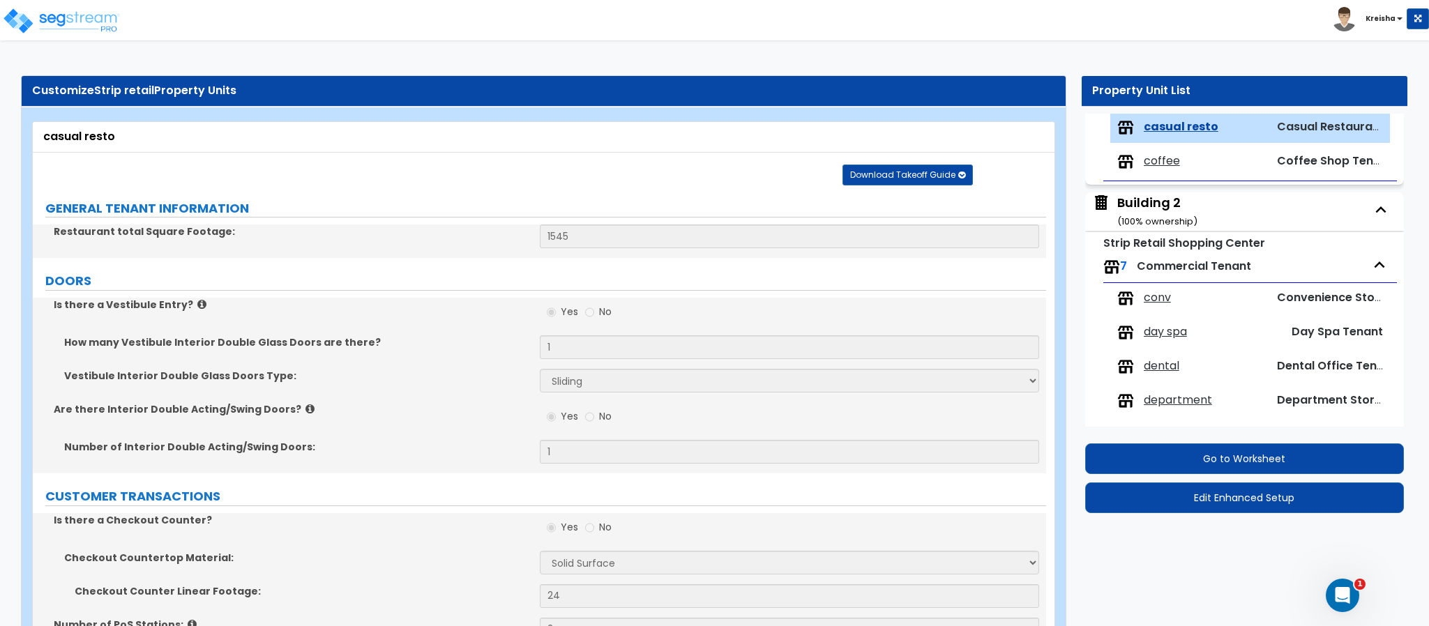
click at [1157, 169] on span "coffee" at bounding box center [1161, 161] width 36 height 16
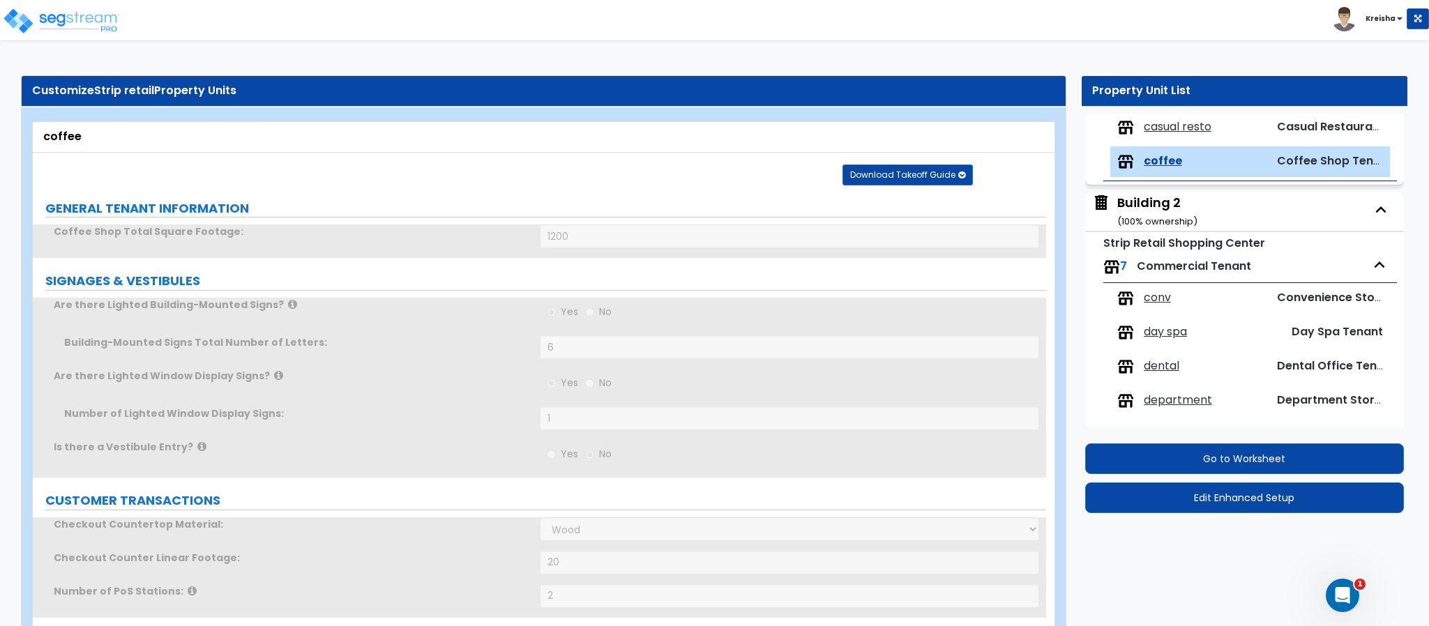
scroll to position [402, 0]
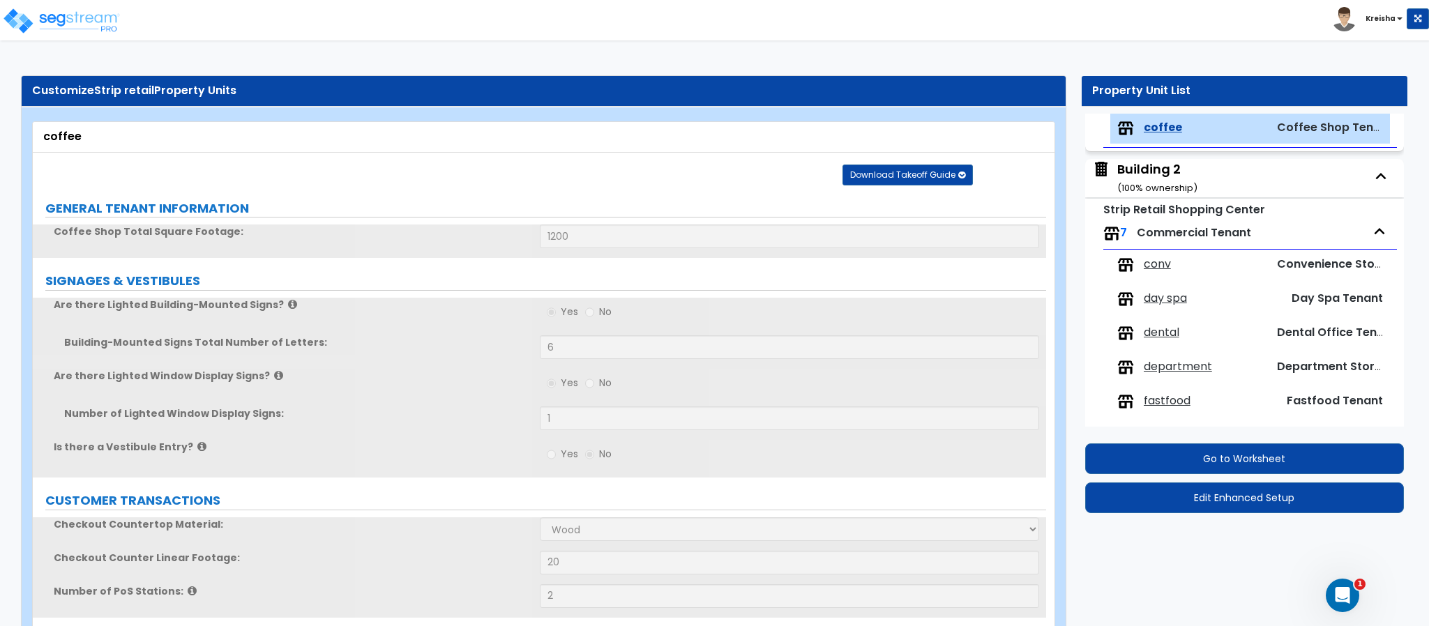
click at [1157, 172] on div "Building 2 ( 100 % ownership)" at bounding box center [1157, 178] width 80 height 36
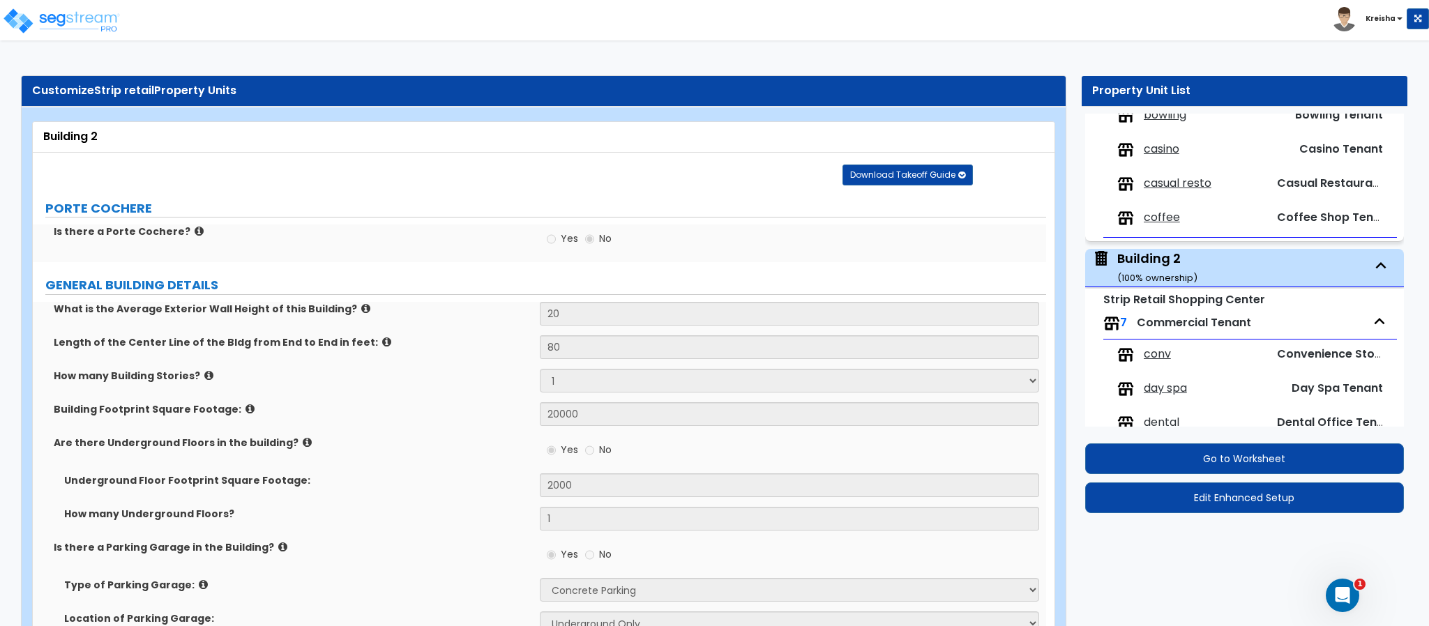
scroll to position [310, 0]
click at [1155, 215] on span "coffee" at bounding box center [1161, 220] width 36 height 16
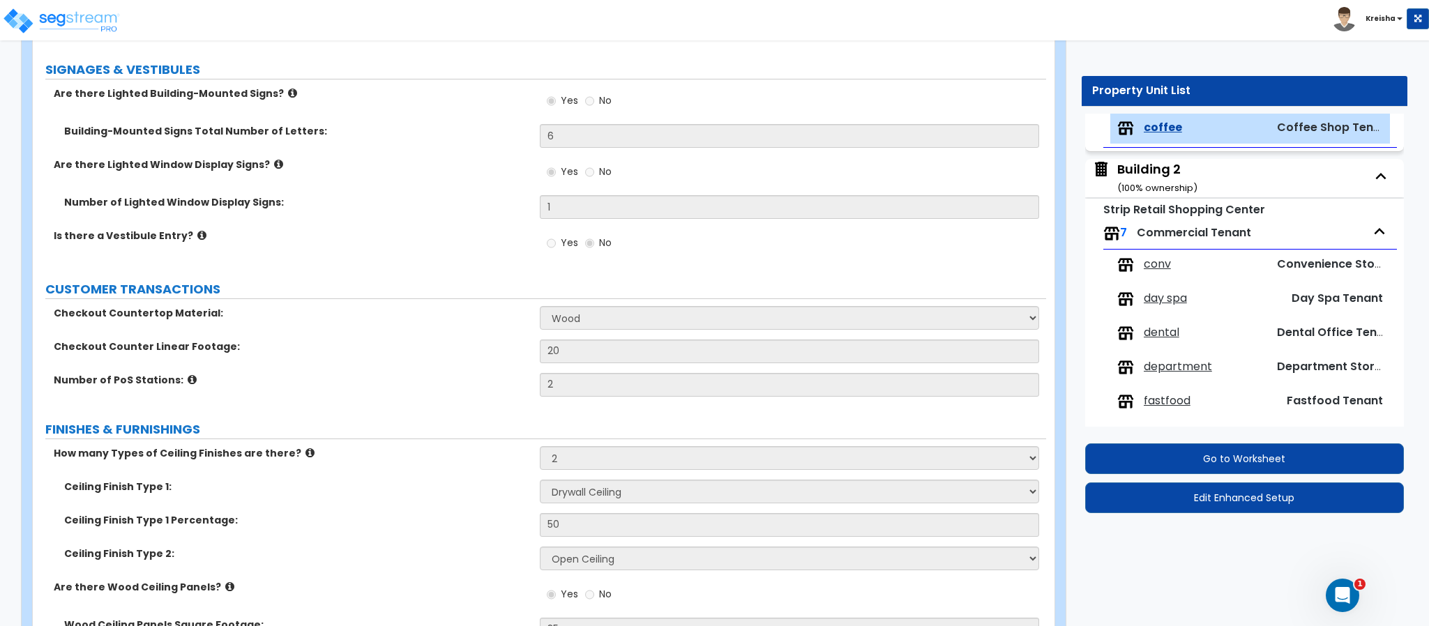
scroll to position [209, 0]
click at [1132, 176] on div "Building 2 ( 100 % ownership)" at bounding box center [1157, 178] width 80 height 36
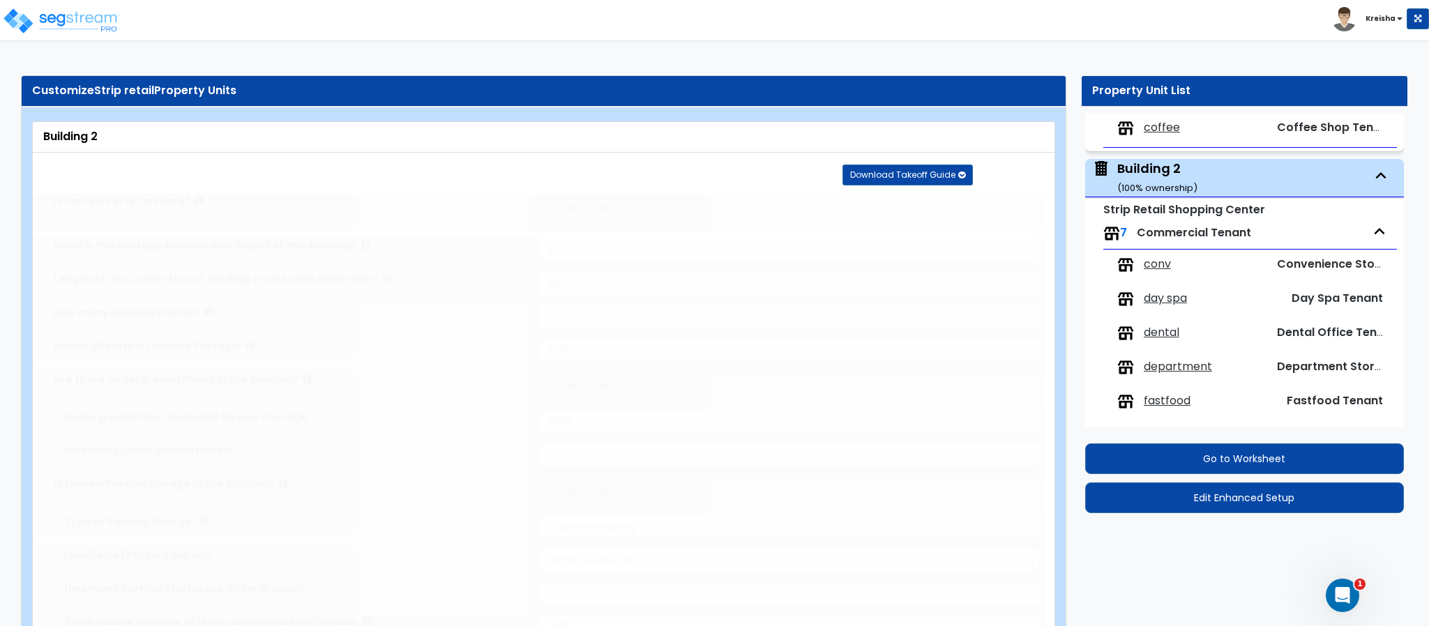
scroll to position [448, 0]
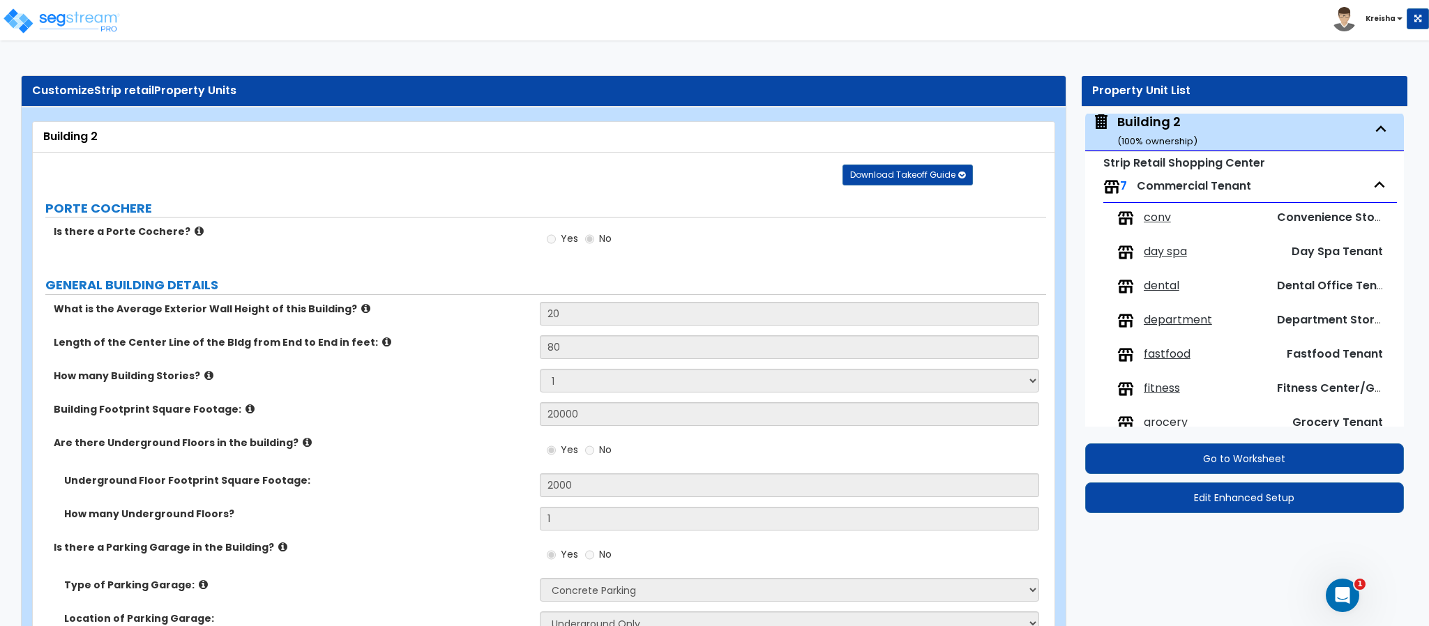
click at [1157, 224] on span "conv" at bounding box center [1156, 218] width 27 height 16
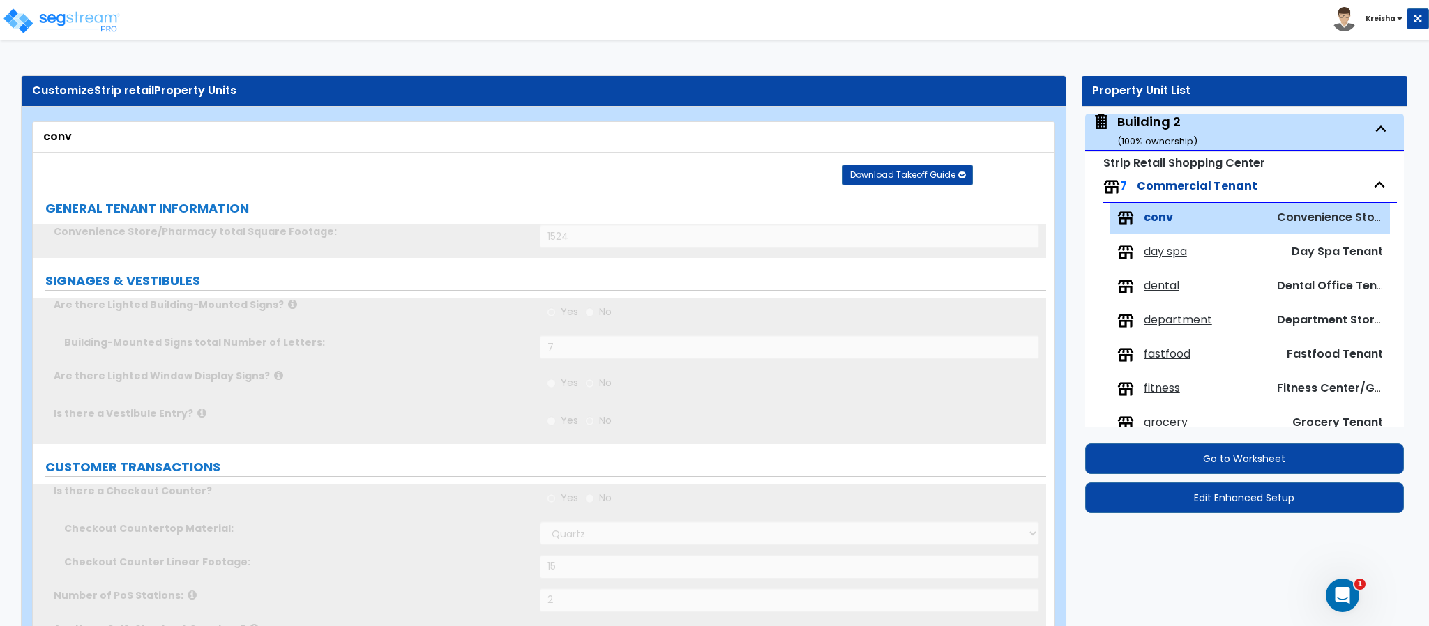
scroll to position [540, 0]
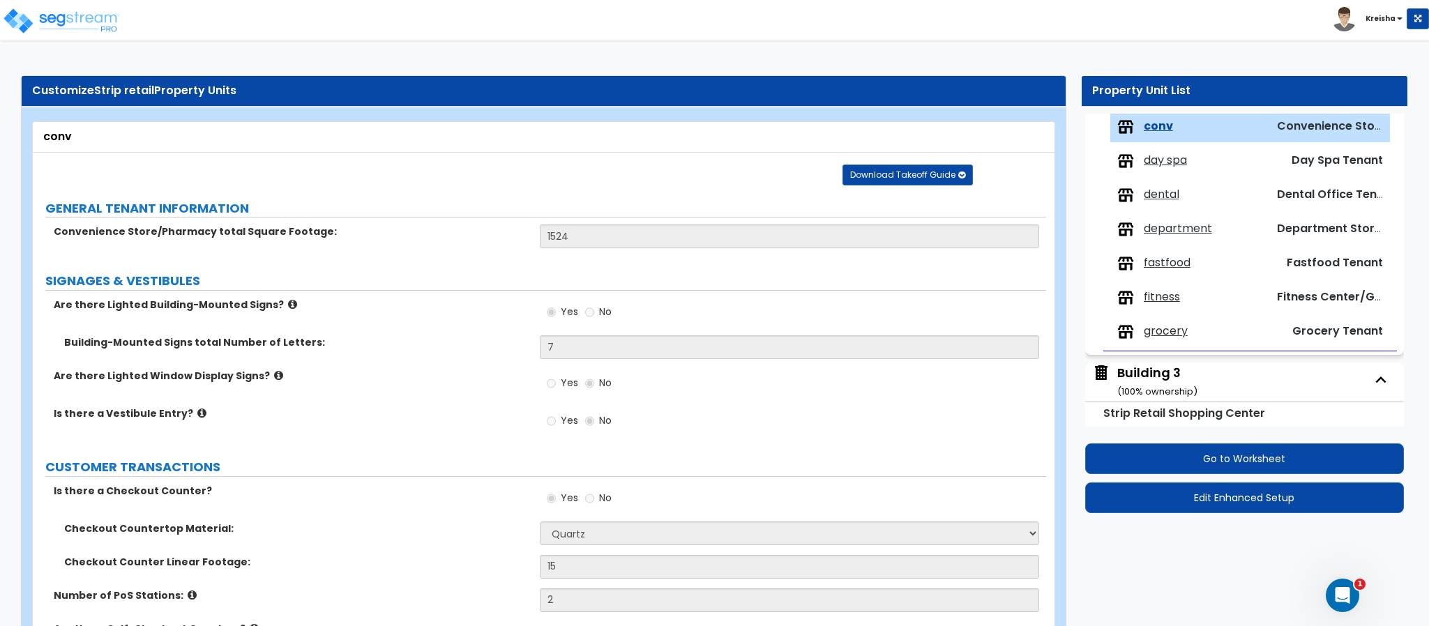
click at [1145, 172] on div "day spa Day Spa Tenant" at bounding box center [1250, 161] width 280 height 31
click at [1151, 169] on span "day spa" at bounding box center [1164, 161] width 43 height 16
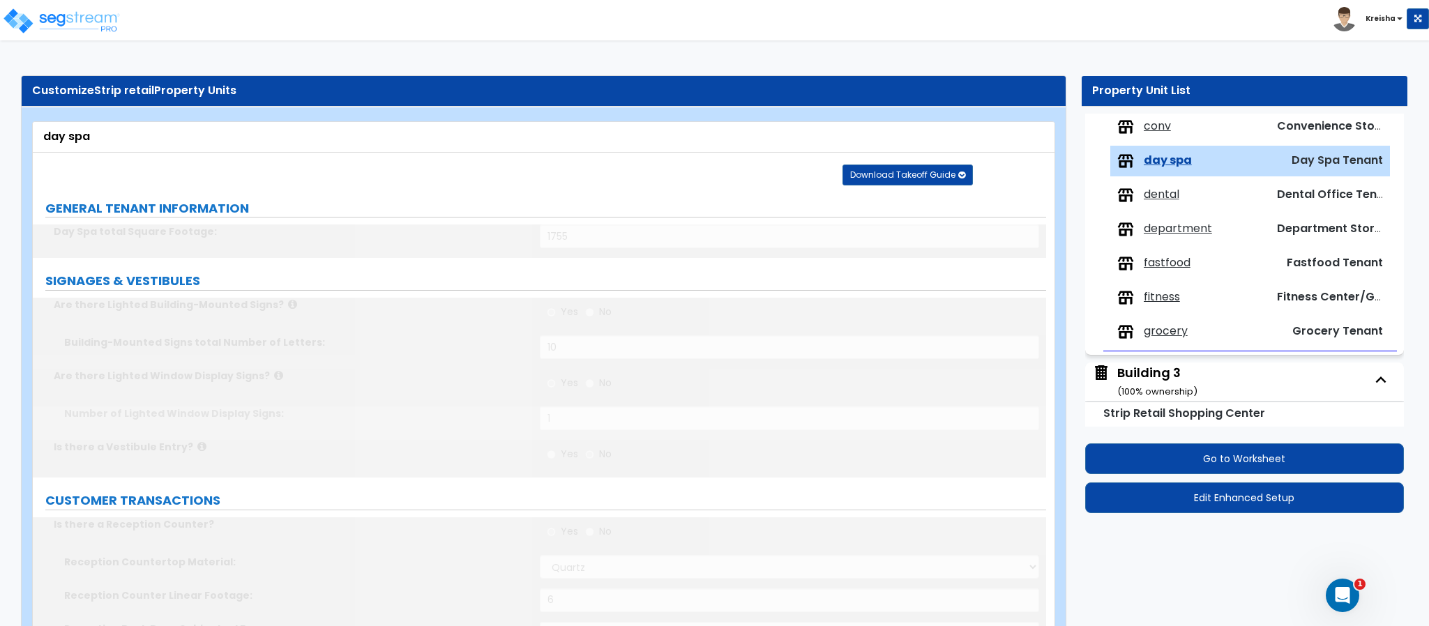
scroll to position [574, 0]
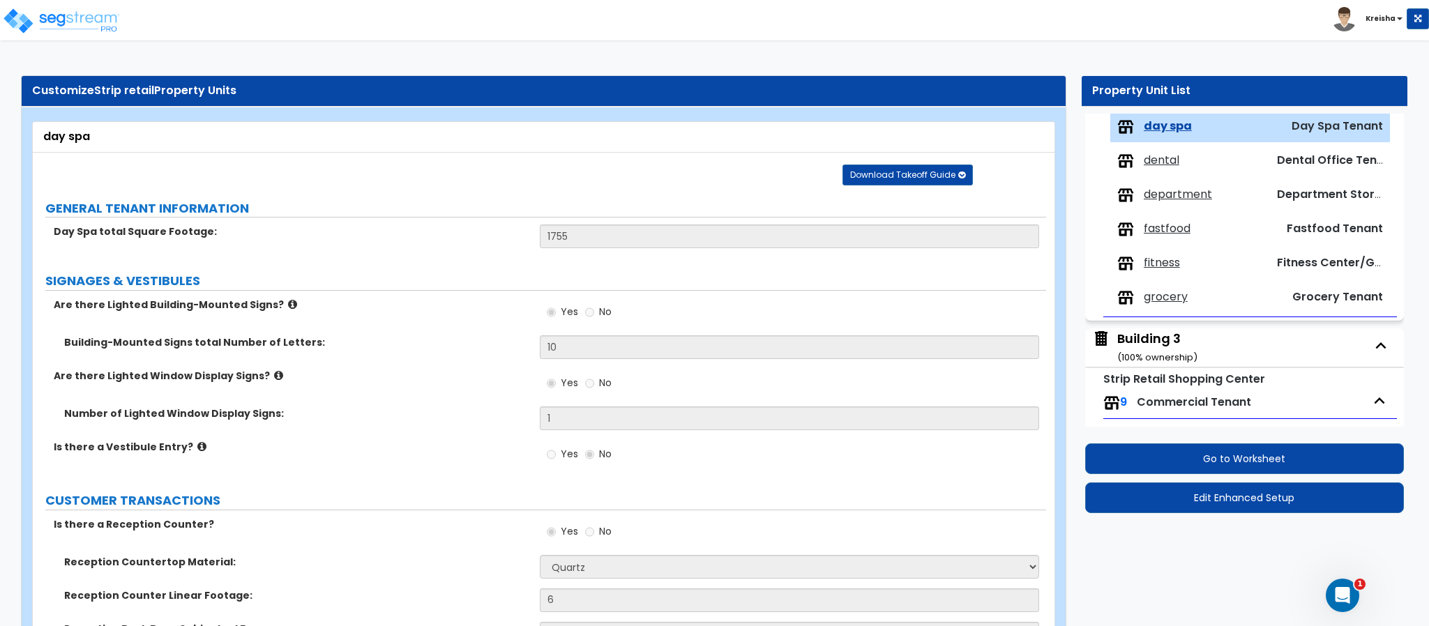
click at [1155, 162] on span "dental" at bounding box center [1161, 161] width 36 height 16
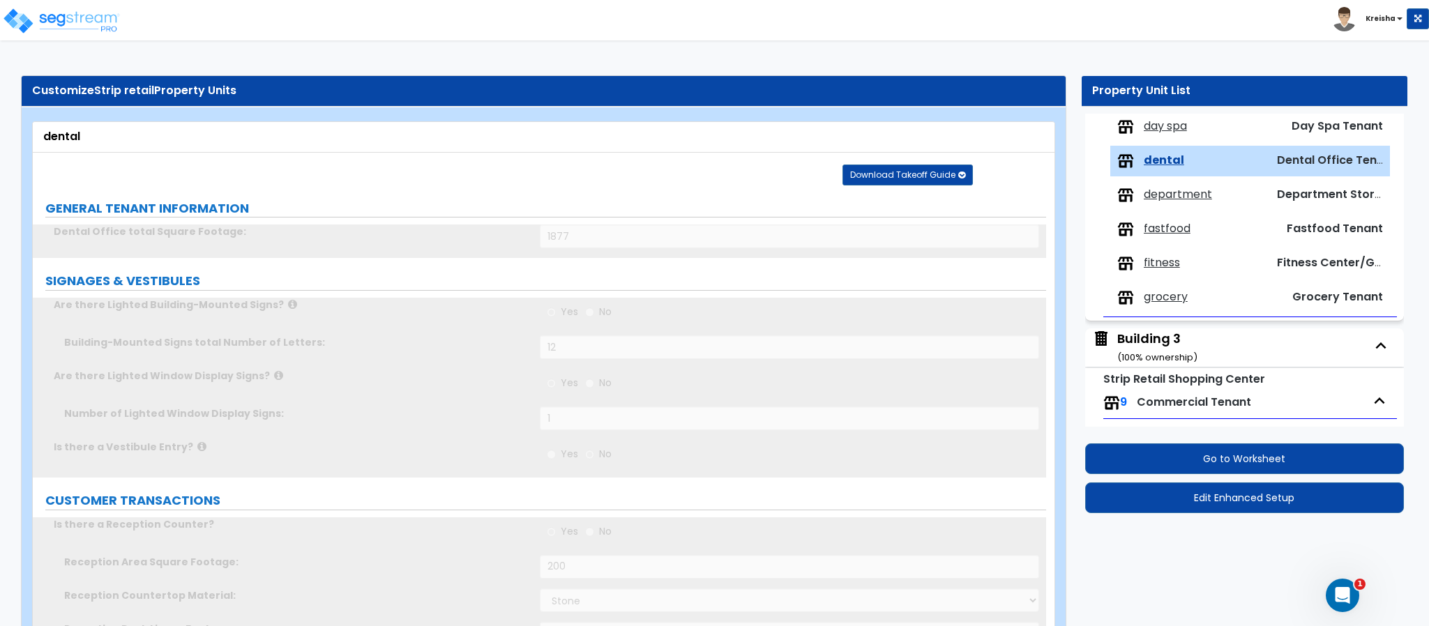
scroll to position [609, 0]
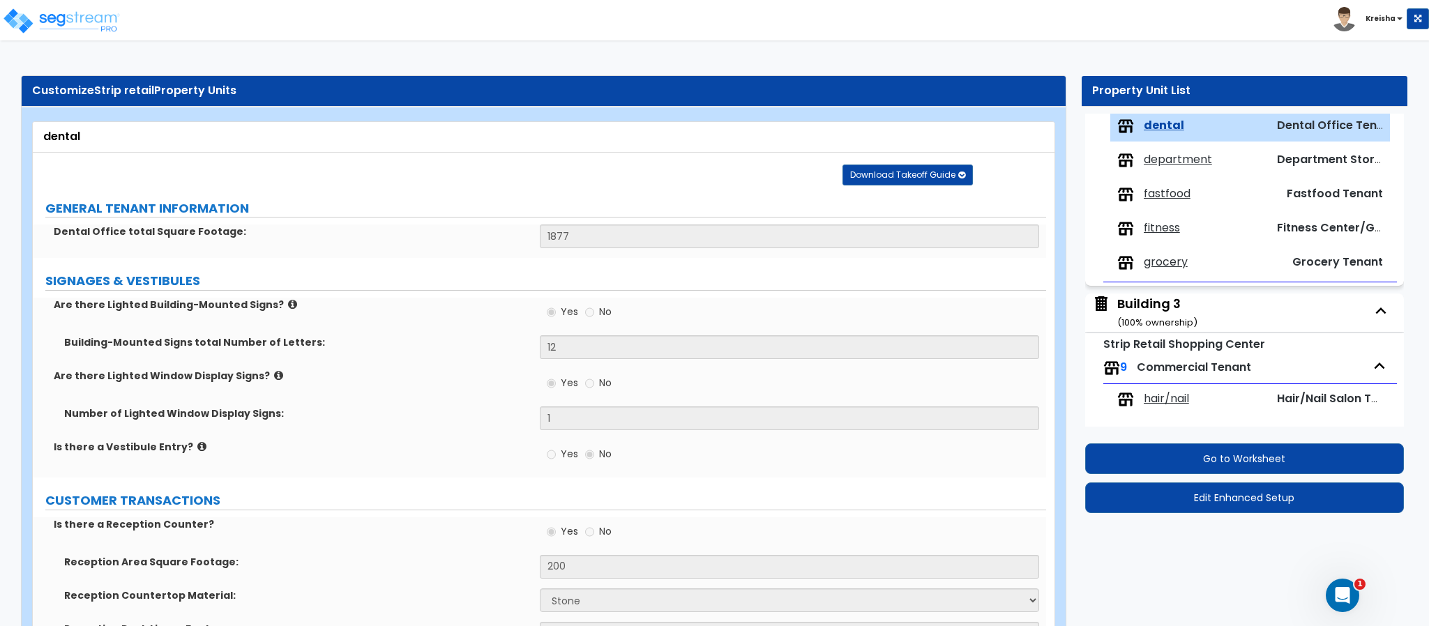
click at [1155, 166] on span "department" at bounding box center [1177, 160] width 68 height 16
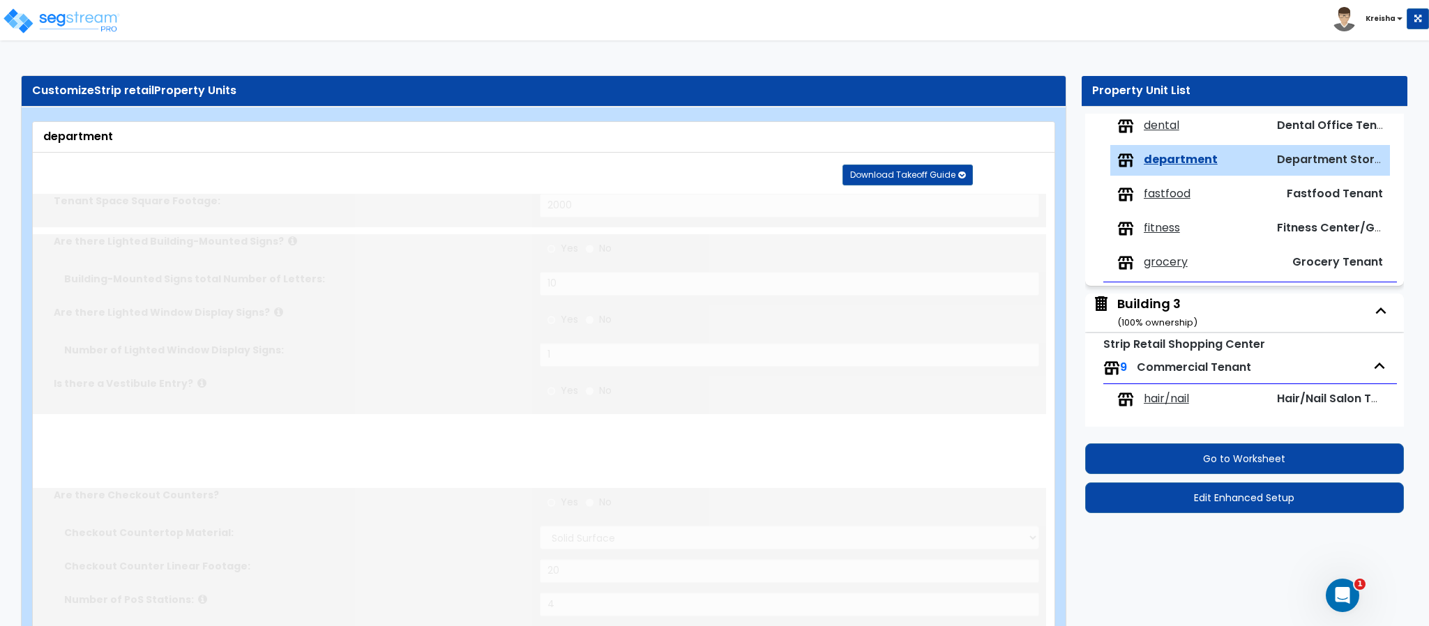
scroll to position [642, 0]
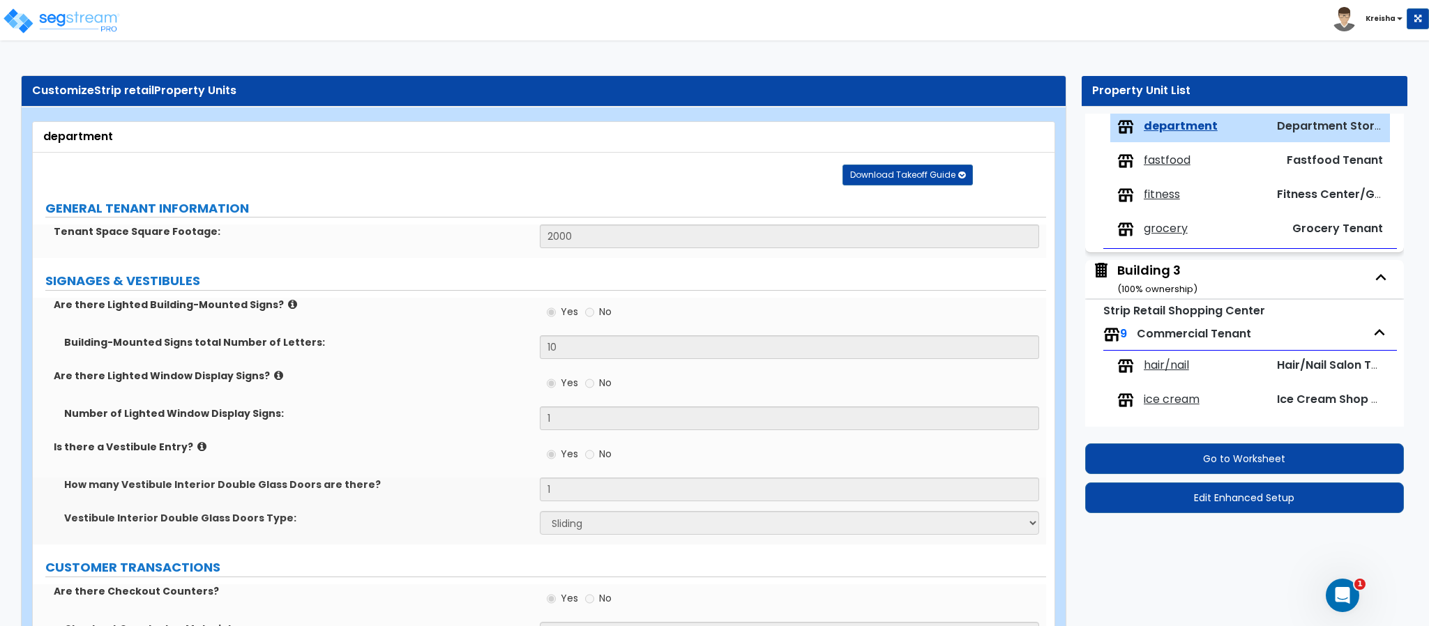
click at [1155, 166] on span "fastfood" at bounding box center [1166, 161] width 47 height 16
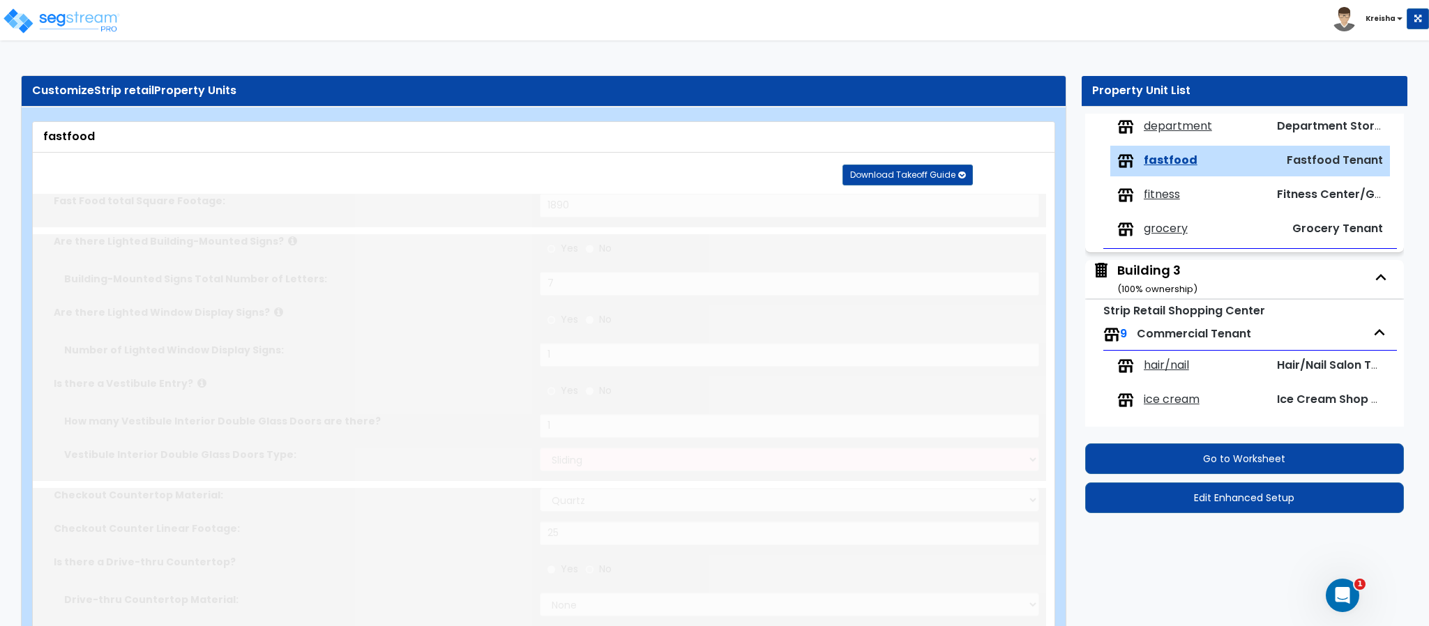
scroll to position [676, 0]
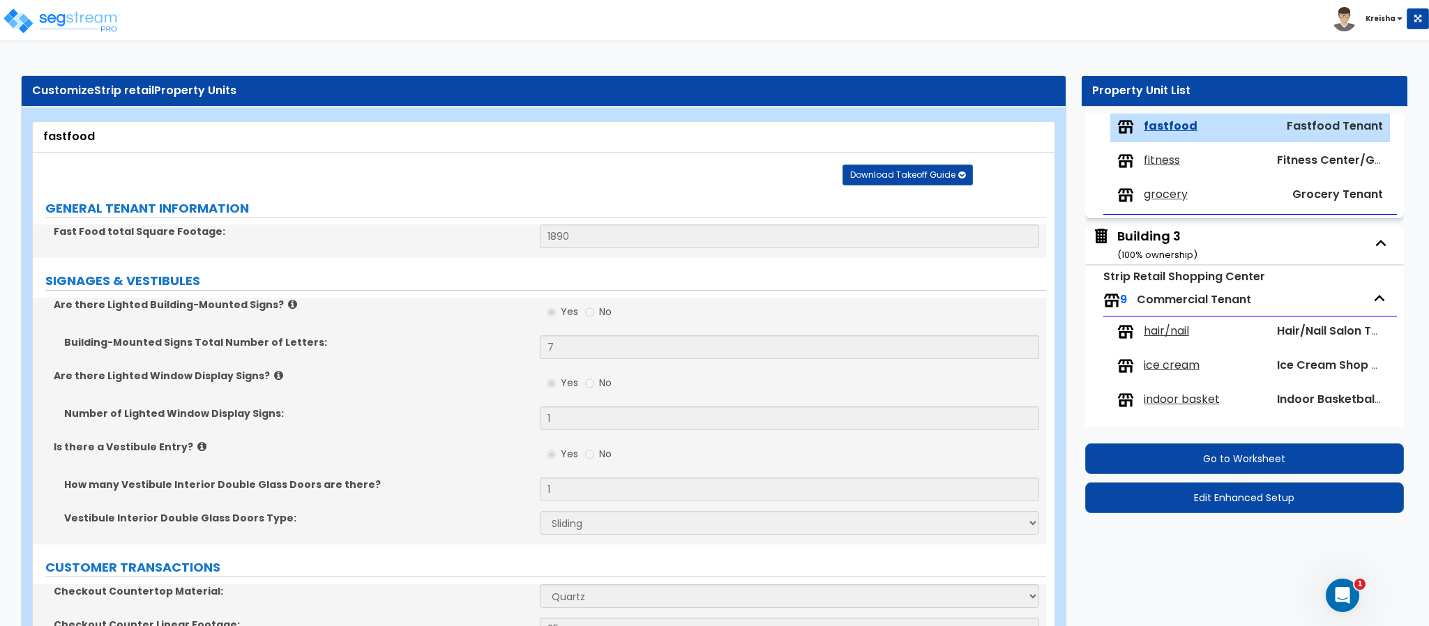
click at [1155, 166] on span "fitness" at bounding box center [1161, 161] width 36 height 16
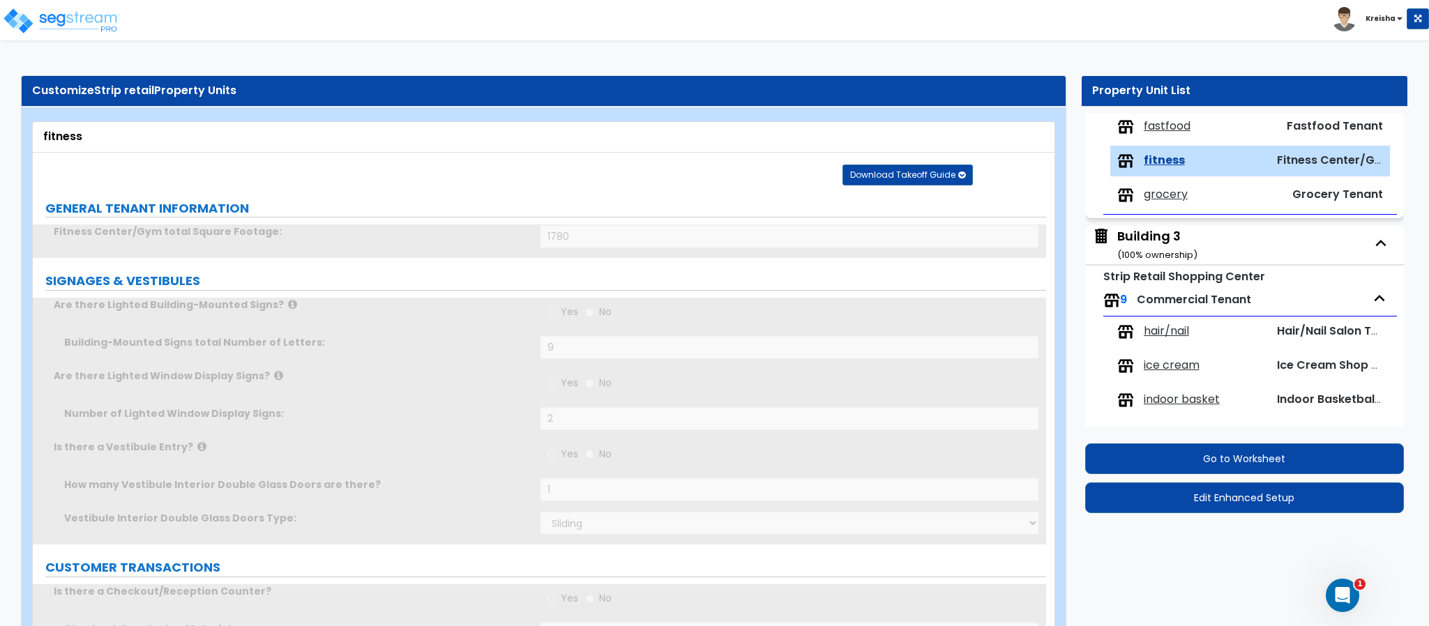
scroll to position [711, 0]
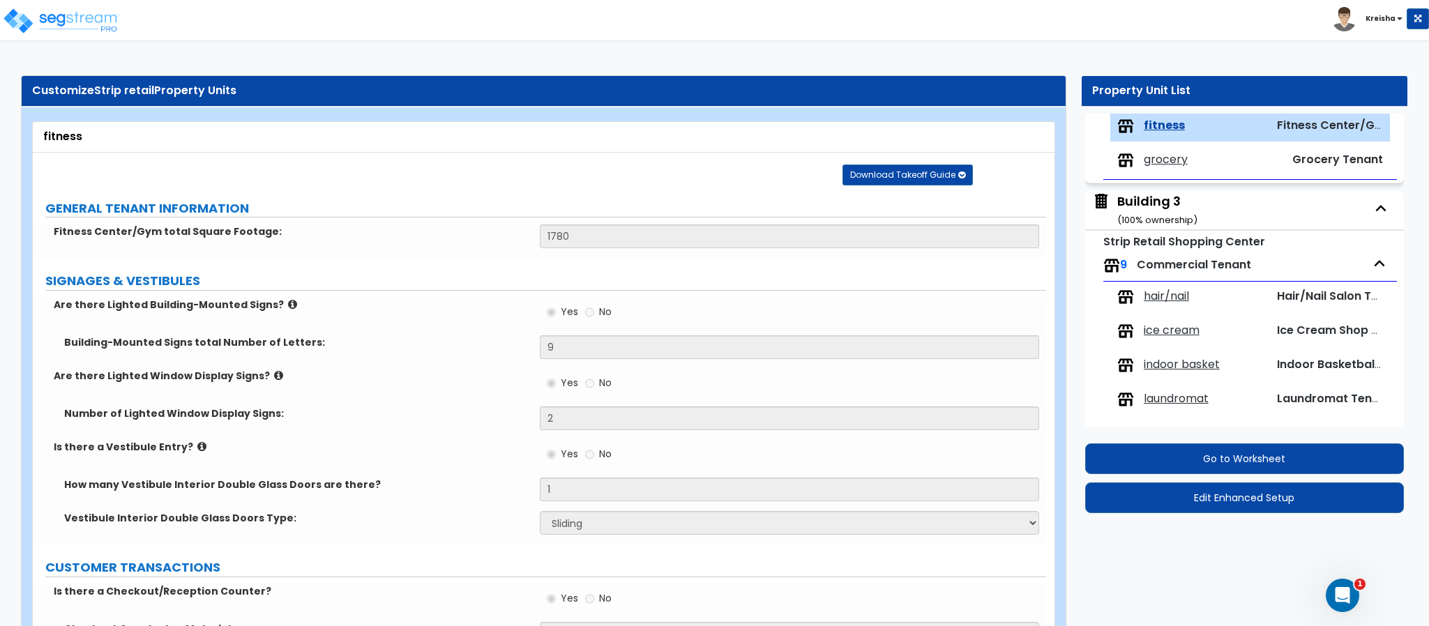
click at [1159, 162] on span "grocery" at bounding box center [1165, 160] width 44 height 16
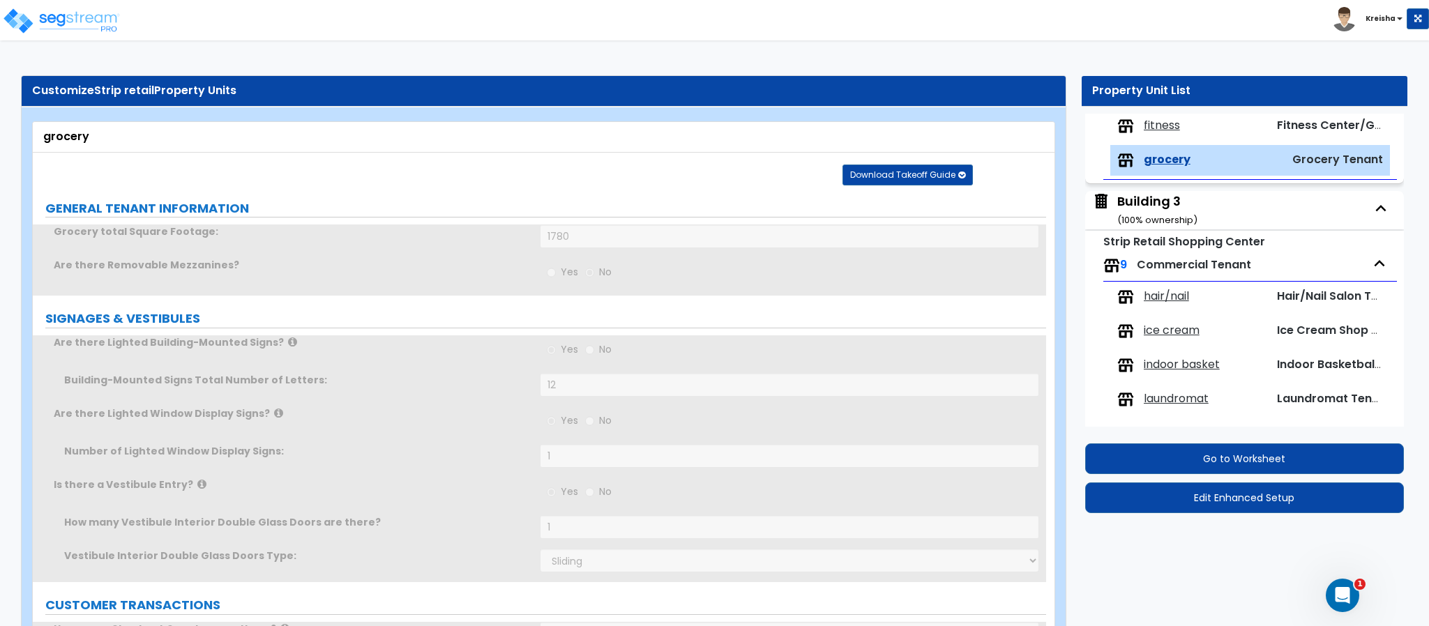
scroll to position [745, 0]
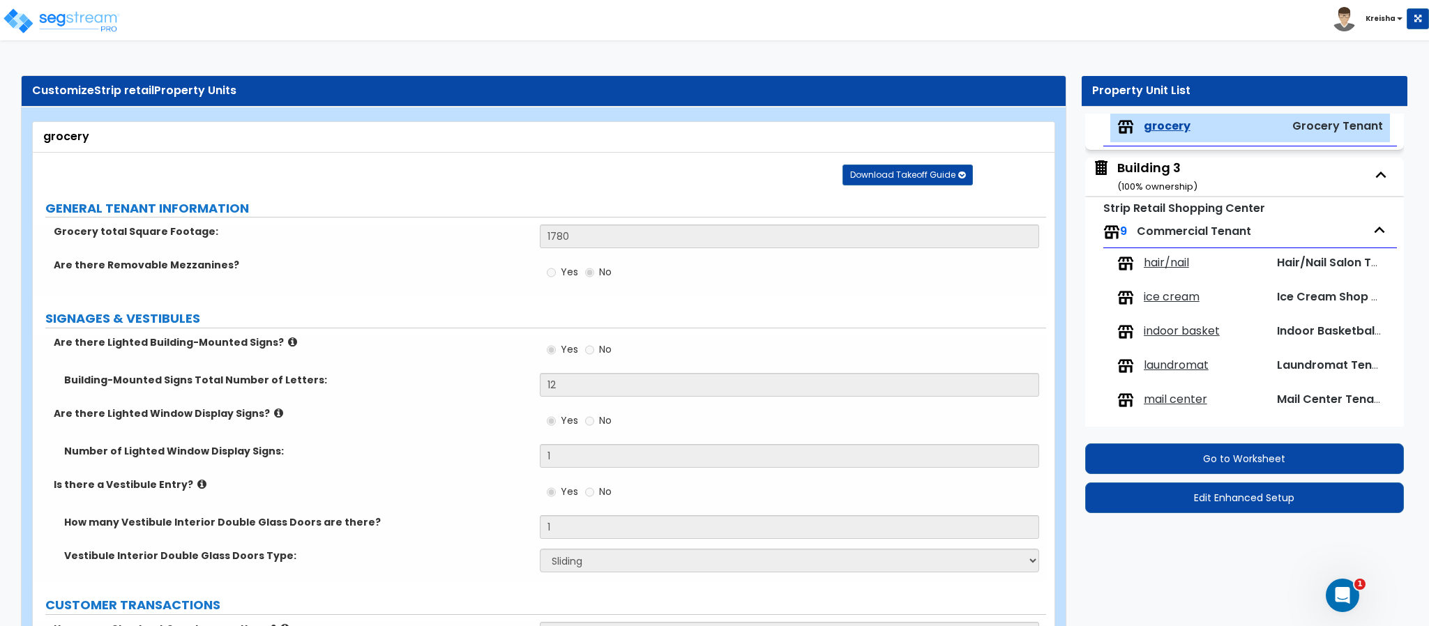
click at [1157, 180] on div "Building 3 ( 100 % ownership)" at bounding box center [1157, 177] width 80 height 36
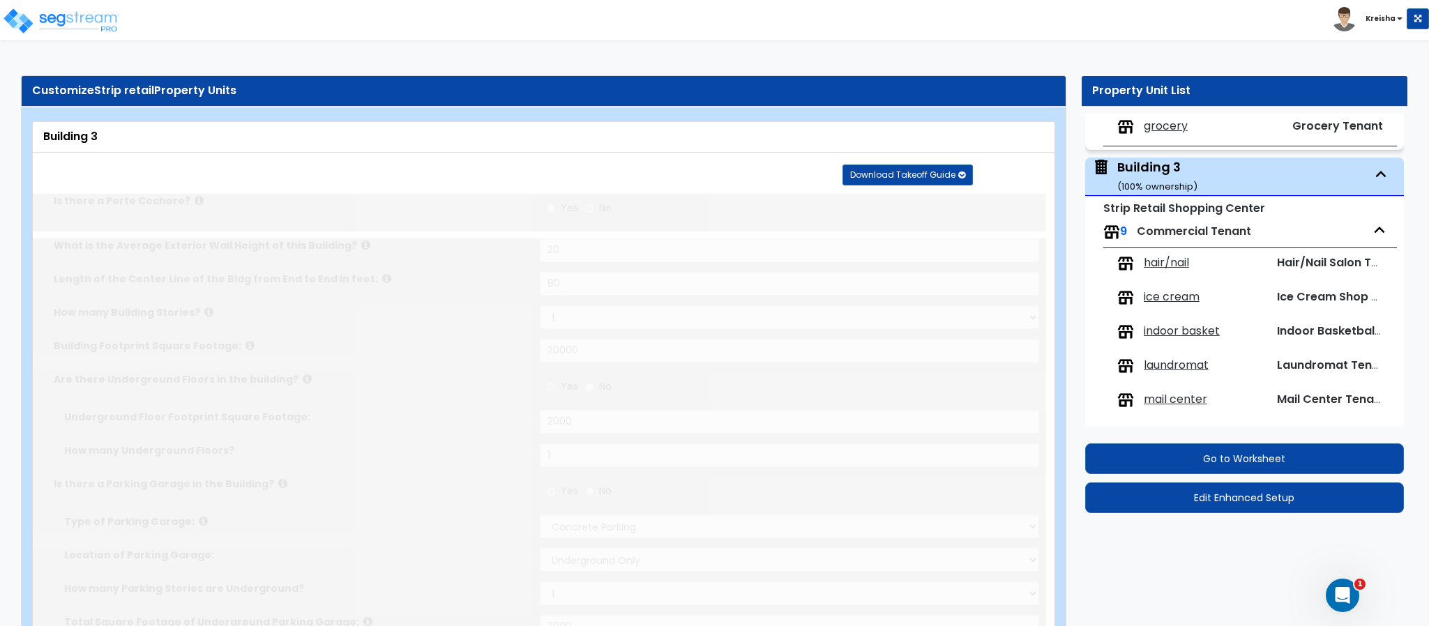
scroll to position [791, 0]
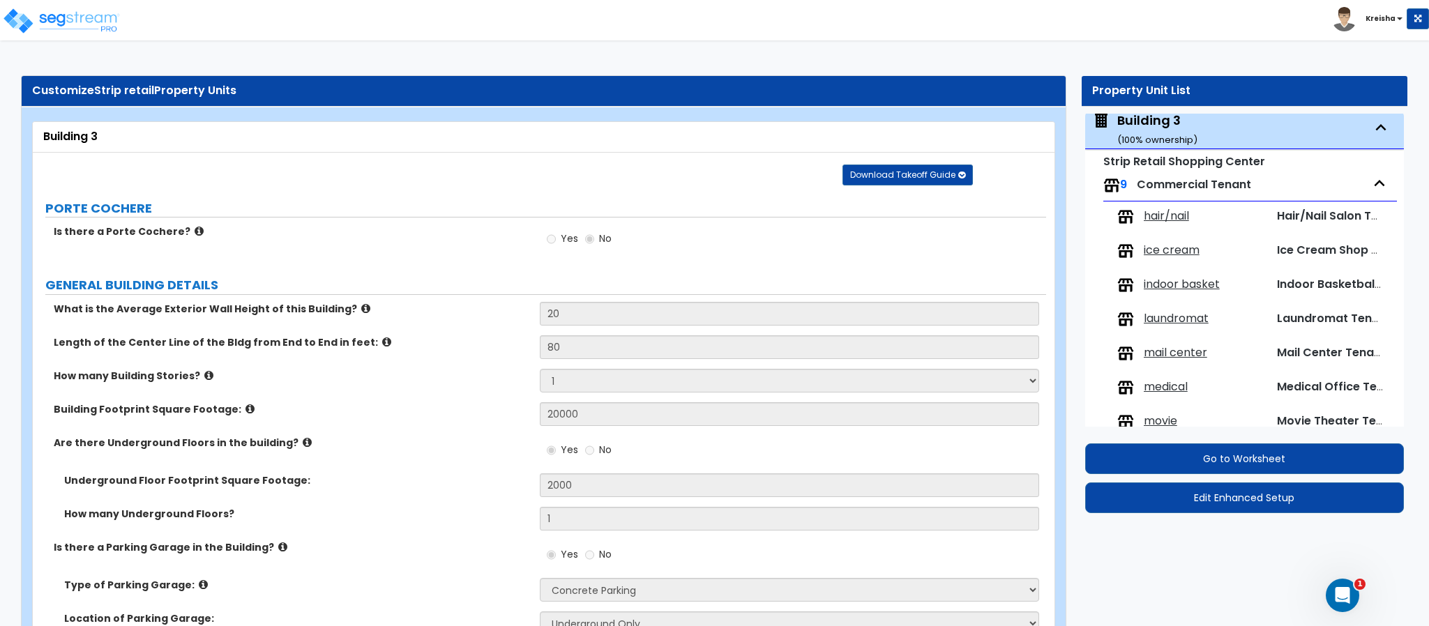
click at [1174, 216] on span "hair/nail" at bounding box center [1165, 216] width 45 height 16
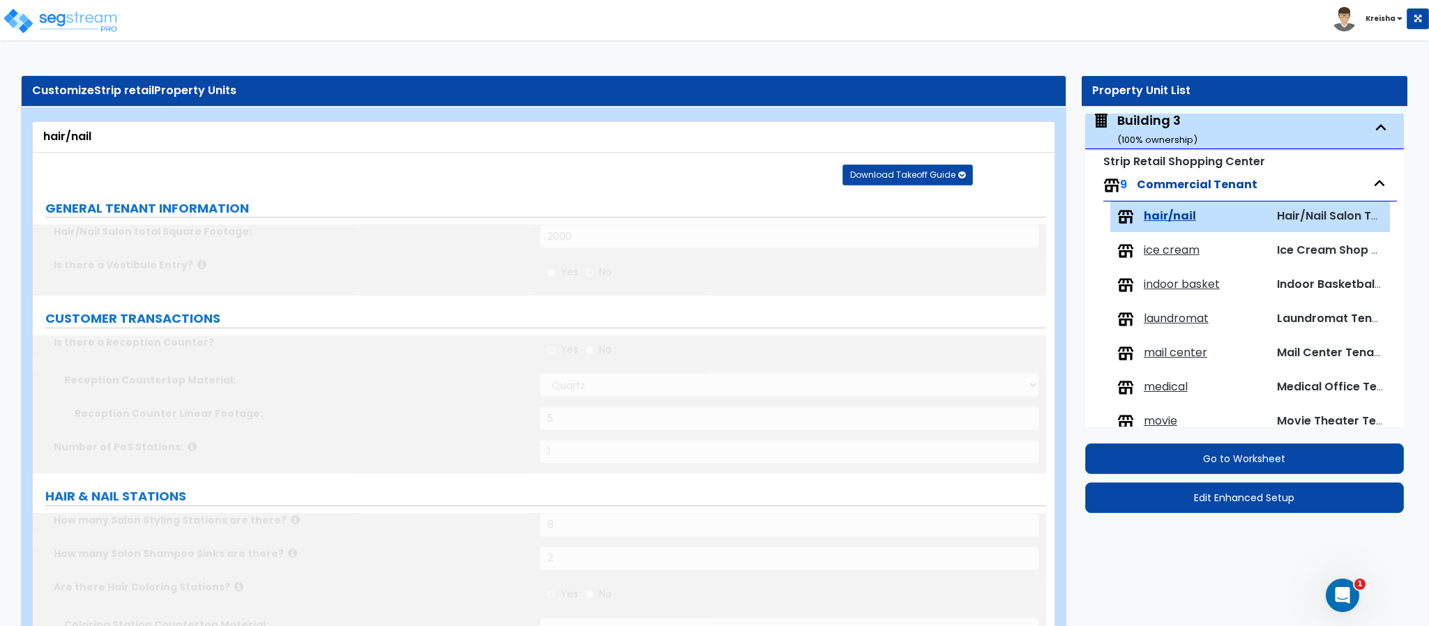
scroll to position [883, 0]
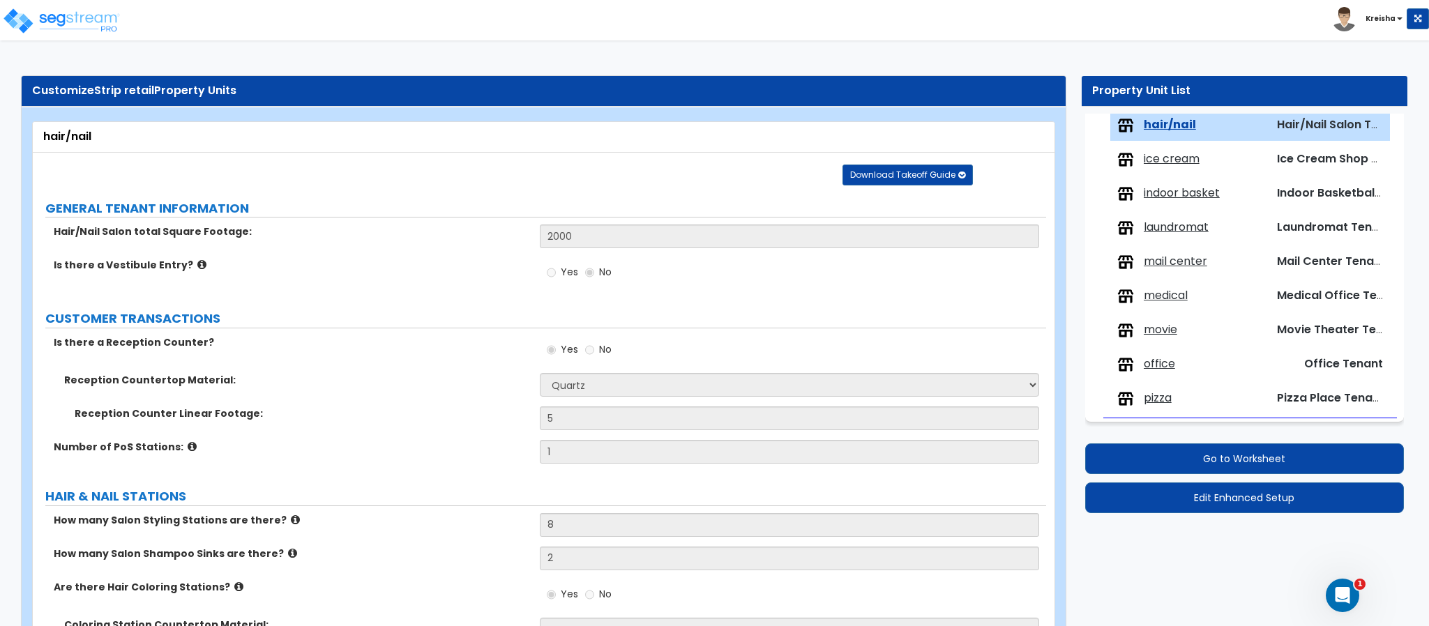
click at [1169, 167] on span "ice cream" at bounding box center [1171, 159] width 56 height 16
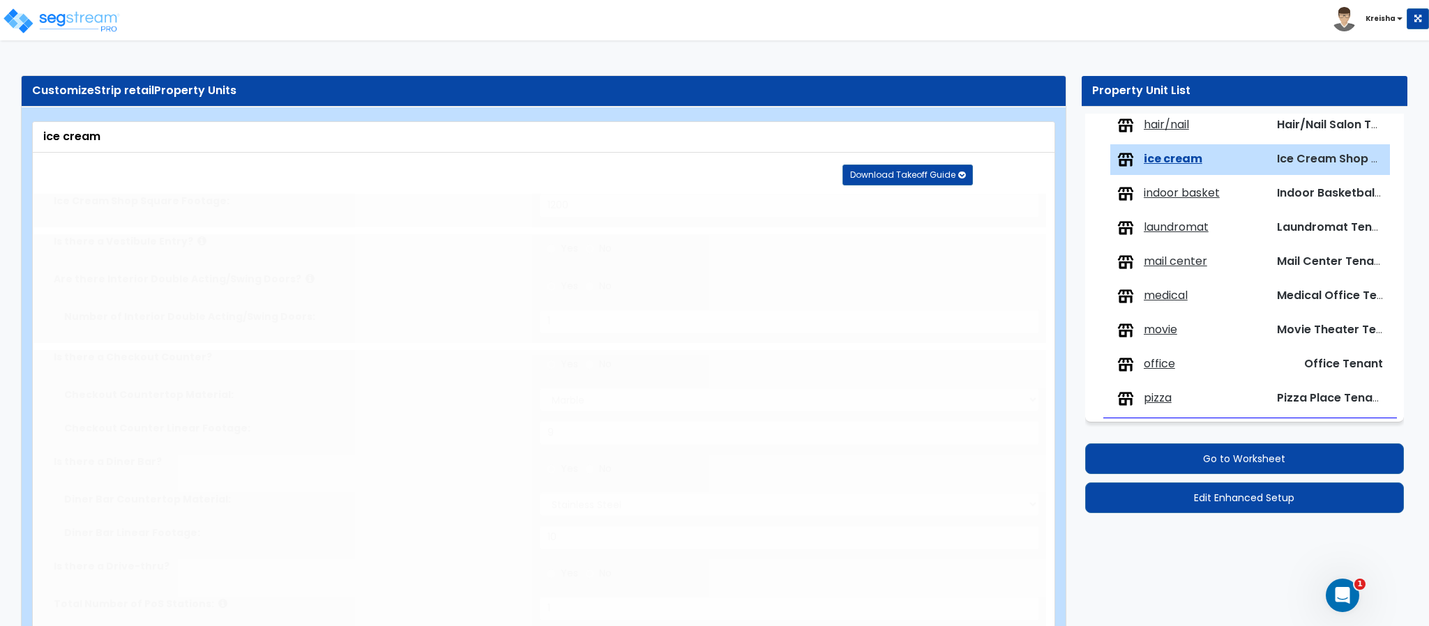
scroll to position [917, 0]
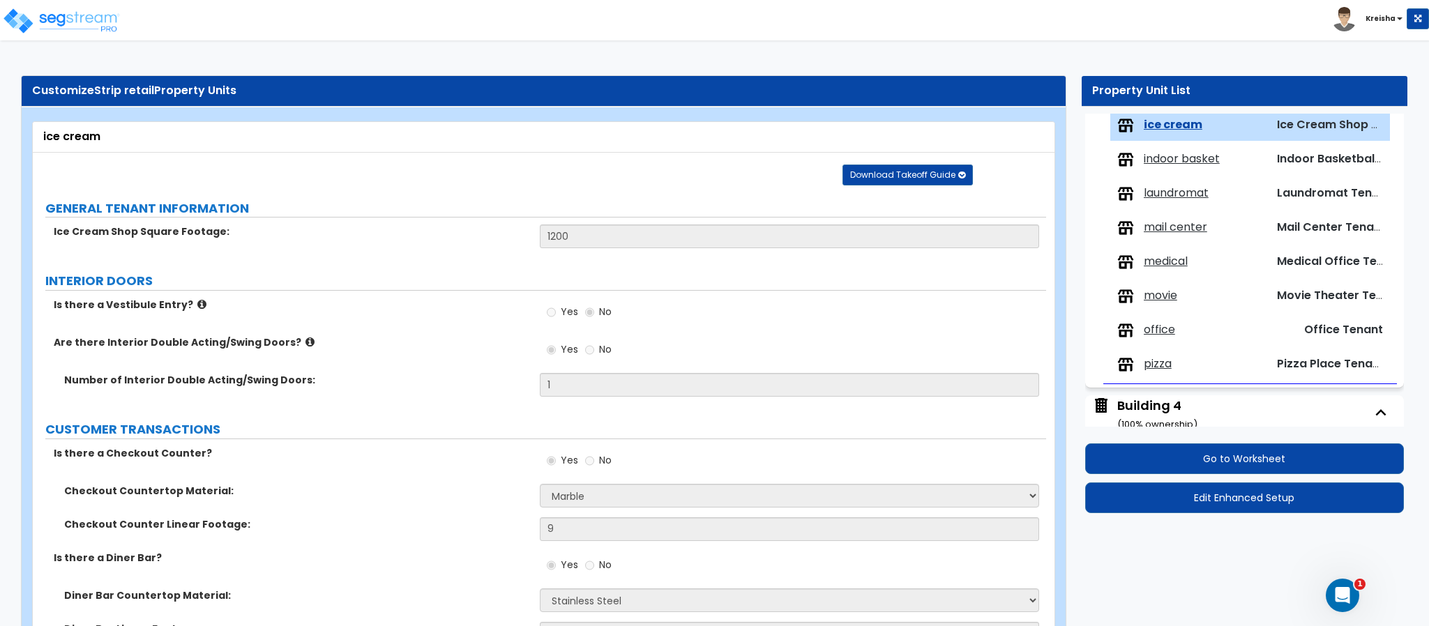
click at [1166, 164] on span "indoor basket" at bounding box center [1181, 159] width 76 height 16
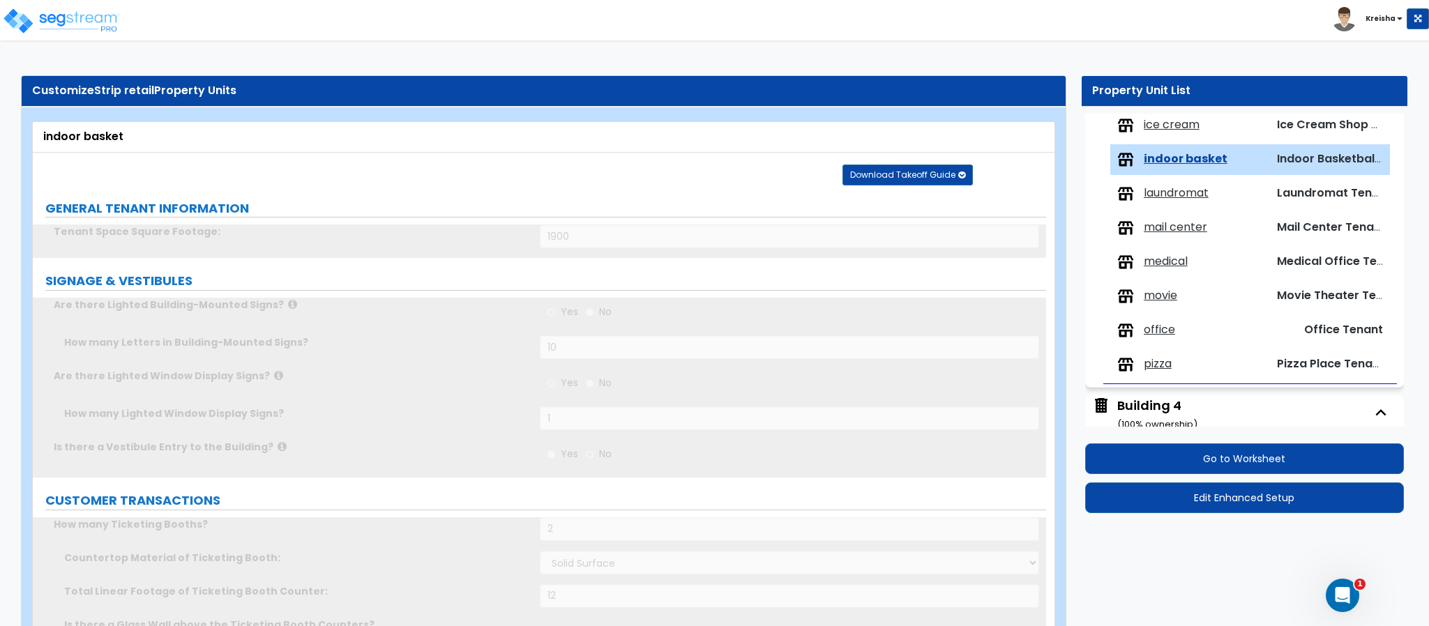
scroll to position [950, 0]
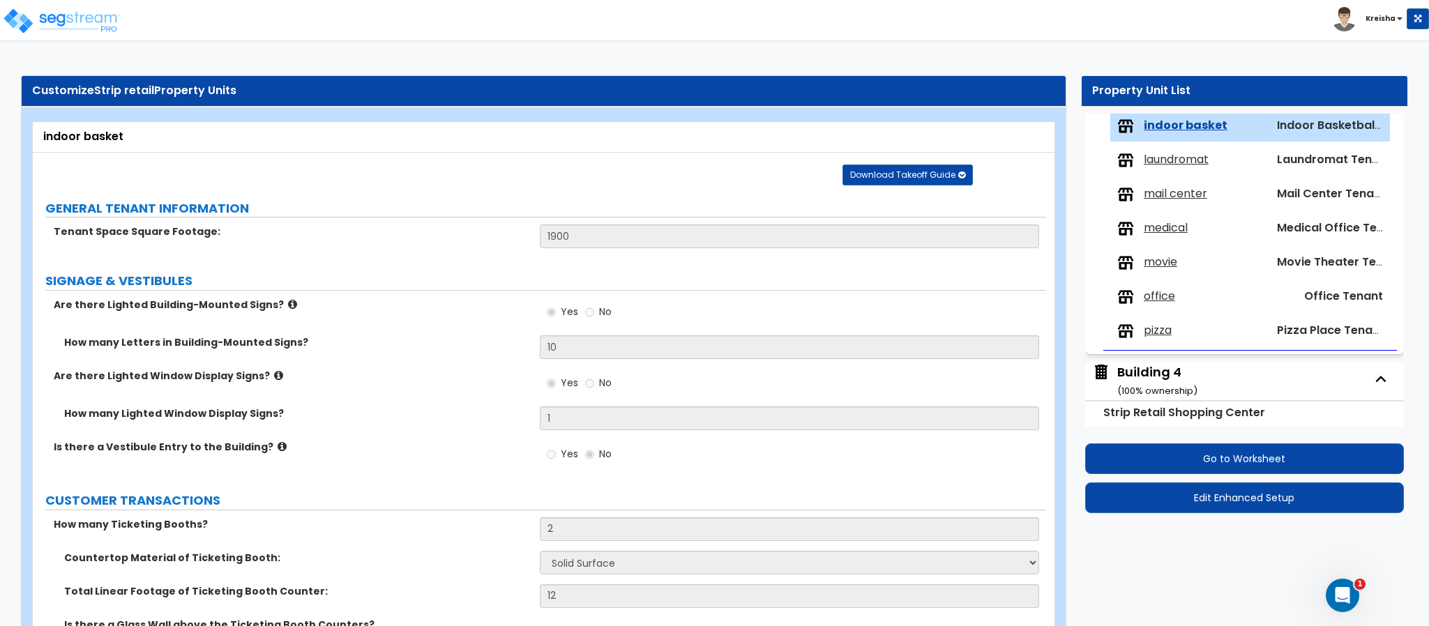
click at [1161, 164] on span "laundromat" at bounding box center [1175, 160] width 65 height 16
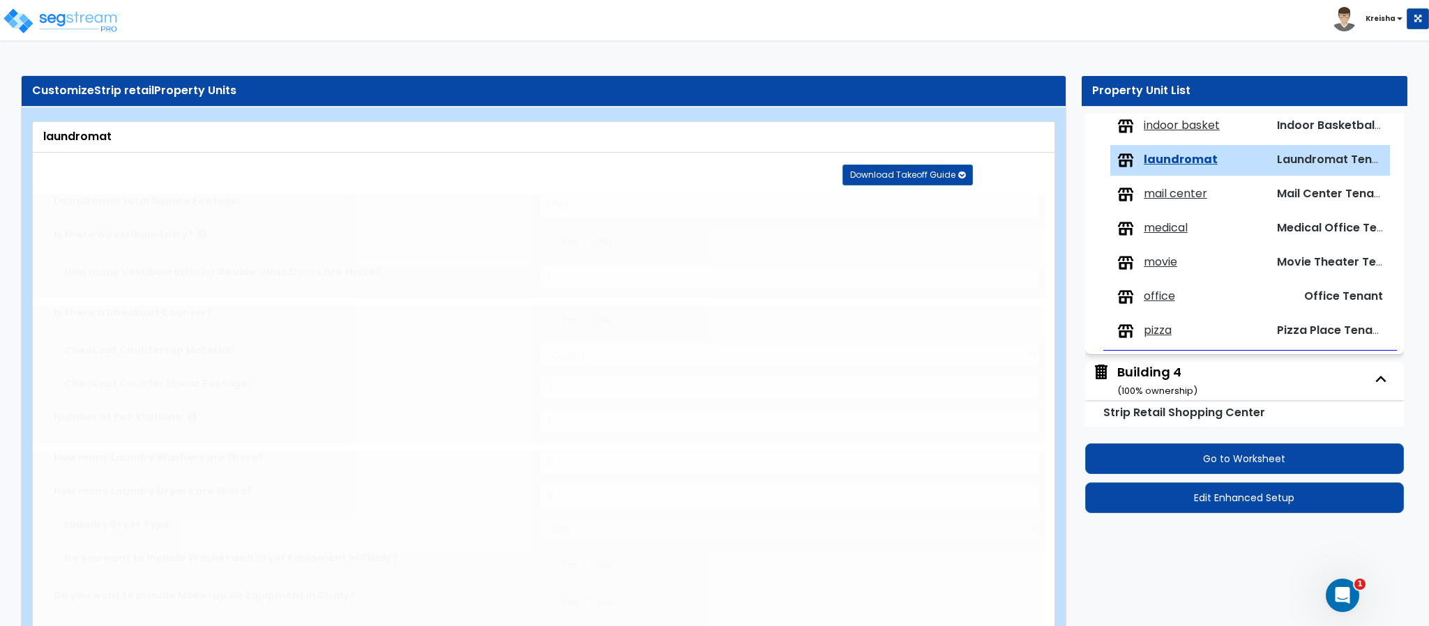
scroll to position [985, 0]
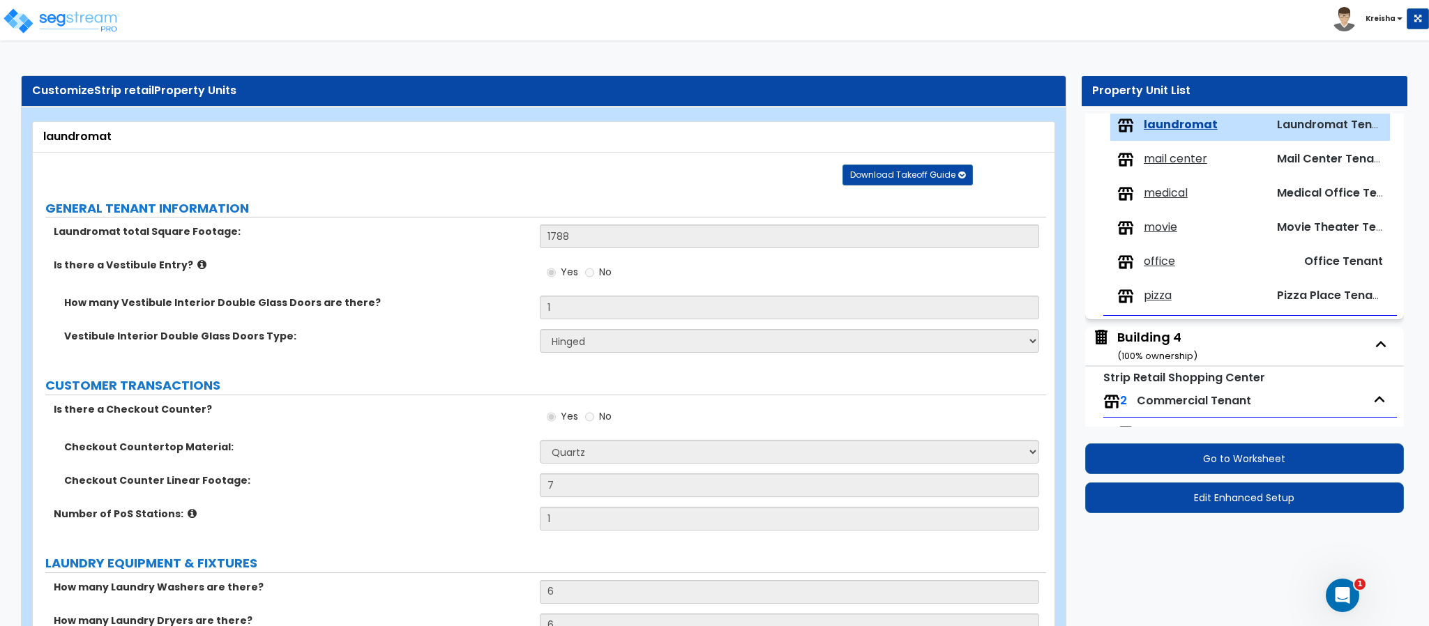
click at [1173, 165] on span "mail center" at bounding box center [1174, 159] width 63 height 16
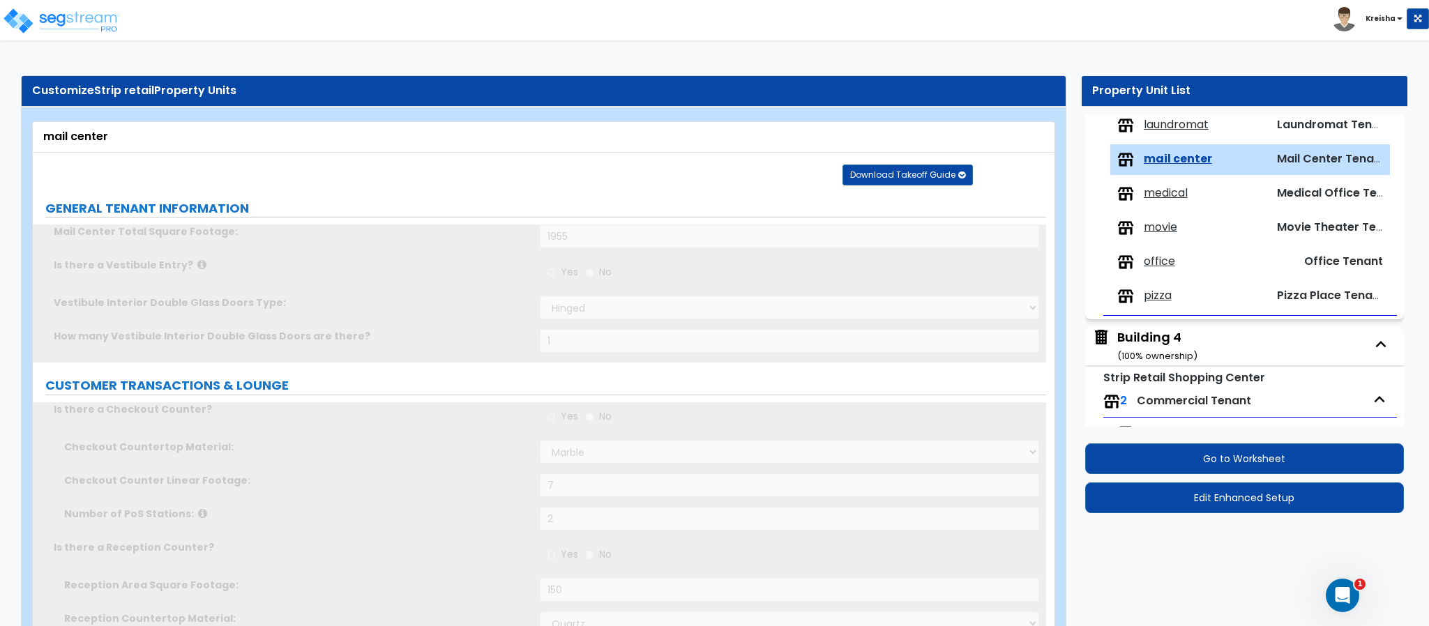
scroll to position [1019, 0]
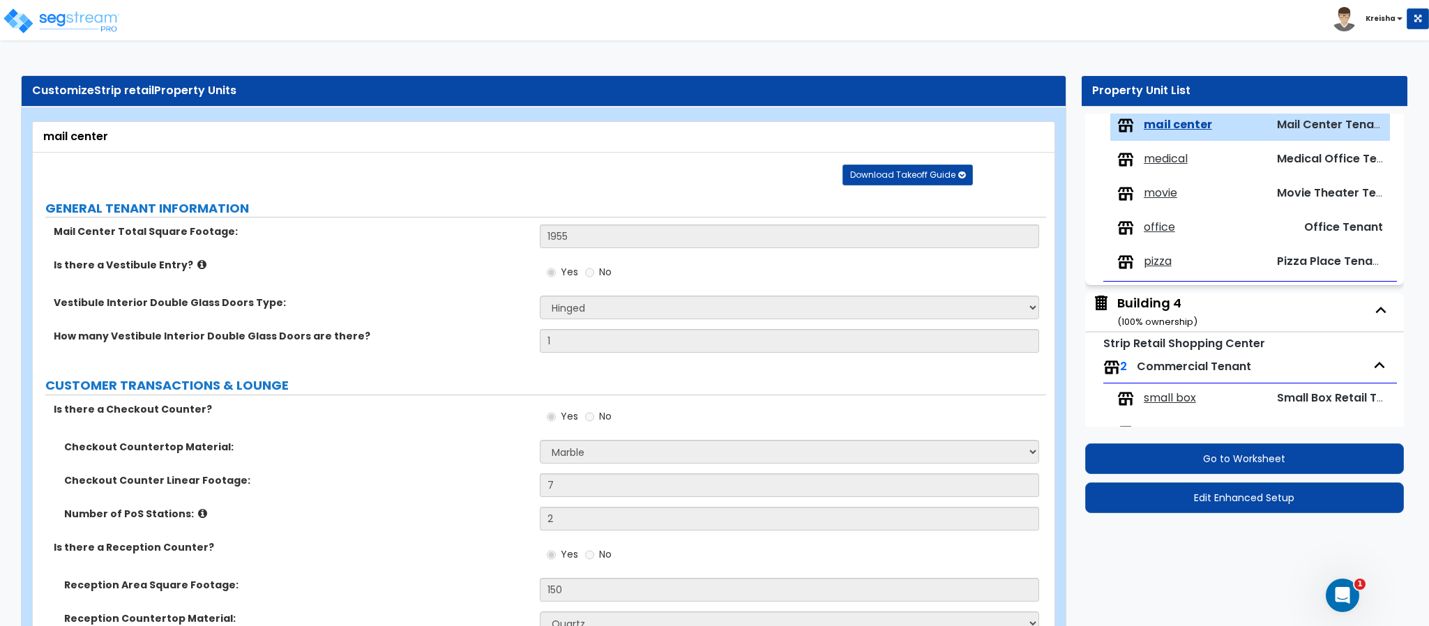
click at [1170, 153] on div "medical Medical Office Tenant" at bounding box center [1250, 159] width 280 height 31
click at [1166, 161] on span "medical" at bounding box center [1165, 159] width 44 height 16
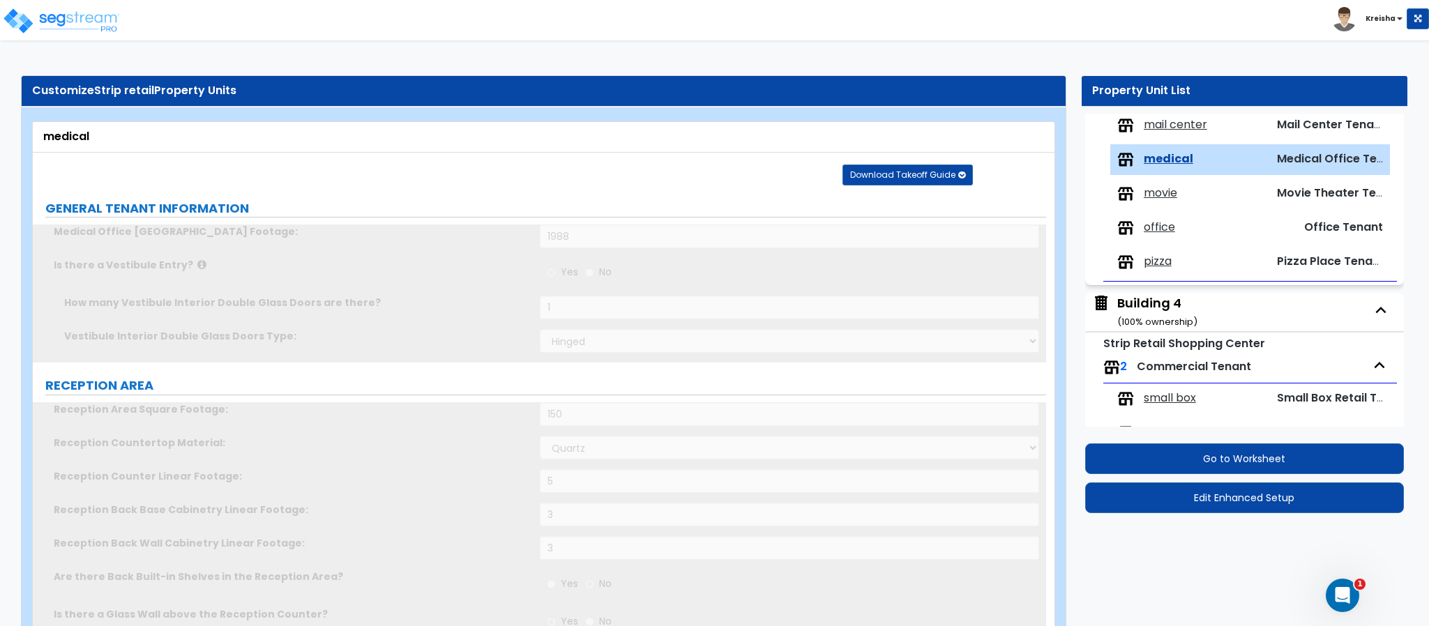
scroll to position [1053, 0]
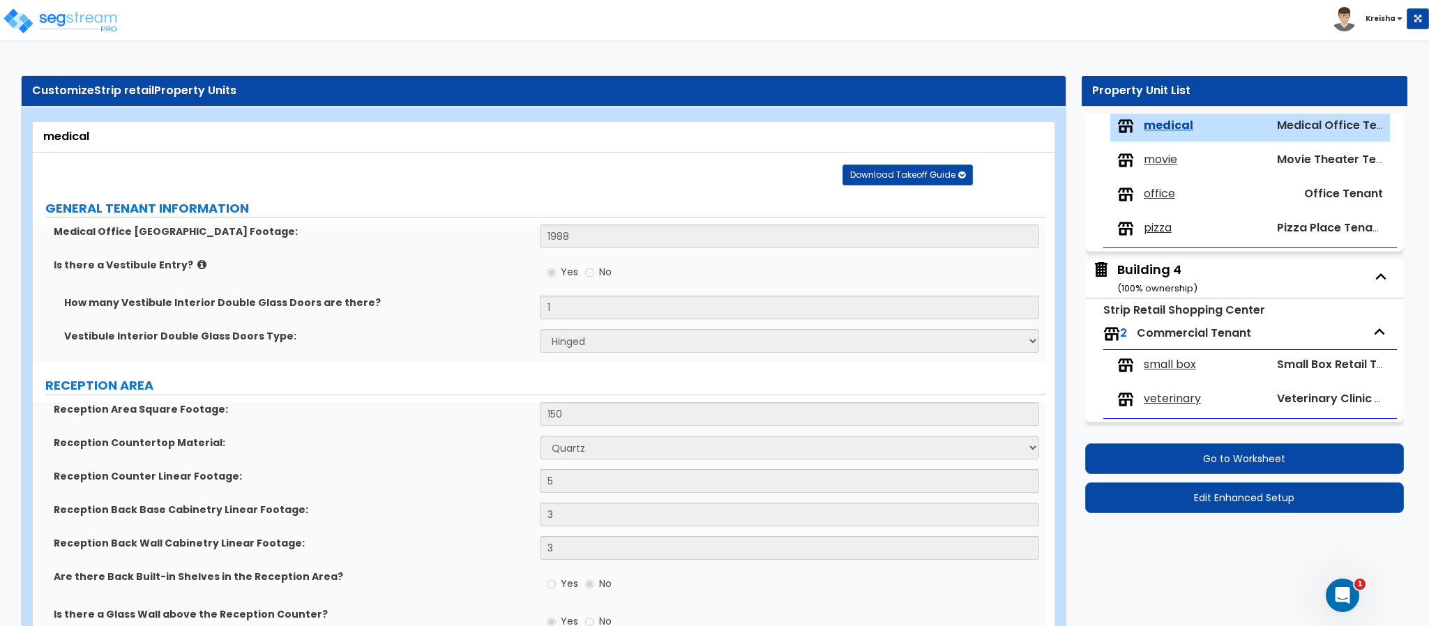
click at [1157, 166] on span "movie" at bounding box center [1159, 160] width 33 height 16
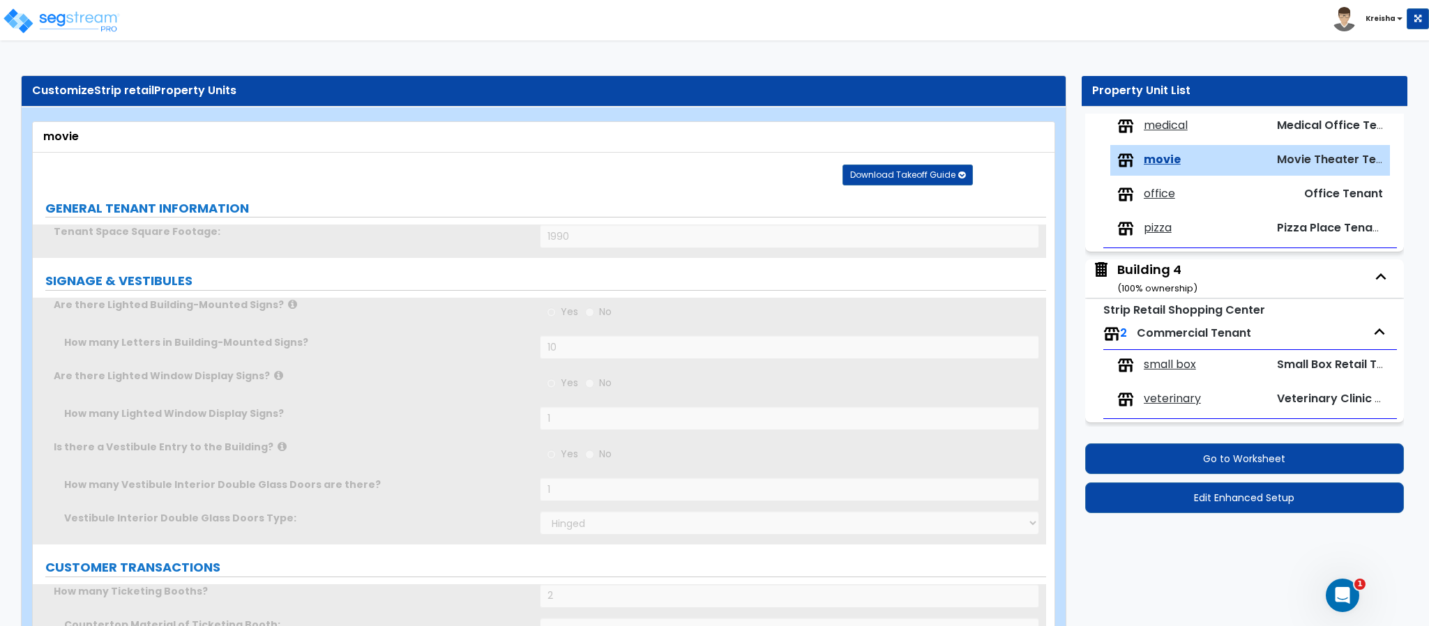
scroll to position [1060, 0]
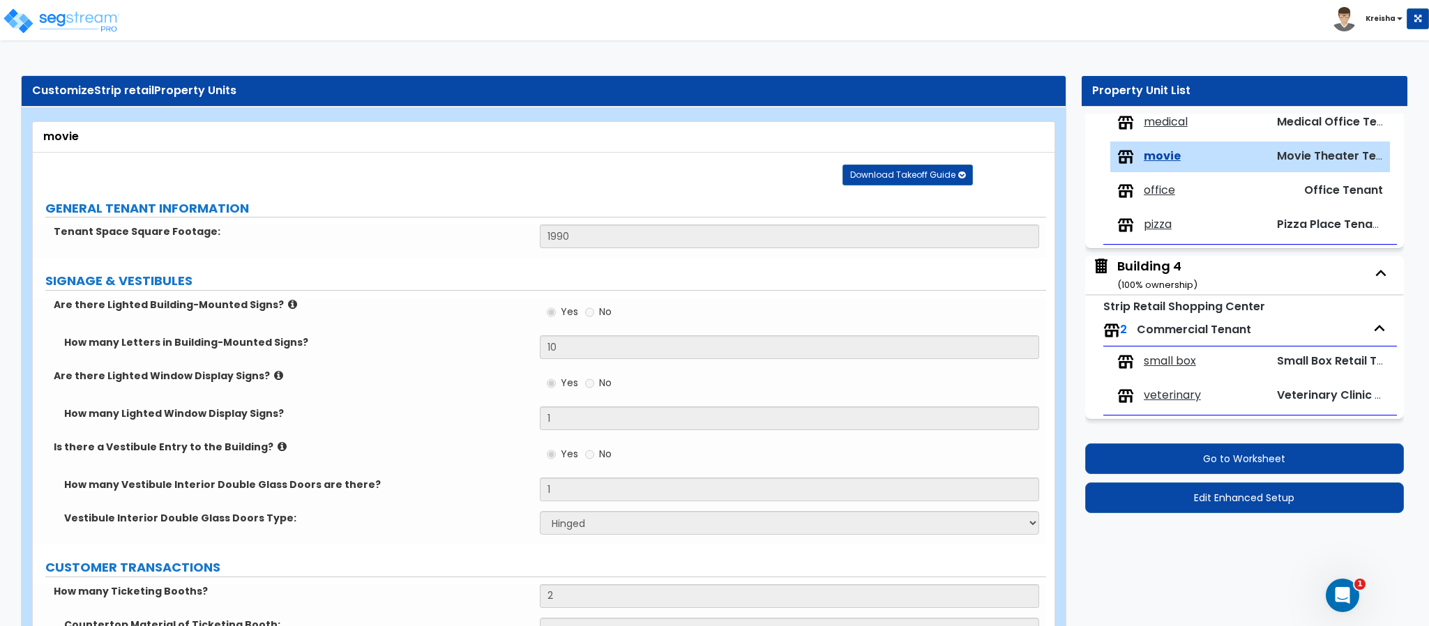
click at [1157, 184] on span "office" at bounding box center [1158, 191] width 31 height 16
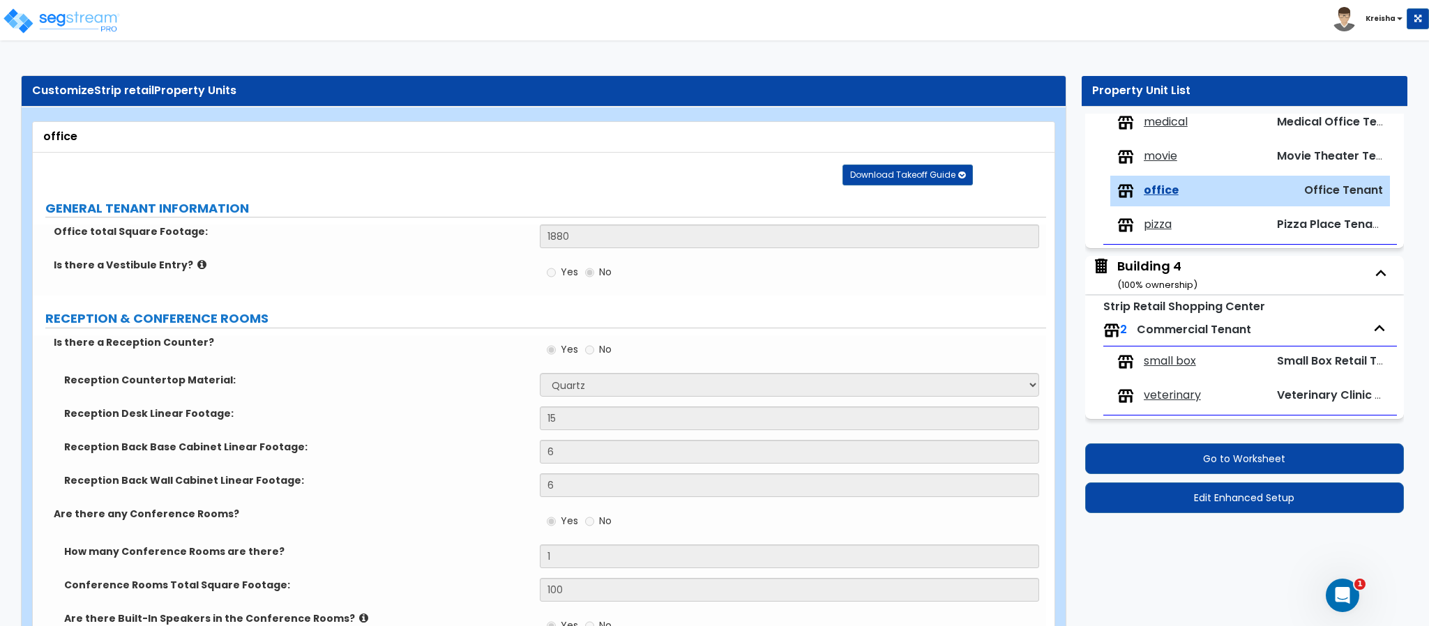
click at [1152, 218] on span "pizza" at bounding box center [1157, 225] width 28 height 16
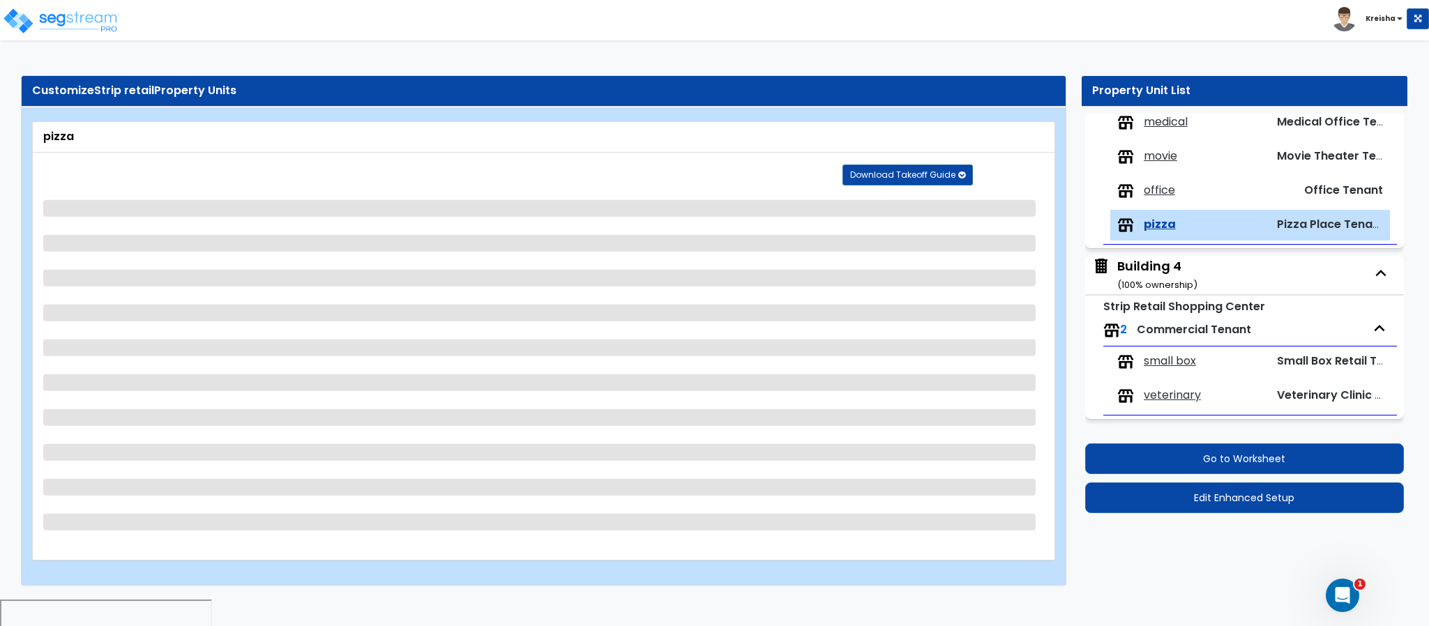
click at [1155, 222] on span "pizza" at bounding box center [1159, 225] width 32 height 16
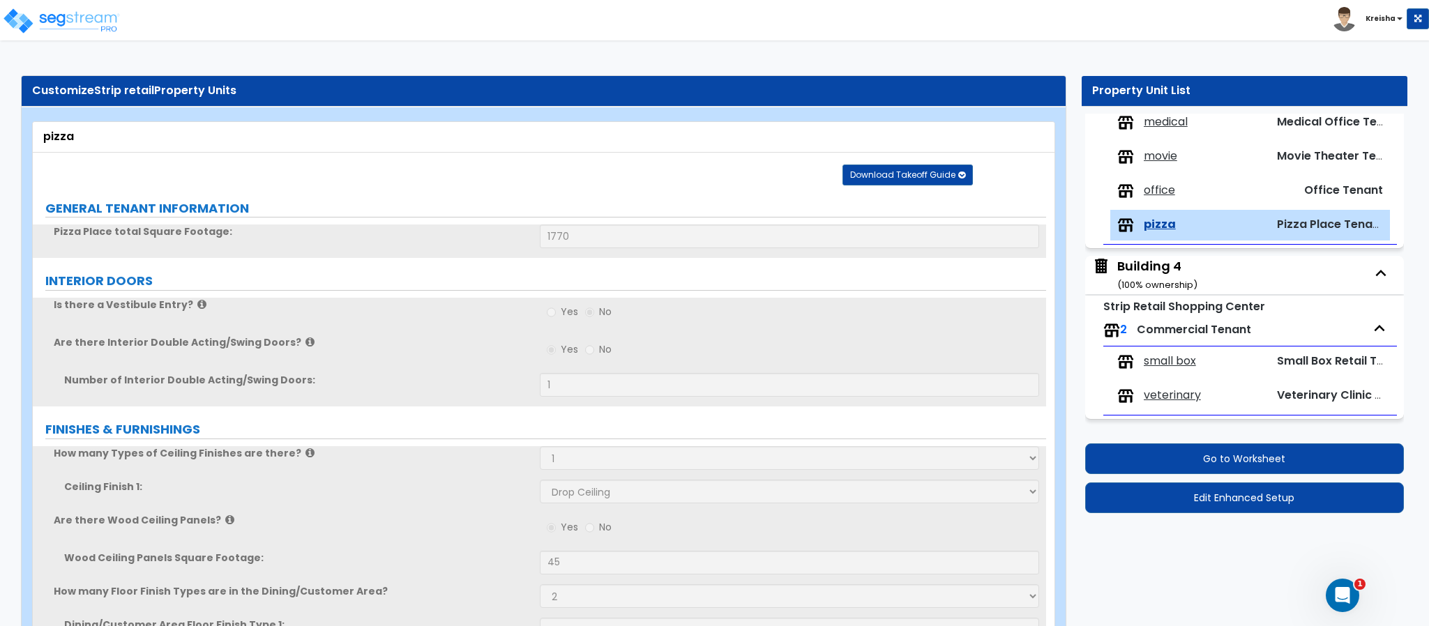
click at [1038, 136] on div "pizza" at bounding box center [543, 137] width 1000 height 16
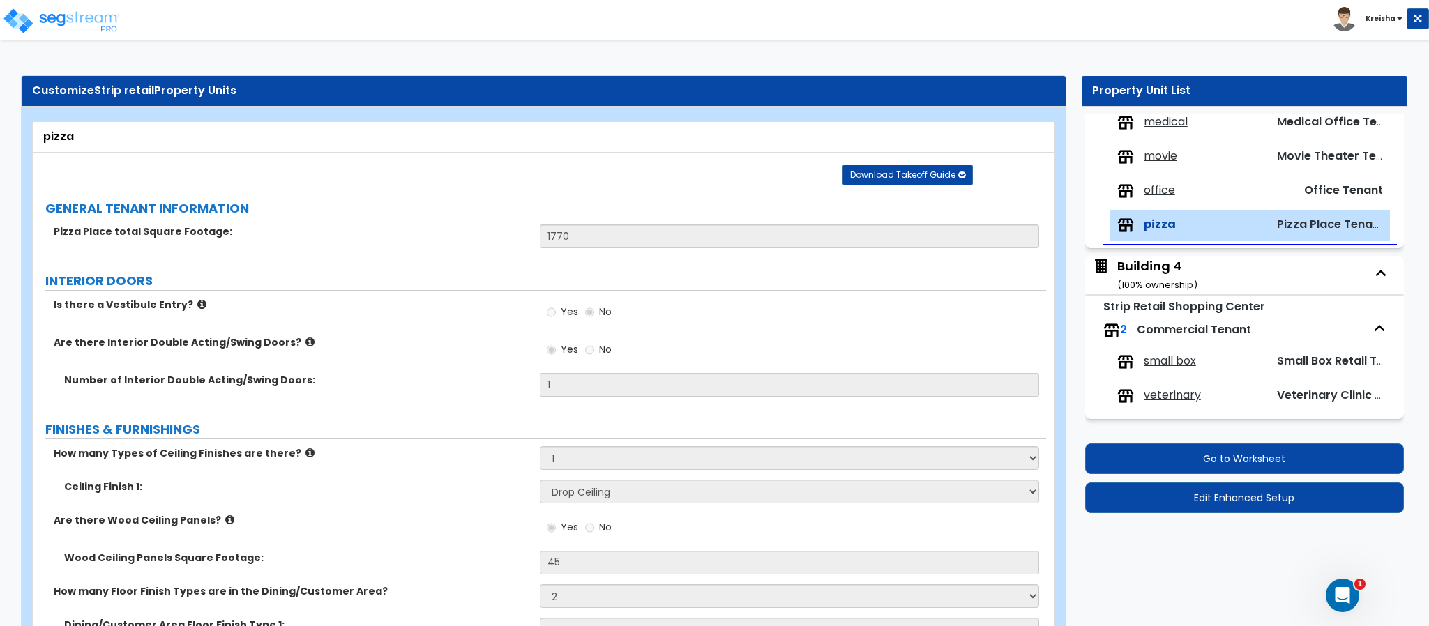
scroll to position [209, 0]
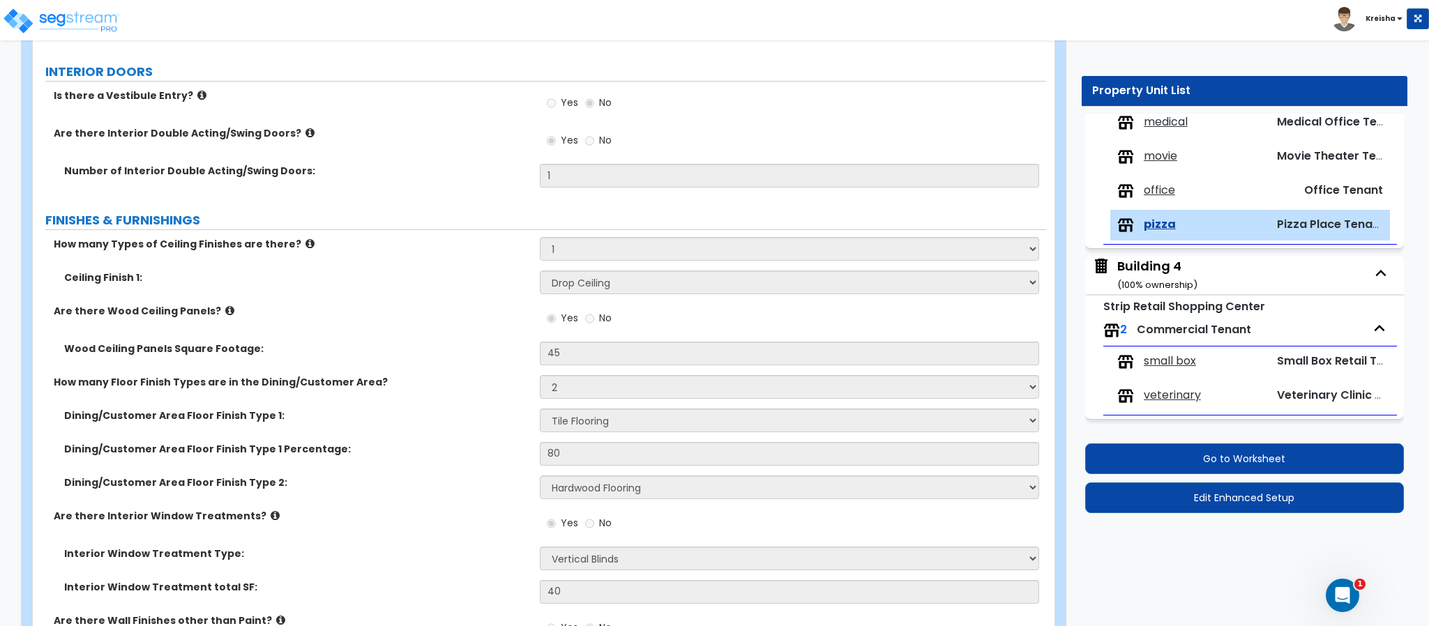
click at [1138, 272] on div "Building 4 ( 100 % ownership)" at bounding box center [1157, 275] width 80 height 36
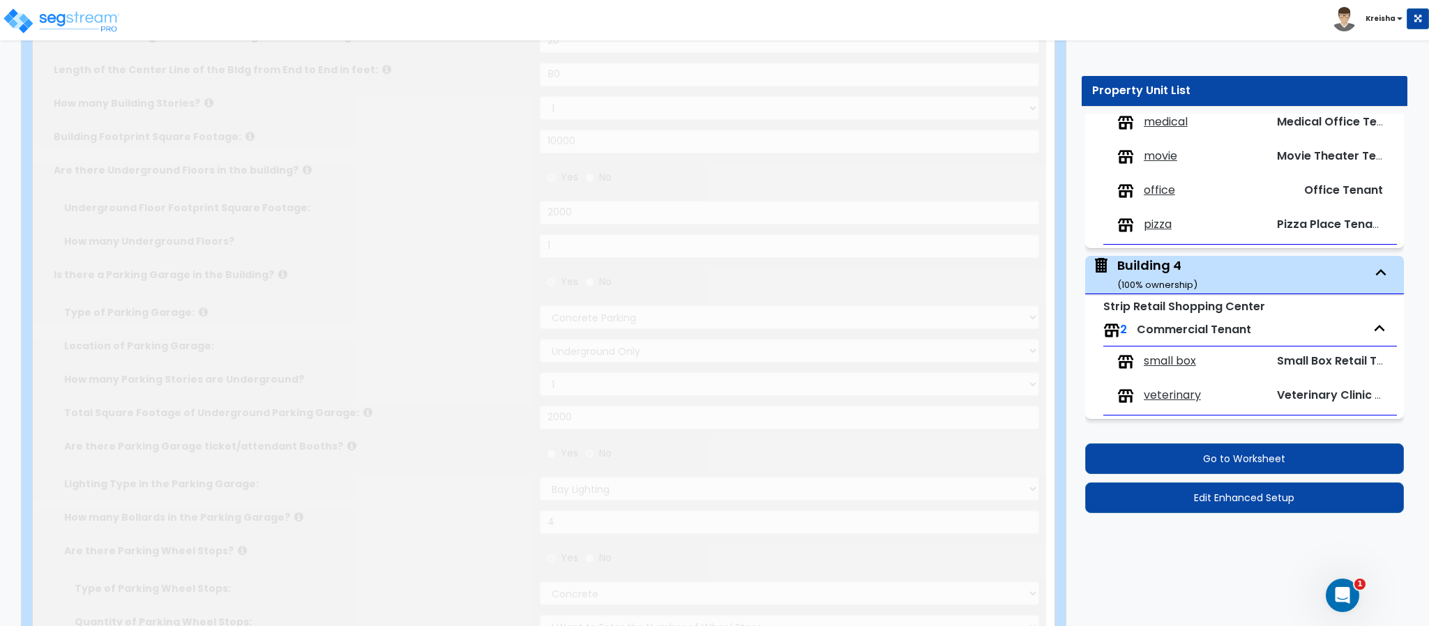
scroll to position [1060, 0]
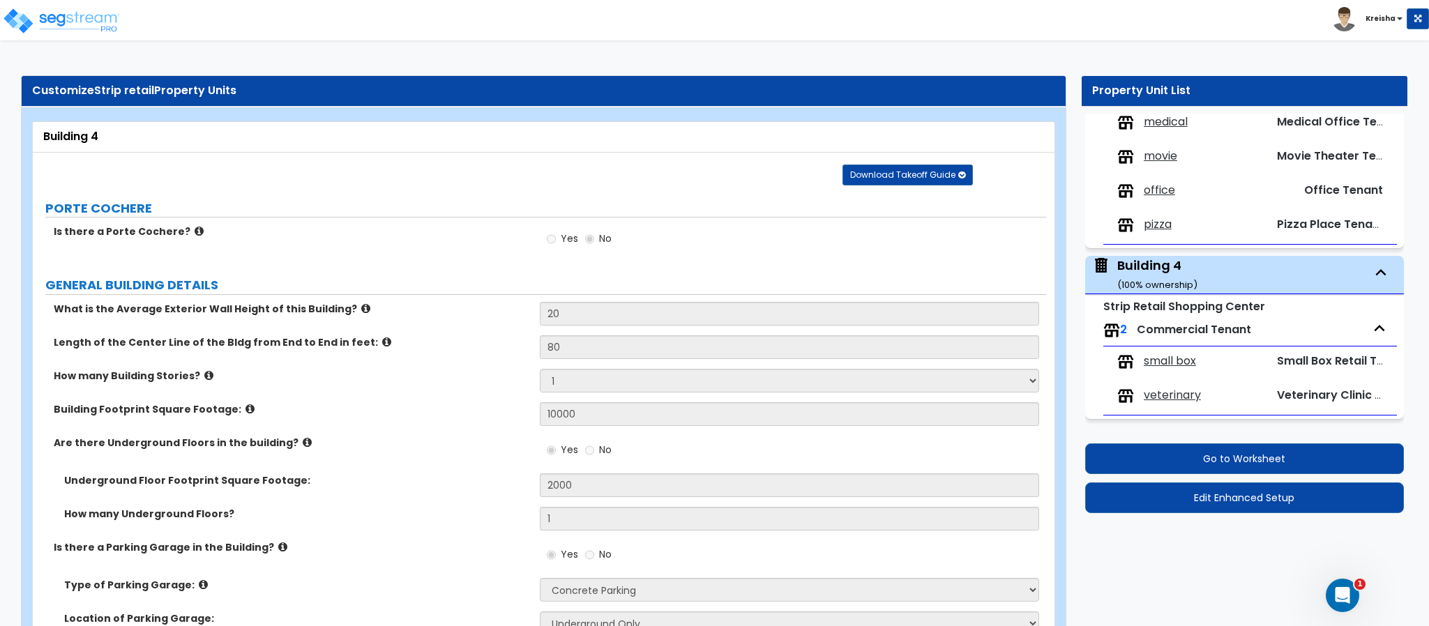
click at [1182, 368] on span "small box" at bounding box center [1169, 361] width 52 height 16
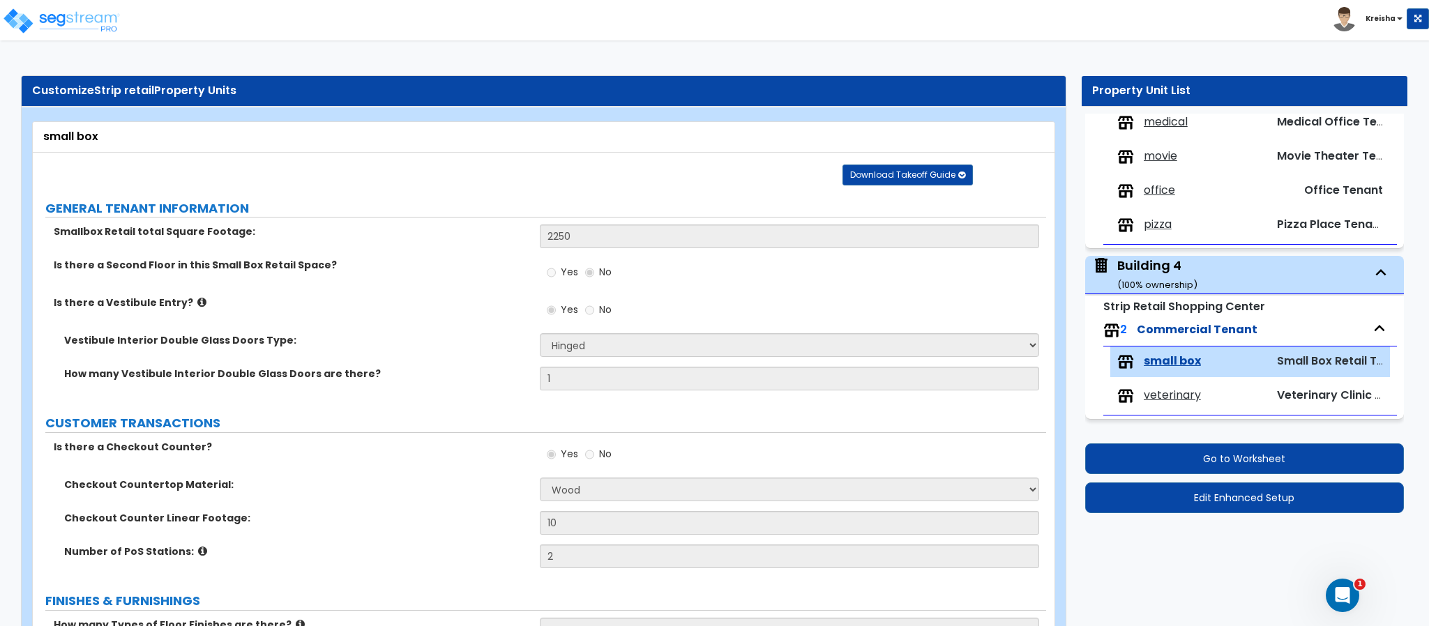
click at [1180, 397] on span "veterinary" at bounding box center [1171, 396] width 57 height 16
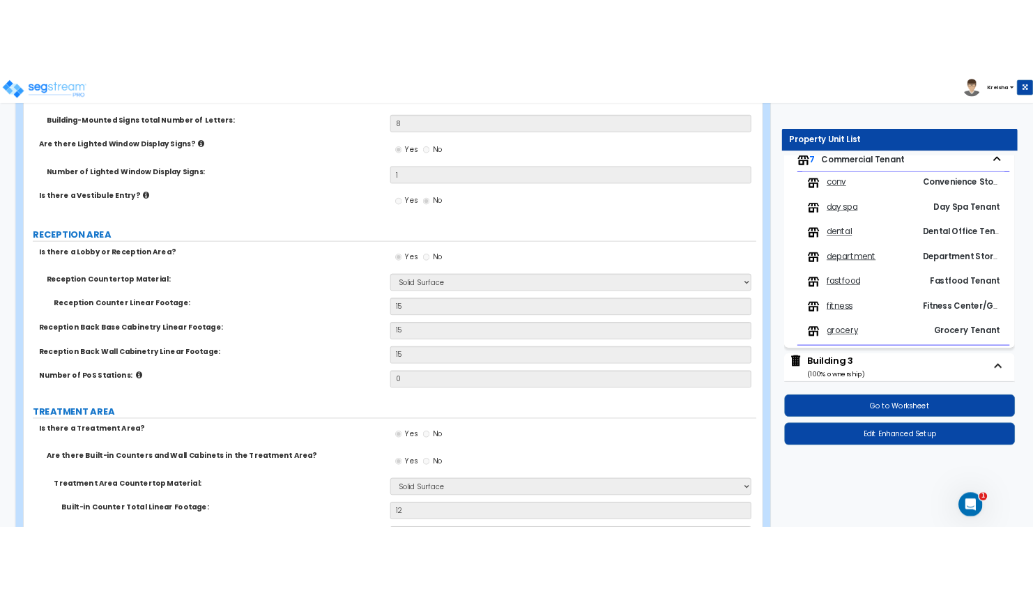
scroll to position [294, 0]
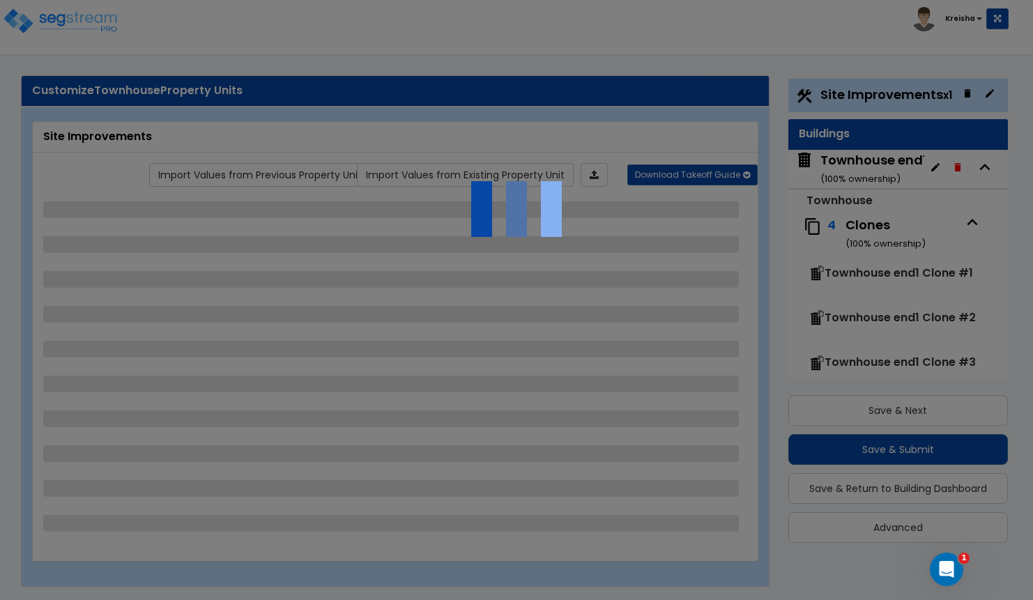
select select "2"
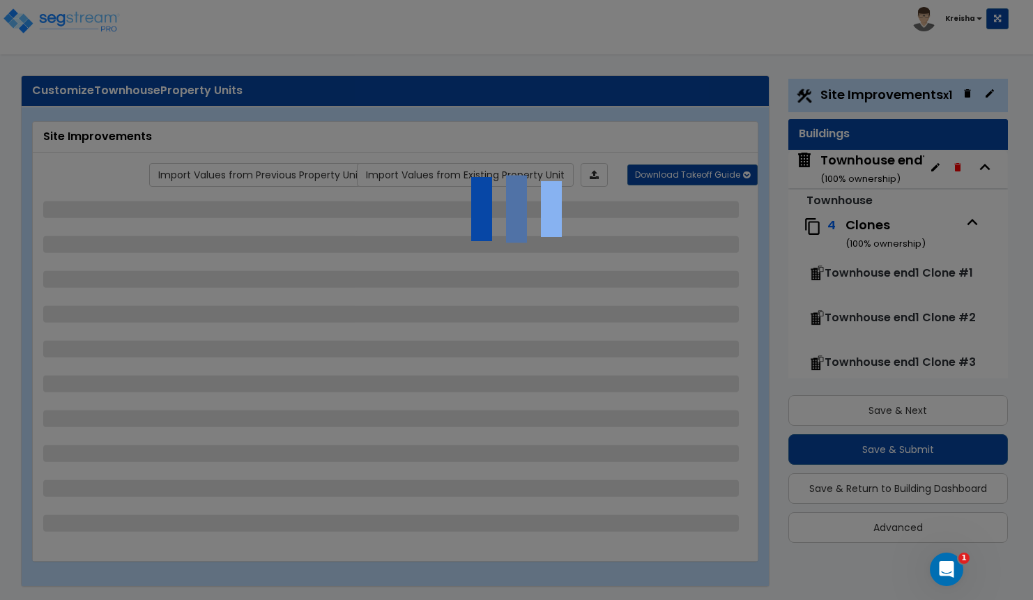
select select "2"
select select "3"
select select "1"
select select "2"
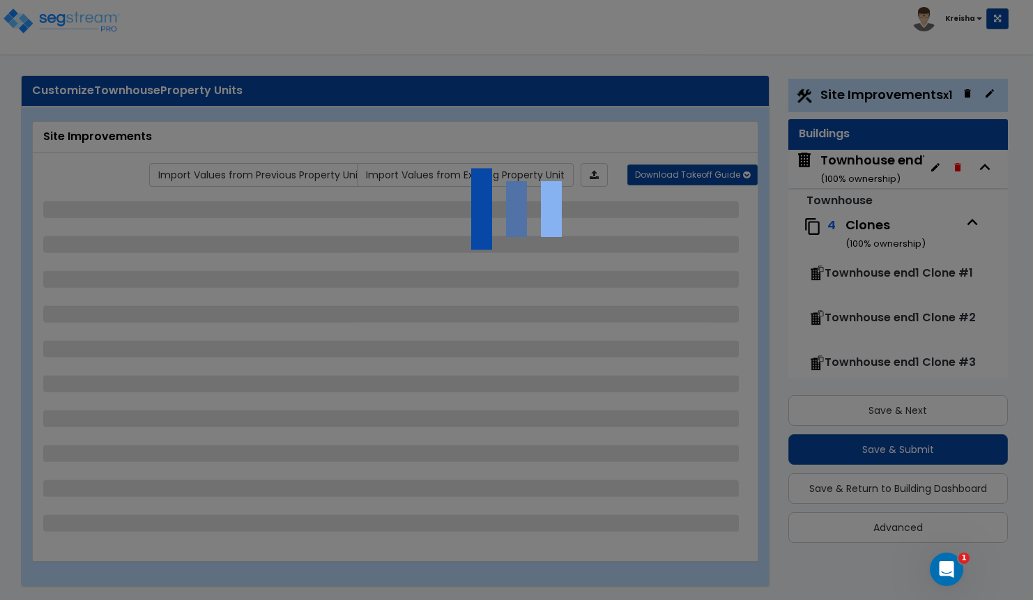
select select "1"
select select "3"
select select "1"
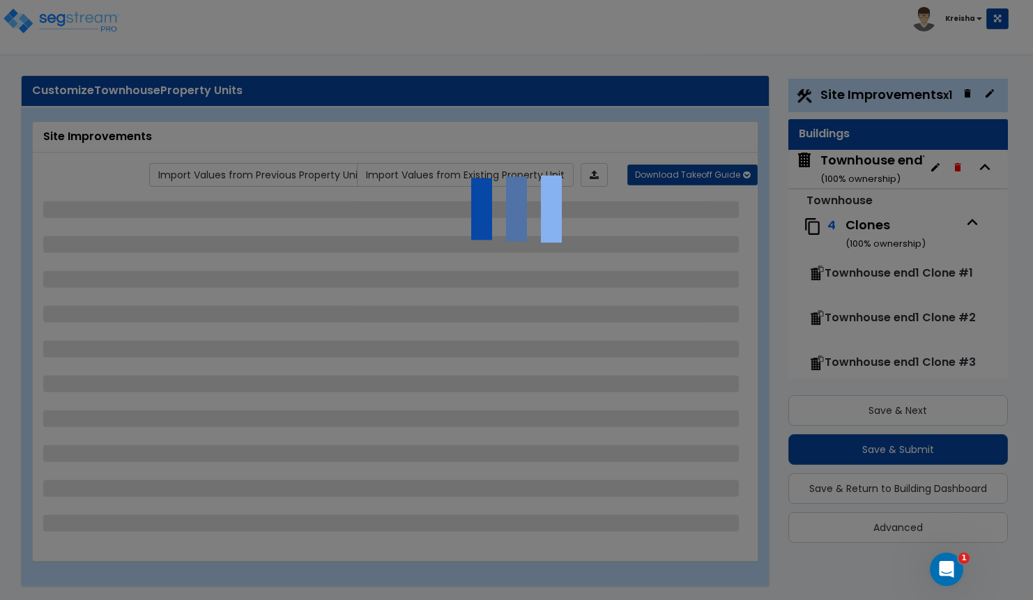
select select "1"
select select "2"
select select "1"
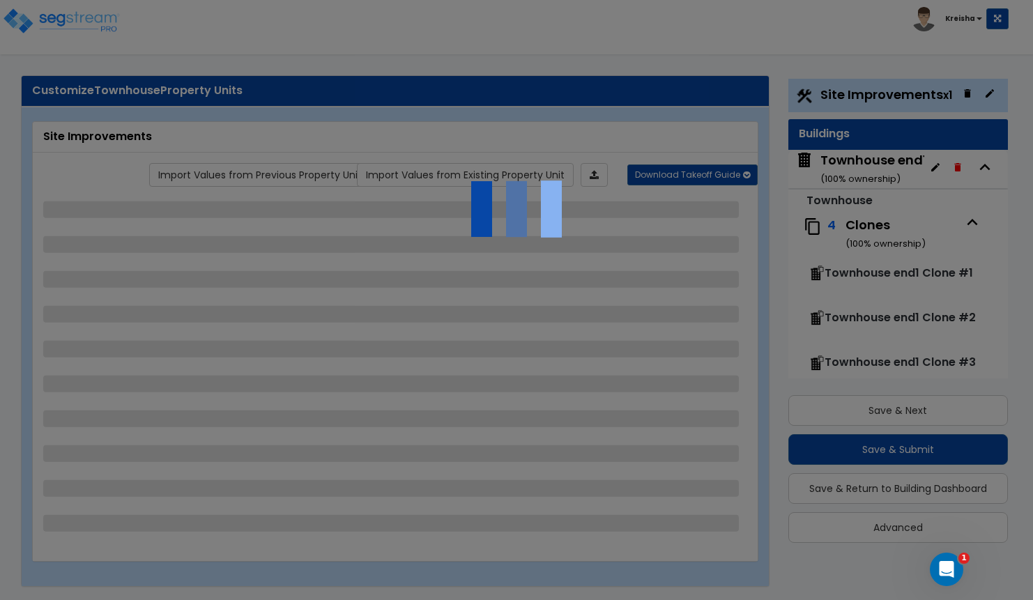
select select "1"
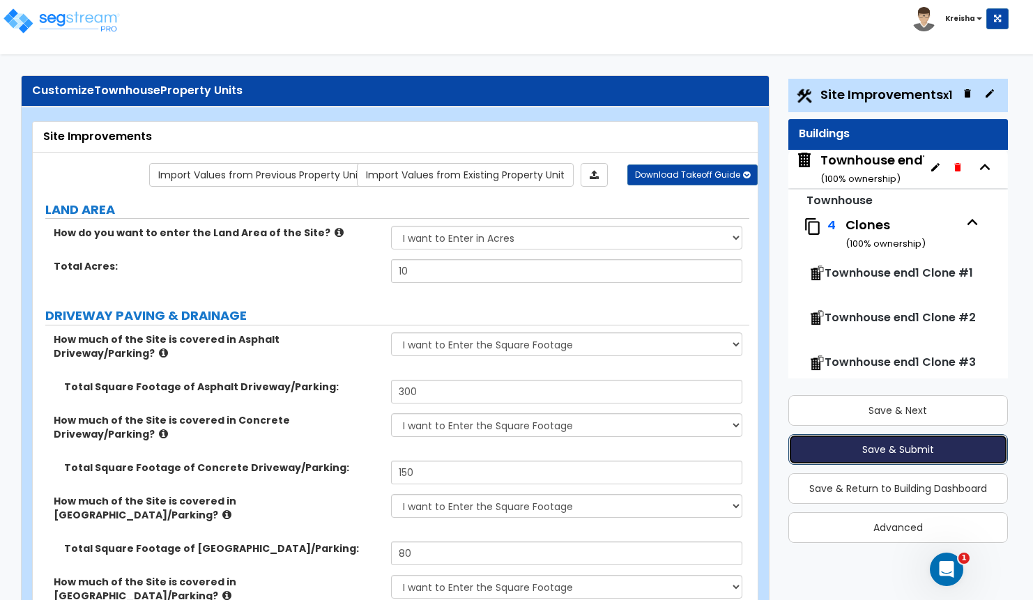
click at [917, 454] on button "Save & Submit" at bounding box center [899, 449] width 220 height 31
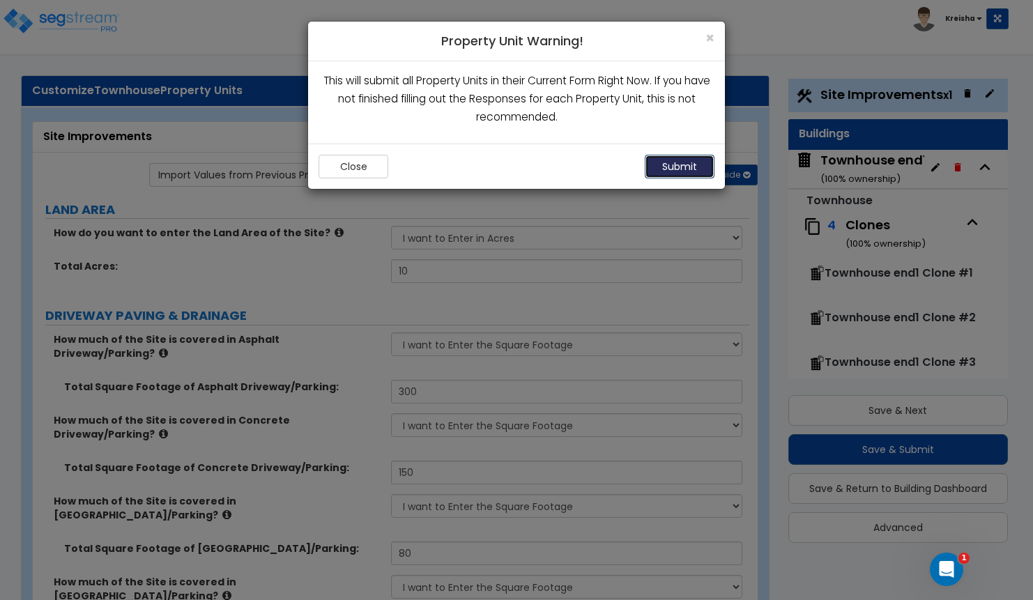
click at [691, 170] on button "Submit" at bounding box center [680, 167] width 70 height 24
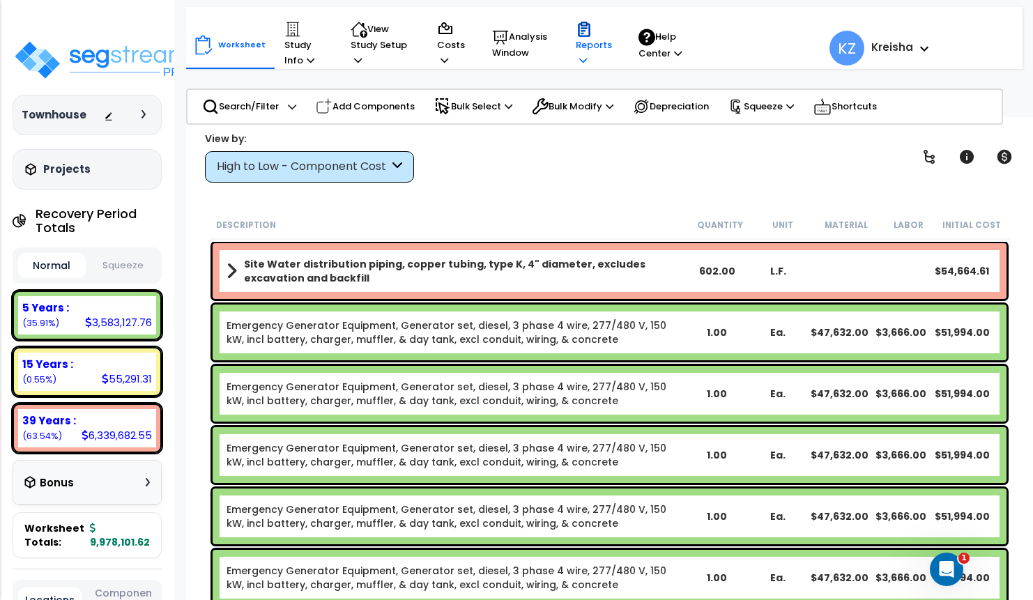
click at [588, 52] on p "Reports" at bounding box center [594, 44] width 36 height 47
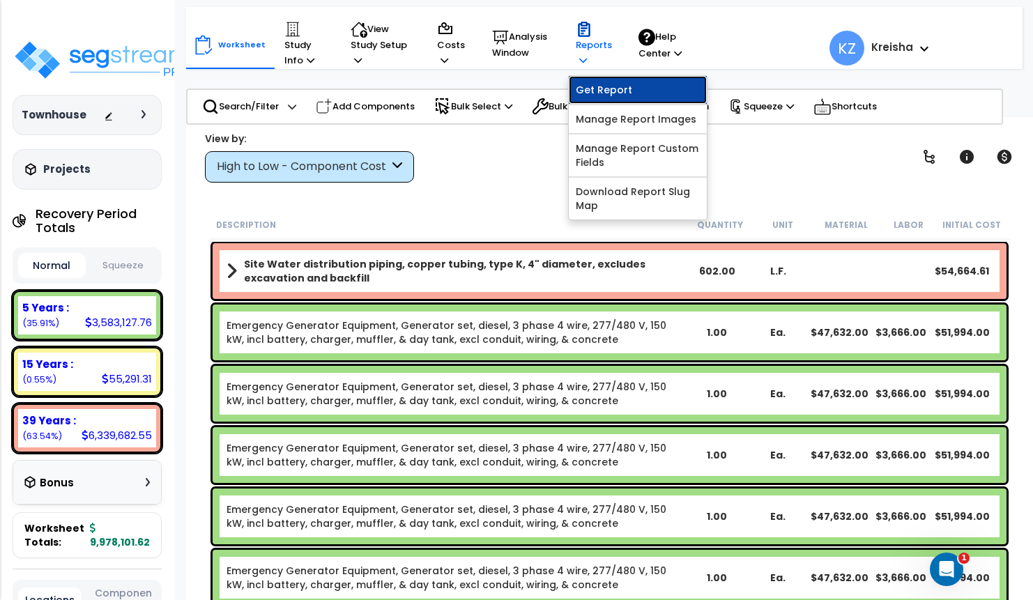
click at [592, 90] on link "Get Report" at bounding box center [638, 90] width 138 height 28
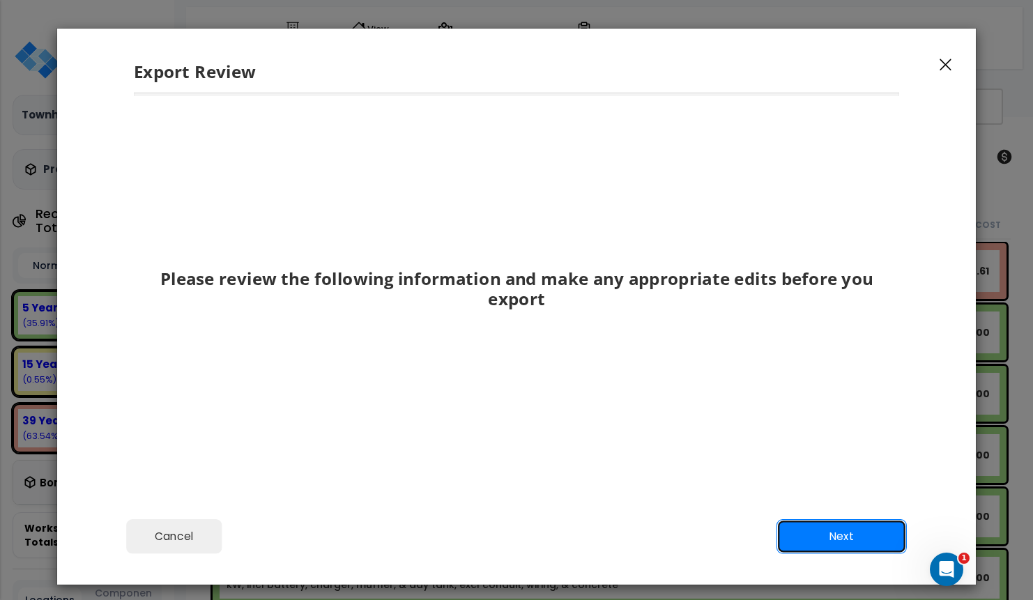
click at [801, 529] on button "Next" at bounding box center [842, 536] width 130 height 35
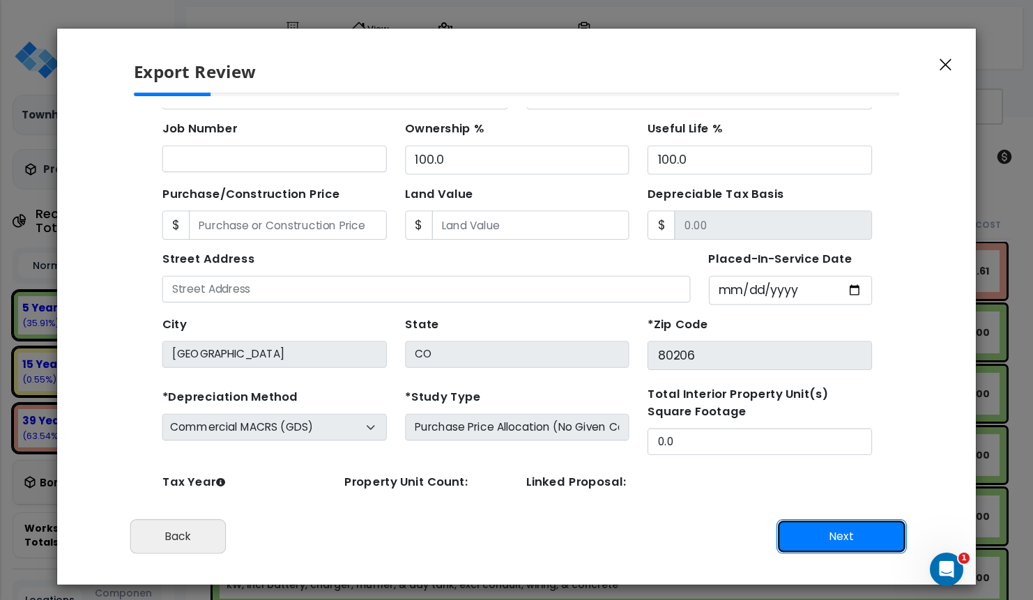
scroll to position [128, 0]
click at [818, 538] on button "Next" at bounding box center [842, 536] width 130 height 35
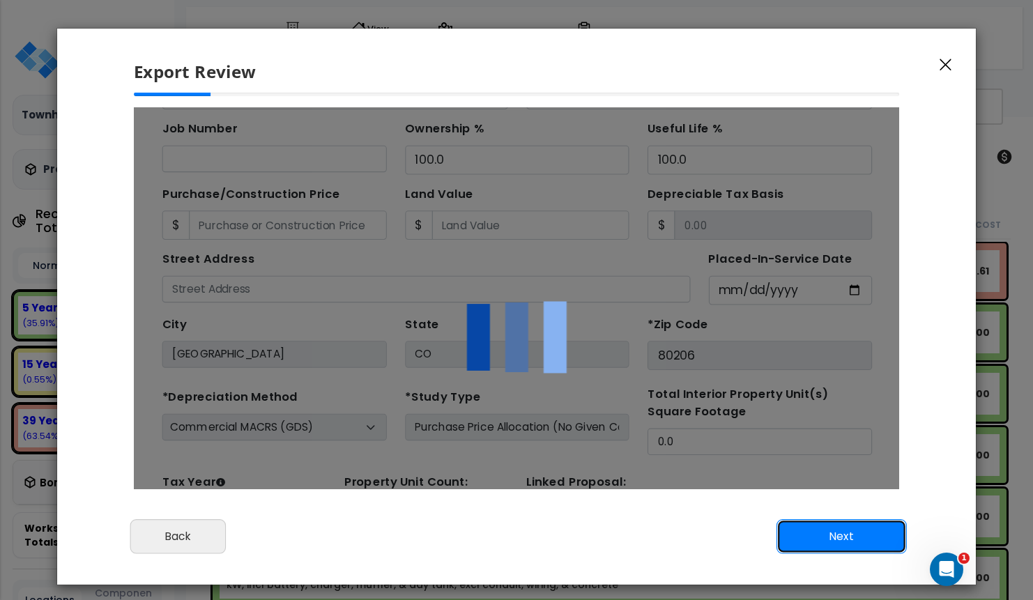
scroll to position [0, 0]
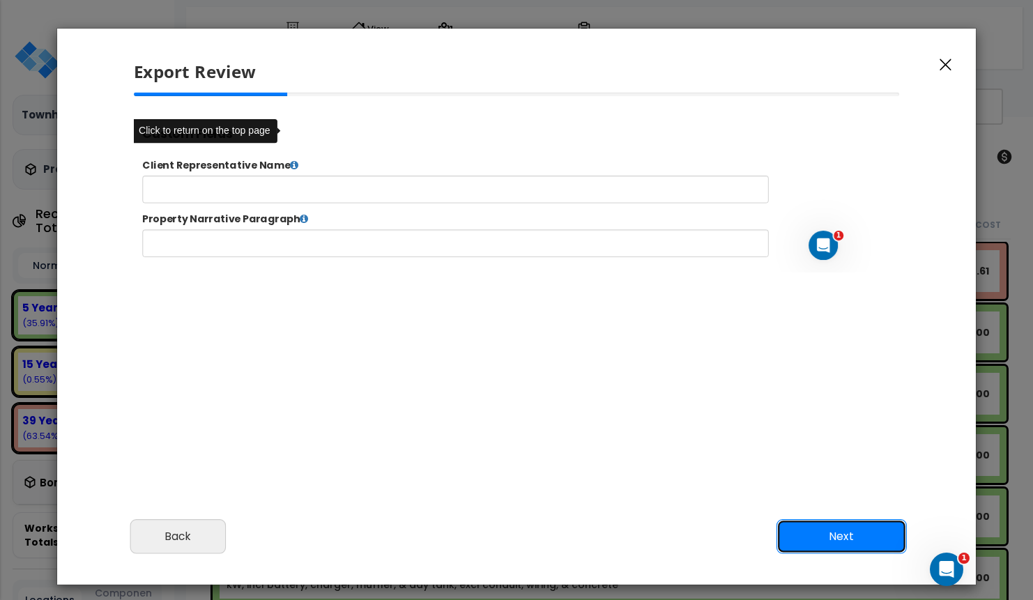
click at [818, 535] on button "Next" at bounding box center [842, 536] width 130 height 35
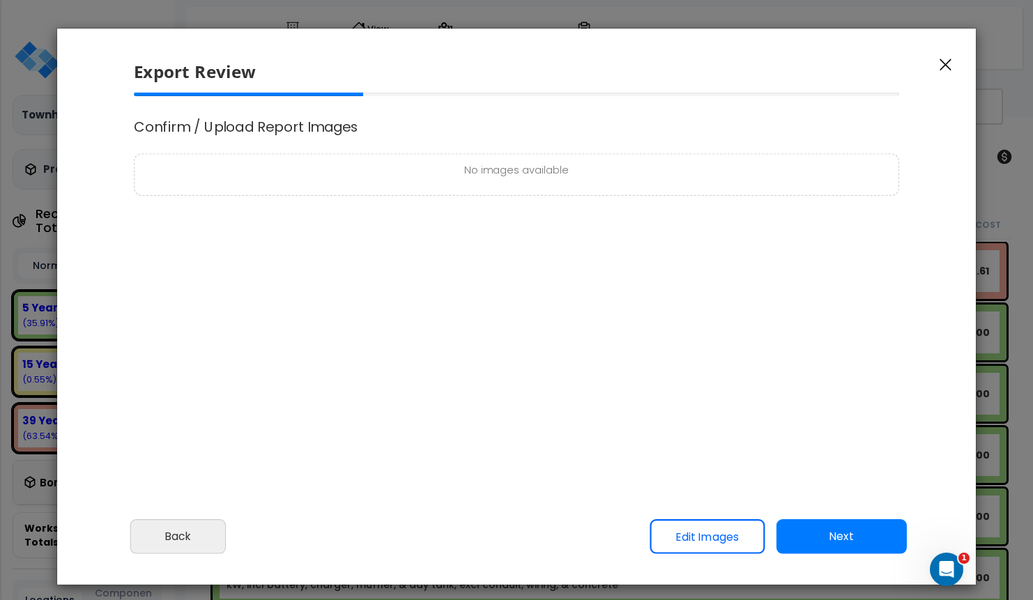
select select "2019"
click at [812, 529] on button "Next" at bounding box center [842, 536] width 130 height 35
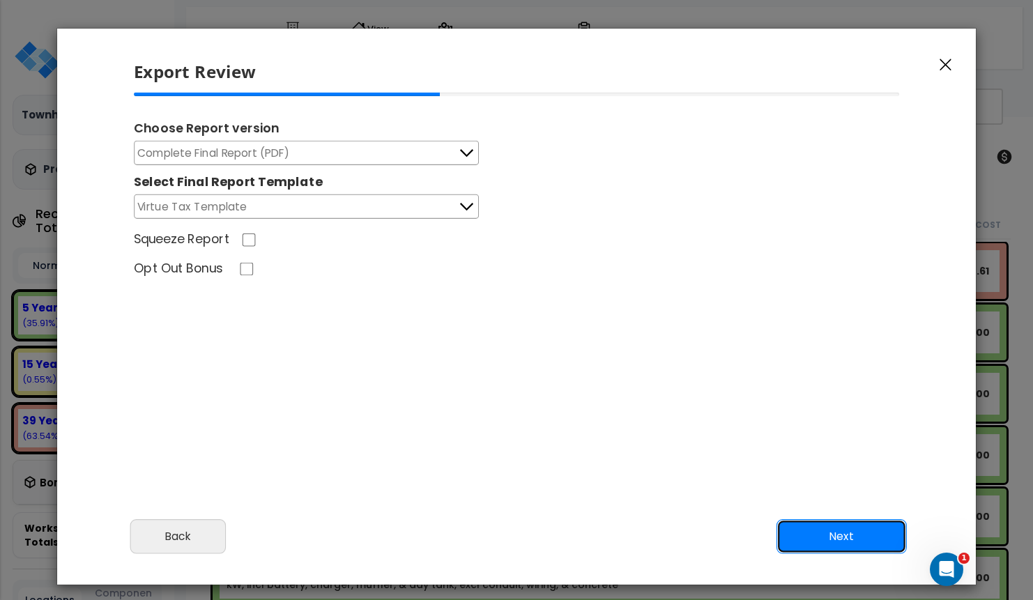
click at [878, 538] on button "Next" at bounding box center [842, 536] width 130 height 35
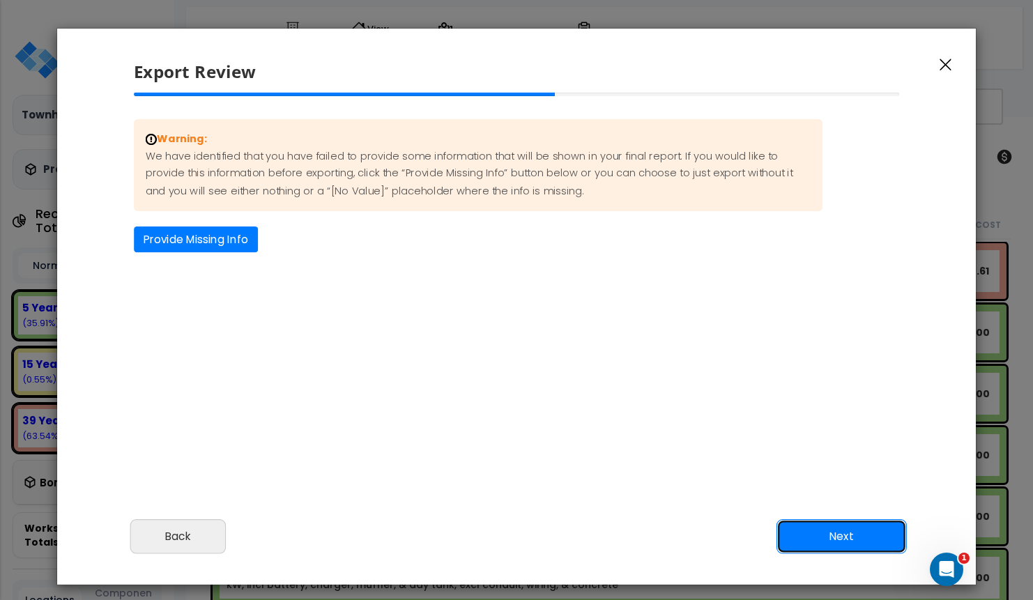
click at [821, 534] on button "Next" at bounding box center [842, 536] width 130 height 35
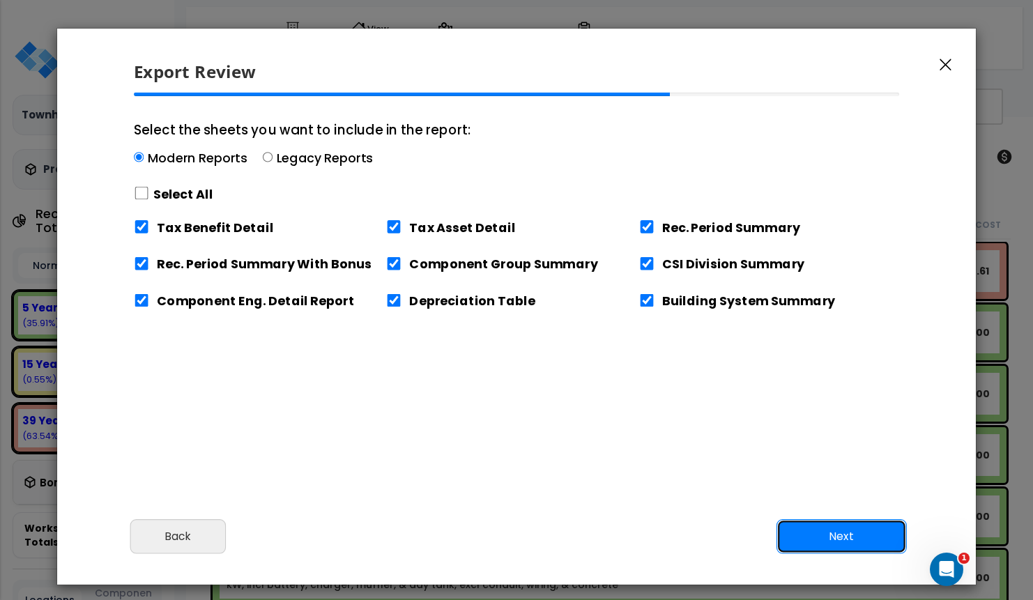
click at [809, 533] on button "Next" at bounding box center [842, 536] width 130 height 35
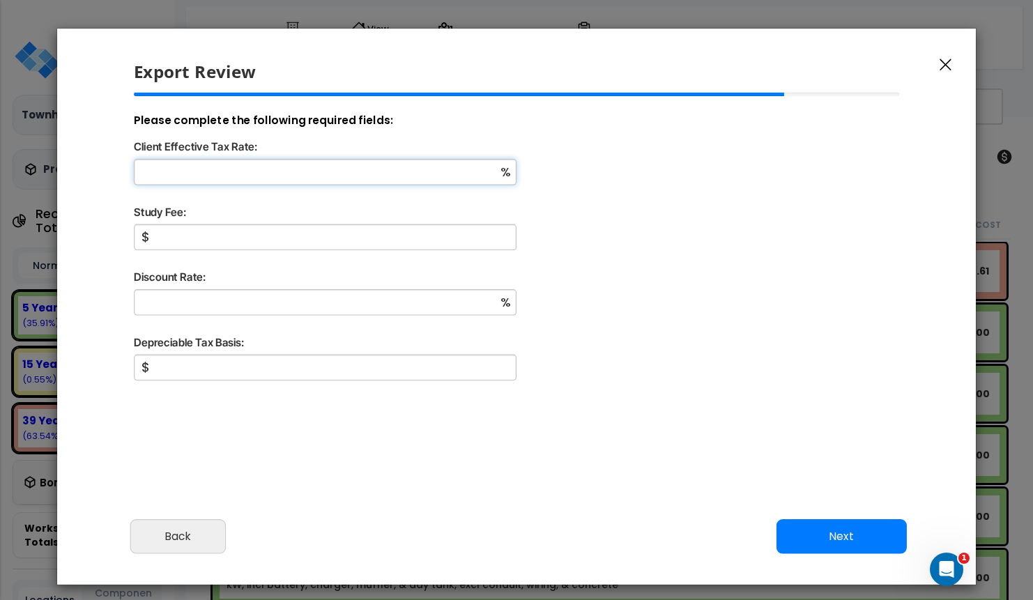
click at [229, 169] on input "Client Effective Tax Rate:" at bounding box center [325, 172] width 383 height 26
type input "12"
click at [231, 167] on input "Client Effective Tax Rate:" at bounding box center [325, 172] width 383 height 26
type input "12"
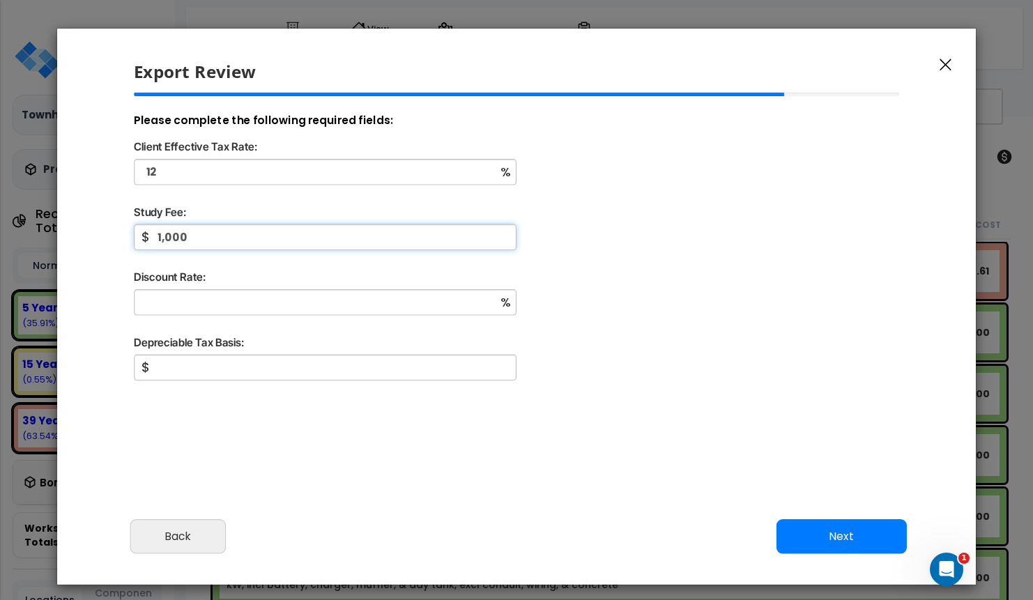
type input "1,000"
type input "5"
type input "7,429,191"
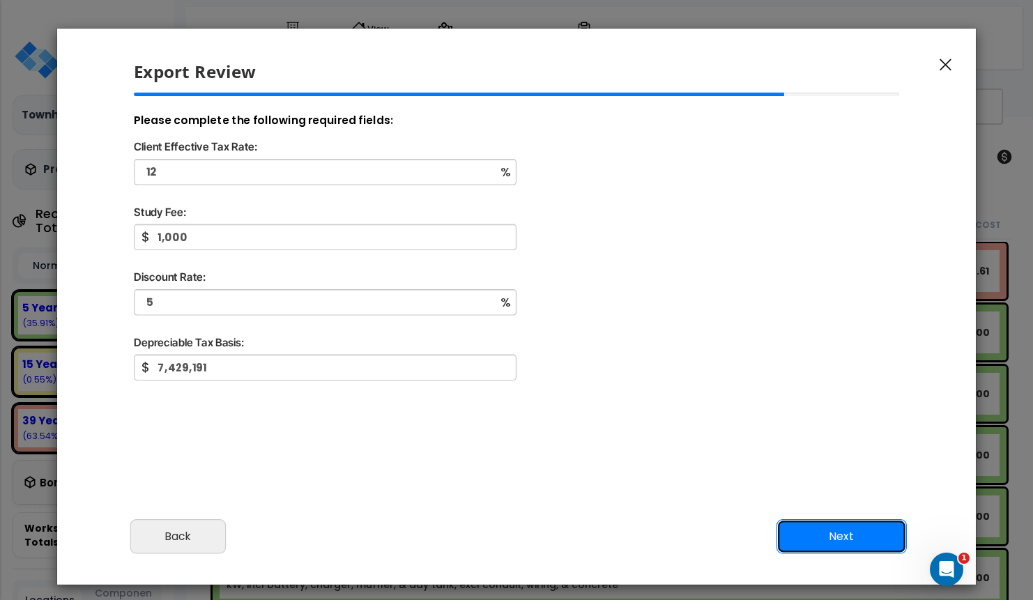
click at [812, 540] on button "Next" at bounding box center [842, 536] width 130 height 35
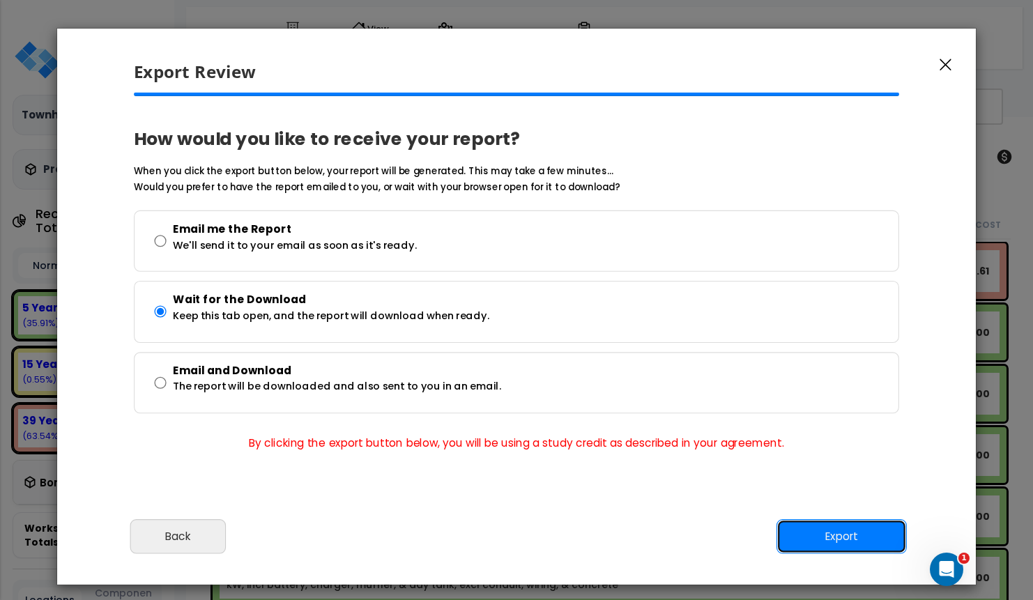
click at [858, 527] on button "Export" at bounding box center [842, 536] width 130 height 35
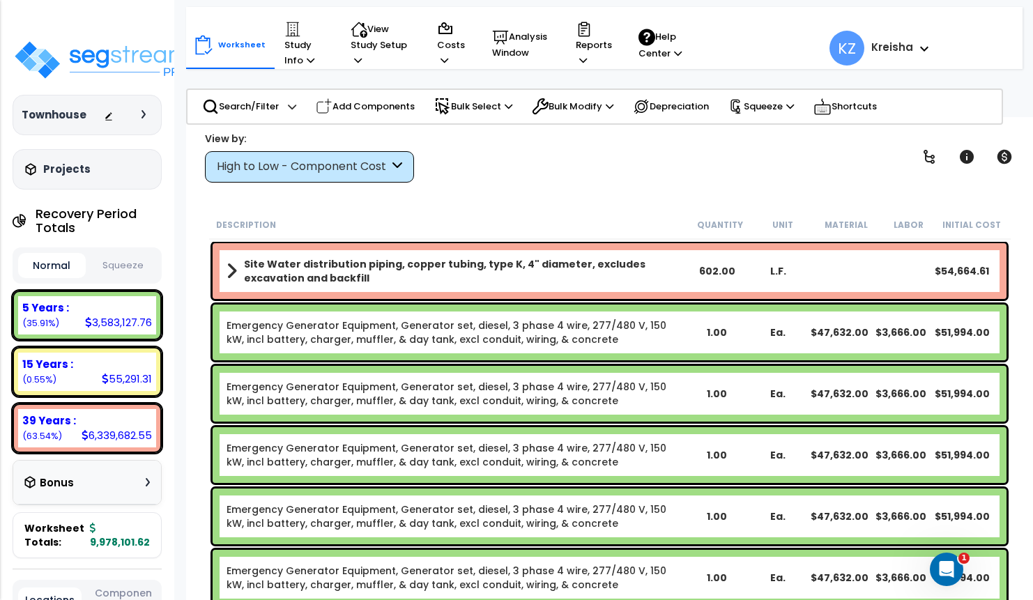
click at [151, 110] on div at bounding box center [147, 114] width 11 height 8
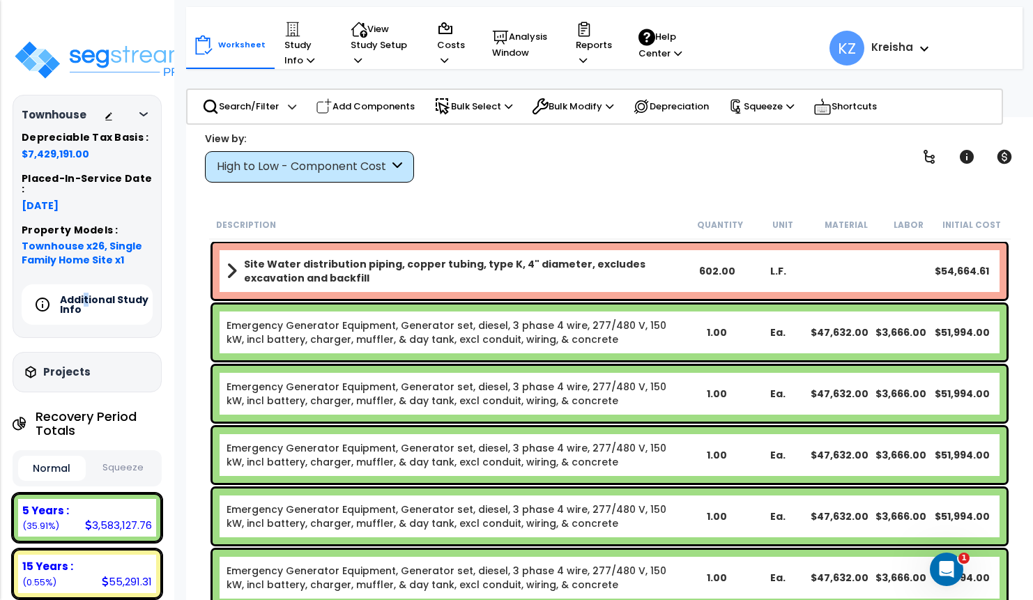
click at [86, 295] on h5 "Additional Study Info" at bounding box center [109, 305] width 98 height 20
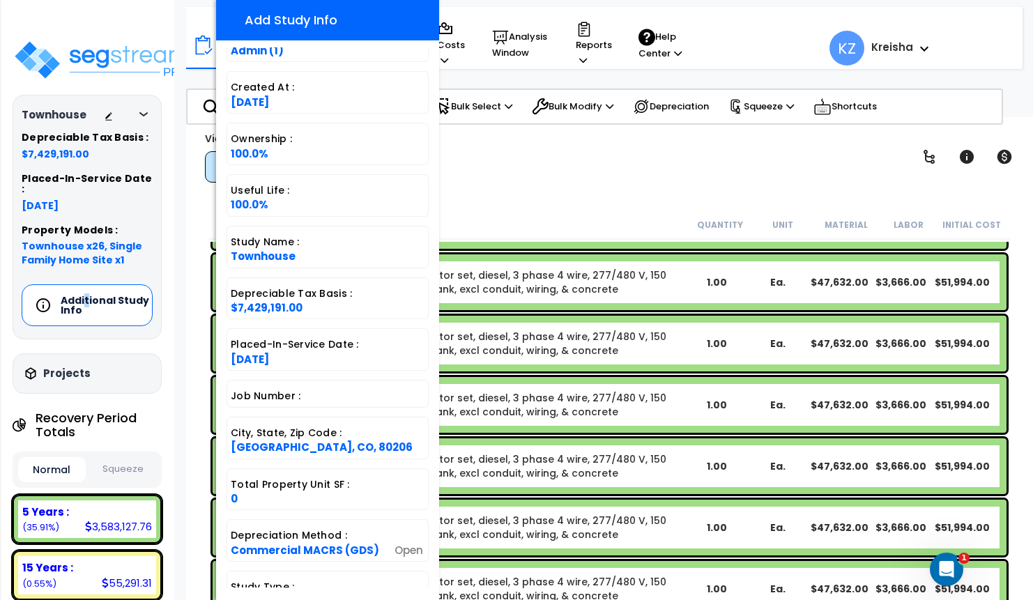
scroll to position [310, 0]
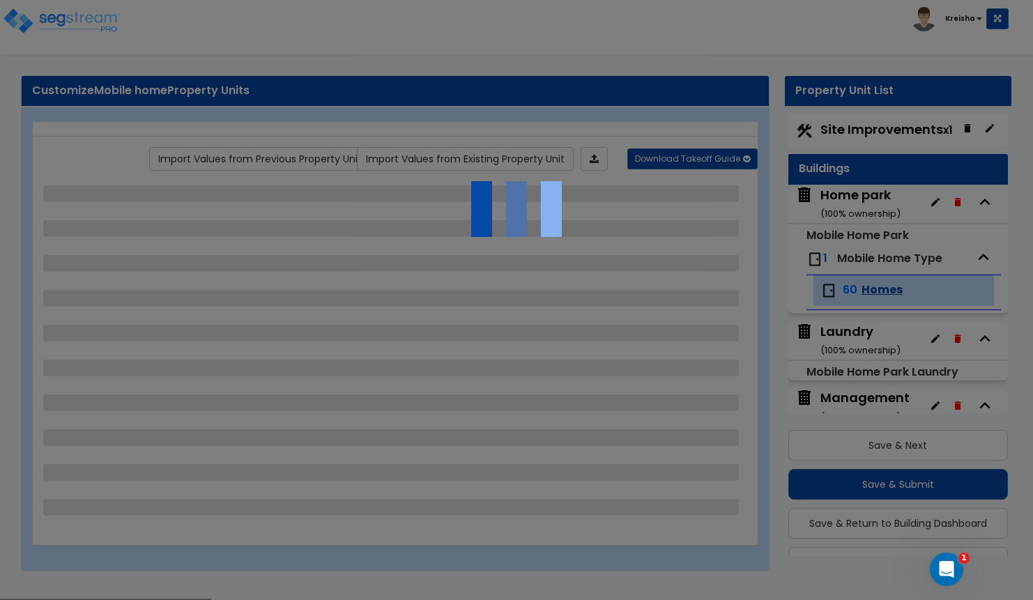
scroll to position [3, 0]
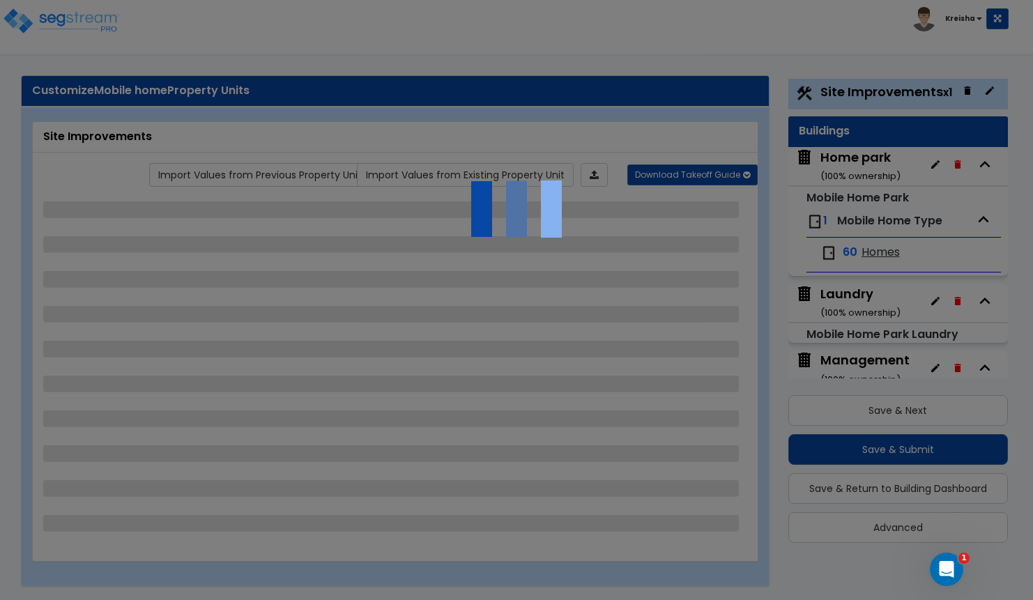
select select "1"
select select "2"
select select "1"
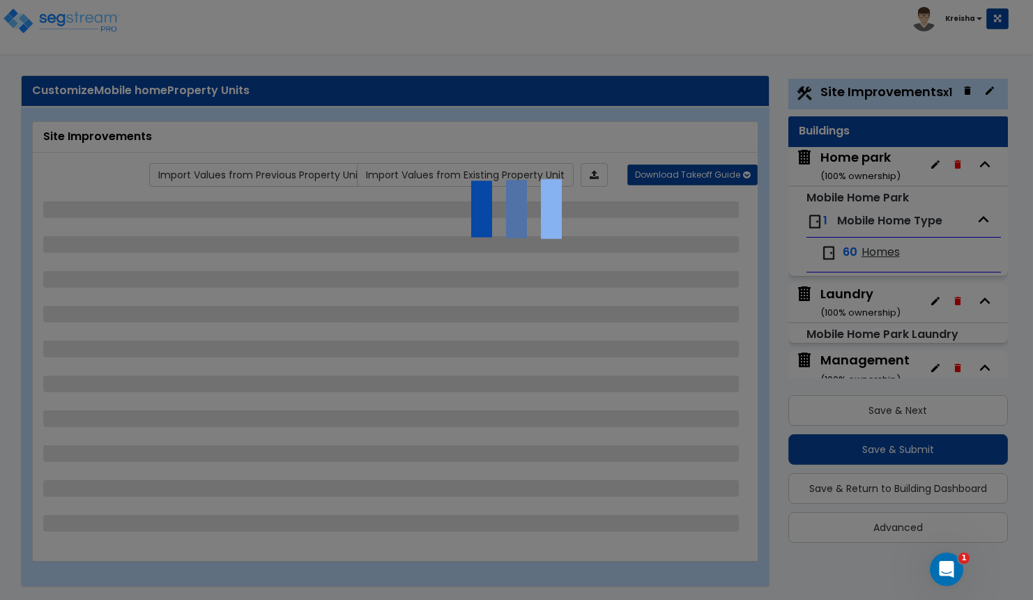
select select "1"
select select "2"
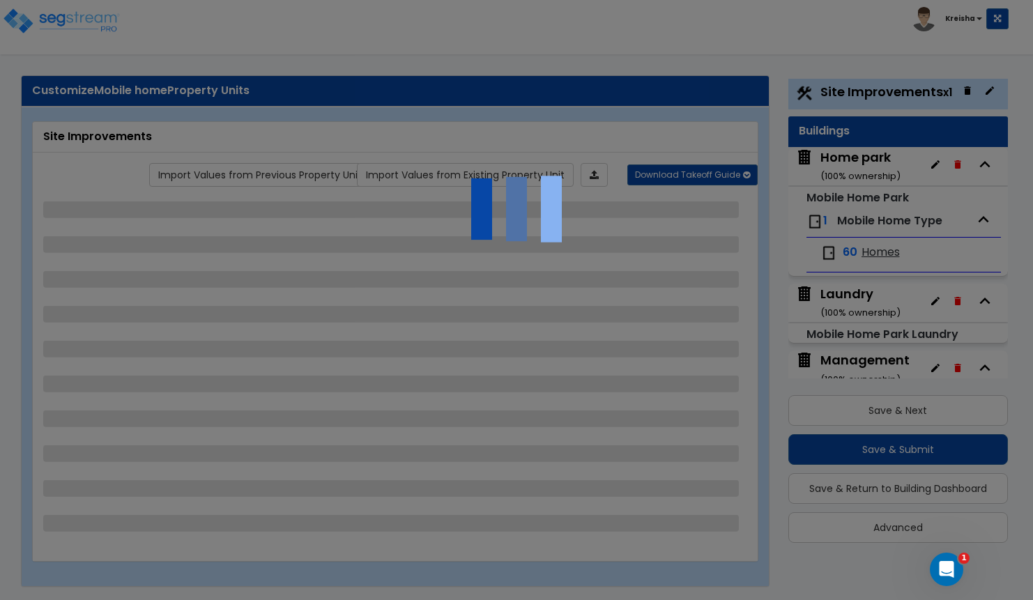
select select "2"
select select "1"
select select "2"
select select "1"
select select "2"
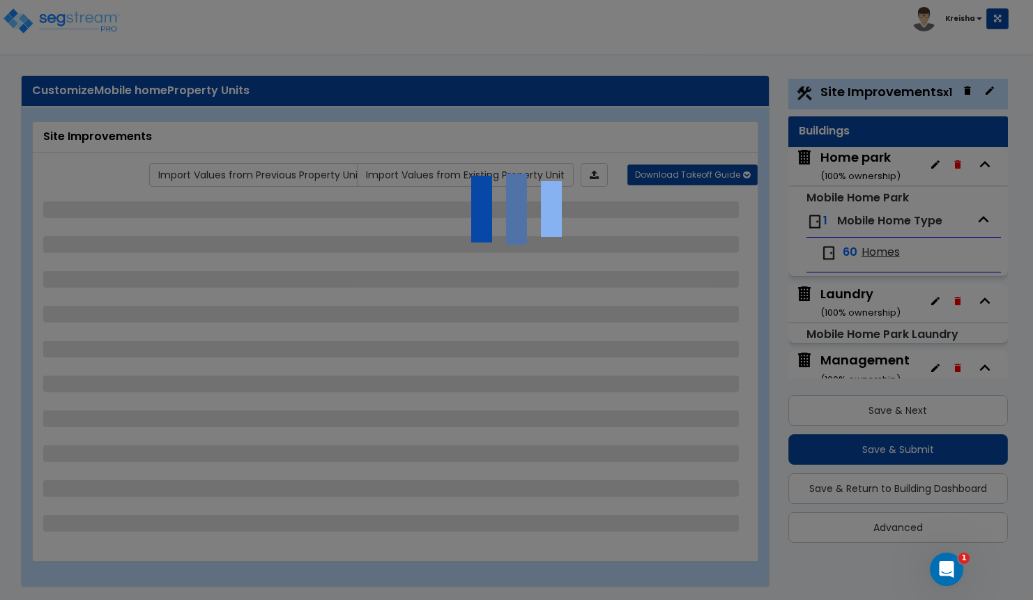
select select "1"
select select "2"
select select "1"
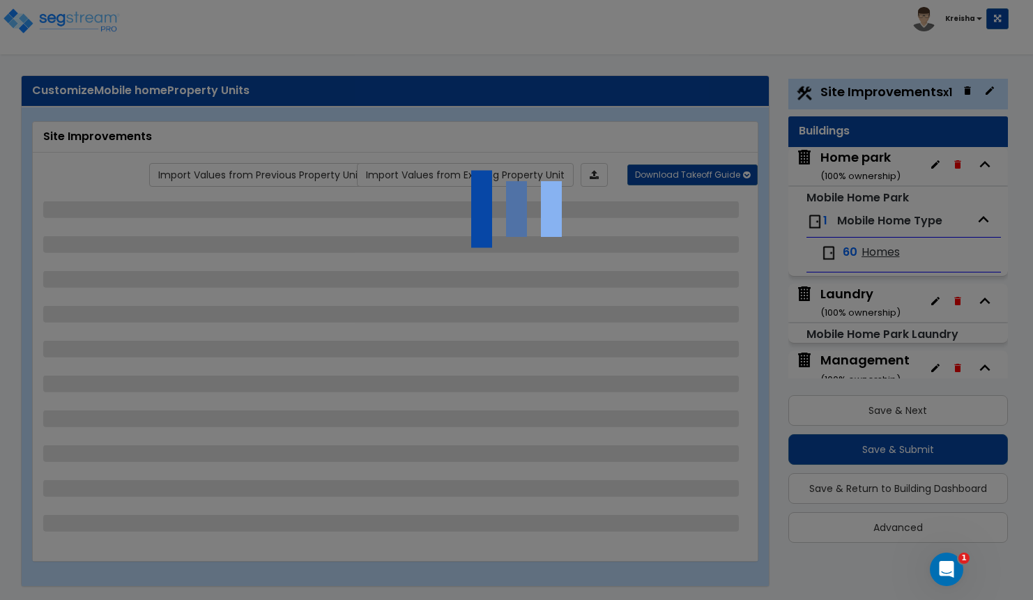
select select "2"
select select "1"
select select "5"
select select "1"
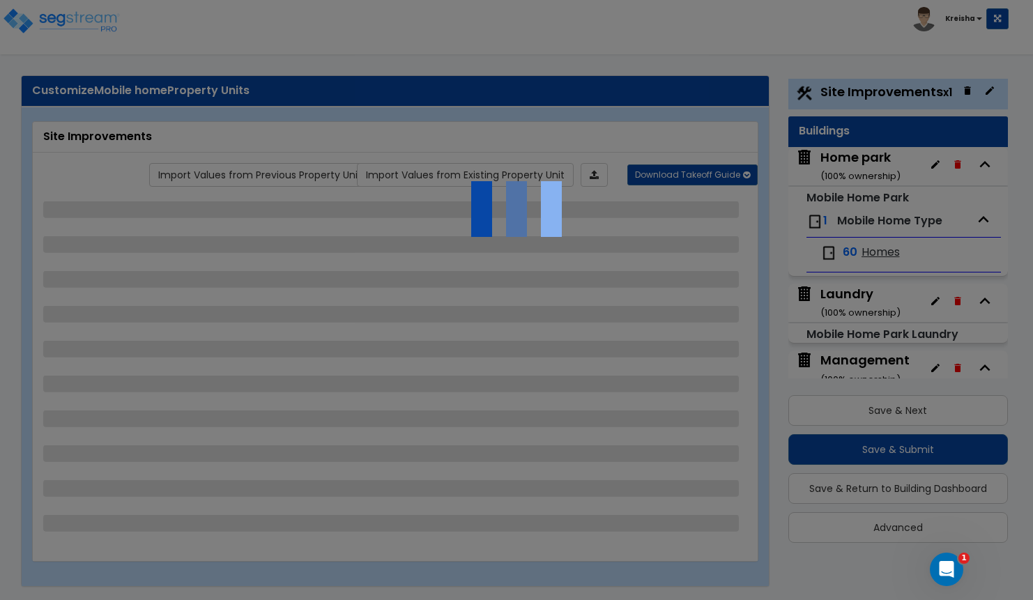
select select "2"
select select "1"
select select "3"
select select "2"
select select "4"
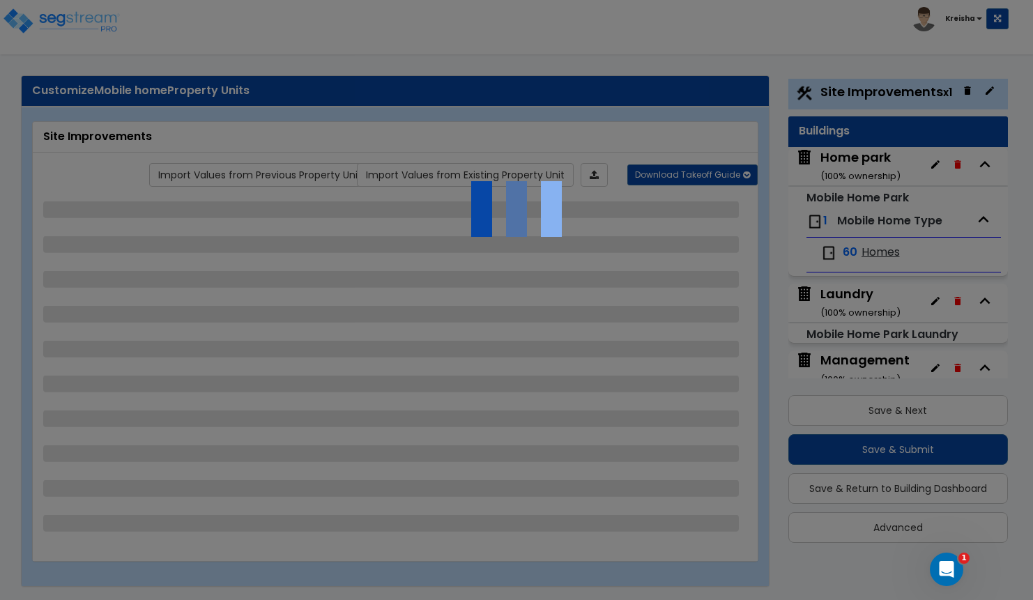
select select "3"
select select "2"
select select "3"
select select "1"
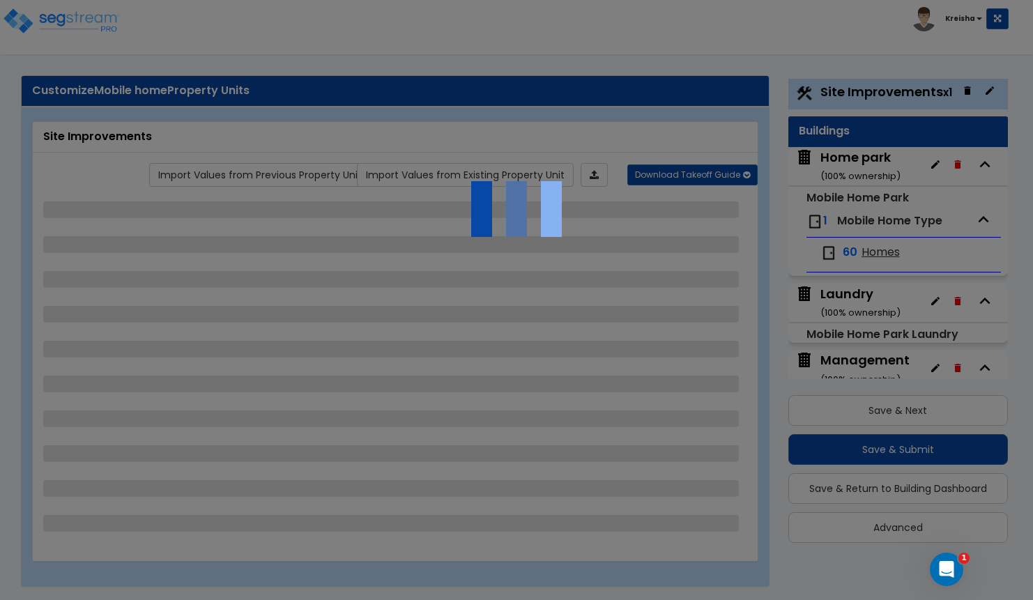
select select "2"
select select "3"
select select "5"
select select "2"
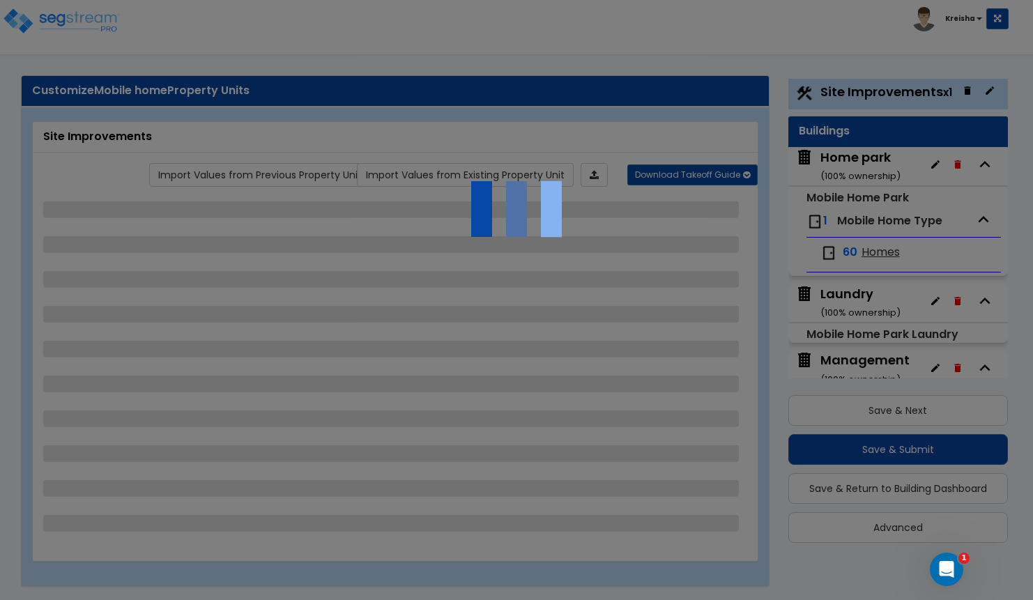
select select "8"
select select "2"
select select "3"
select select "1"
select select "3"
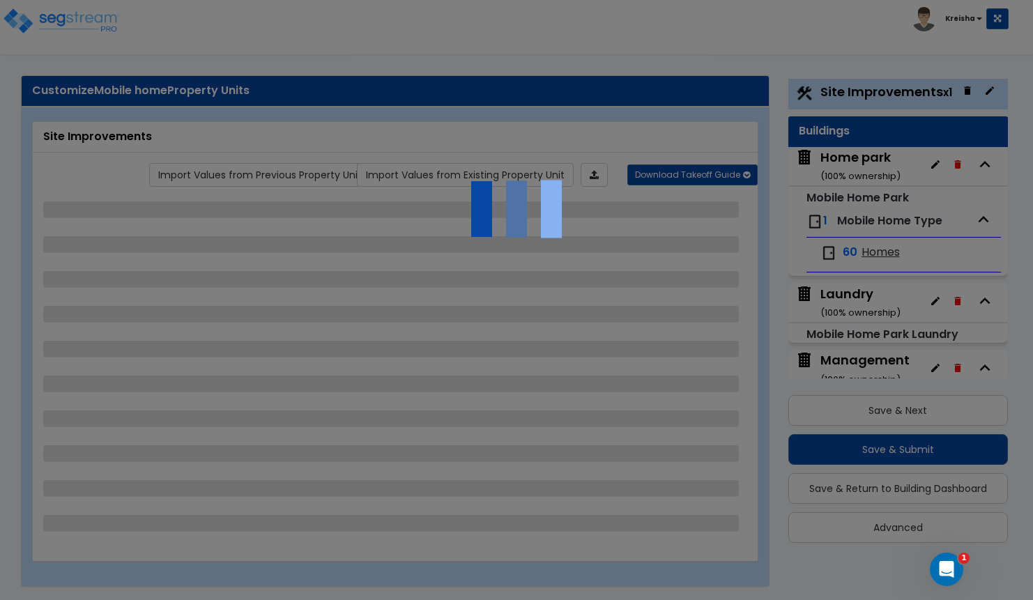
select select "5"
select select "3"
select select "2"
select select "3"
select select "4"
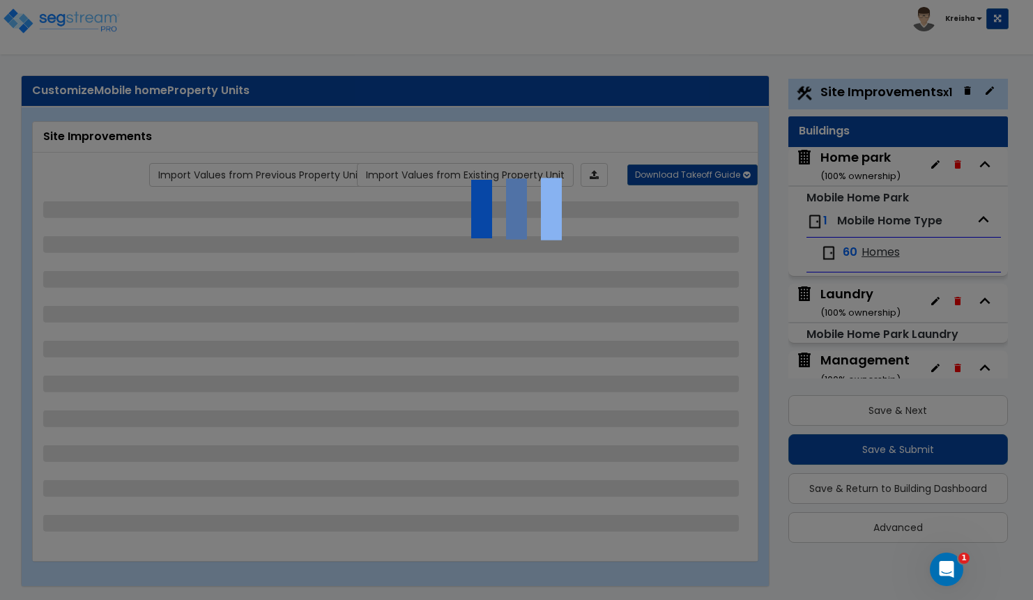
select select "2"
select select "1"
select select "2"
select select "1"
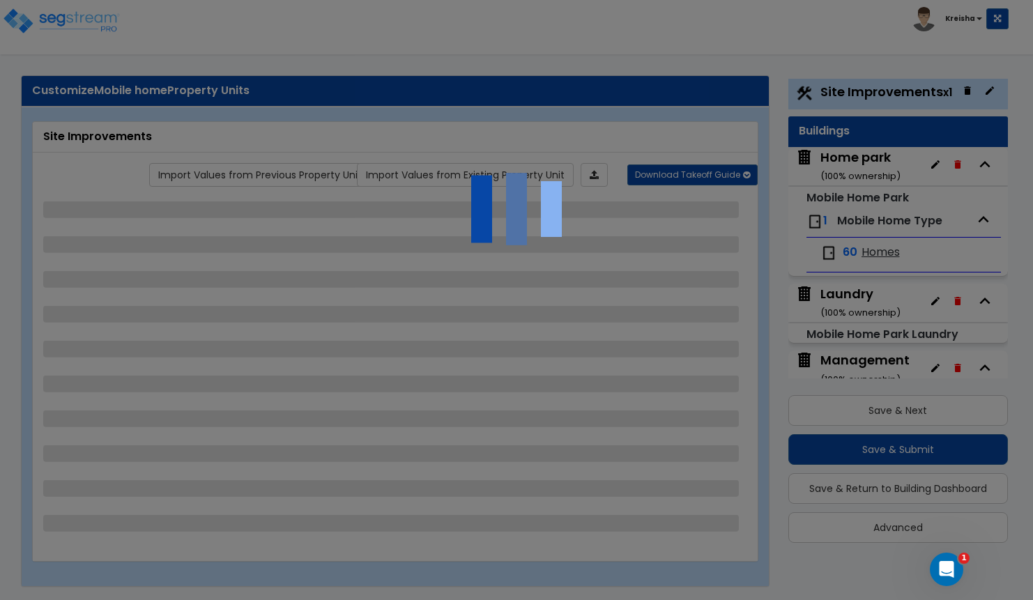
select select "1"
select select "6"
select select "1"
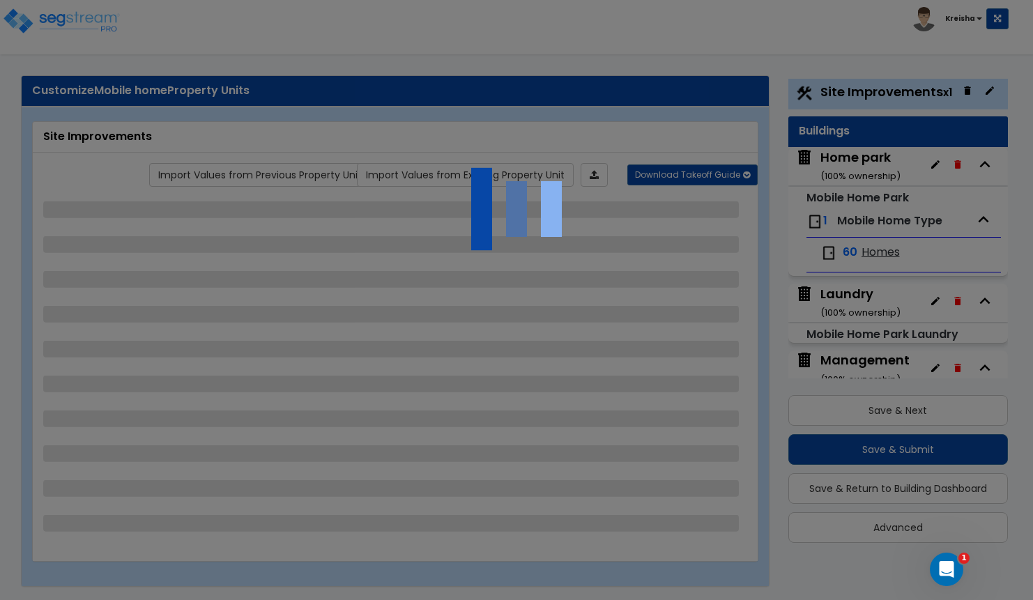
select select "1"
select select "2"
select select "20"
select select "16"
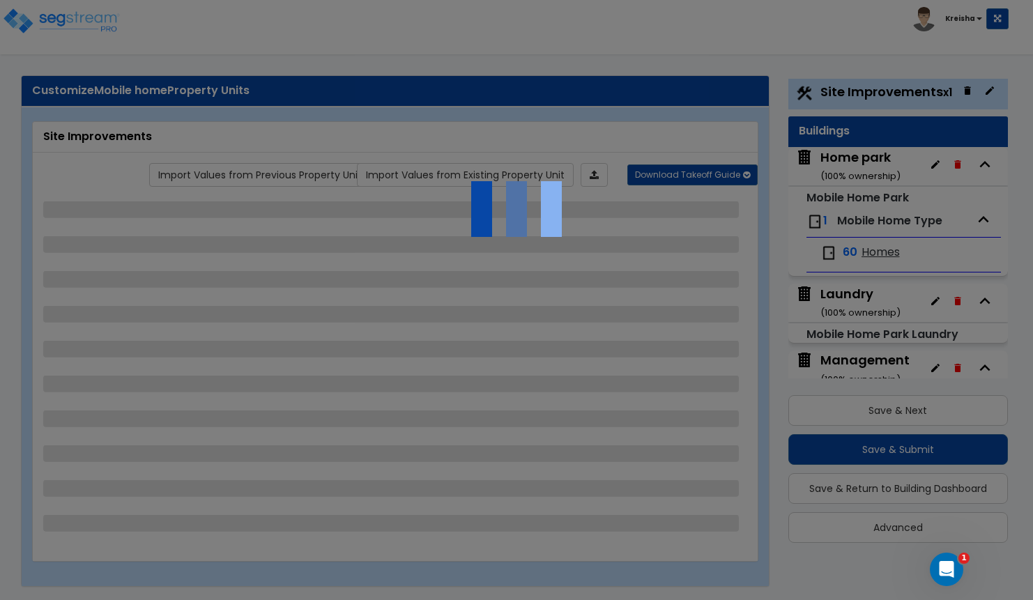
select select "6"
select select "3"
select select "1"
select select "3"
select select "1"
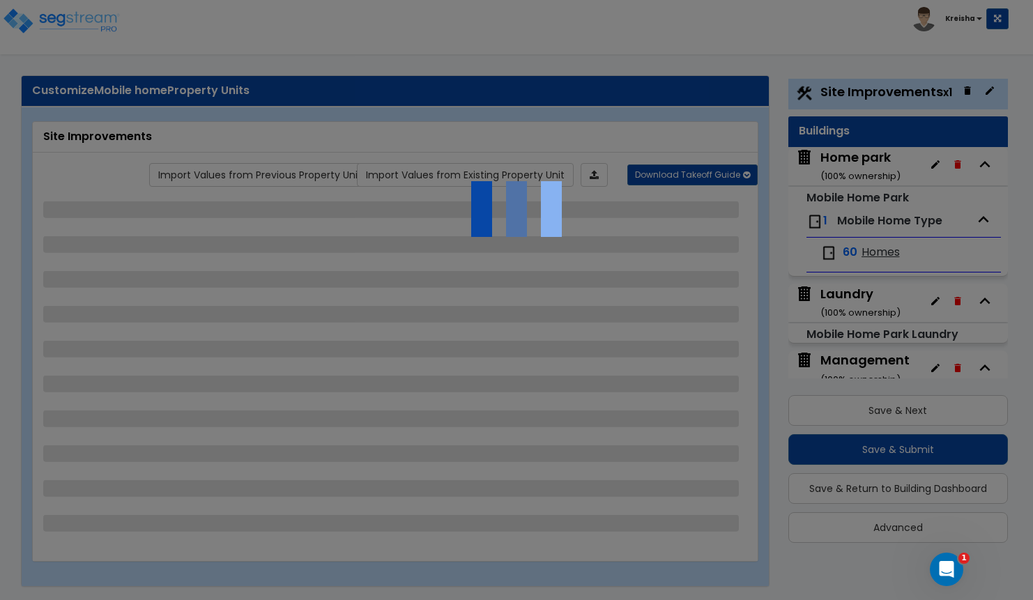
select select "1"
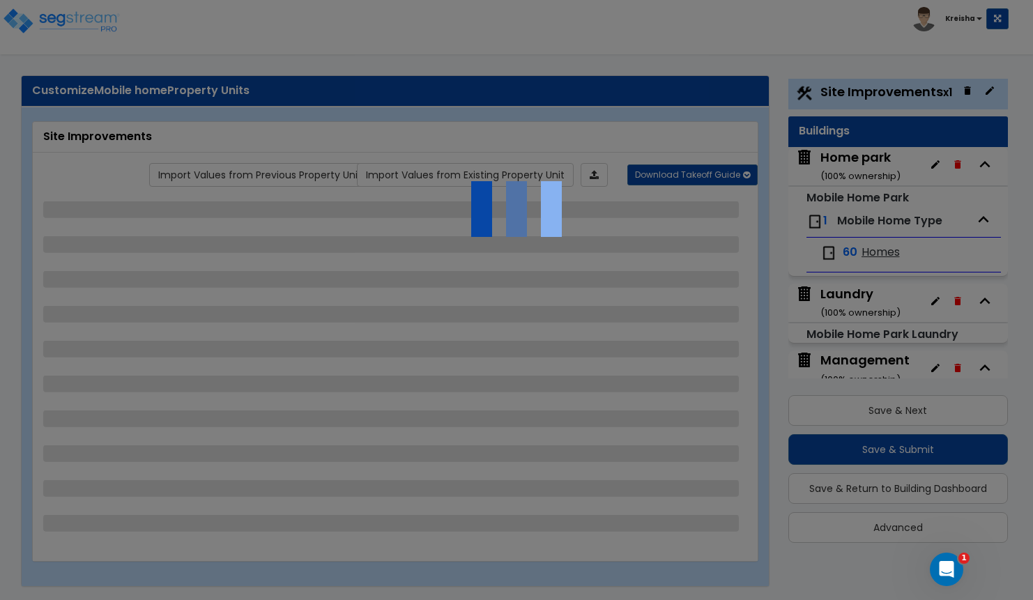
select select "1"
select select "5"
select select "1"
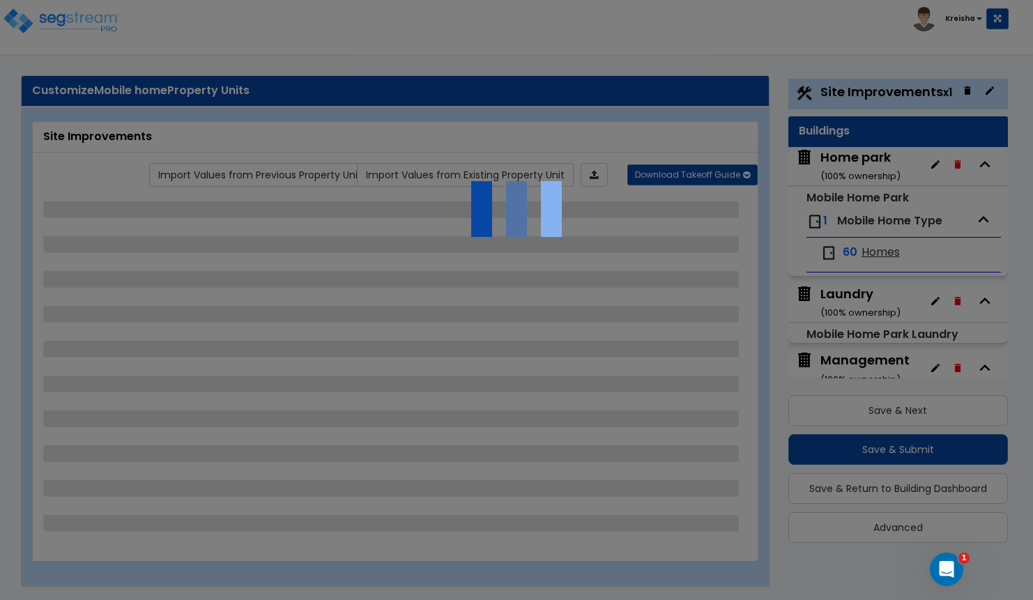
select select "1"
select select "3"
select select "2"
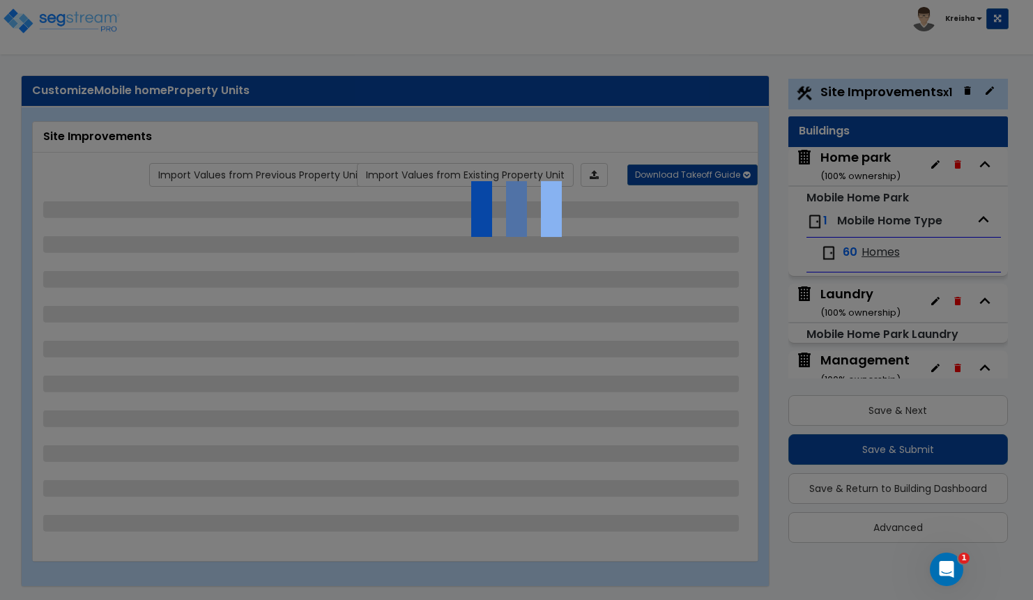
select select "1"
select select "5"
select select "1"
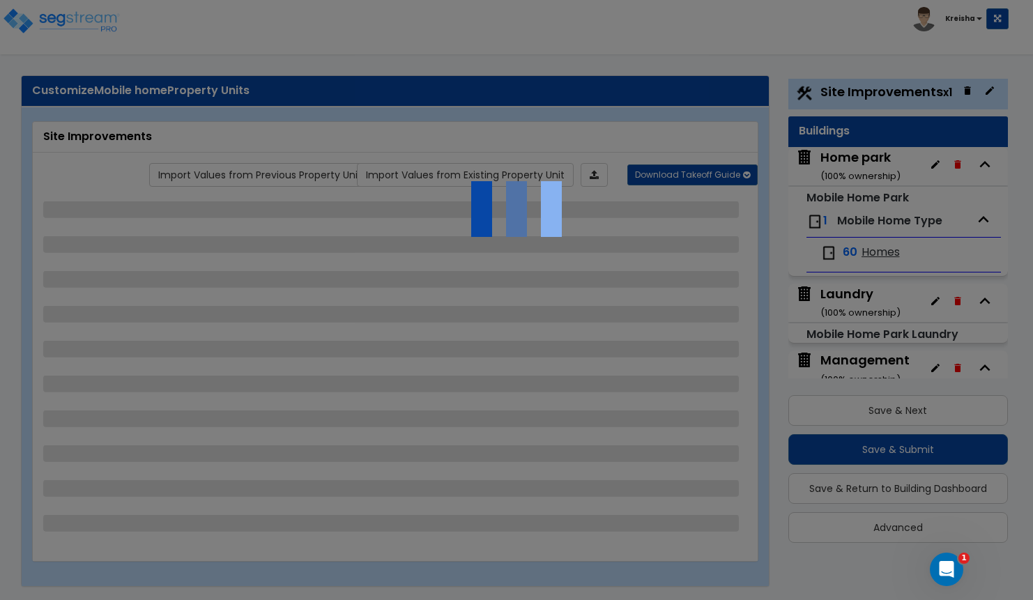
select select "1"
select select "2"
select select "3"
select select "4"
select select "2"
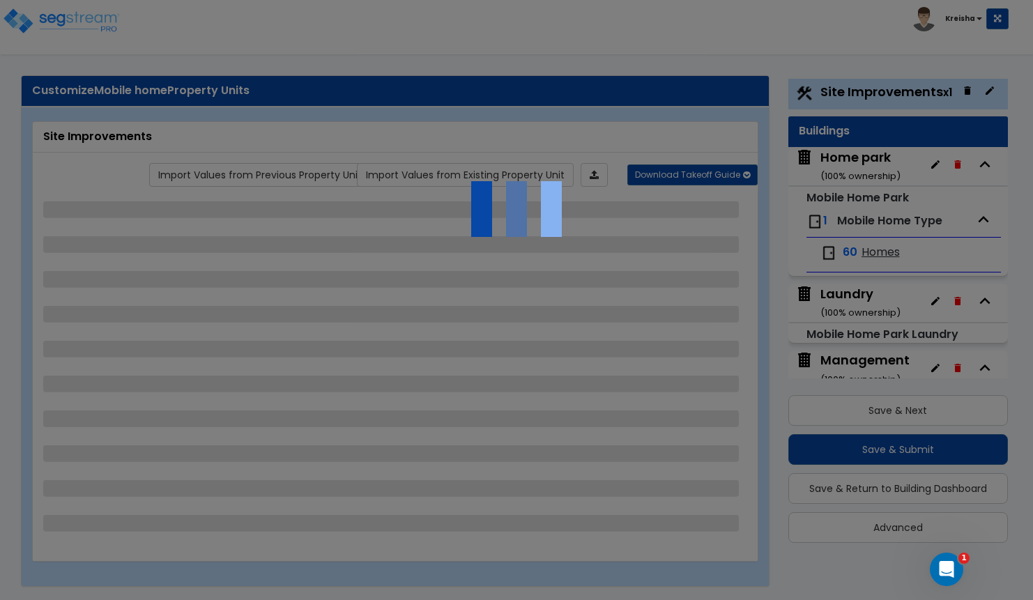
select select "2"
select select "1"
select select "4"
select select "3"
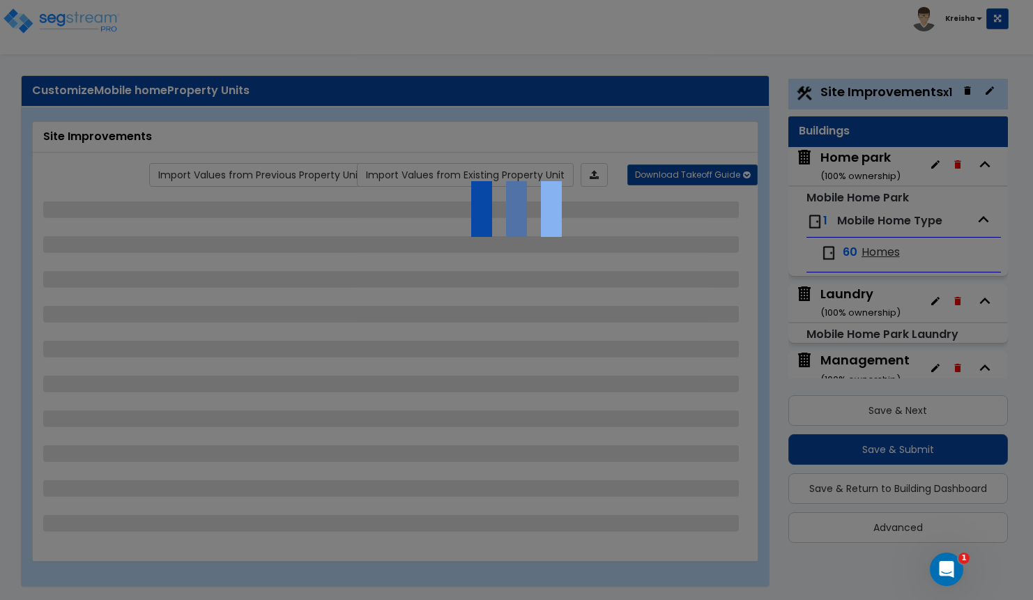
select select "1"
select select "2"
select select "3"
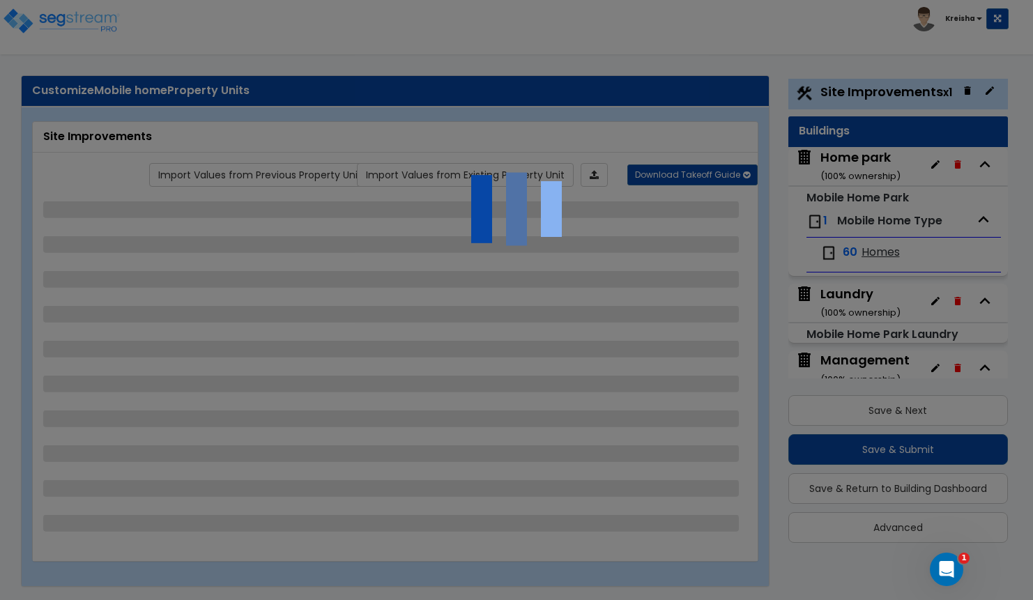
select select "1"
select select "2"
select select "3"
select select "1"
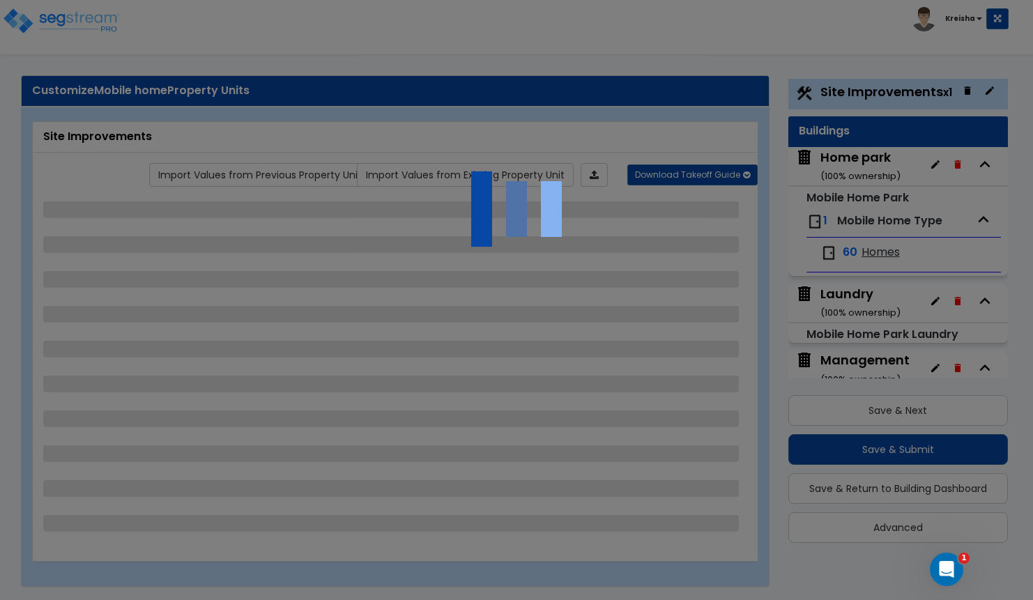
select select "2"
select select "3"
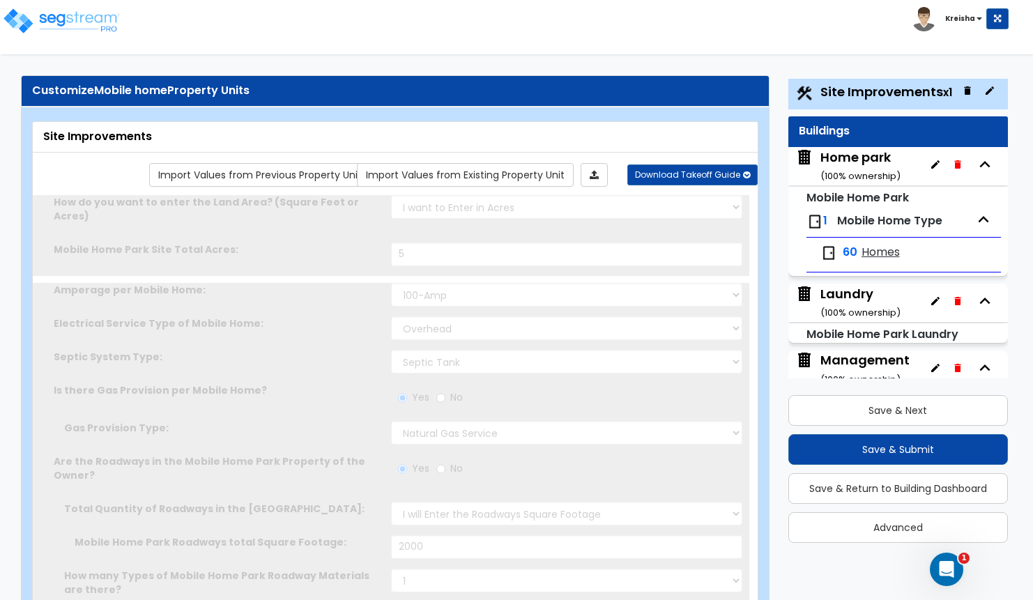
scroll to position [0, 0]
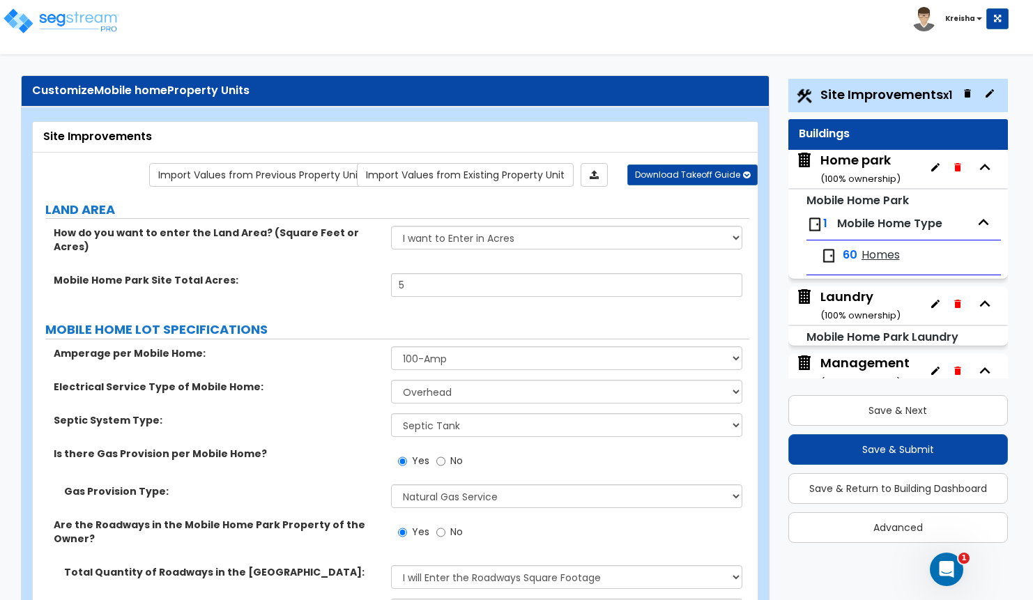
click at [462, 40] on nav "Toggle navigation Kreisha" at bounding box center [516, 27] width 1033 height 54
